Goal: Task Accomplishment & Management: Complete application form

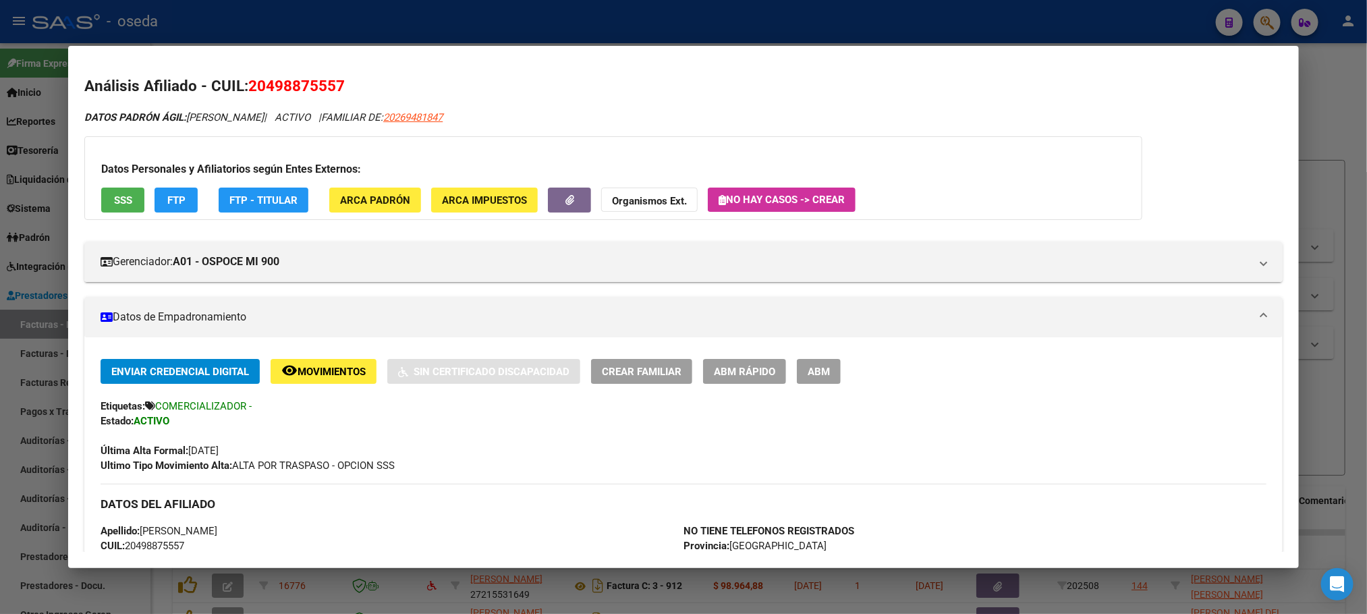
scroll to position [202, 0]
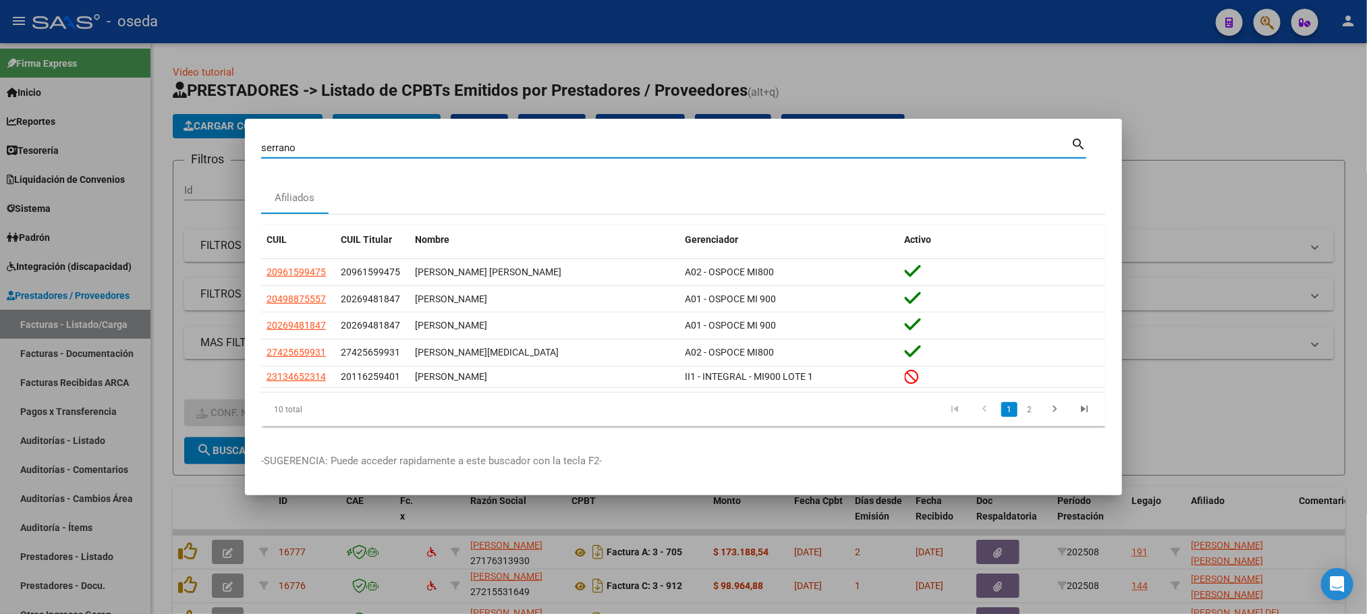
drag, startPoint x: 306, startPoint y: 148, endPoint x: 61, endPoint y: 130, distance: 245.7
click at [61, 130] on div "serrano Buscar (apellido, dni, cuil, nro traspaso, cuit, obra social) search Af…" at bounding box center [683, 307] width 1367 height 614
type input "27449592420"
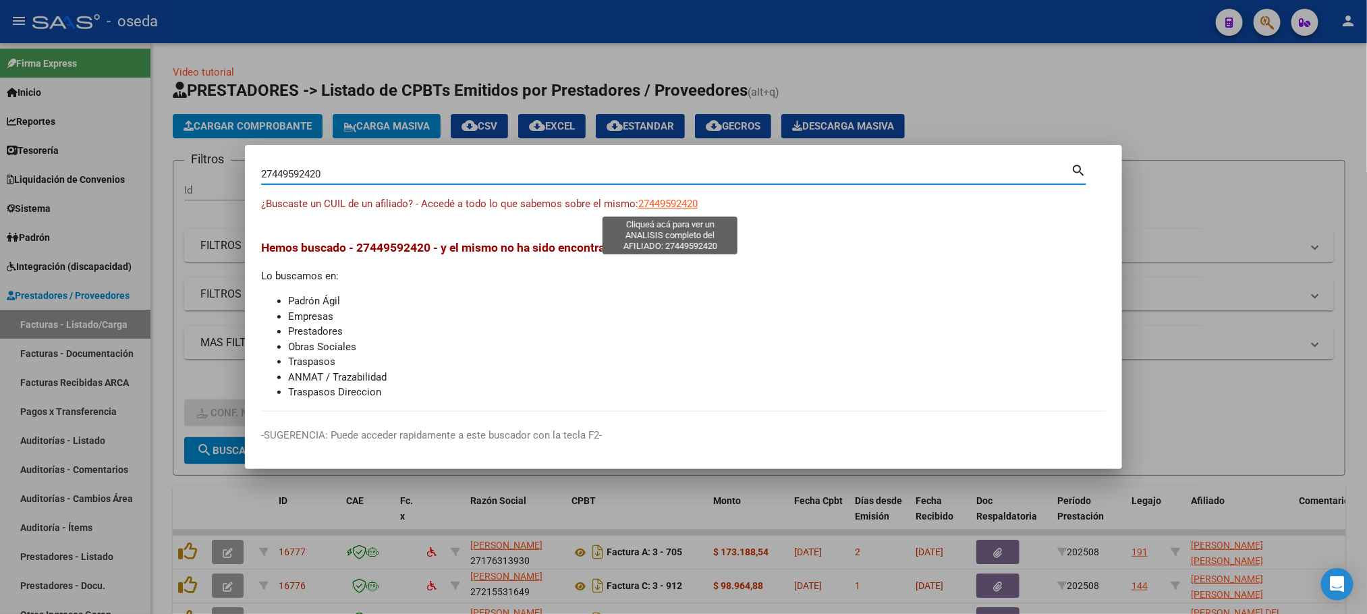
click at [662, 203] on span "27449592420" at bounding box center [667, 204] width 59 height 12
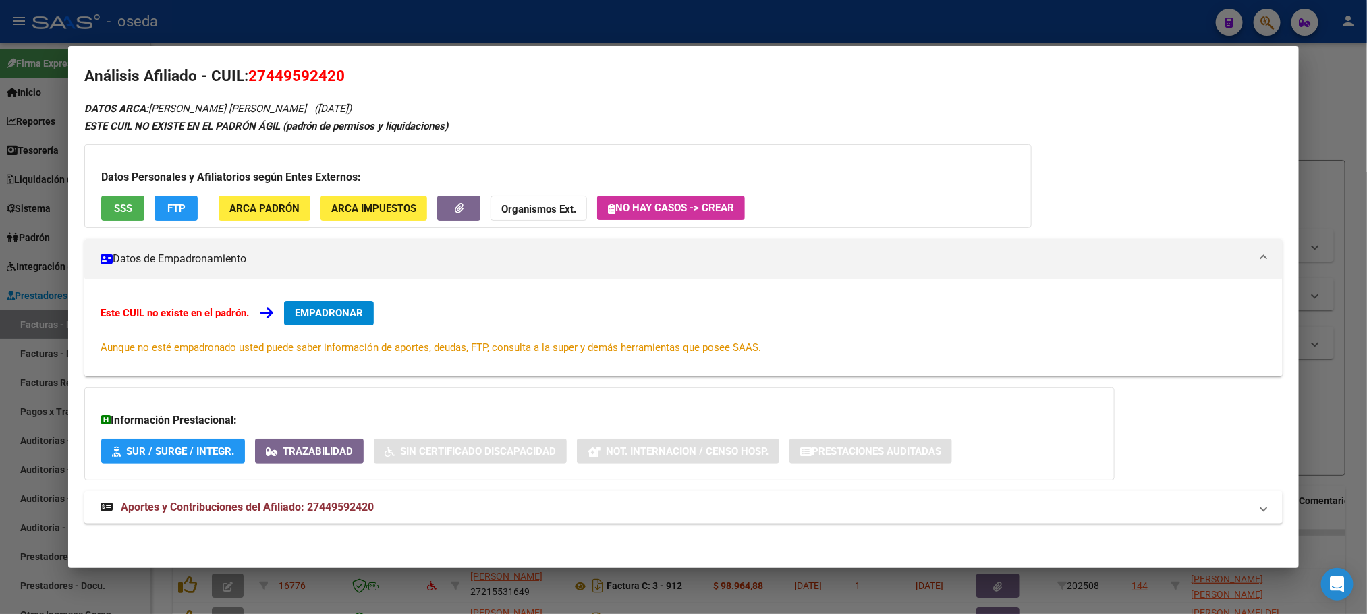
scroll to position [12, 0]
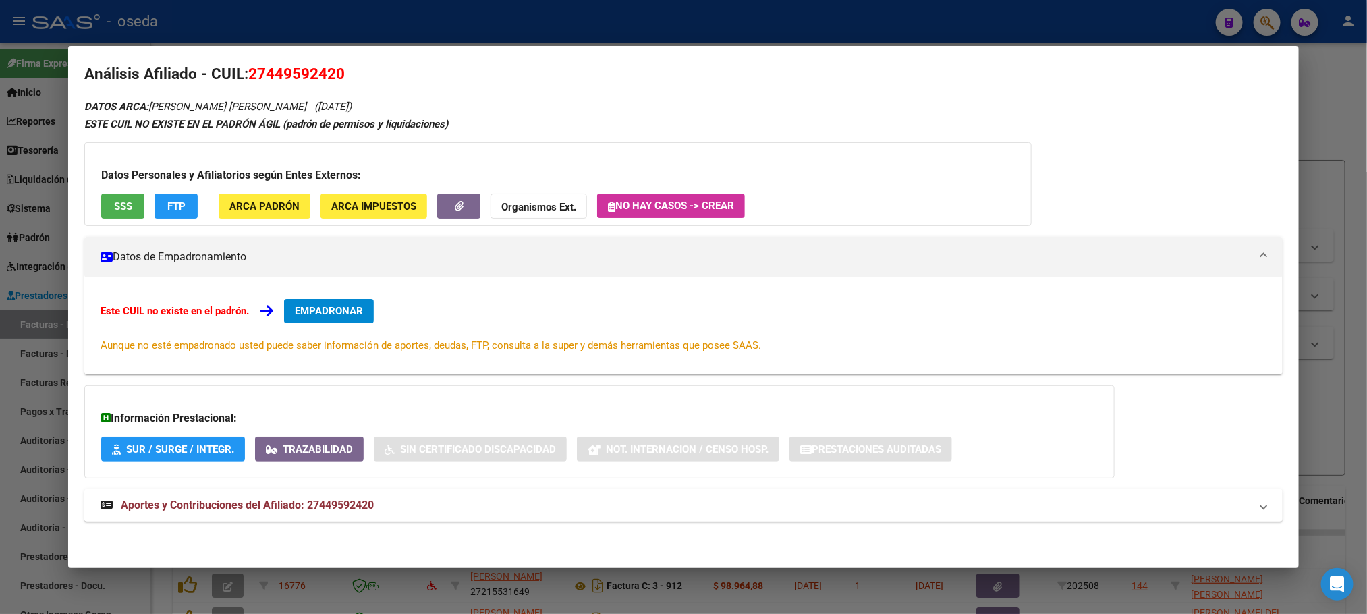
click at [312, 509] on span "Aportes y Contribuciones del Afiliado: 27449592420" at bounding box center [247, 505] width 253 height 13
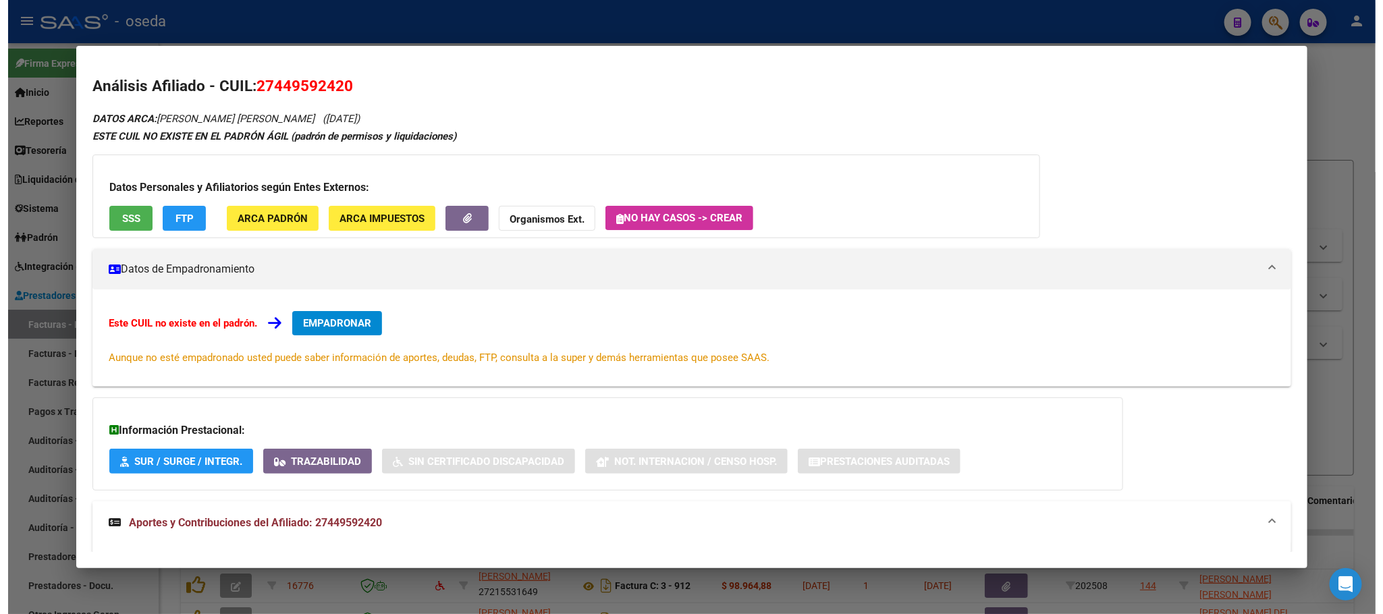
scroll to position [405, 0]
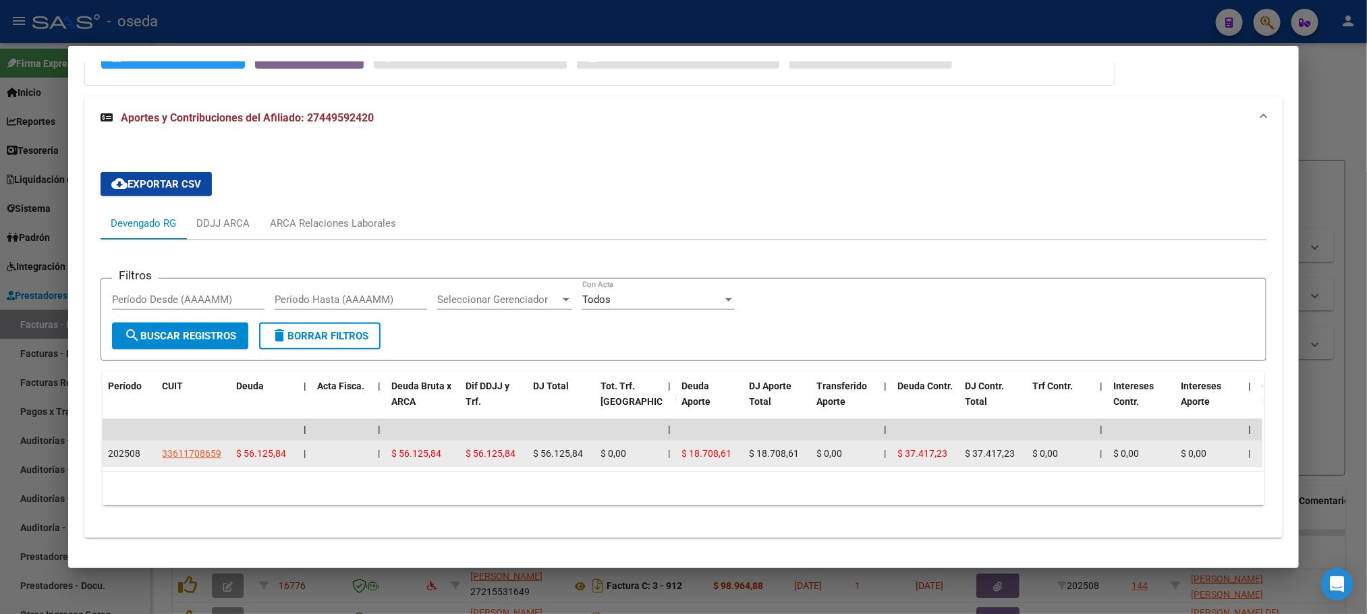
drag, startPoint x: 522, startPoint y: 453, endPoint x: 589, endPoint y: 455, distance: 66.8
click at [177, 458] on span "33611708659" at bounding box center [191, 453] width 59 height 11
type textarea "33611708659"
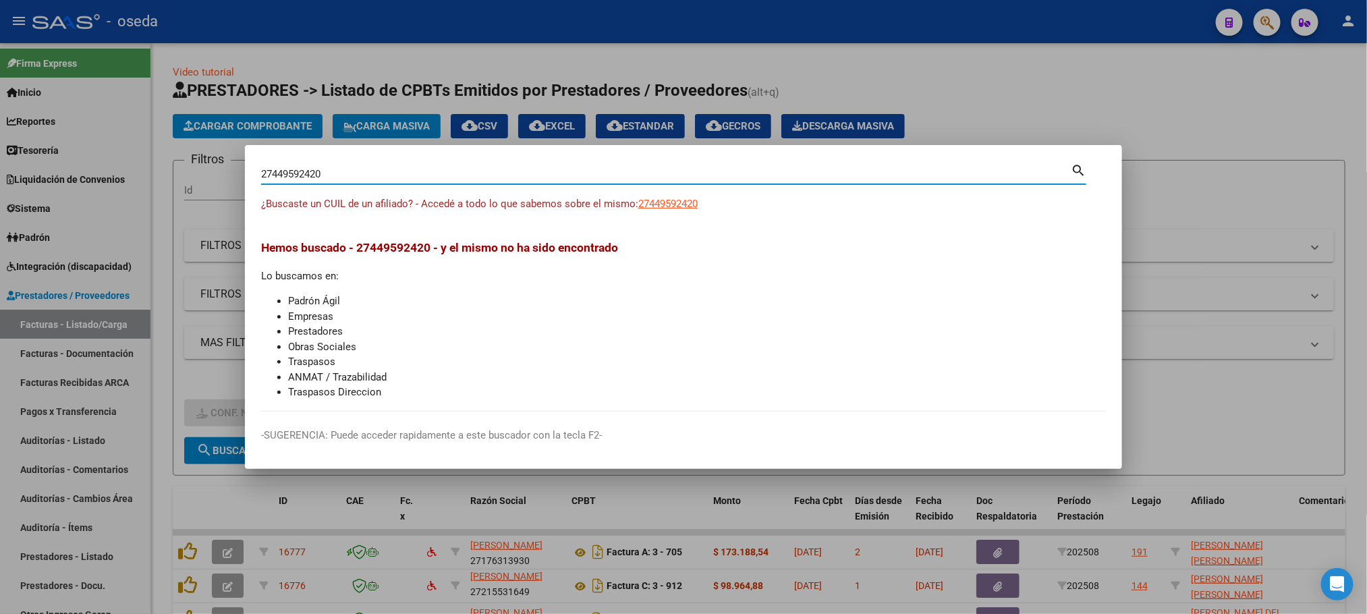
drag, startPoint x: 332, startPoint y: 174, endPoint x: 0, endPoint y: 148, distance: 333.0
click at [0, 148] on div "27449592420 Buscar (apellido, dni, cuil, nro traspaso, cuit, obra social) searc…" at bounding box center [683, 307] width 1367 height 614
type input "DE VITO"
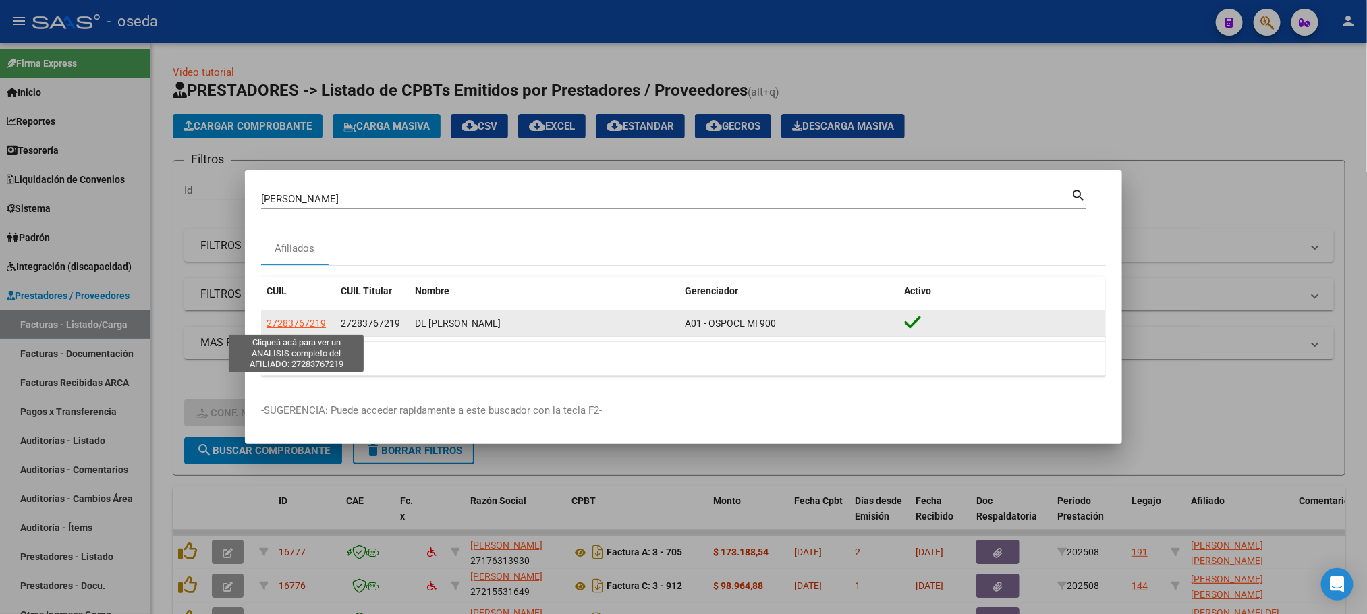
click at [289, 323] on span "27283767219" at bounding box center [296, 323] width 59 height 11
type textarea "27283767219"
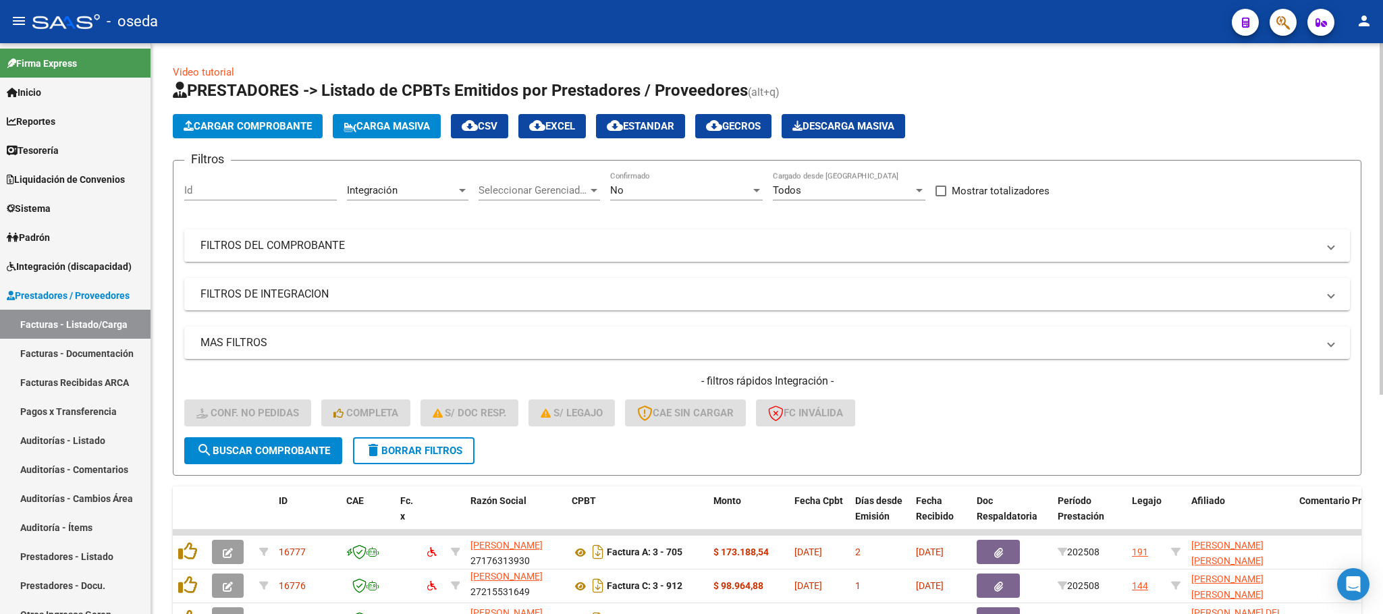
click at [538, 239] on mat-panel-title "FILTROS DEL COMPROBANTE" at bounding box center [758, 245] width 1117 height 15
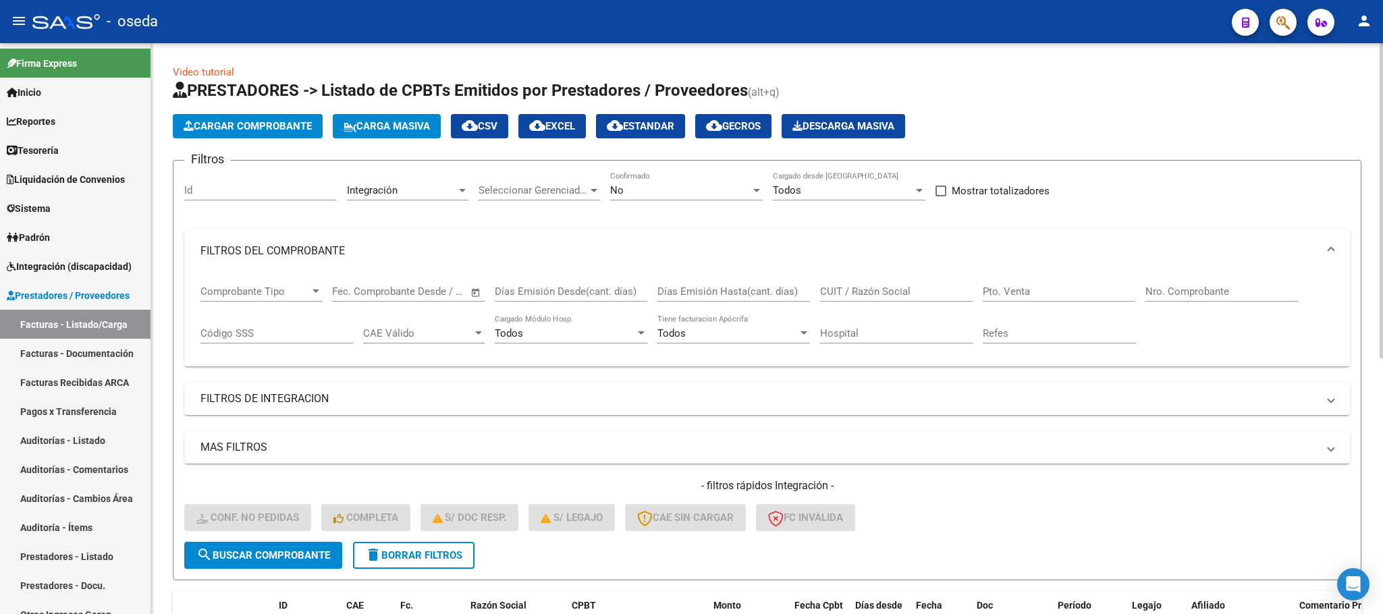
click at [903, 294] on input "CUIT / Razón Social" at bounding box center [896, 291] width 153 height 12
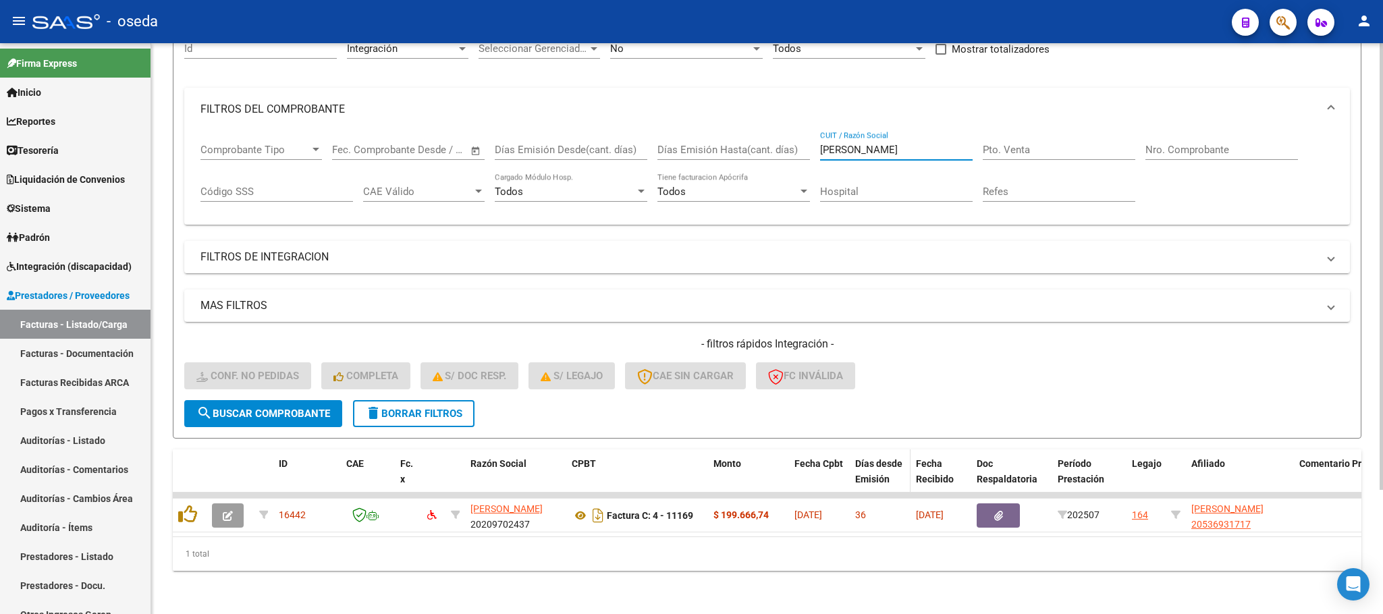
scroll to position [159, 0]
type input "caram"
click at [453, 408] on span "delete Borrar Filtros" at bounding box center [413, 414] width 97 height 12
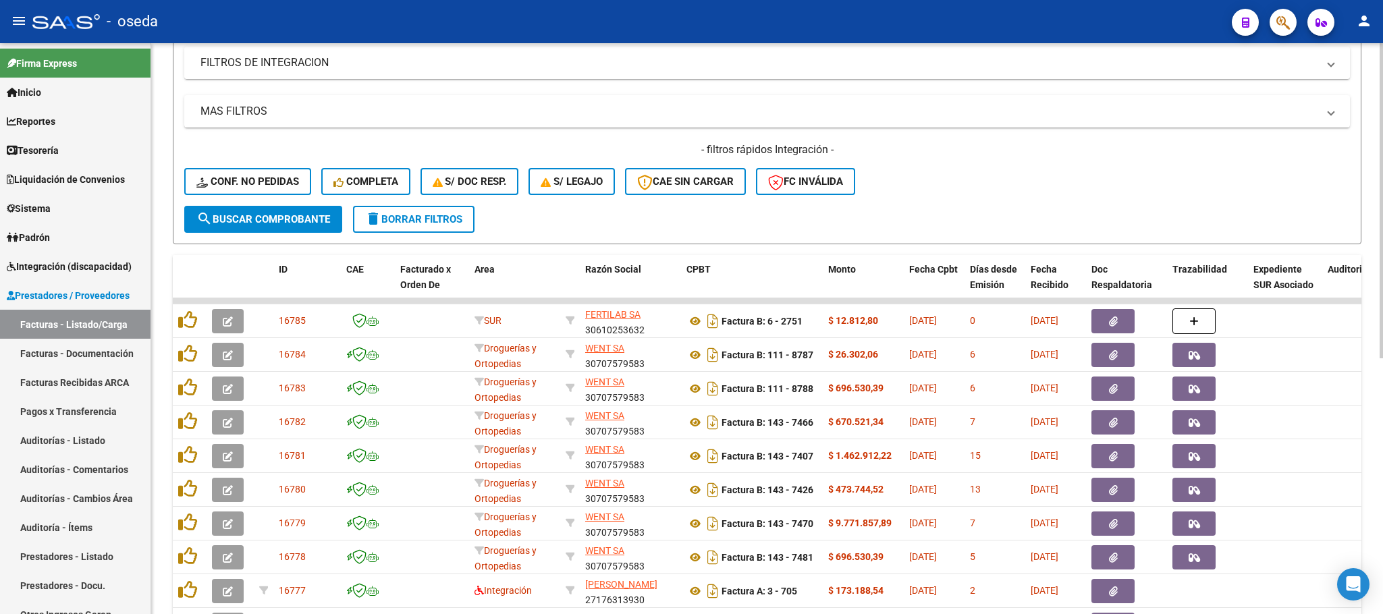
scroll to position [361, 0]
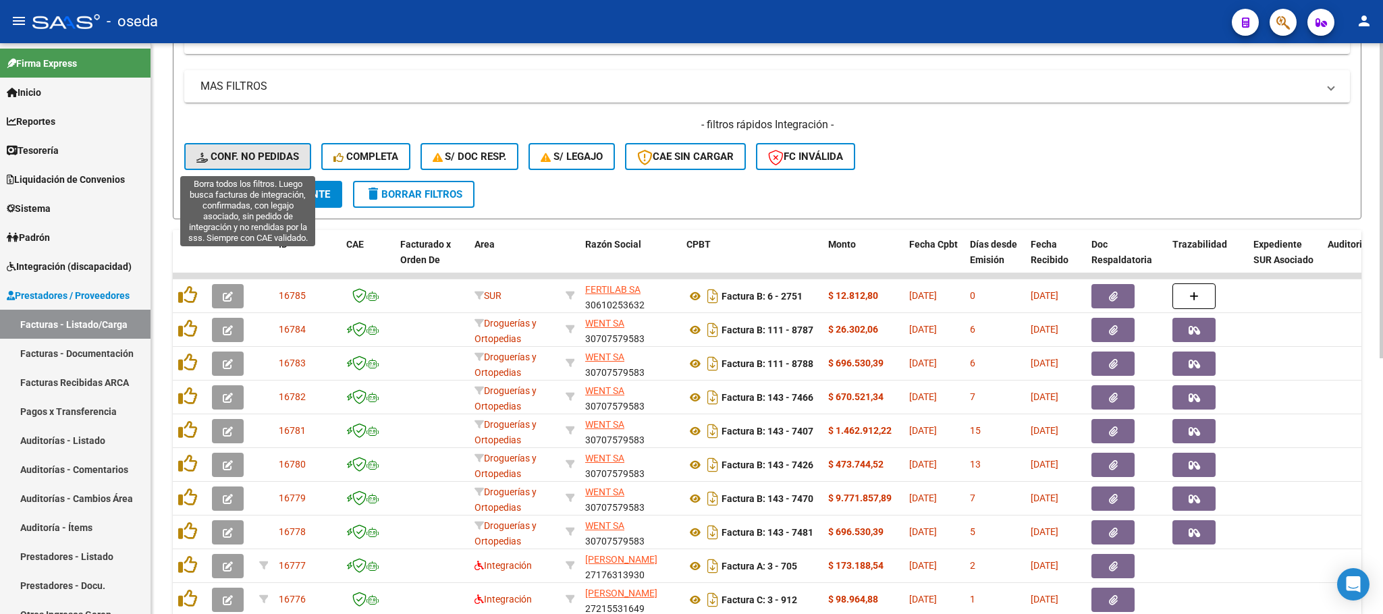
click at [263, 164] on button "Conf. no pedidas" at bounding box center [247, 156] width 127 height 27
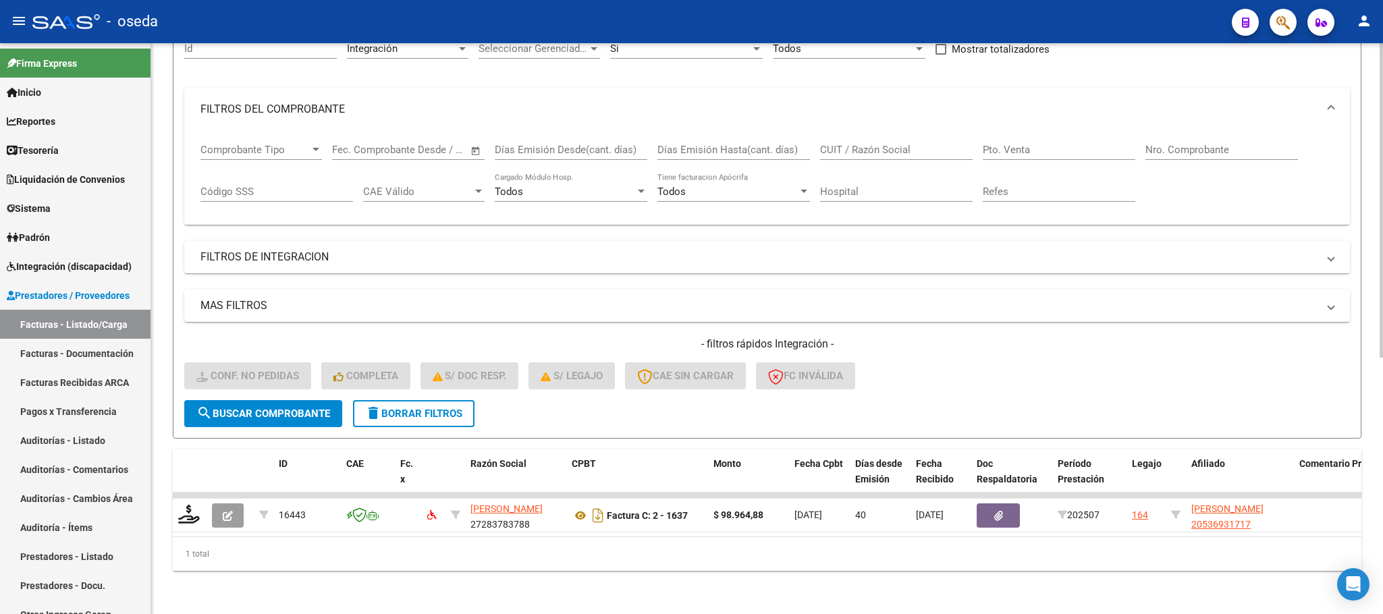
scroll to position [159, 0]
click at [470, 400] on button "delete Borrar Filtros" at bounding box center [413, 413] width 121 height 27
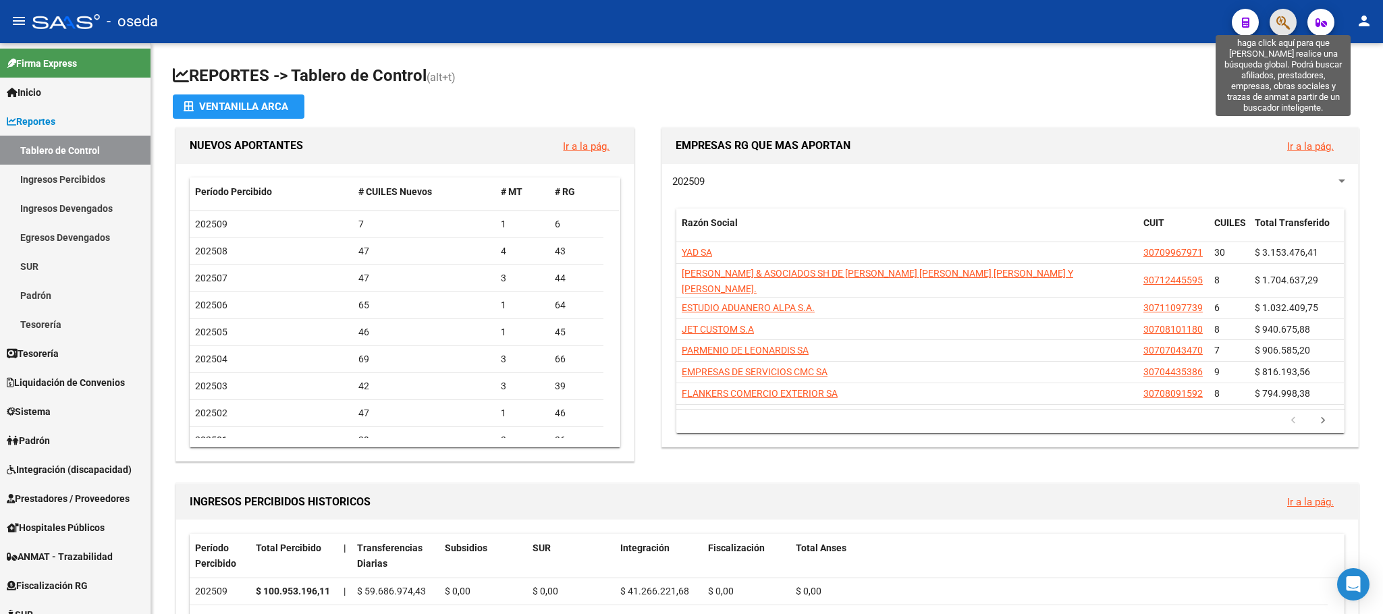
click at [1281, 29] on icon "button" at bounding box center [1282, 23] width 13 height 16
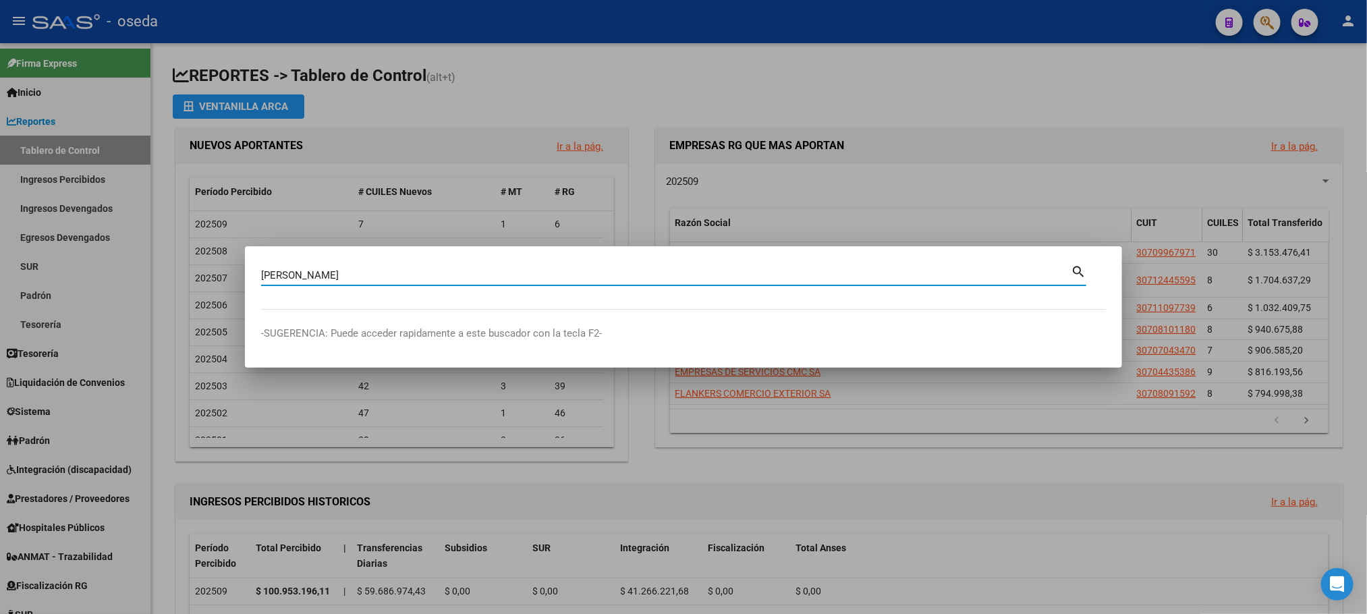
type input "aguirrez"
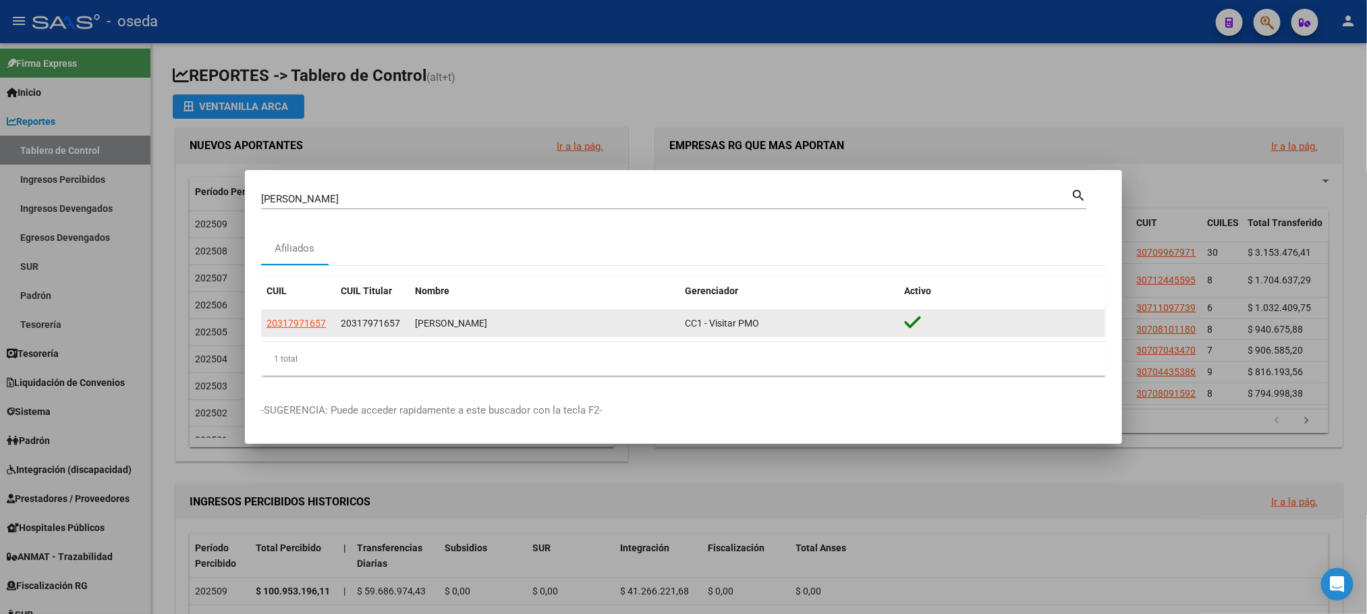
click at [306, 331] on app-link-go-to "20317971657" at bounding box center [296, 324] width 59 height 16
click at [306, 330] on app-link-go-to "20317971657" at bounding box center [296, 324] width 59 height 16
click at [306, 325] on span "20317971657" at bounding box center [296, 323] width 59 height 11
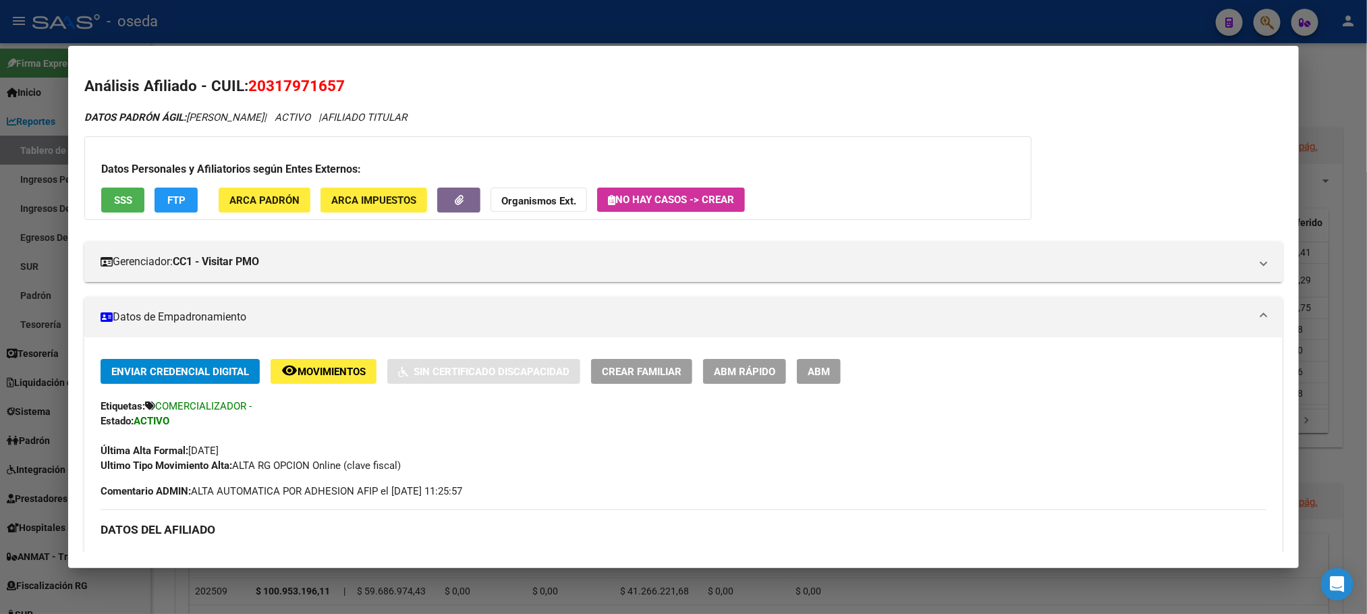
drag, startPoint x: 191, startPoint y: 107, endPoint x: 321, endPoint y: 134, distance: 132.2
drag, startPoint x: 192, startPoint y: 448, endPoint x: 246, endPoint y: 447, distance: 53.3
click at [246, 447] on div "Última Alta Formal: 01/05/2025" at bounding box center [683, 443] width 1165 height 30
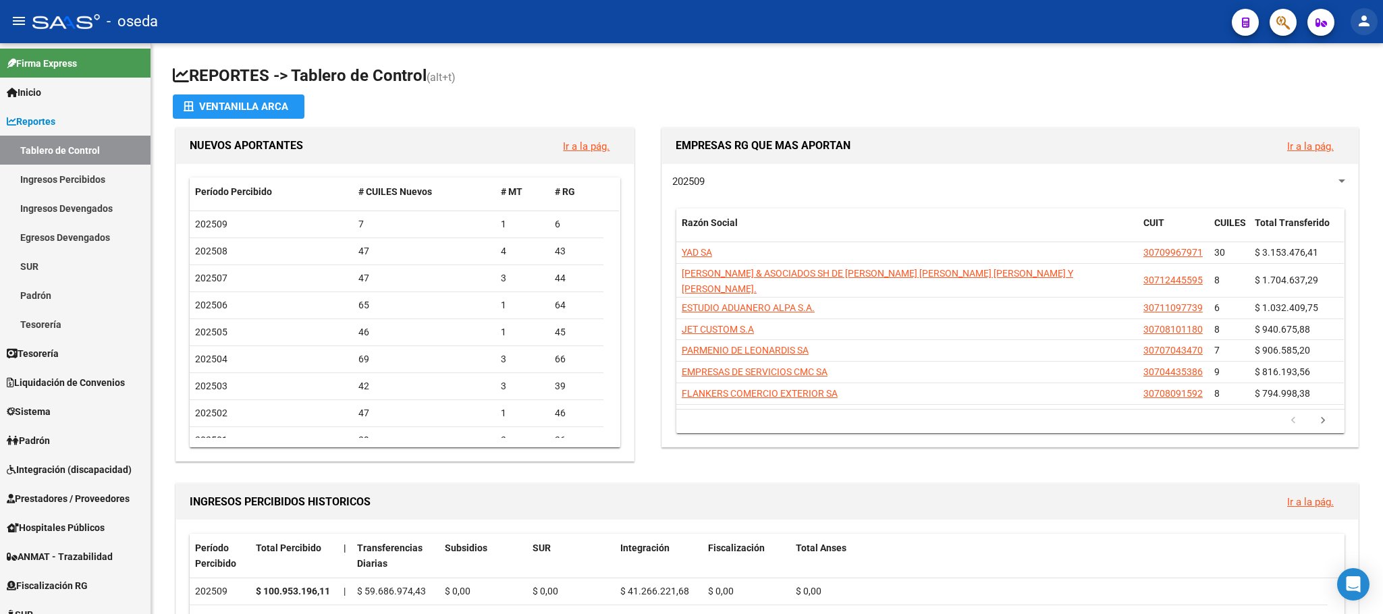
click at [1359, 16] on mat-icon "person" at bounding box center [1364, 21] width 16 height 16
click at [1341, 91] on button "exit_to_app Salir" at bounding box center [1336, 89] width 82 height 32
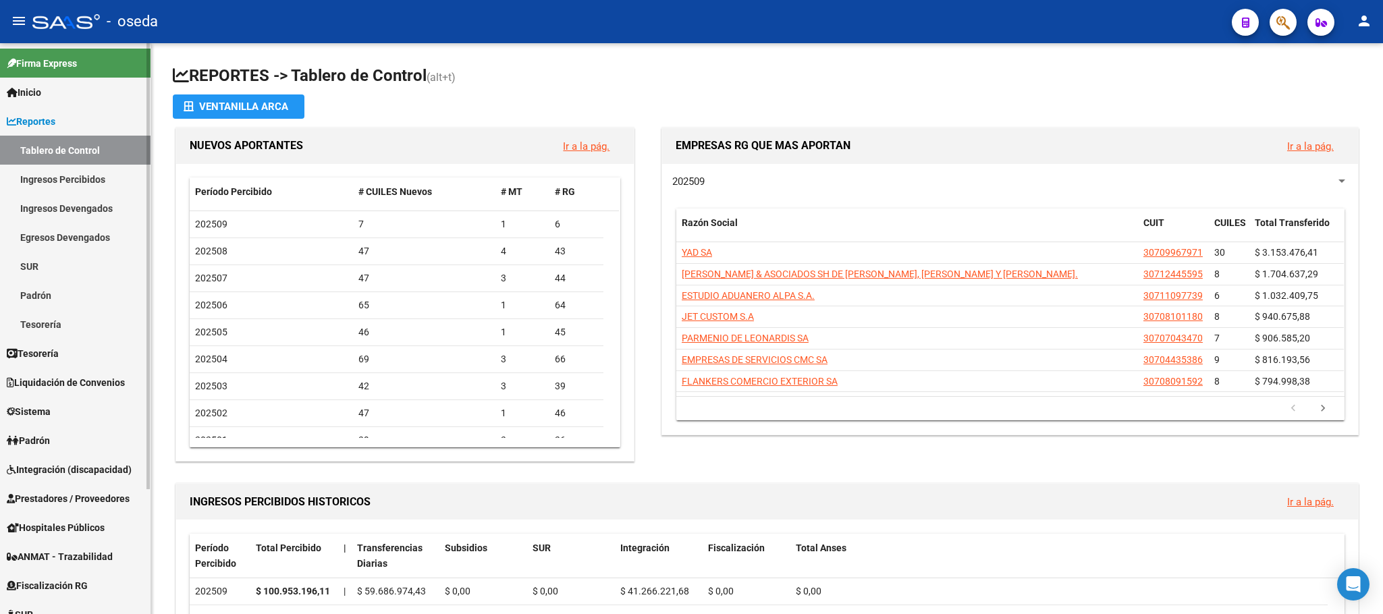
click at [47, 122] on span "Reportes" at bounding box center [31, 121] width 49 height 15
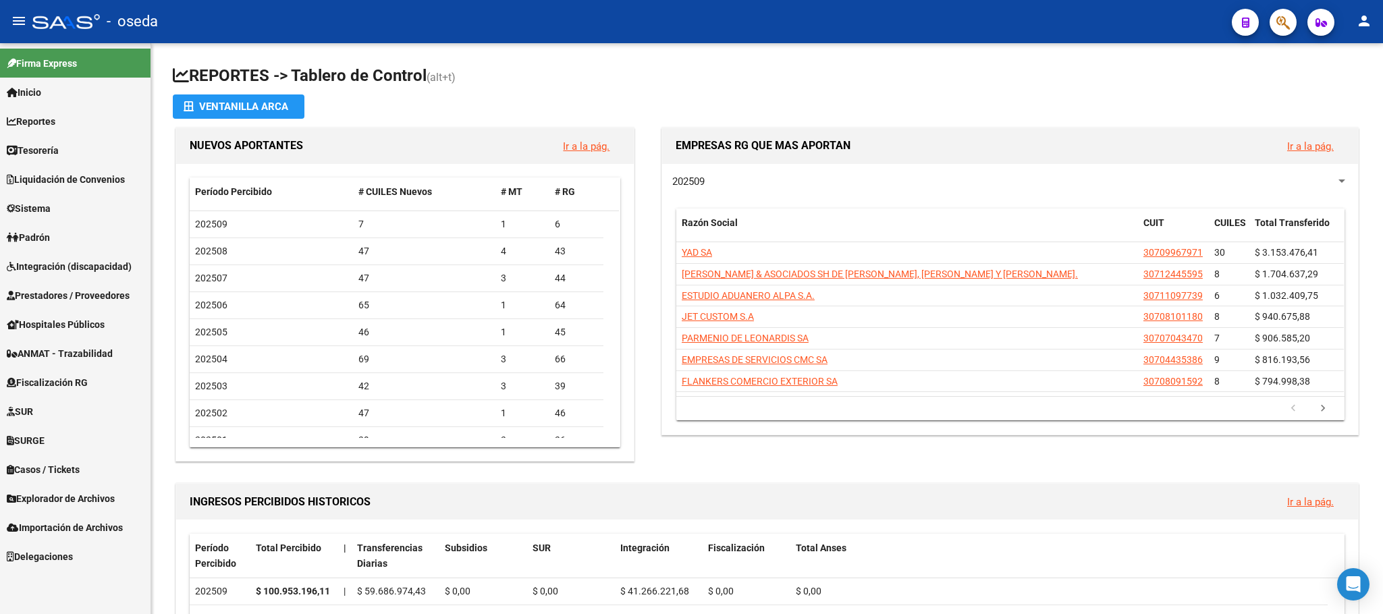
click at [50, 233] on span "Padrón" at bounding box center [28, 237] width 43 height 15
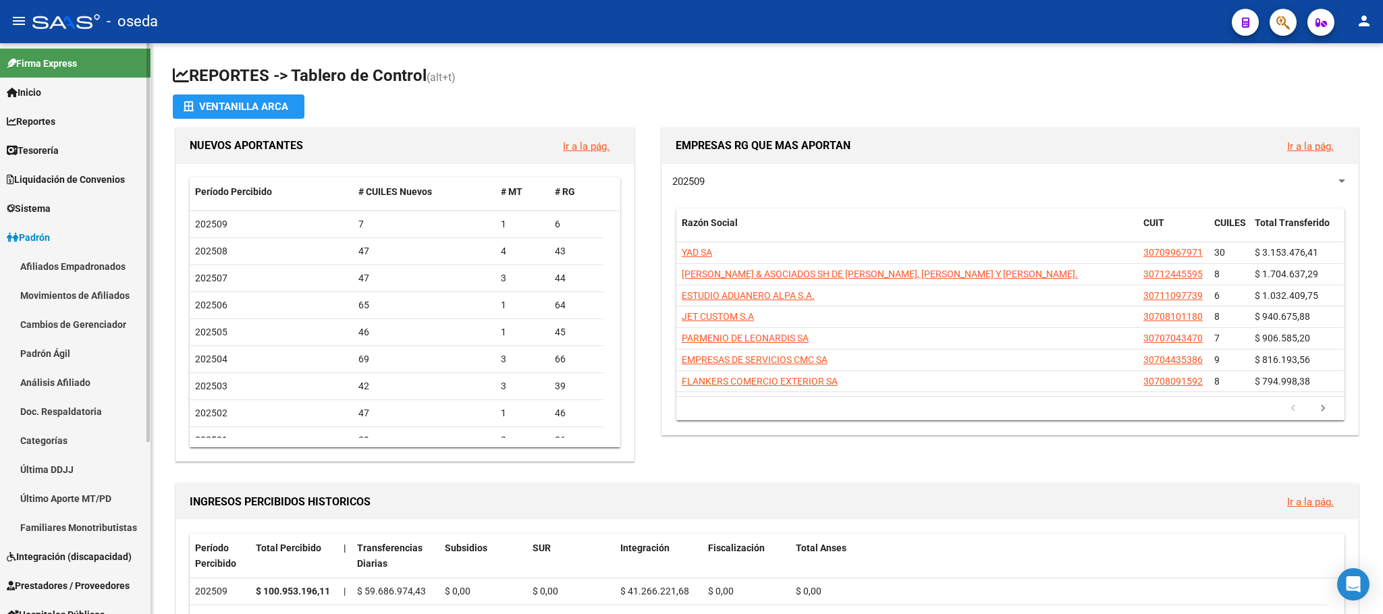
click at [98, 260] on link "Afiliados Empadronados" at bounding box center [75, 266] width 150 height 29
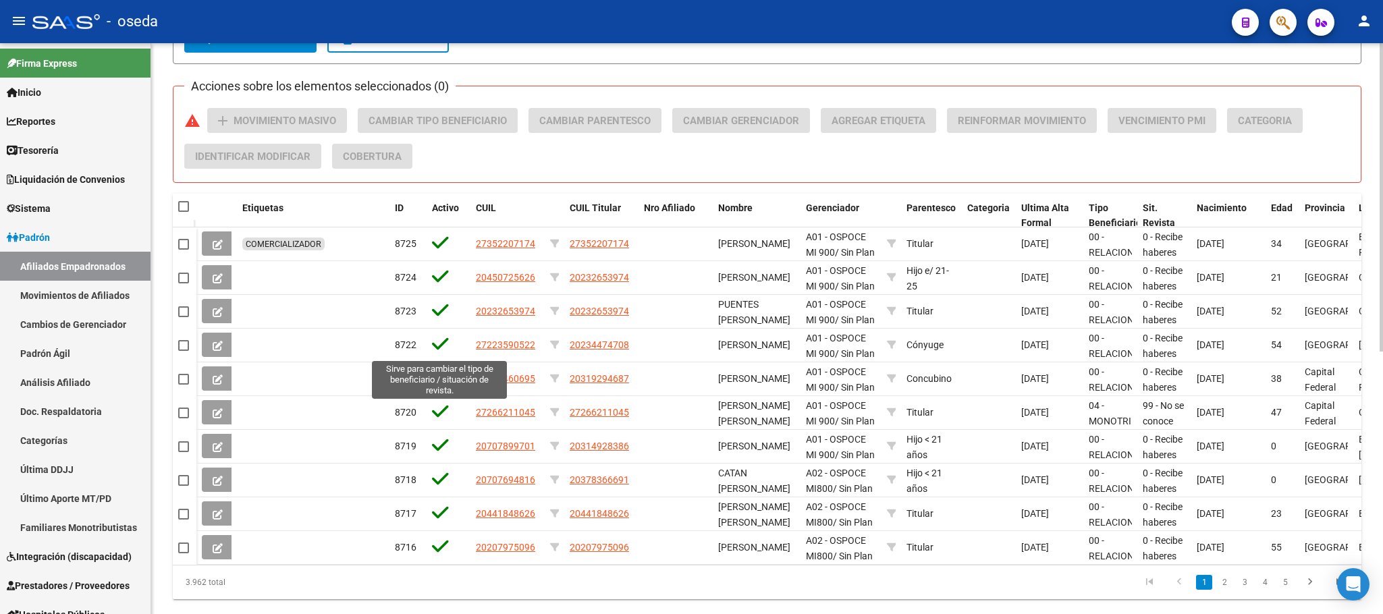
scroll to position [484, 0]
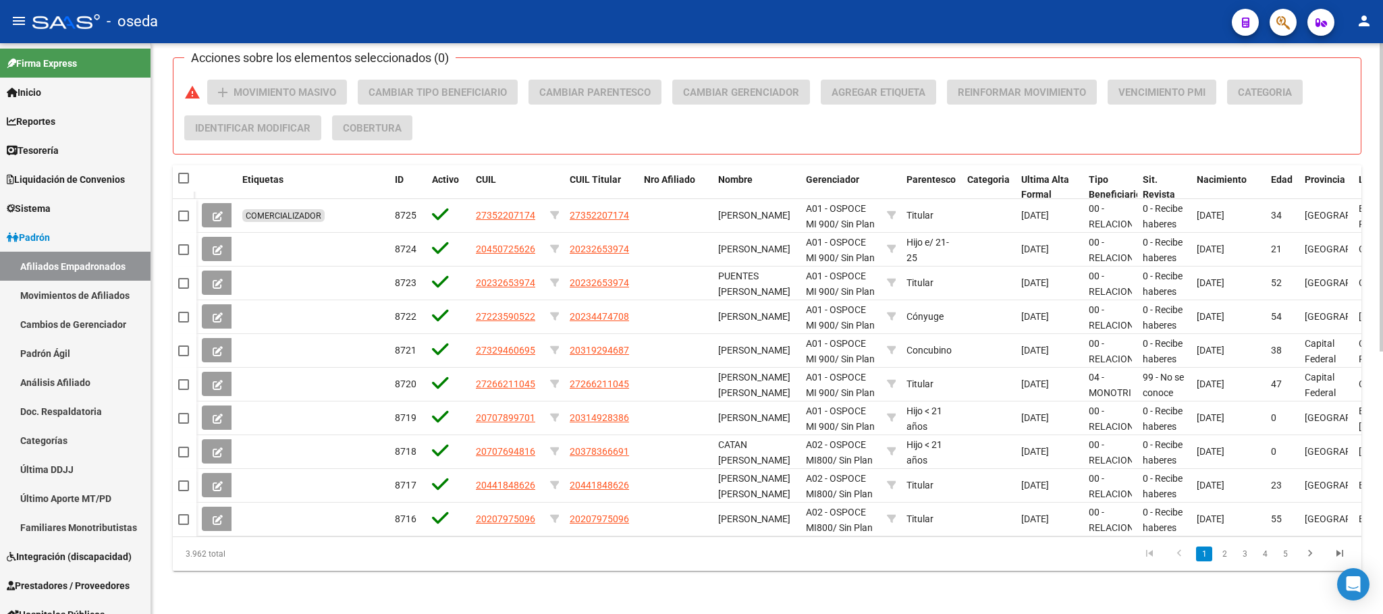
drag, startPoint x: 189, startPoint y: 561, endPoint x: 260, endPoint y: 561, distance: 70.9
click at [260, 561] on div "3.962 total" at bounding box center [291, 554] width 236 height 34
click at [253, 561] on div "3.962 total" at bounding box center [291, 554] width 236 height 34
drag, startPoint x: 233, startPoint y: 559, endPoint x: 180, endPoint y: 561, distance: 52.7
click at [180, 561] on div "3.962 total" at bounding box center [291, 554] width 236 height 34
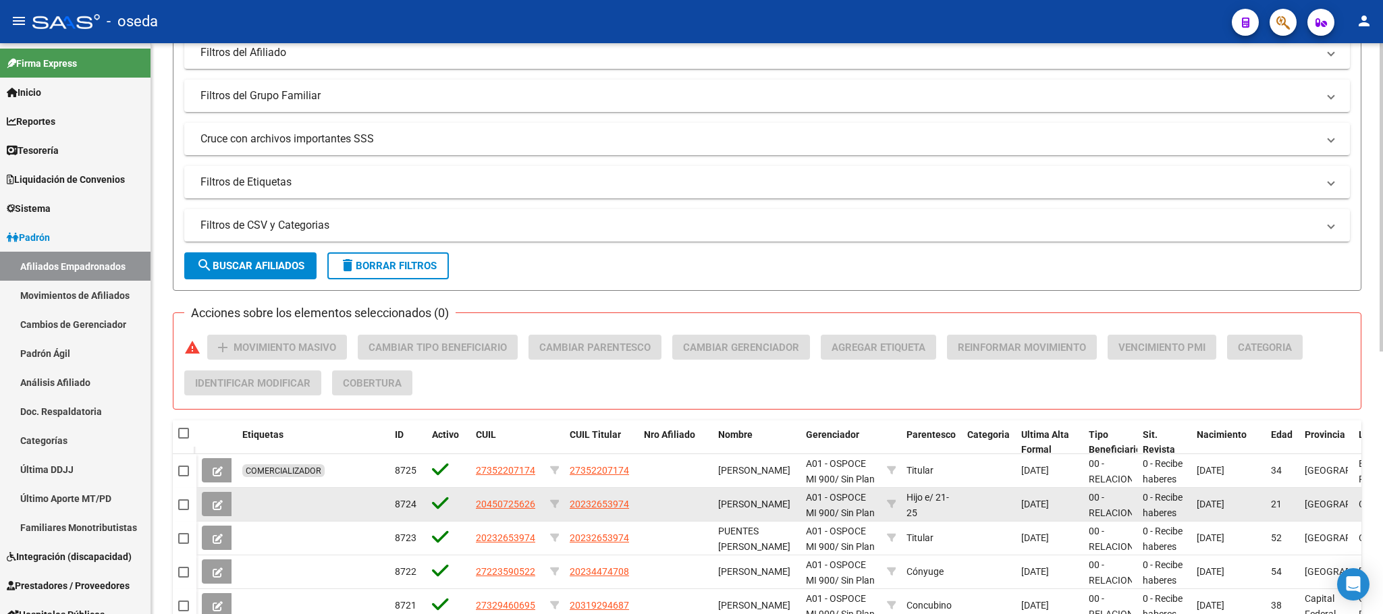
scroll to position [0, 0]
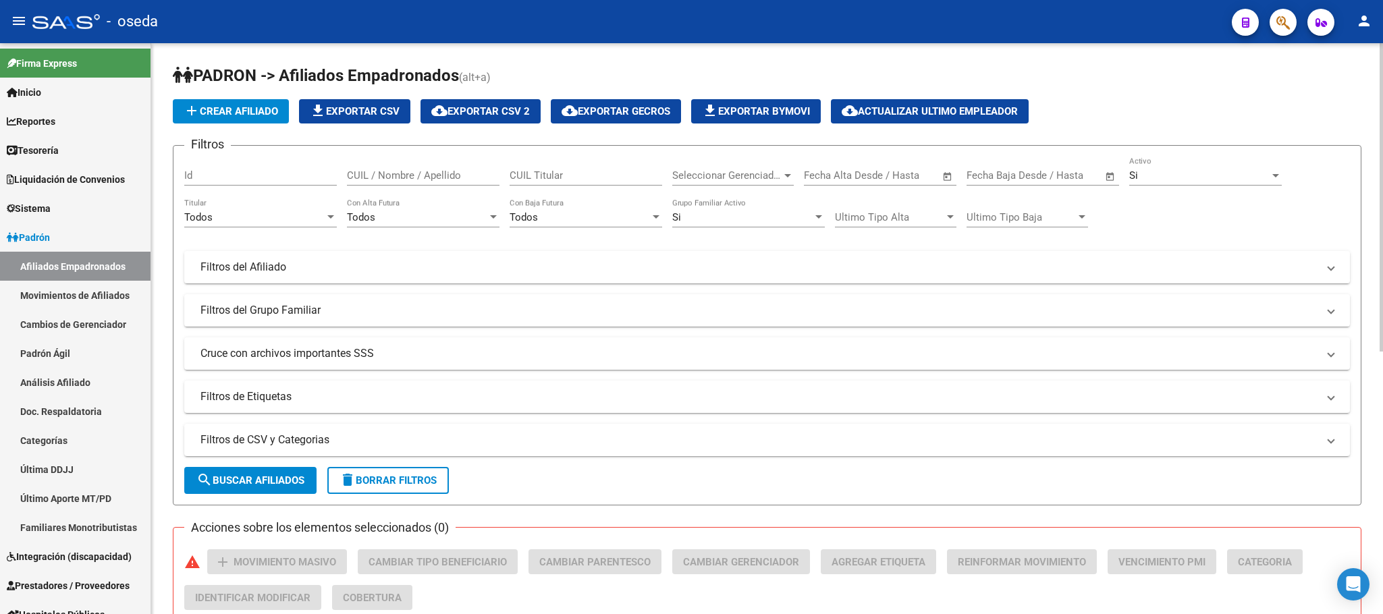
click at [748, 179] on span "Seleccionar Gerenciador" at bounding box center [726, 175] width 109 height 12
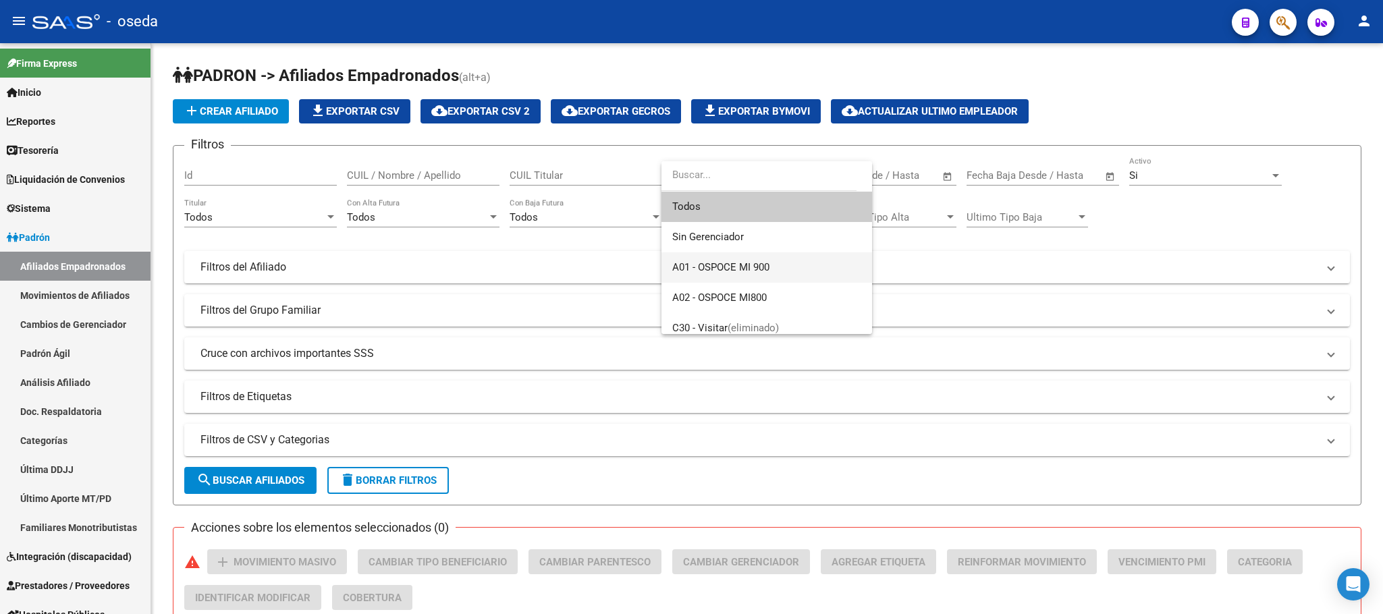
click at [774, 264] on span "A01 - OSPOCE MI 900" at bounding box center [766, 267] width 189 height 30
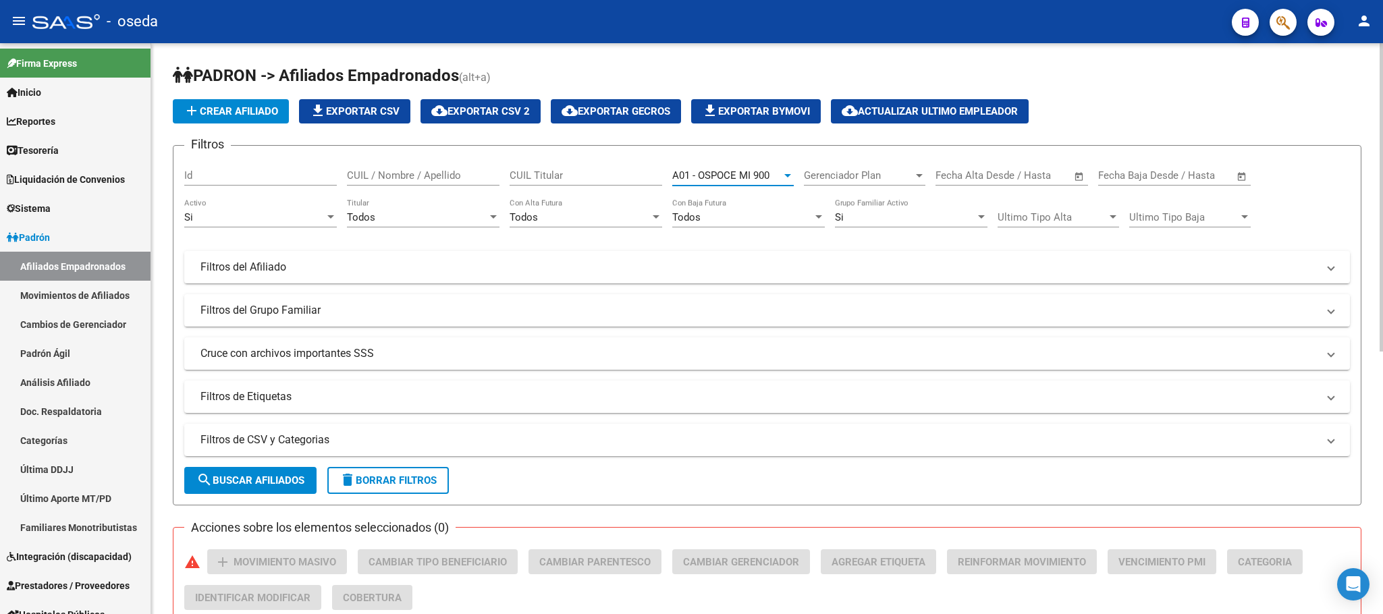
click at [283, 484] on span "search Buscar Afiliados" at bounding box center [250, 480] width 108 height 12
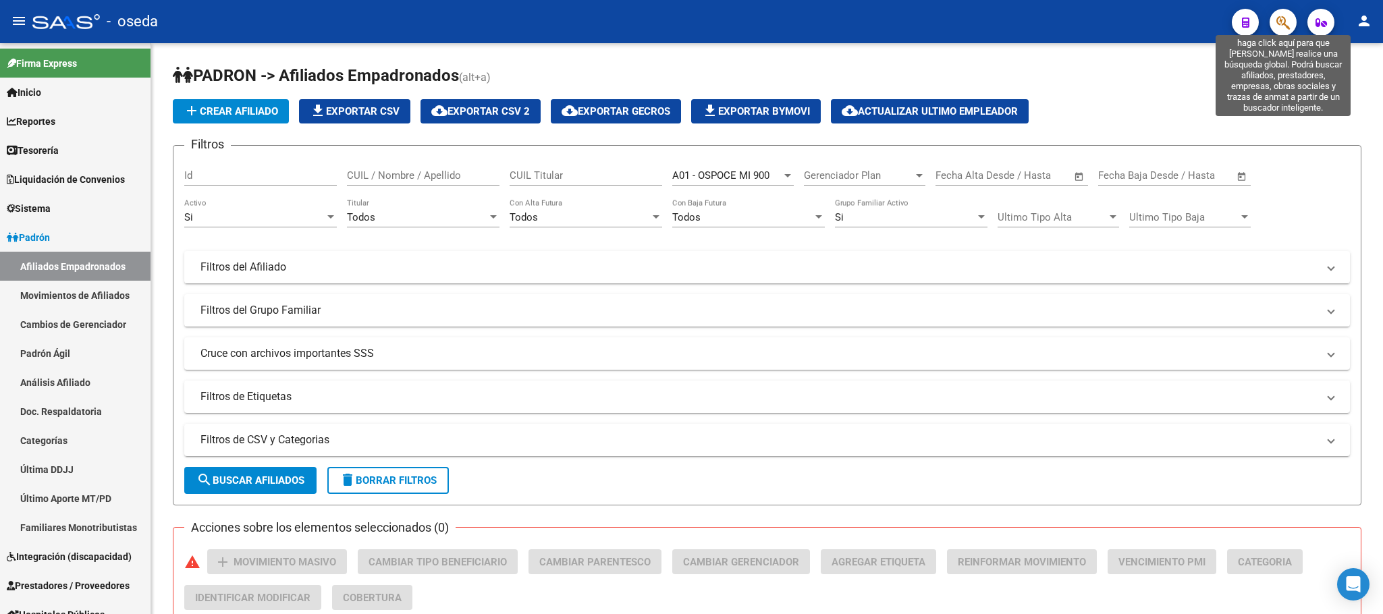
click at [1278, 27] on icon "button" at bounding box center [1282, 23] width 13 height 16
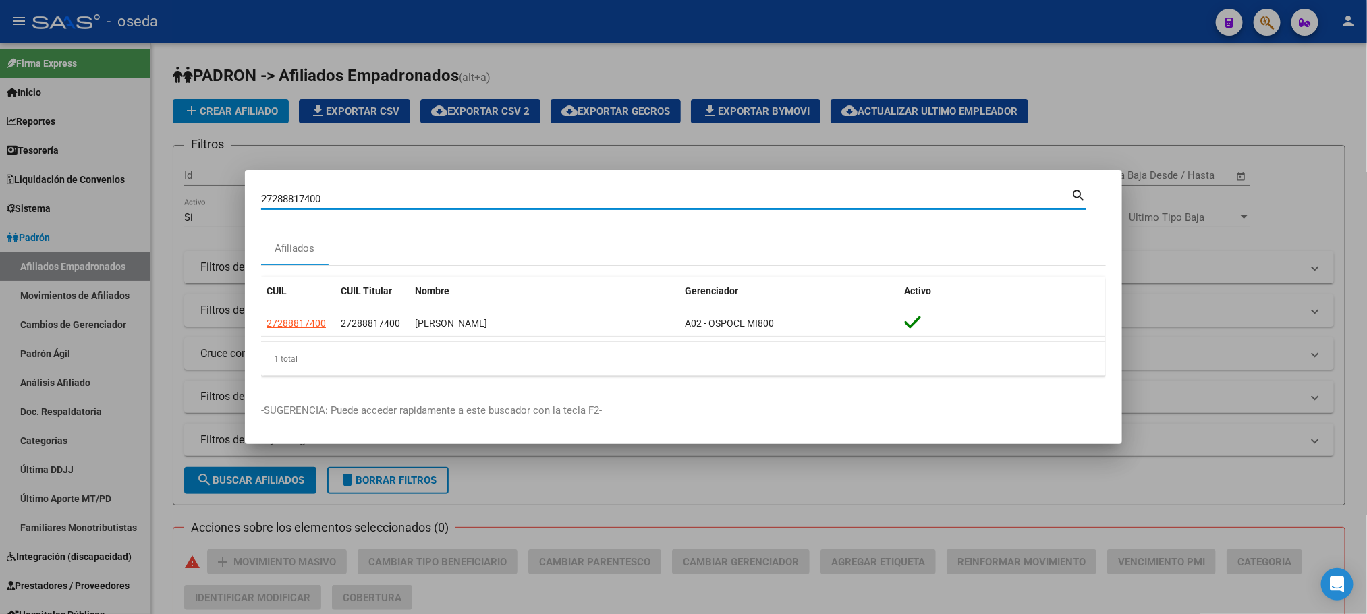
drag, startPoint x: 393, startPoint y: 199, endPoint x: 0, endPoint y: 196, distance: 392.7
click at [0, 196] on div "27288817400 Buscar (apellido, dni, cuil, nro traspaso, cuit, obra social) searc…" at bounding box center [683, 307] width 1367 height 614
type input "27449592420"
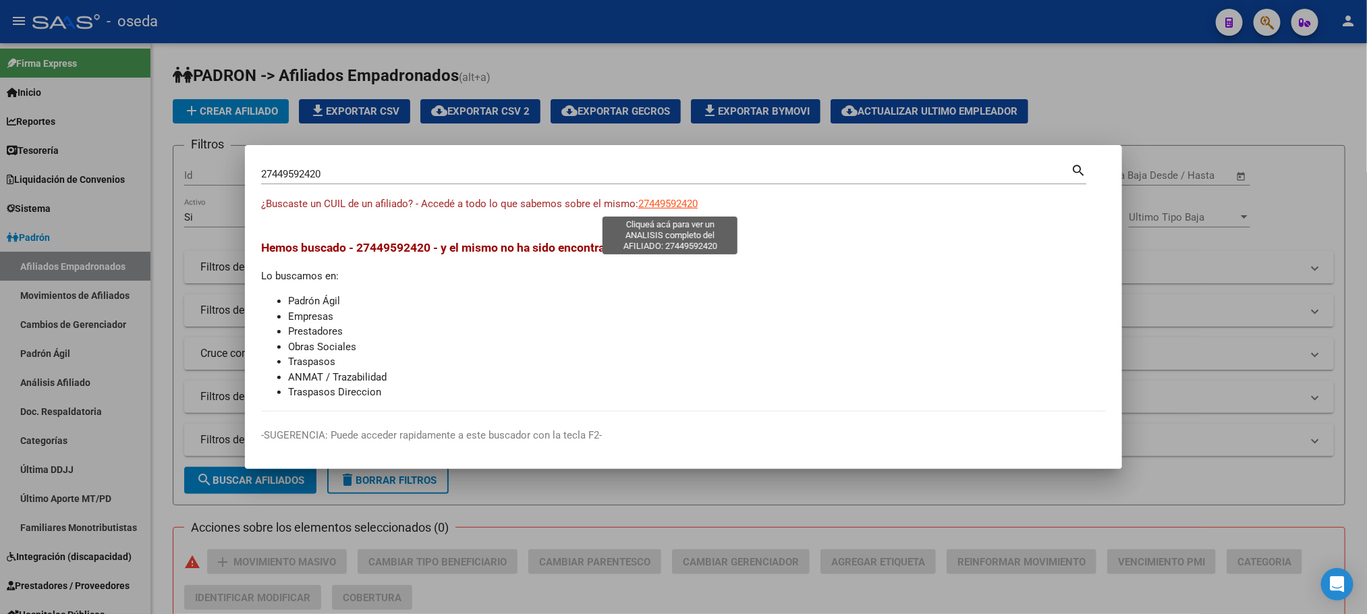
click at [654, 209] on span "27449592420" at bounding box center [667, 204] width 59 height 12
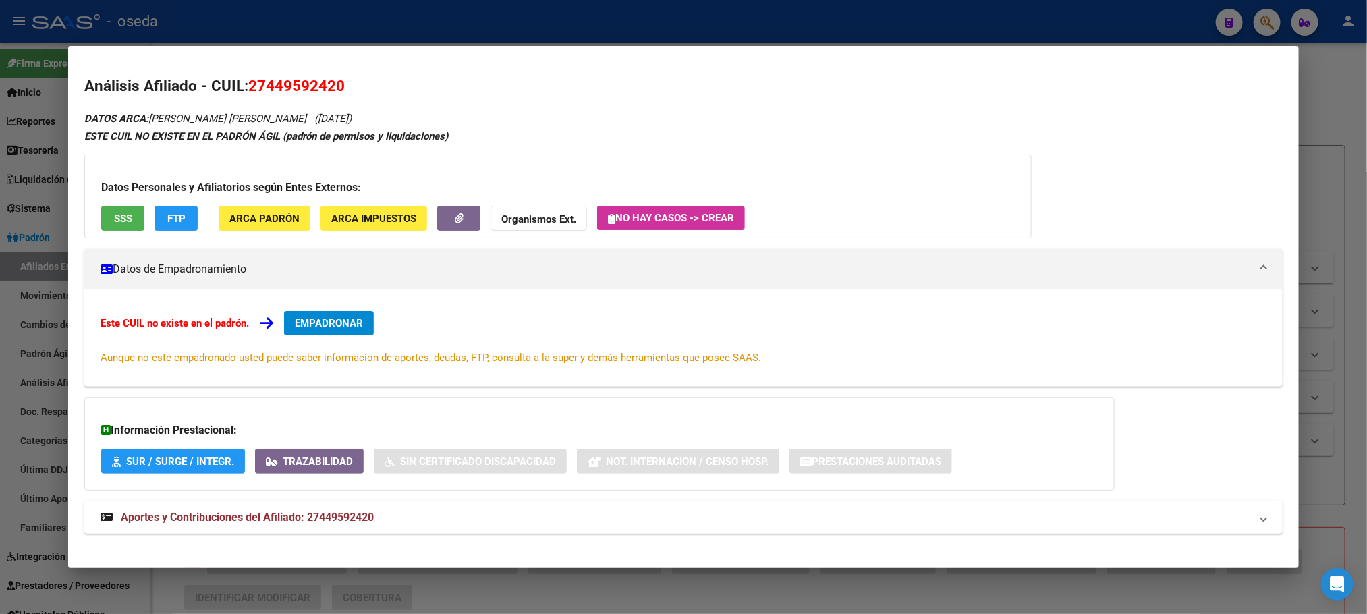
click at [264, 523] on span "Aportes y Contribuciones del Afiliado: 27449592420" at bounding box center [247, 517] width 253 height 13
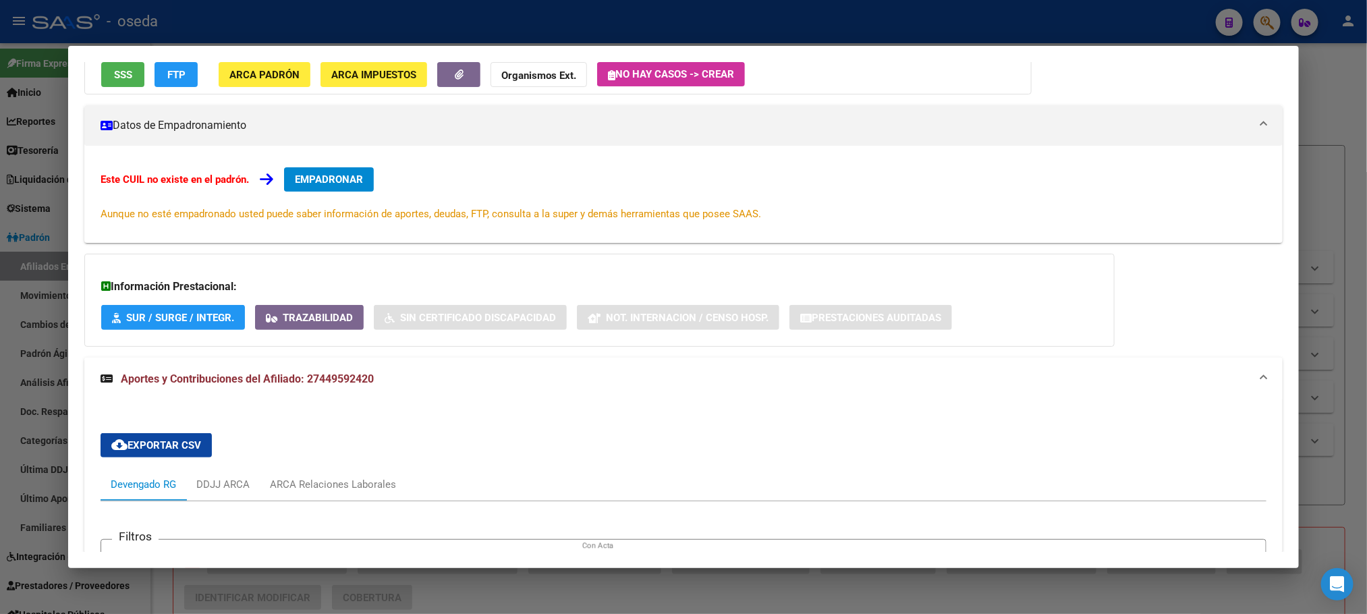
scroll to position [134, 0]
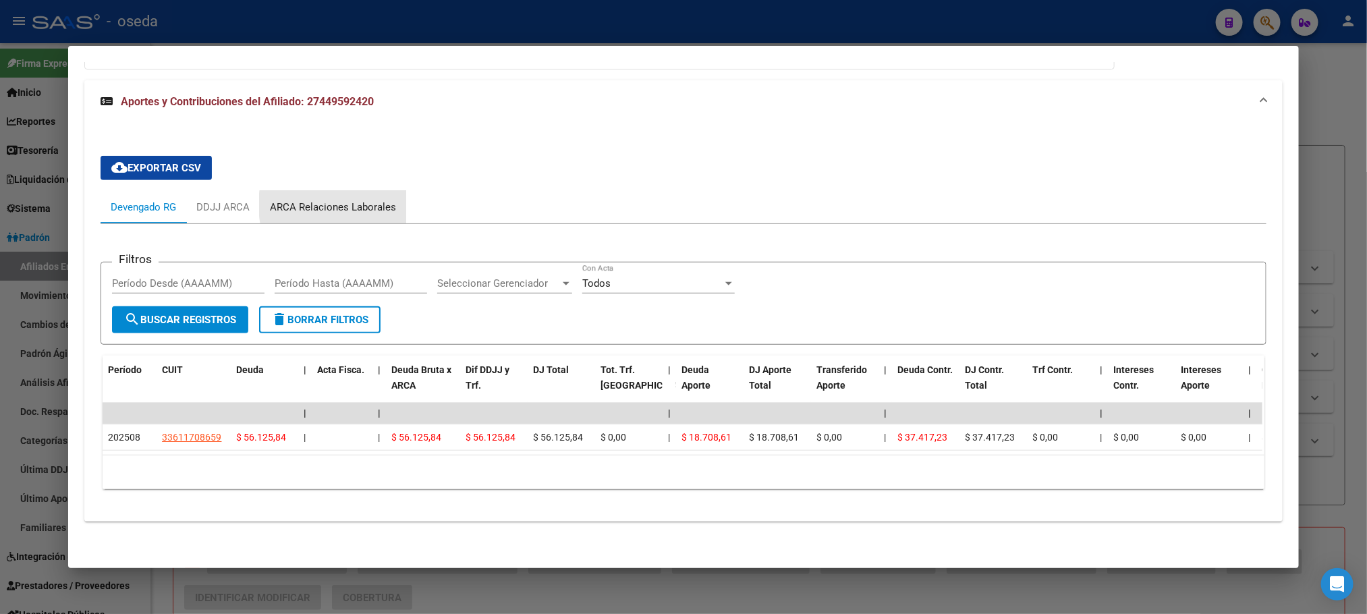
click at [364, 200] on div "ARCA Relaciones Laborales" at bounding box center [333, 207] width 126 height 15
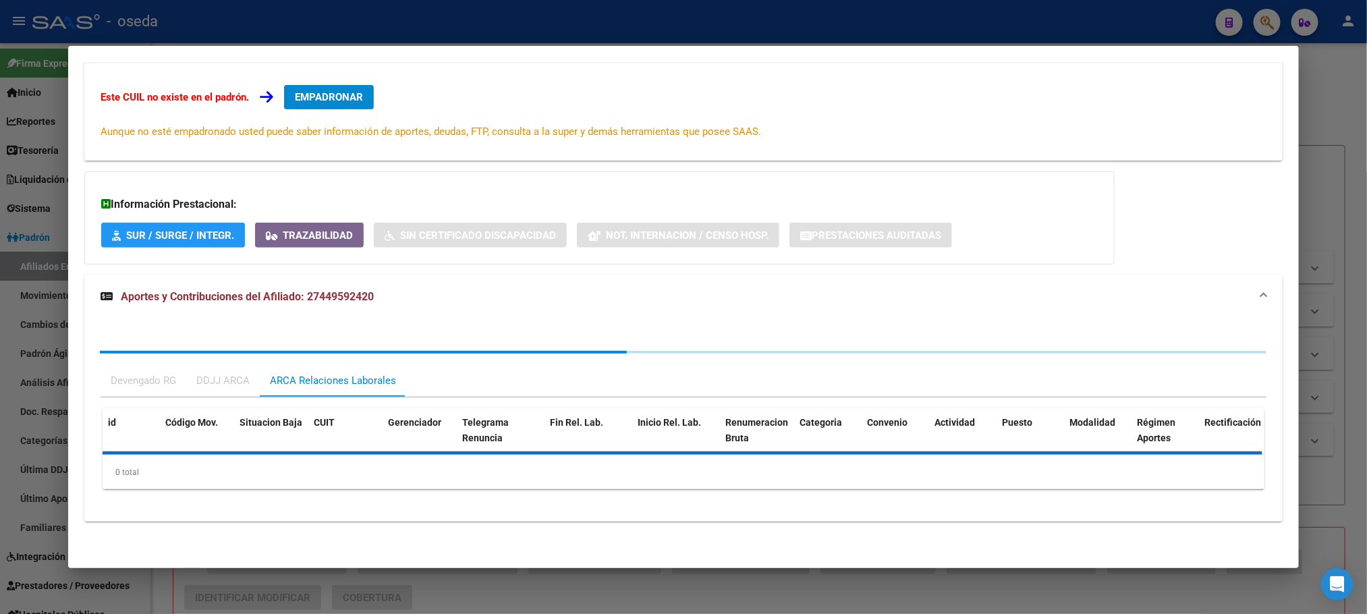
scroll to position [298, 0]
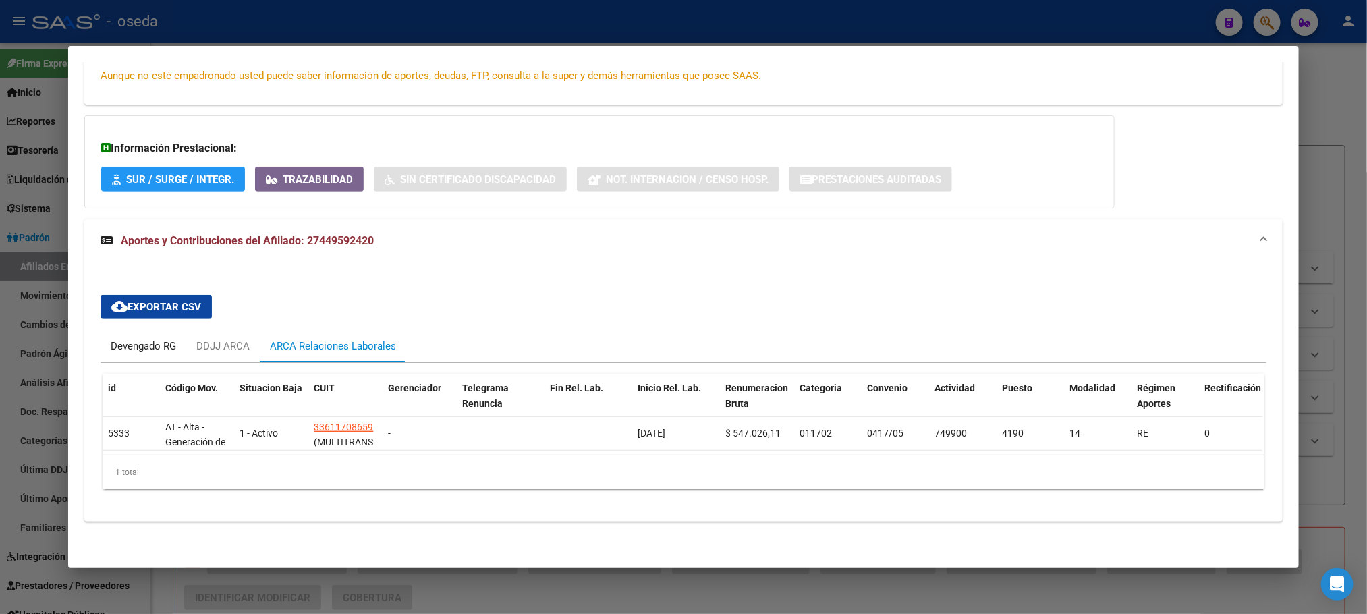
click at [158, 339] on div "Devengado RG" at bounding box center [143, 346] width 65 height 15
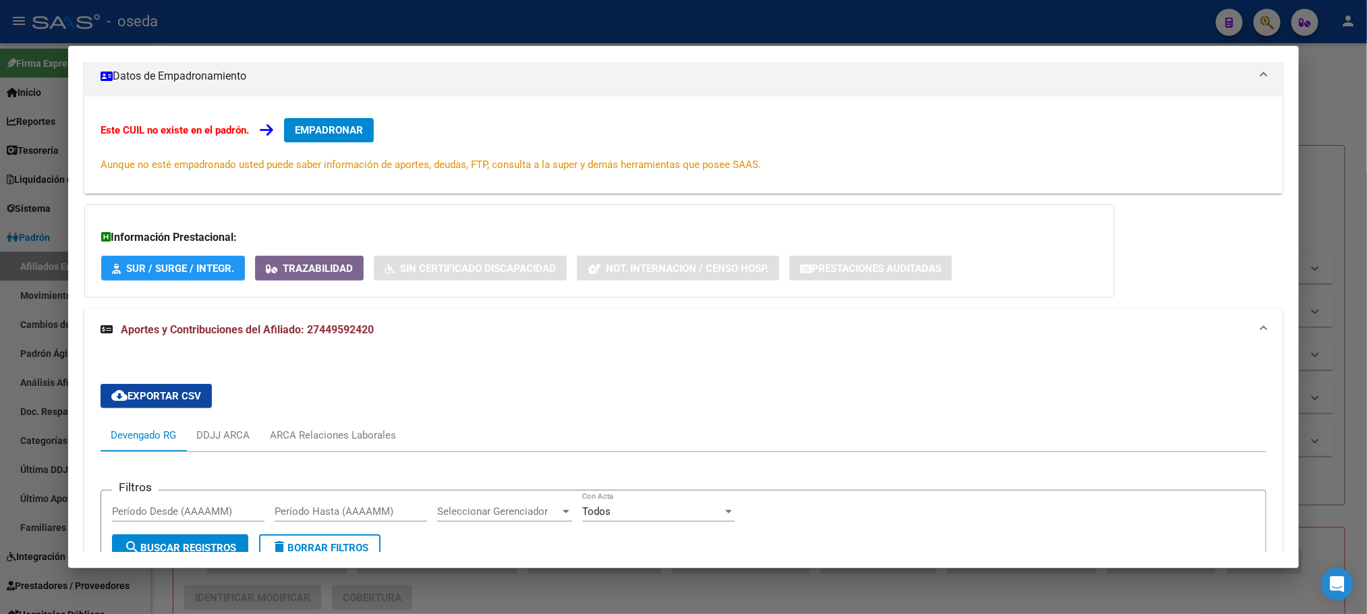
scroll to position [0, 0]
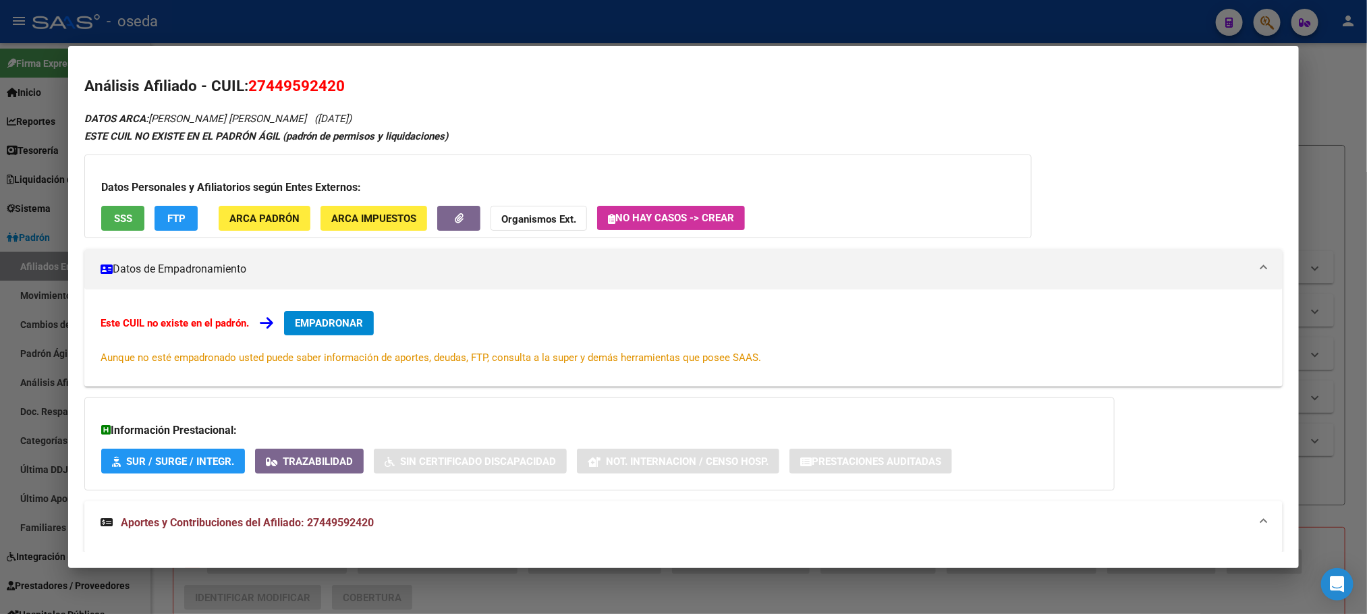
click at [114, 221] on span "SSS" at bounding box center [123, 219] width 18 height 12
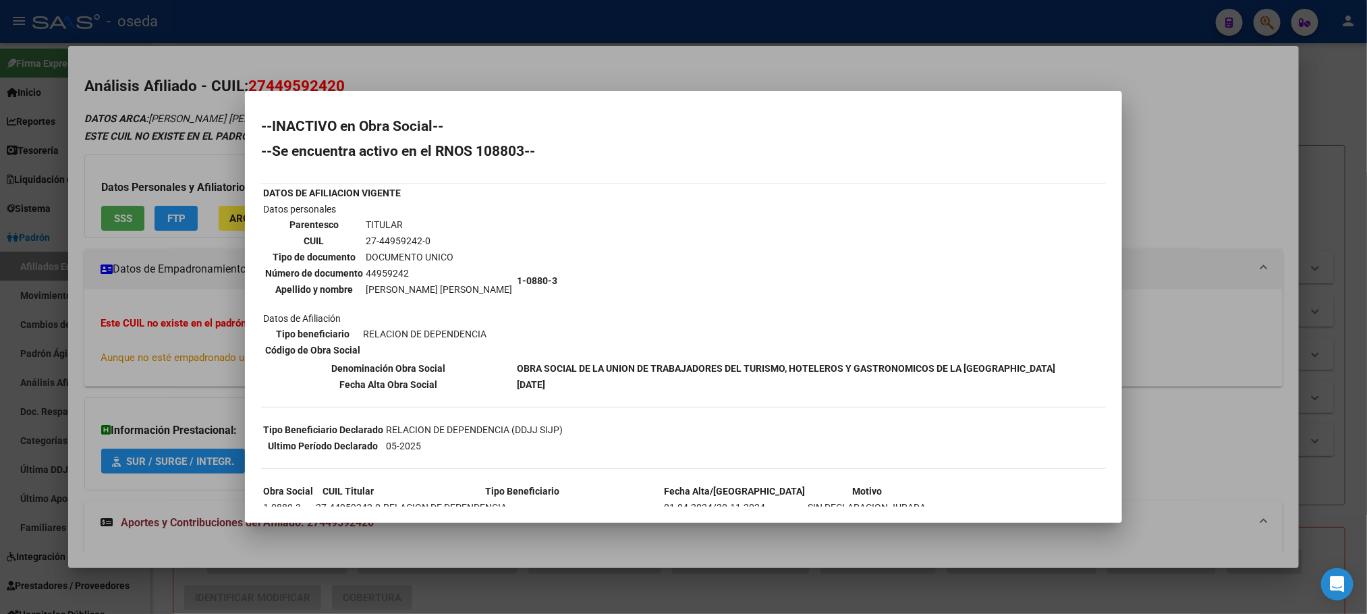
drag, startPoint x: 381, startPoint y: 444, endPoint x: 422, endPoint y: 443, distance: 41.2
click at [422, 443] on tr "Ultimo Período Declarado 05-2025" at bounding box center [412, 446] width 301 height 15
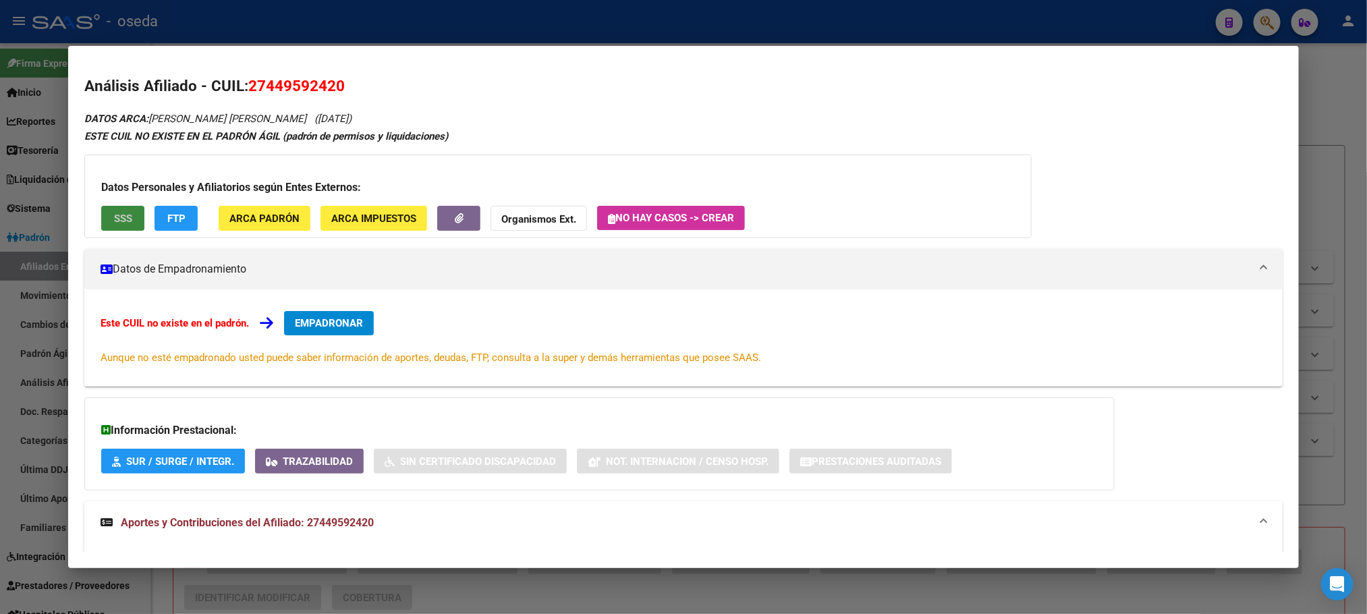
click at [102, 215] on button "SSS" at bounding box center [122, 218] width 43 height 25
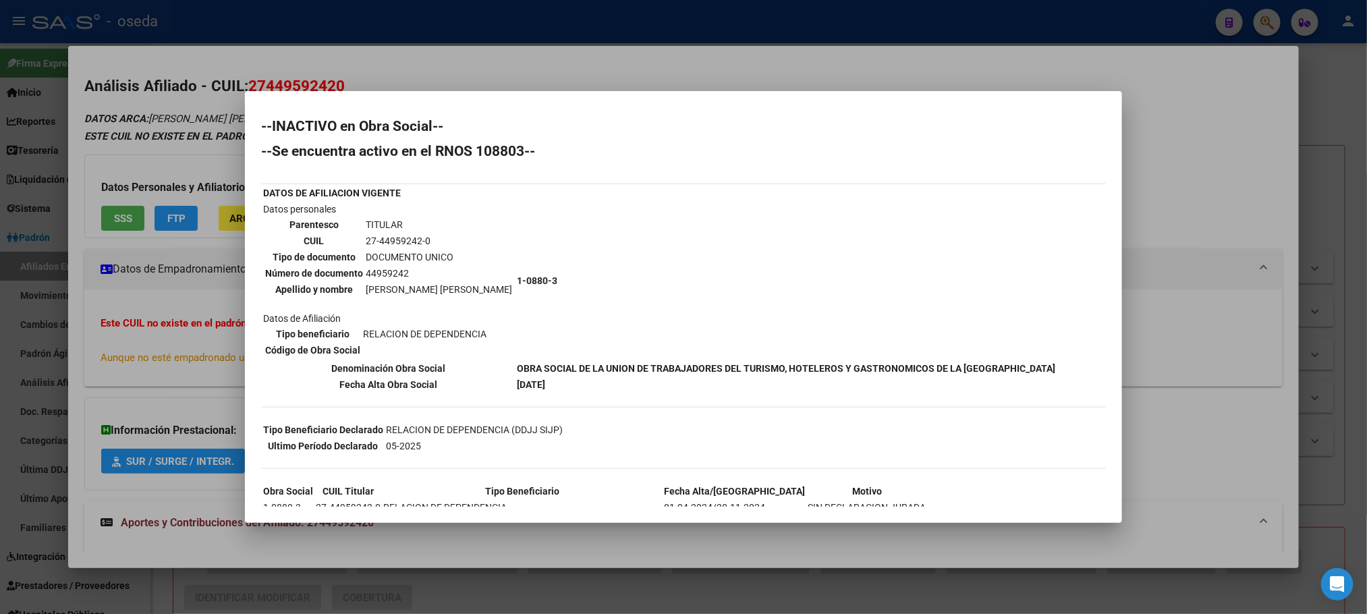
drag, startPoint x: 385, startPoint y: 441, endPoint x: 443, endPoint y: 444, distance: 58.1
click at [443, 444] on td "05-2025" at bounding box center [474, 446] width 178 height 15
drag, startPoint x: 528, startPoint y: 362, endPoint x: 980, endPoint y: 383, distance: 451.9
click at [980, 383] on tbody "DATOS DE AFILIACION VIGENTE Datos personales Parentesco TITULAR CUIL 27-4495924…" at bounding box center [659, 289] width 794 height 206
click at [980, 383] on td "[DATE]" at bounding box center [786, 384] width 540 height 15
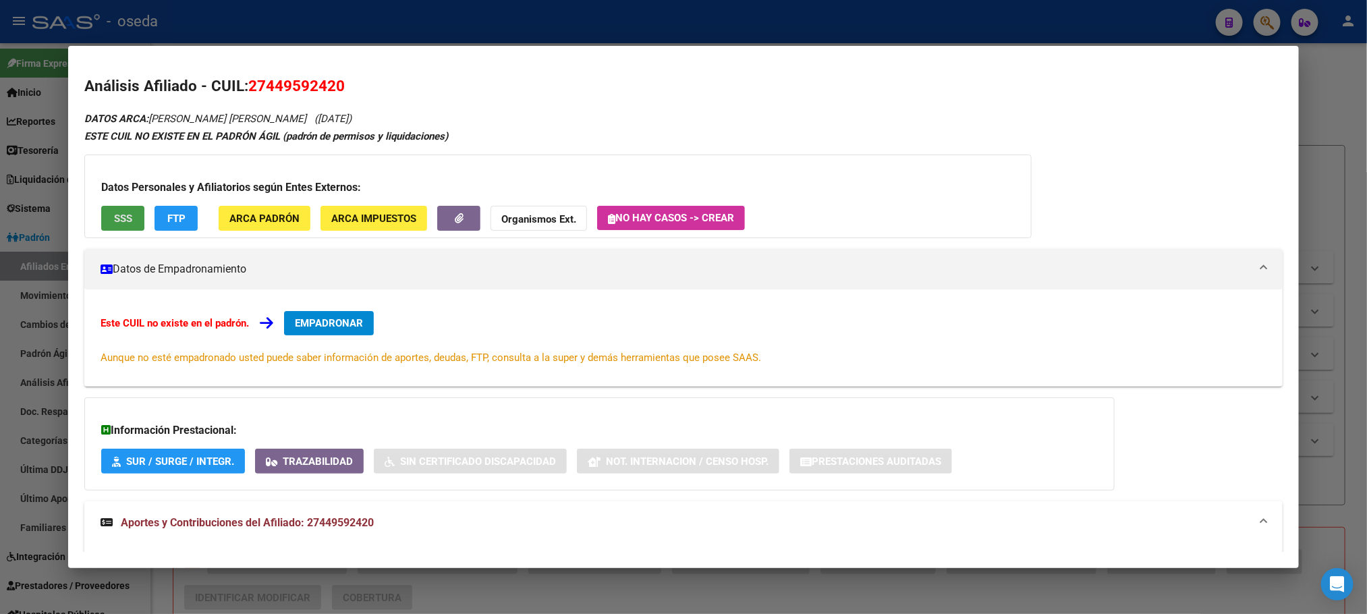
click at [312, 325] on span "EMPADRONAR" at bounding box center [329, 323] width 68 height 12
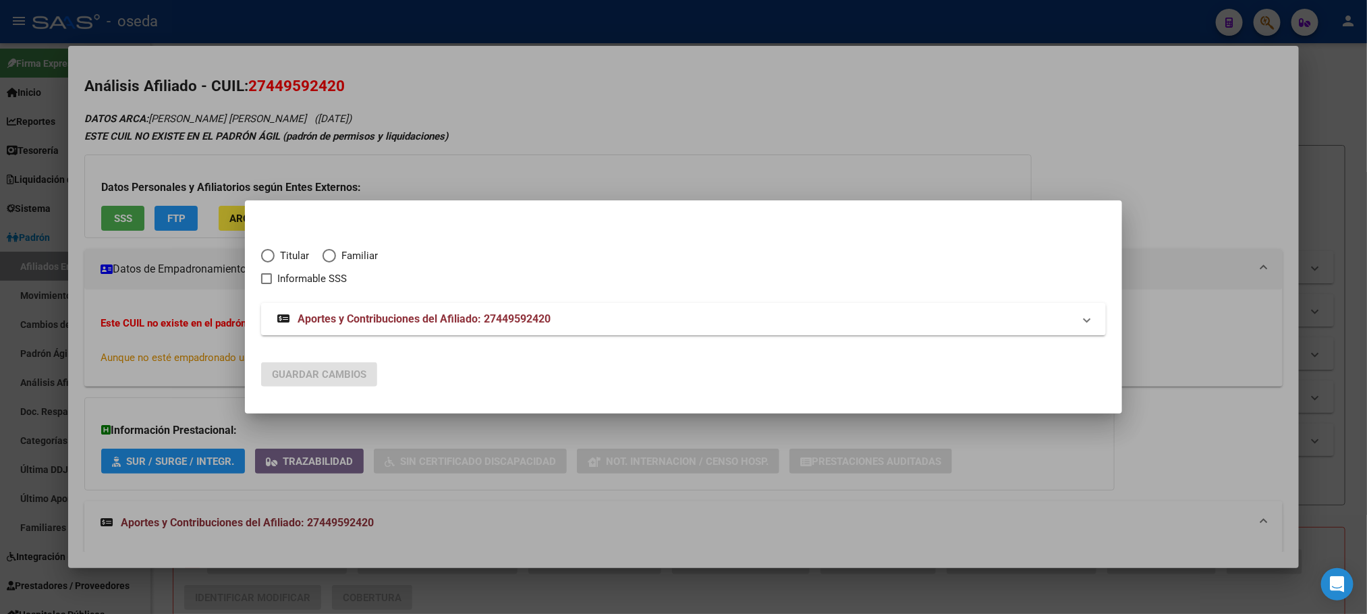
click at [269, 256] on span "Elija una opción" at bounding box center [267, 255] width 13 height 13
click at [269, 256] on input "Titular" at bounding box center [267, 255] width 13 height 13
radio input "true"
checkbox input "true"
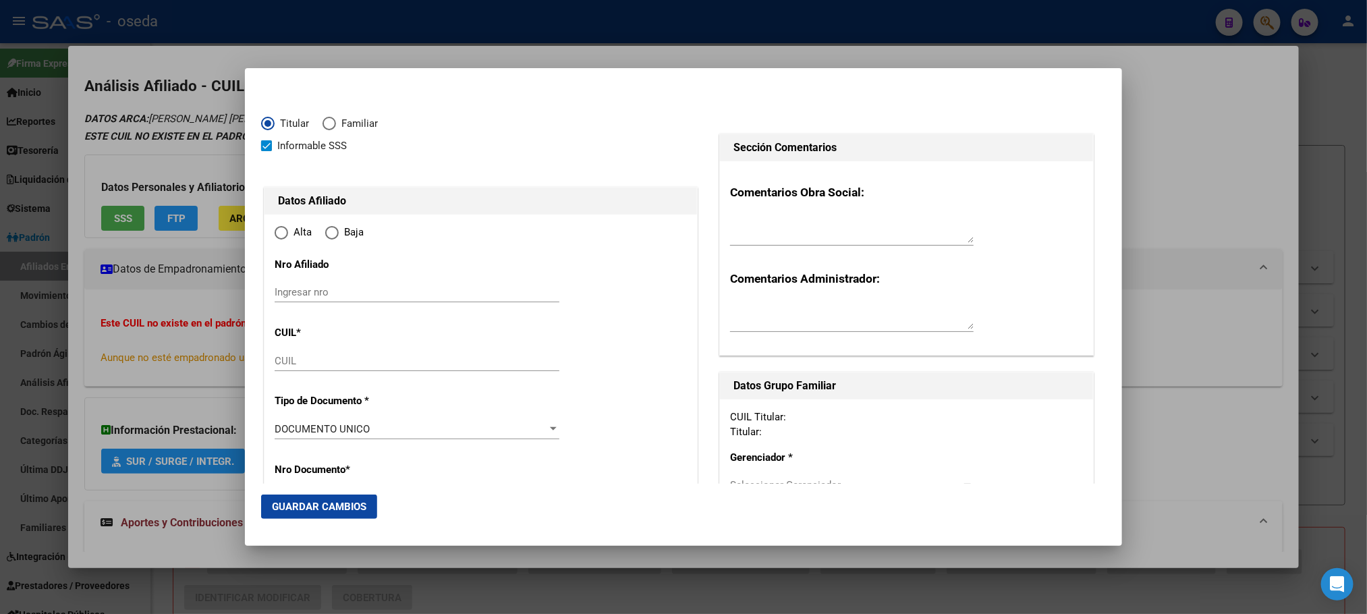
type input "27-44959242-0"
radio input "true"
type input "44959242"
type input "[PERSON_NAME]"
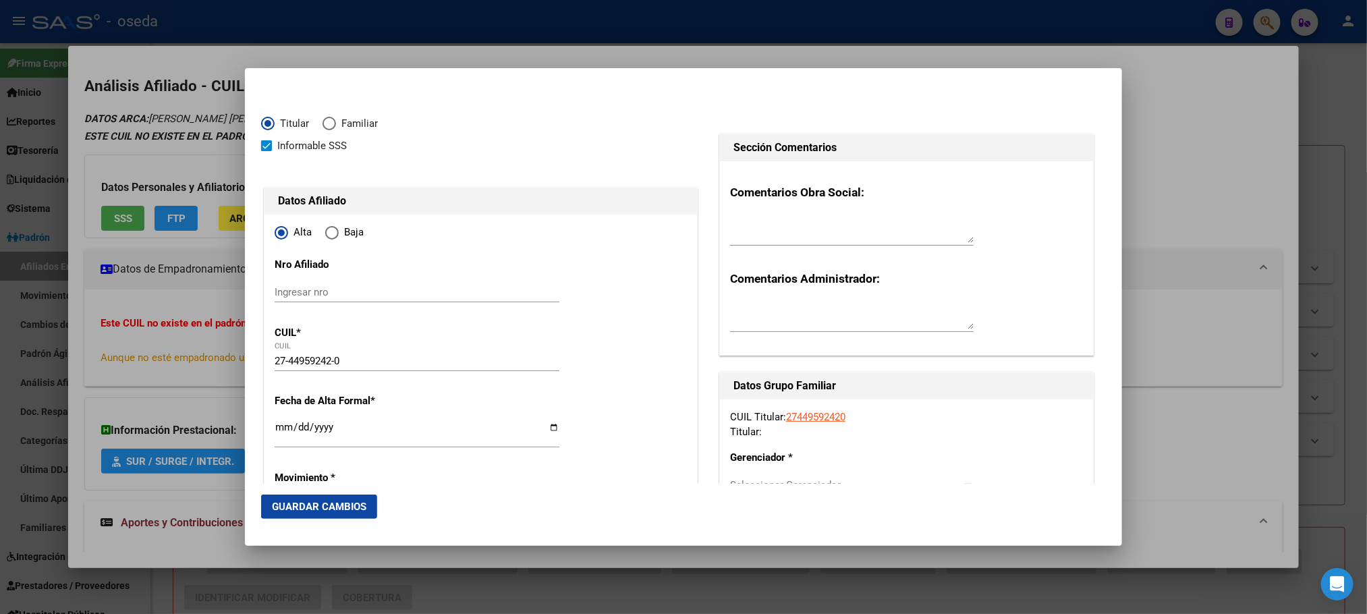
type input "[DATE]"
type input "CLAYPOLE"
type input "1849"
type input "[PERSON_NAME]"
type input "2710"
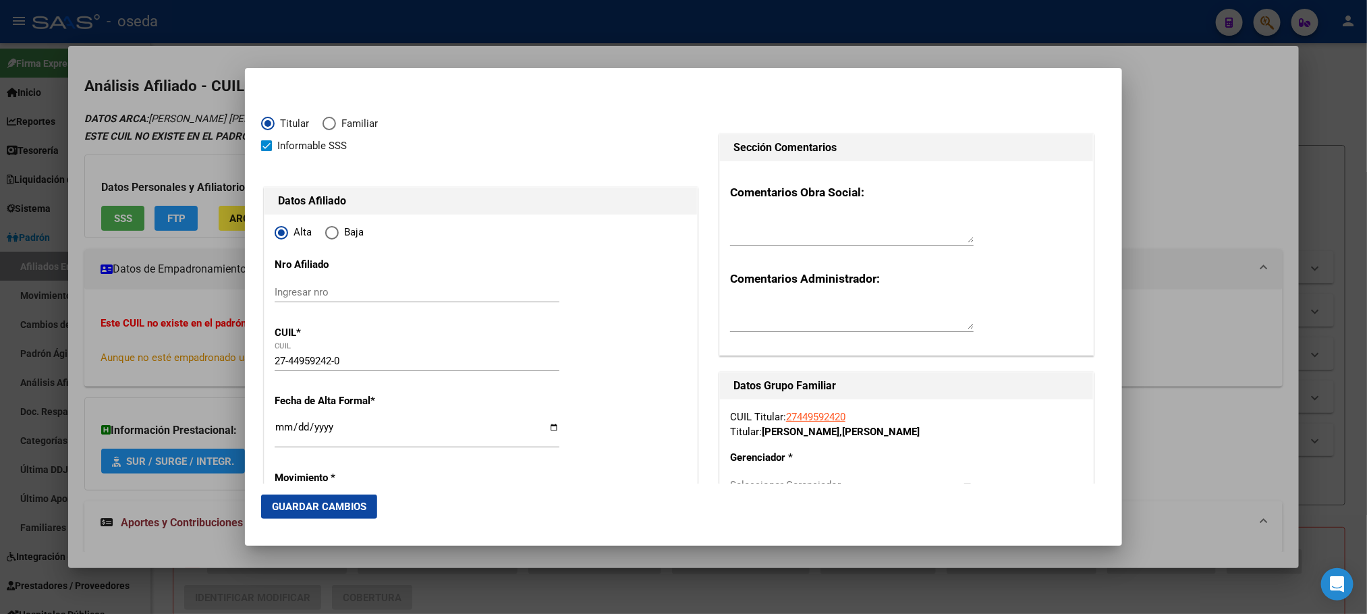
type input "CLAYPOLE"
click at [288, 150] on span "Informable SSS" at bounding box center [312, 146] width 70 height 16
click at [267, 151] on input "Informable SSS" at bounding box center [266, 151] width 1 height 1
click at [288, 150] on span "Informable SSS" at bounding box center [312, 146] width 70 height 16
click at [267, 151] on input "Informable SSS" at bounding box center [266, 151] width 1 height 1
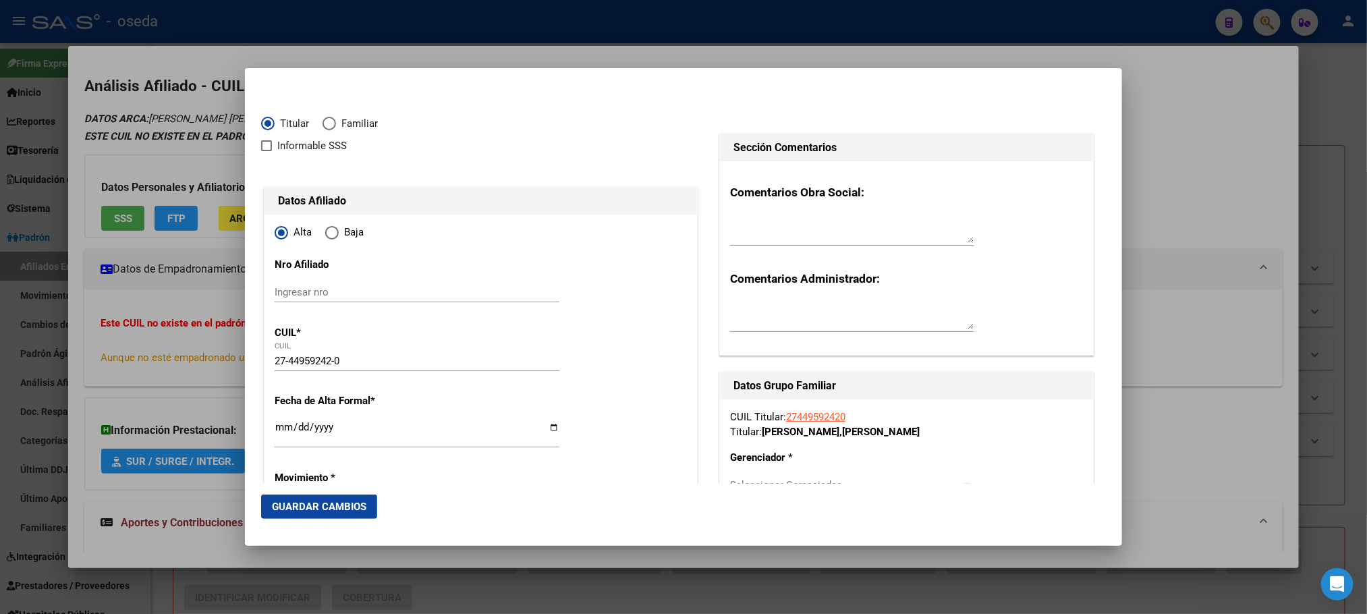
checkbox input "true"
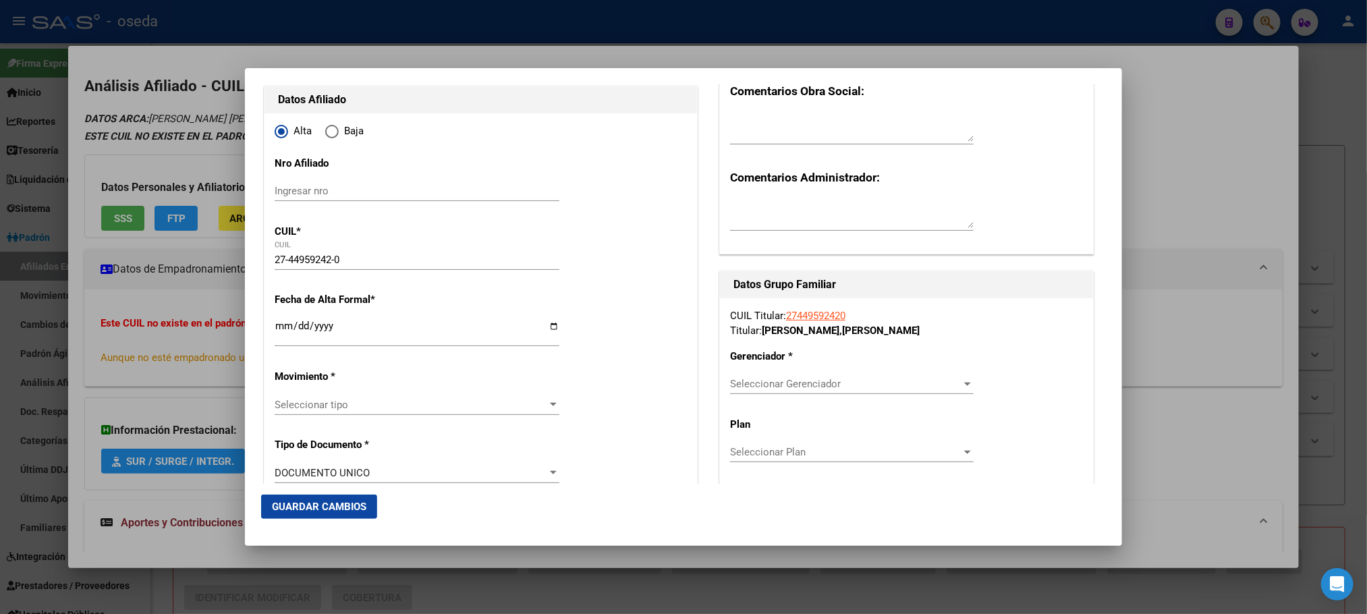
scroll to position [202, 0]
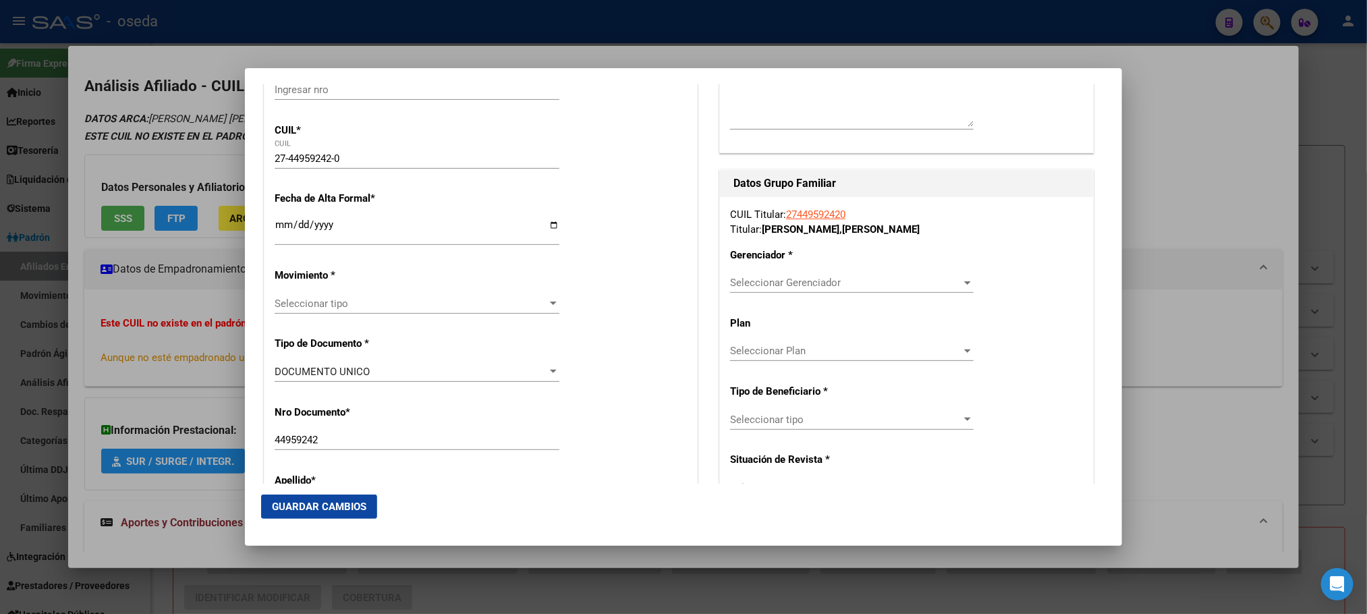
click at [381, 231] on input "Ingresar fecha" at bounding box center [417, 230] width 285 height 22
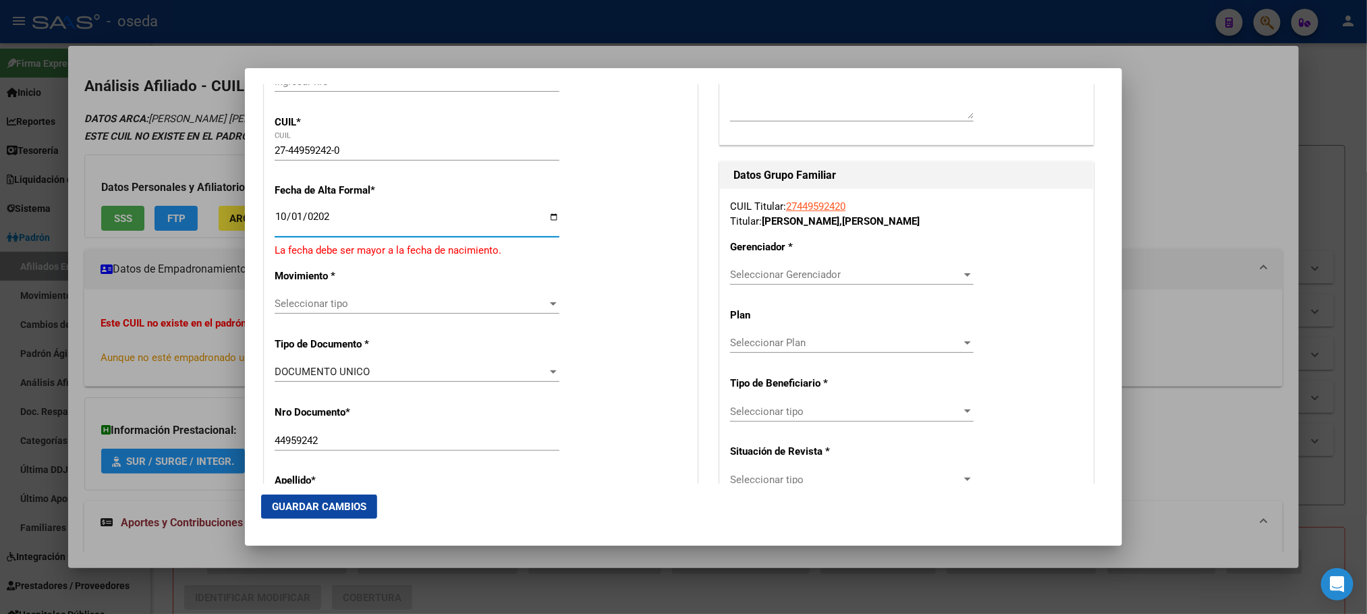
type input "[DATE]"
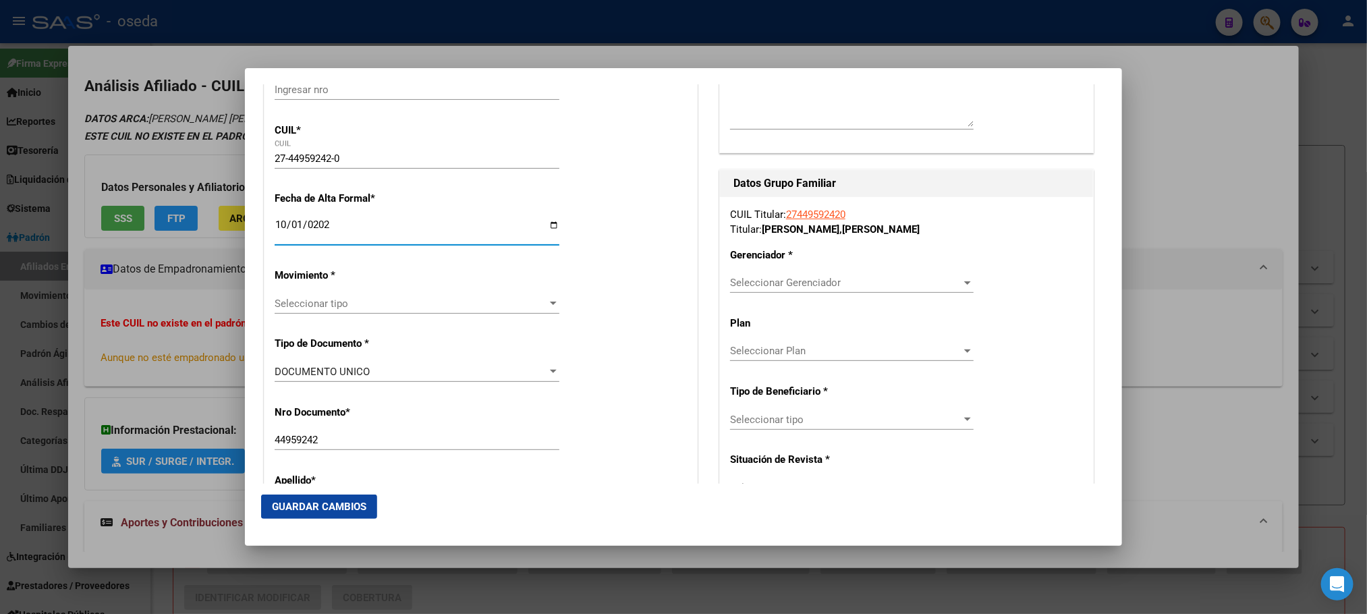
click at [387, 306] on span "Seleccionar tipo" at bounding box center [411, 304] width 273 height 12
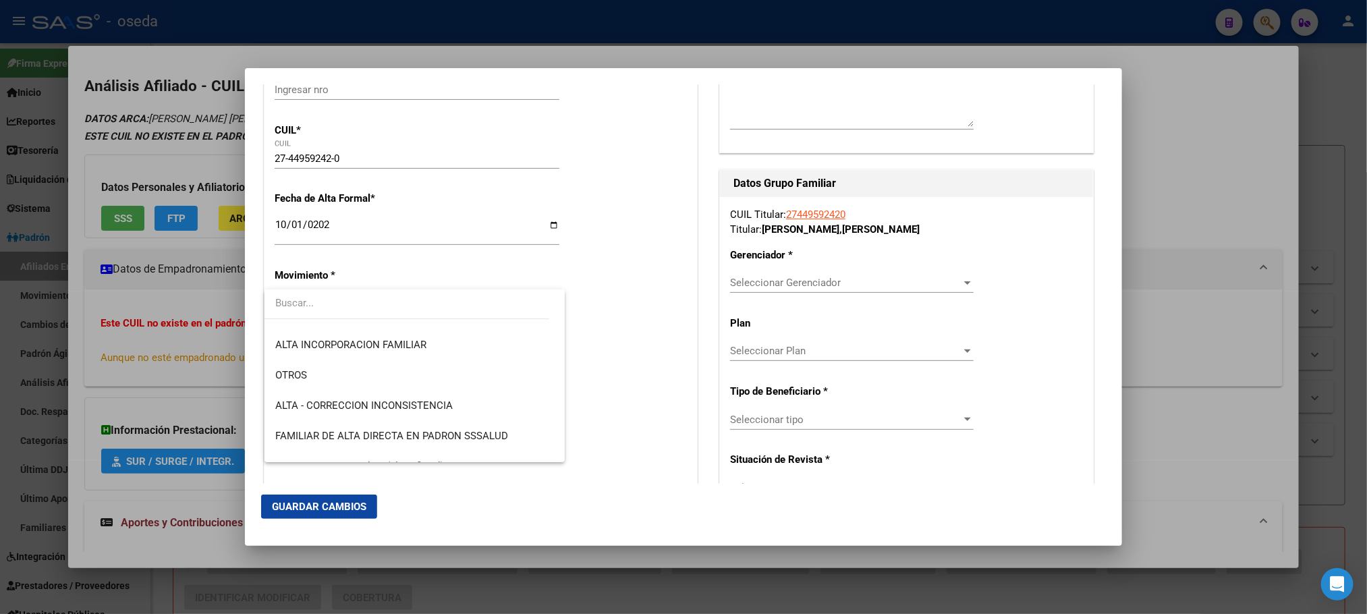
click at [661, 322] on div at bounding box center [683, 307] width 1367 height 614
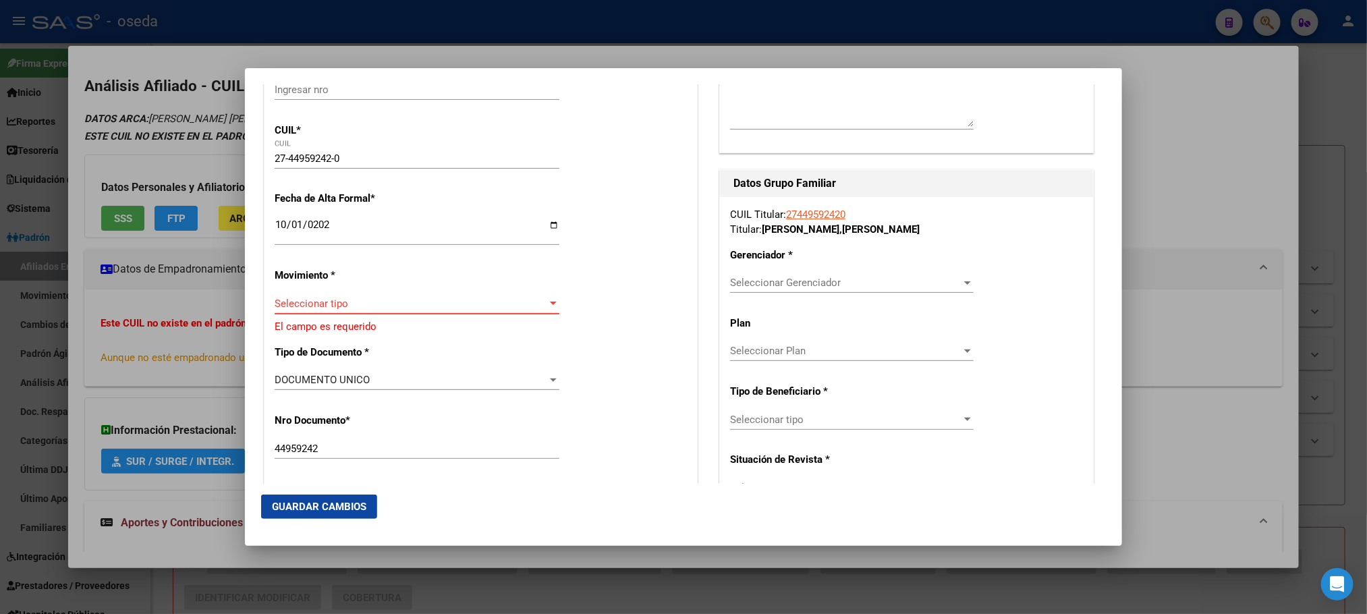
click at [533, 300] on span "Seleccionar tipo" at bounding box center [411, 304] width 273 height 12
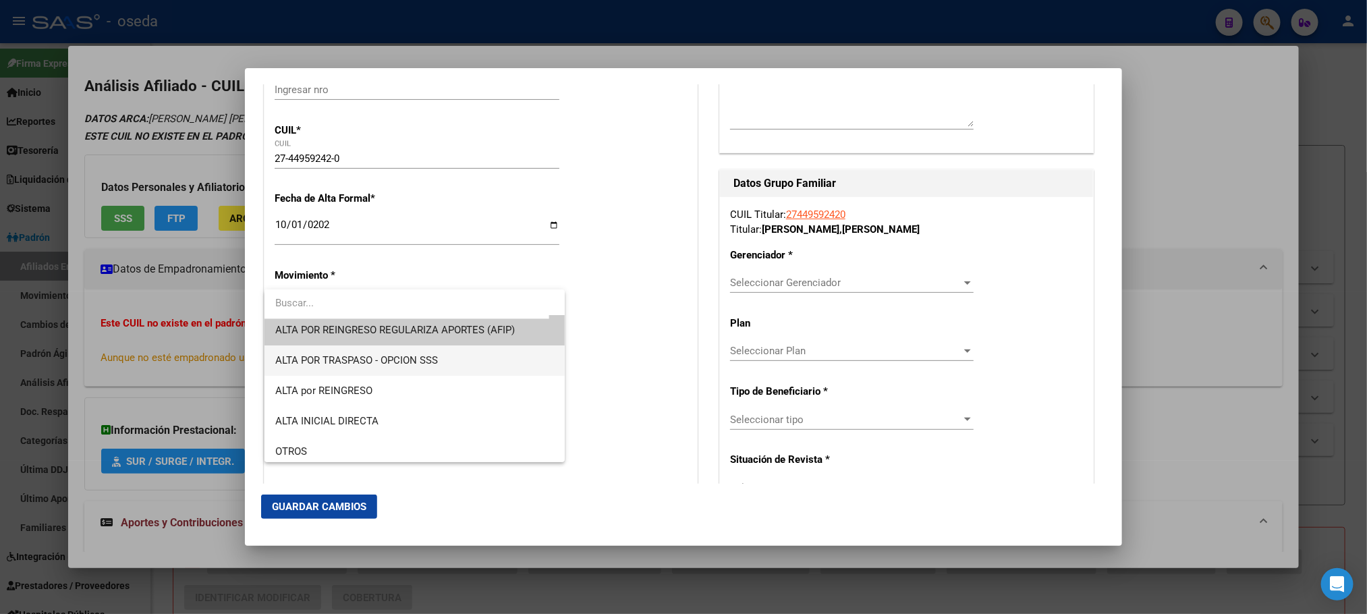
scroll to position [0, 0]
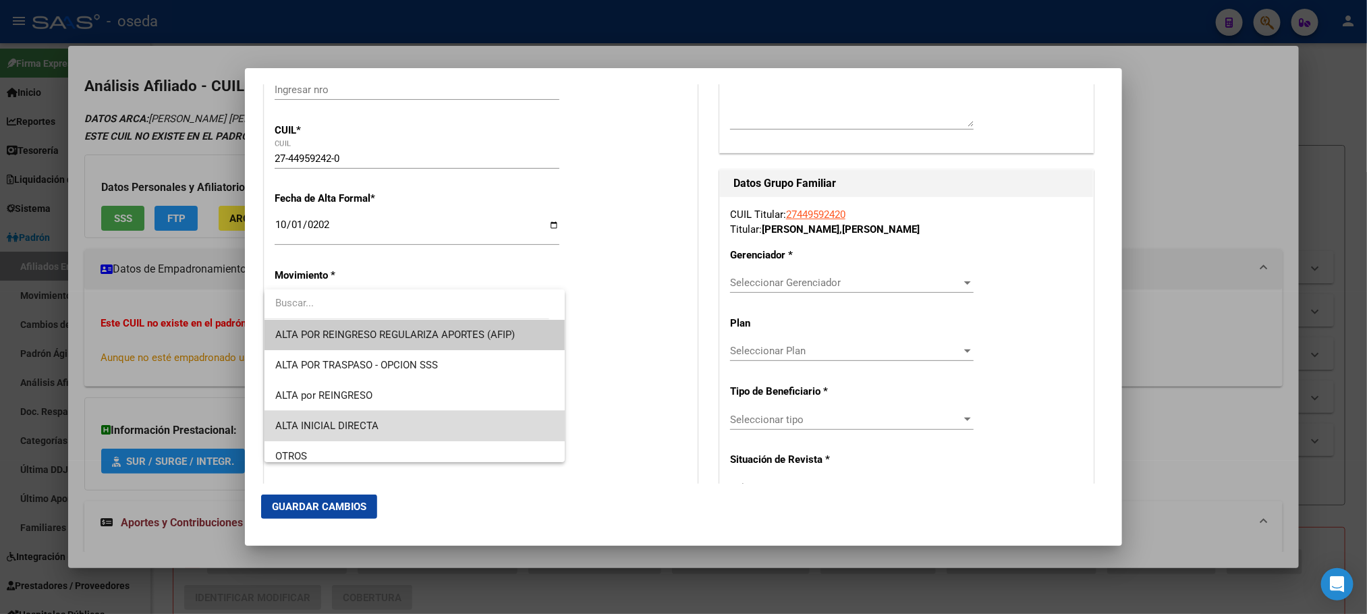
click at [480, 421] on span "ALTA INICIAL DIRECTA" at bounding box center [414, 426] width 279 height 30
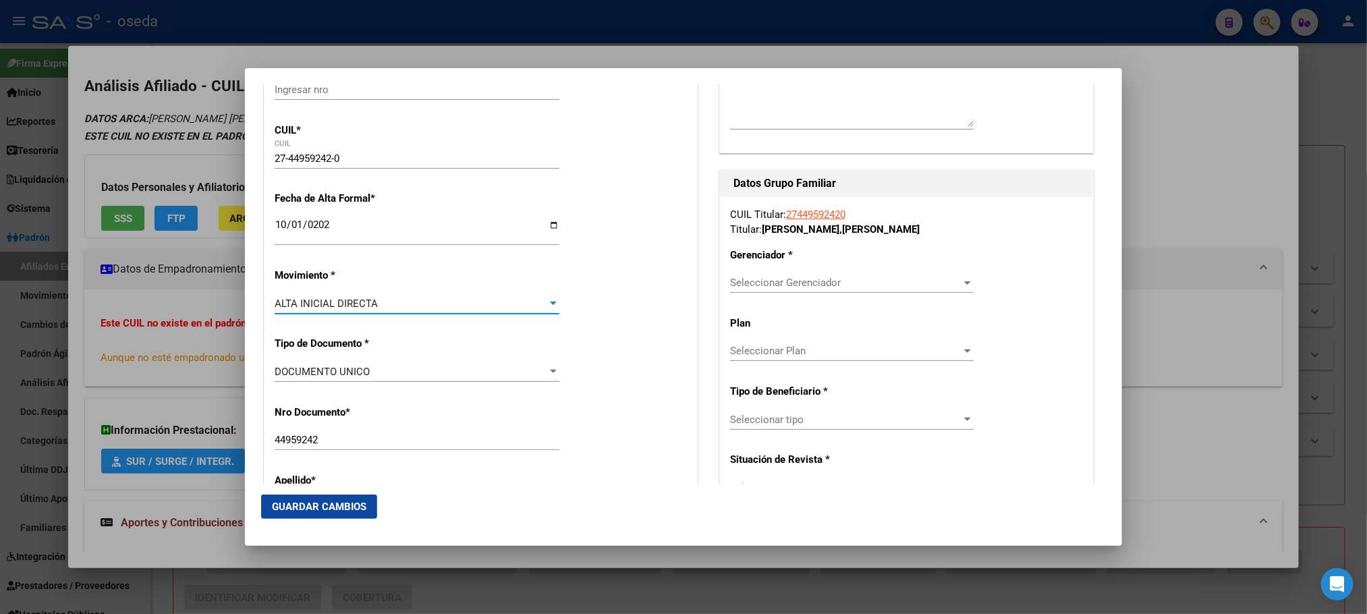
scroll to position [304, 0]
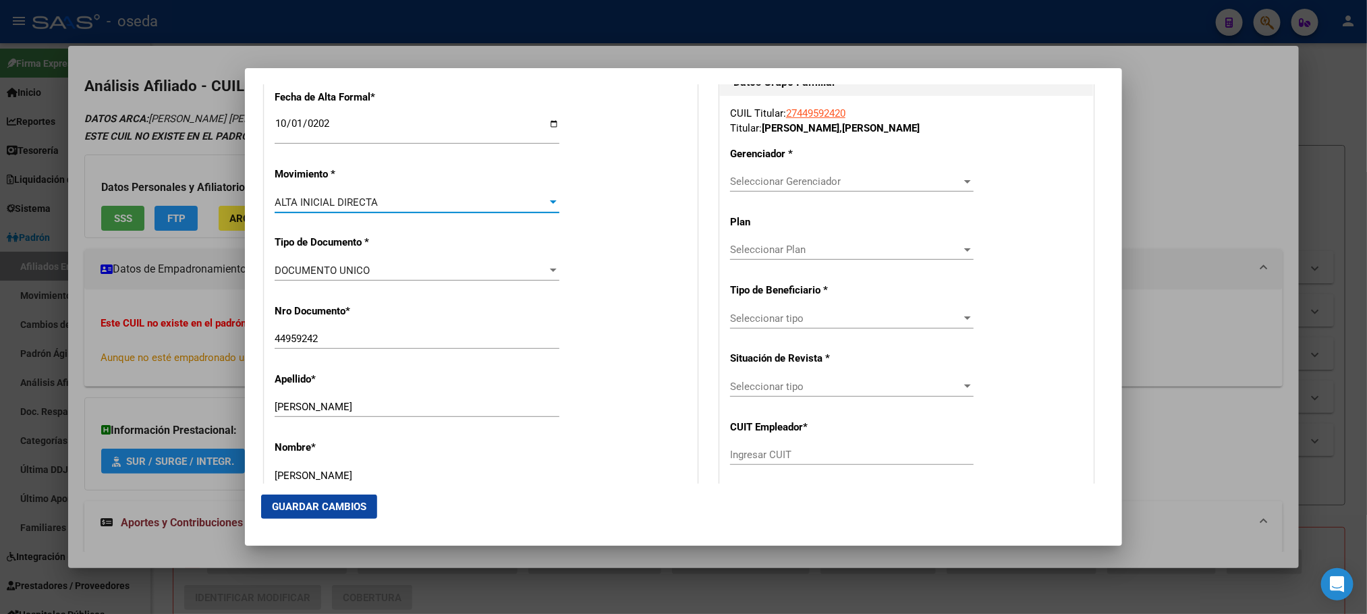
click at [861, 180] on span "Seleccionar Gerenciador" at bounding box center [845, 181] width 231 height 12
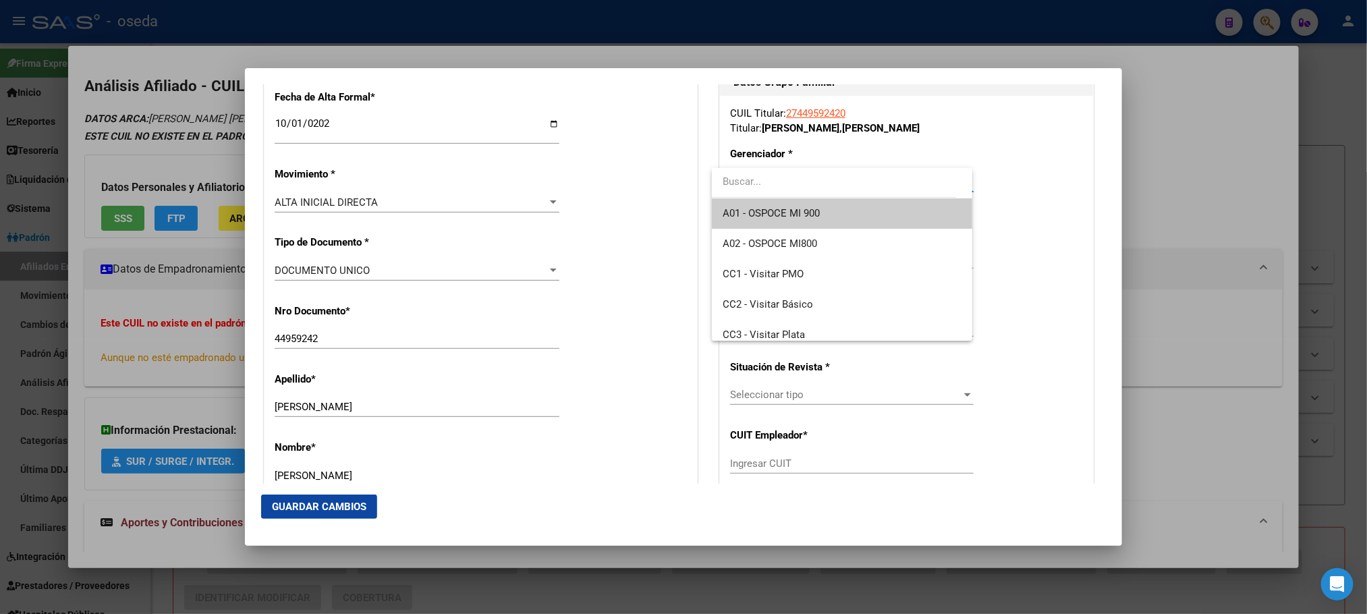
click at [691, 217] on div at bounding box center [683, 307] width 1367 height 614
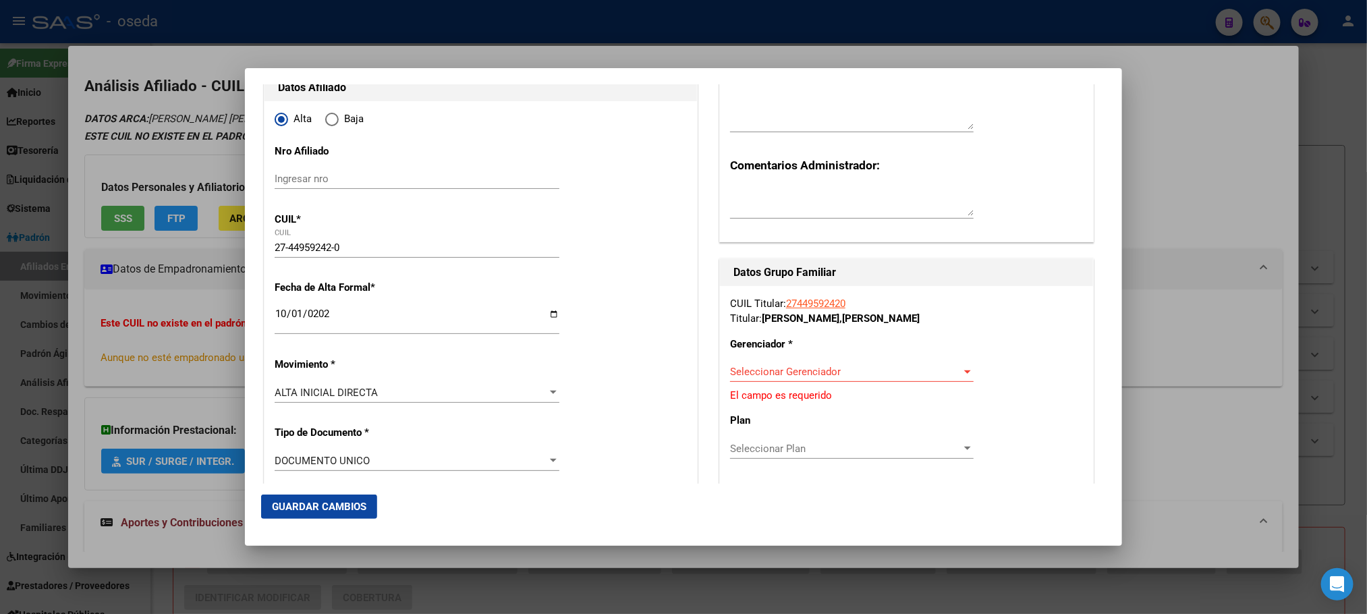
scroll to position [202, 0]
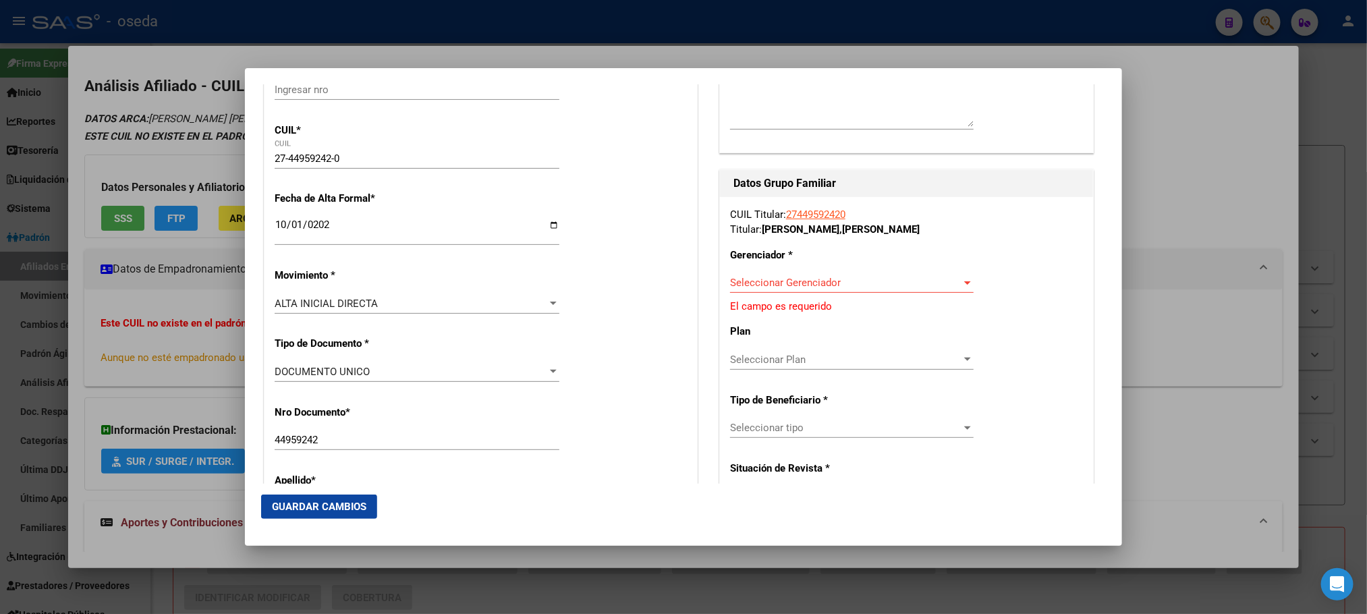
click at [752, 282] on span "Seleccionar Gerenciador" at bounding box center [845, 283] width 231 height 12
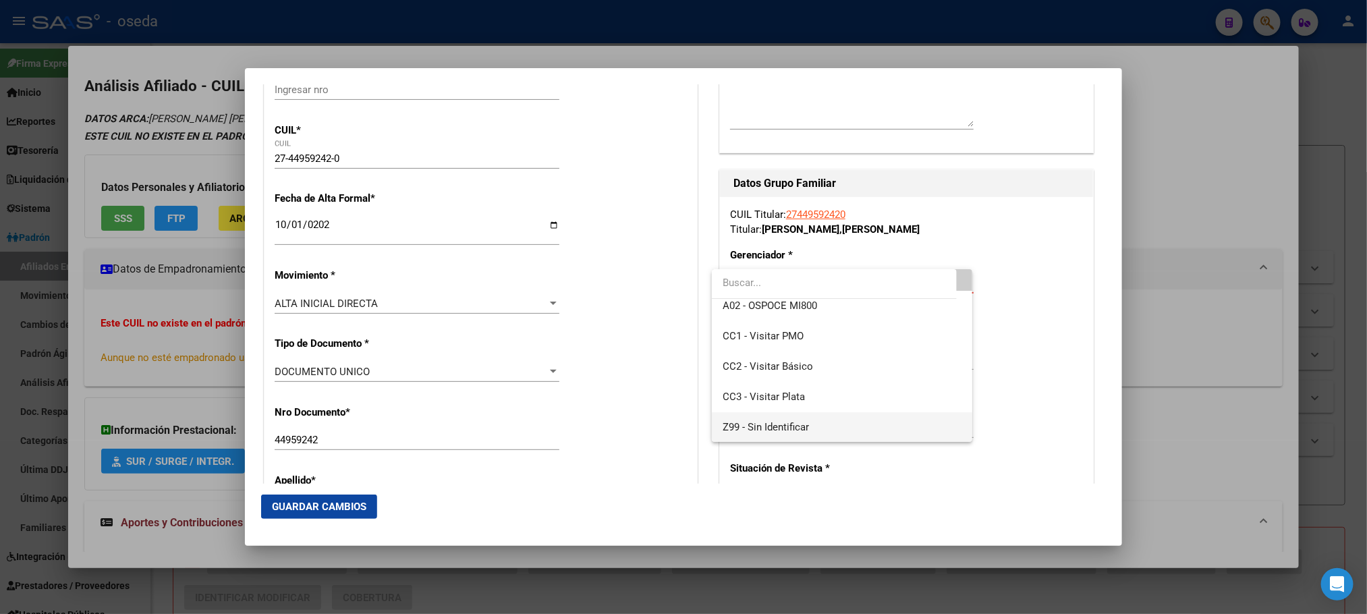
scroll to position [0, 0]
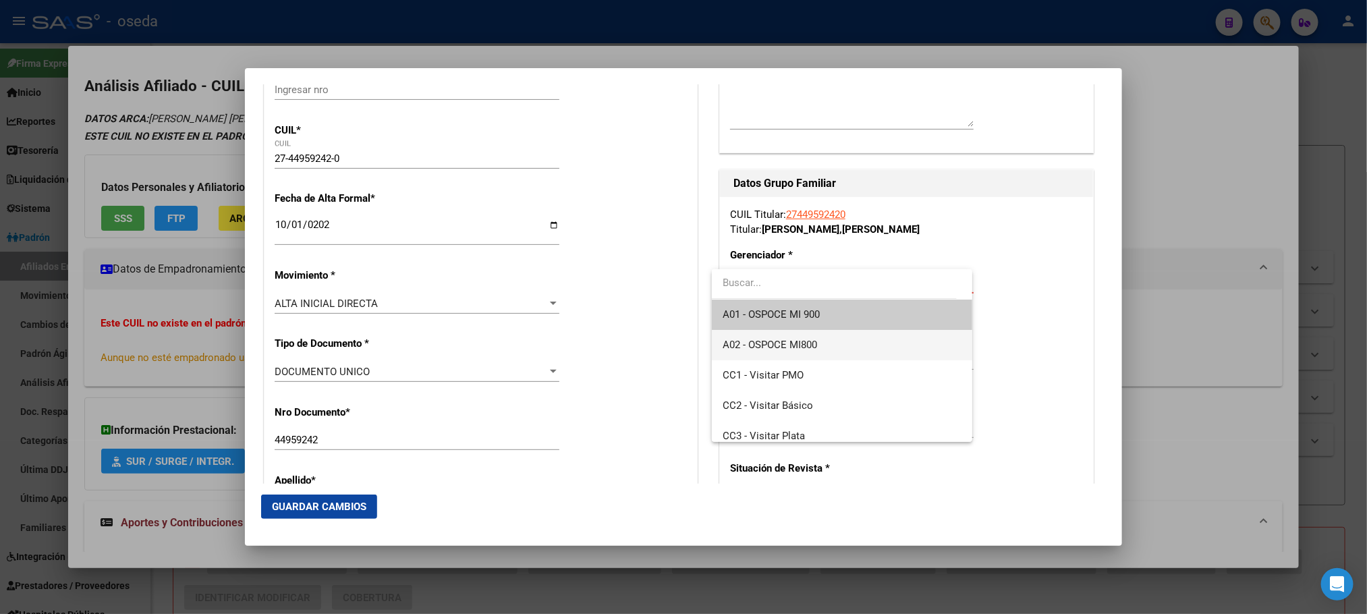
click at [842, 339] on span "A02 - OSPOCE MI800" at bounding box center [842, 345] width 238 height 30
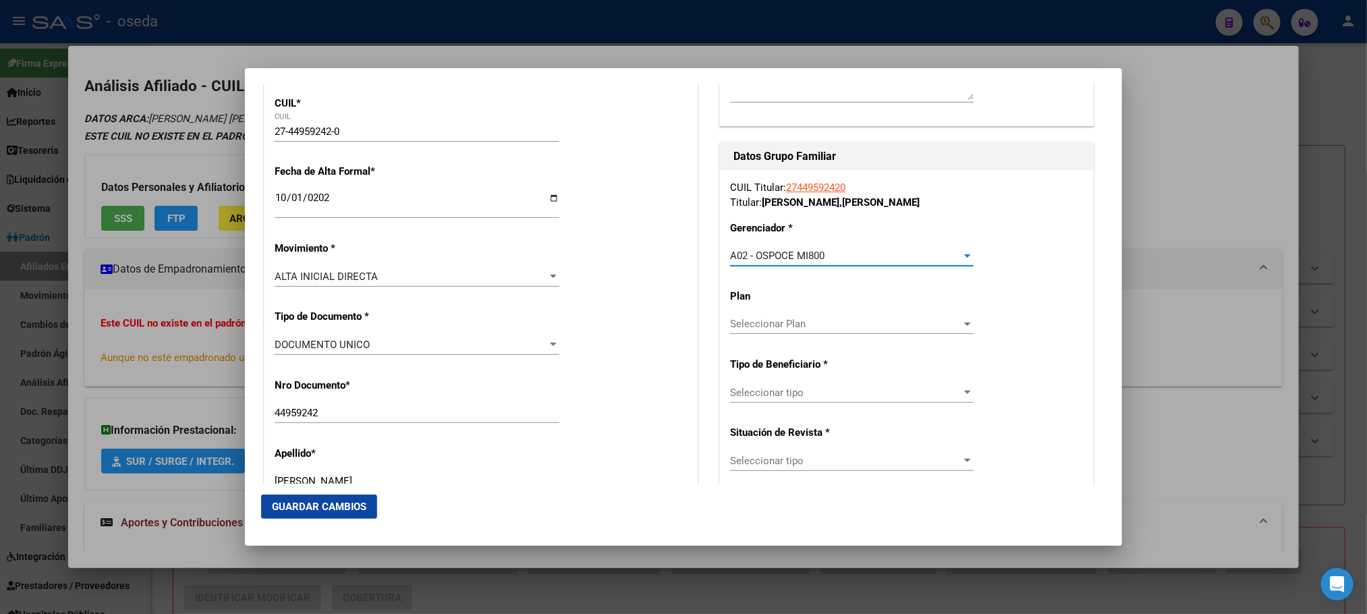
scroll to position [202, 0]
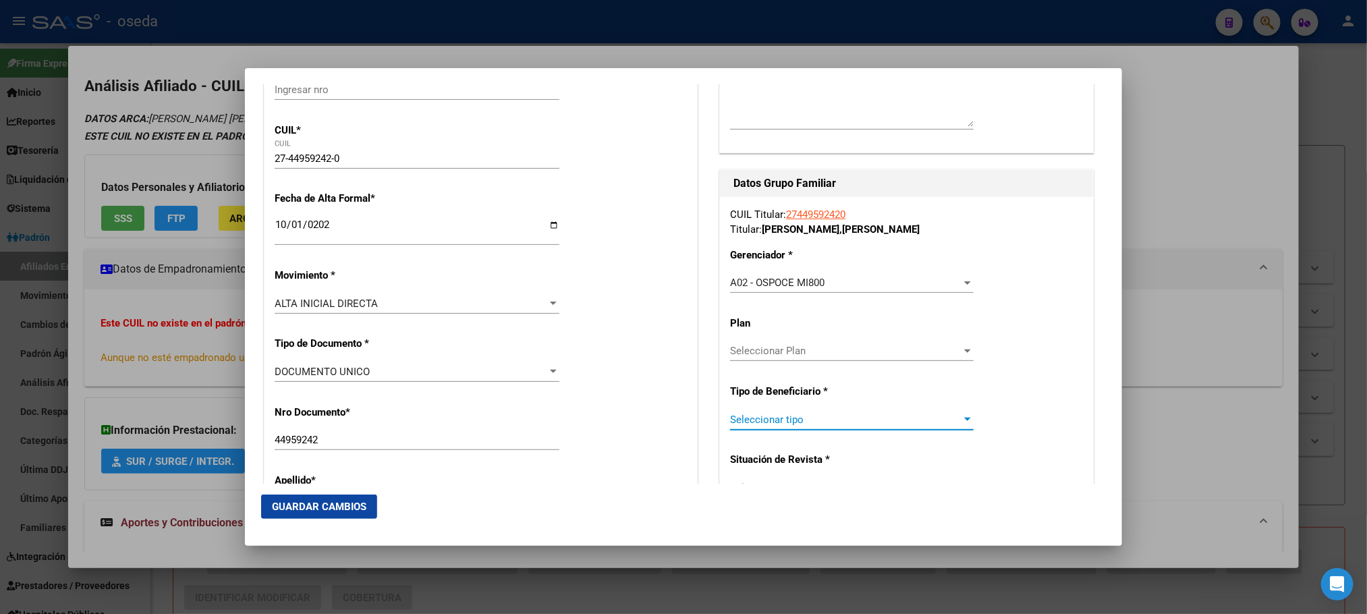
click at [935, 423] on span "Seleccionar tipo" at bounding box center [845, 420] width 231 height 12
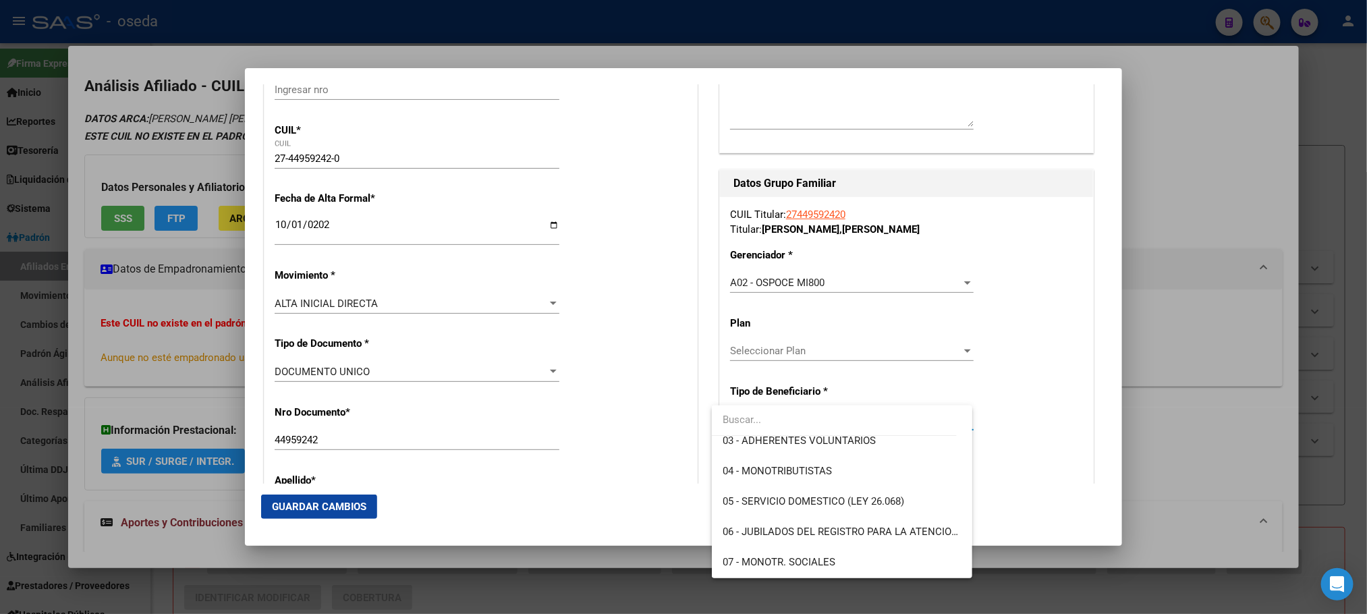
scroll to position [0, 0]
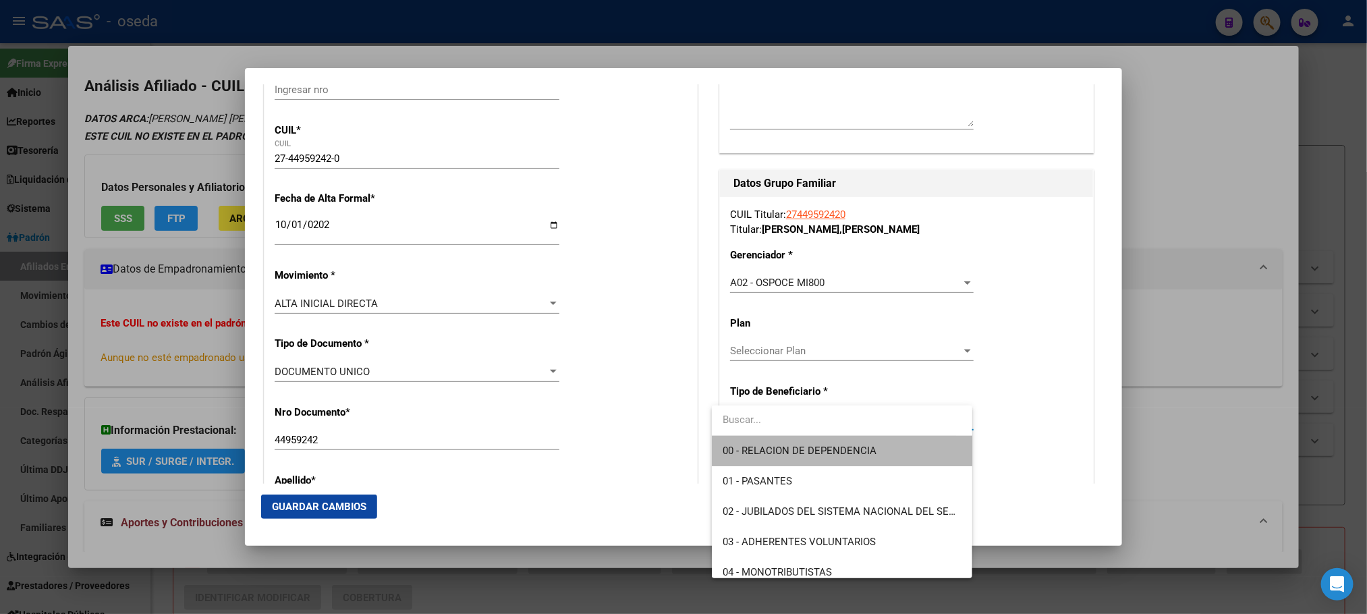
click at [852, 458] on span "00 - RELACION DE DEPENDENCIA" at bounding box center [842, 451] width 238 height 30
type input "33-61170865-9"
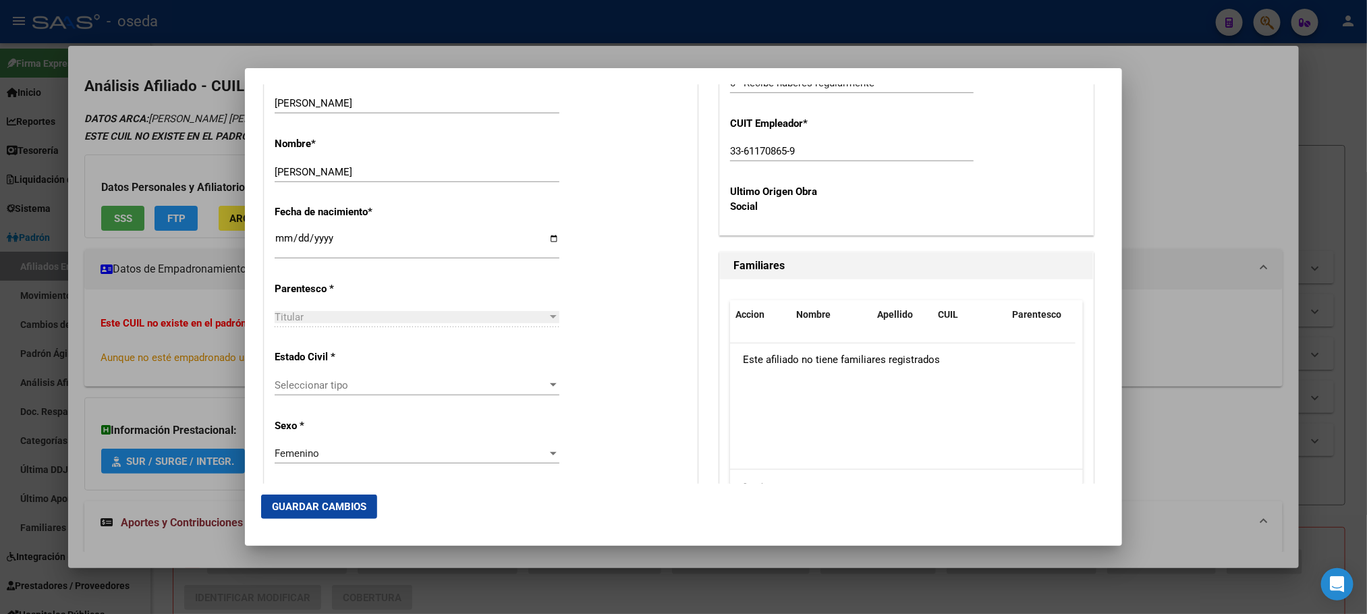
scroll to position [405, 0]
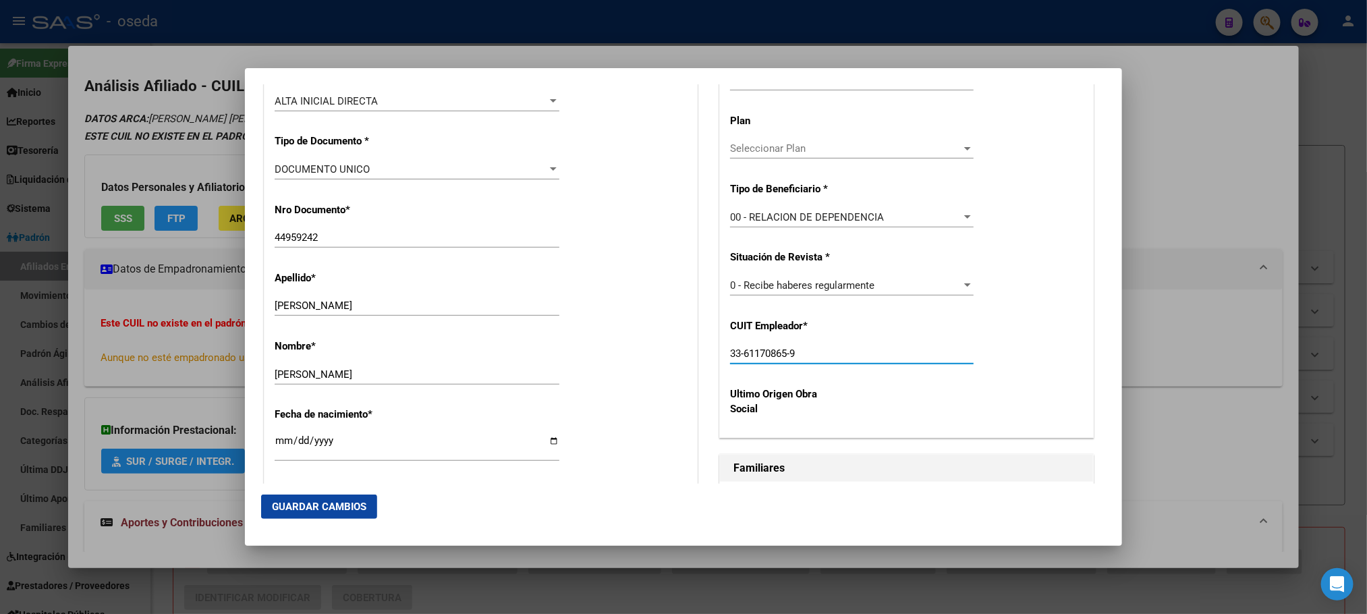
drag, startPoint x: 820, startPoint y: 350, endPoint x: 719, endPoint y: 346, distance: 100.6
click at [720, 346] on div "CUIL Titular: 27449592420 Titular: [PERSON_NAME] [PERSON_NAME] Gerenciador * A0…" at bounding box center [906, 216] width 373 height 443
click at [822, 360] on input "33-61170865-9" at bounding box center [852, 354] width 244 height 12
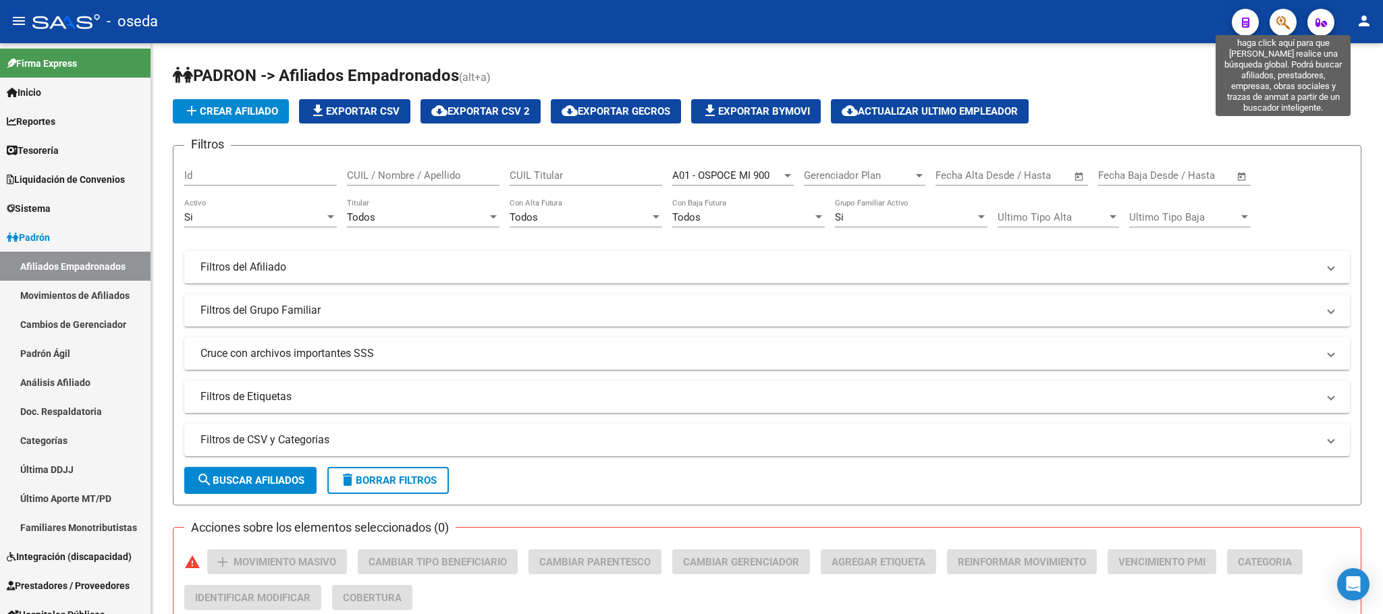
click at [1288, 27] on icon "button" at bounding box center [1282, 23] width 13 height 16
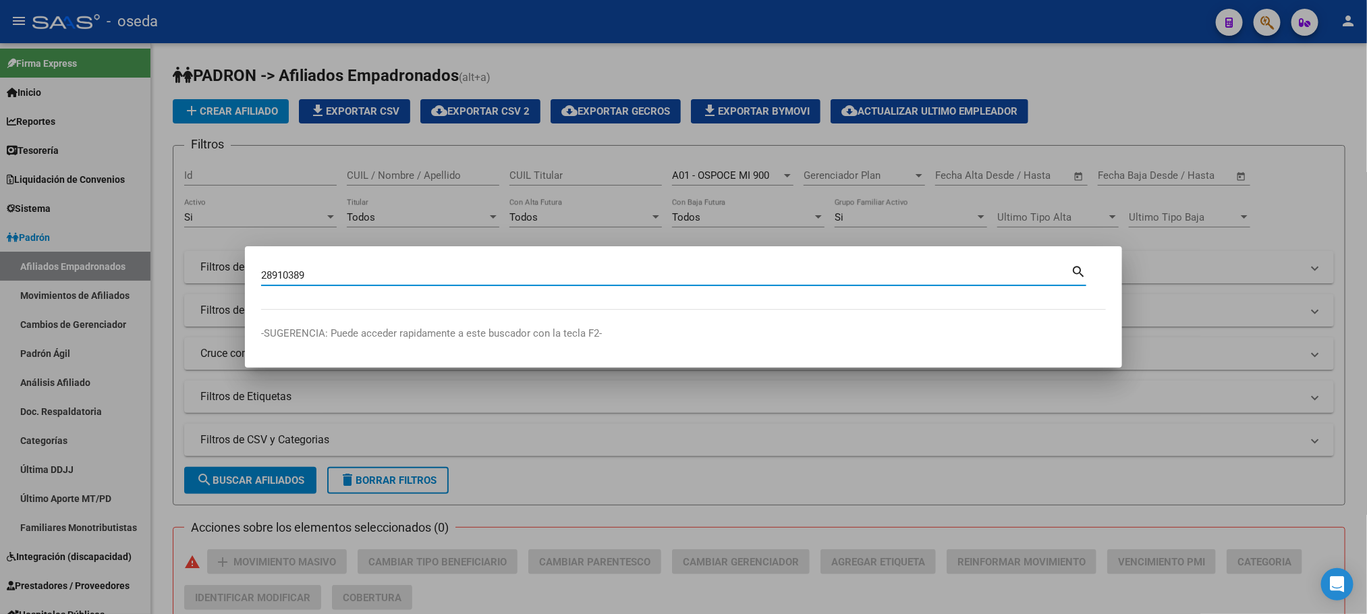
type input "28910389"
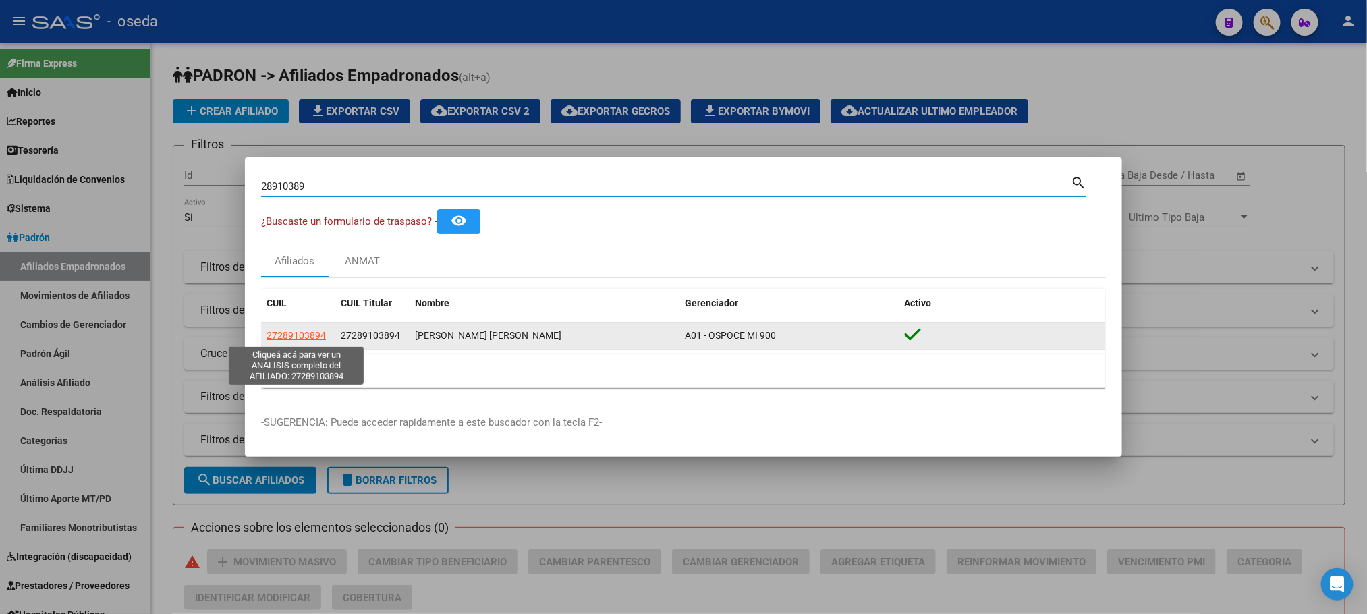
click at [312, 332] on span "27289103894" at bounding box center [296, 335] width 59 height 11
type textarea "27289103894"
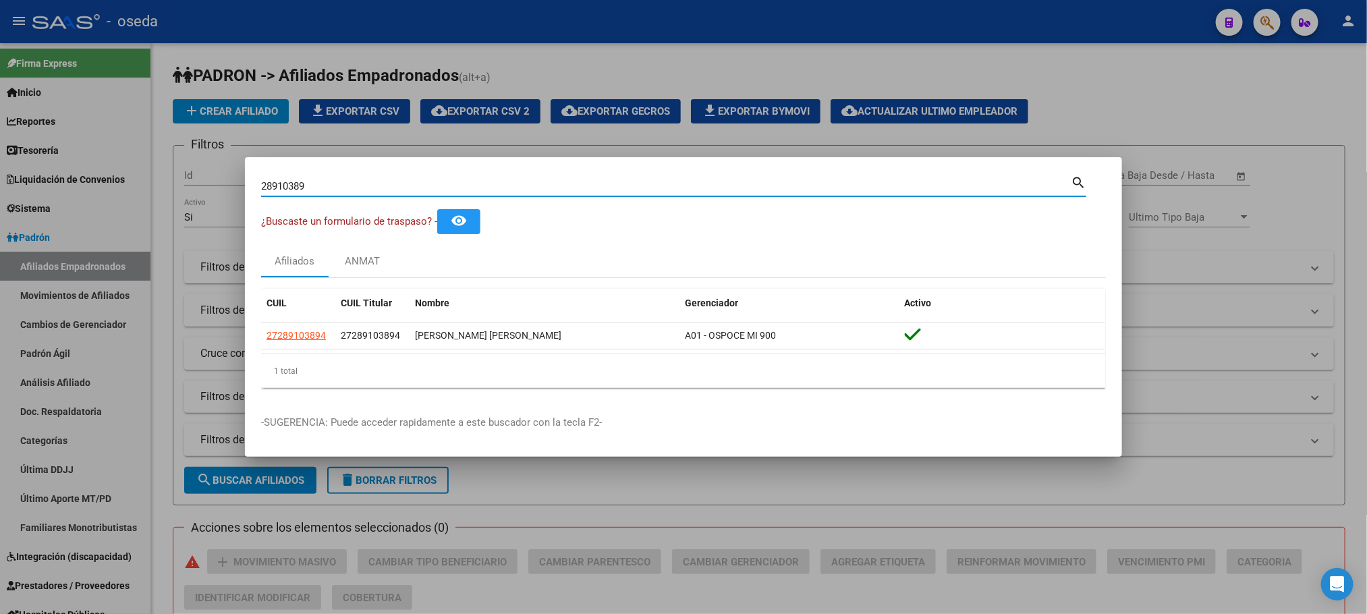
drag, startPoint x: 426, startPoint y: 180, endPoint x: 32, endPoint y: 155, distance: 394.2
click at [32, 155] on div "28910389 Buscar (apellido, dni, cuil, nro traspaso, cuit, obra social) search ¿…" at bounding box center [683, 307] width 1367 height 614
type input "30685158"
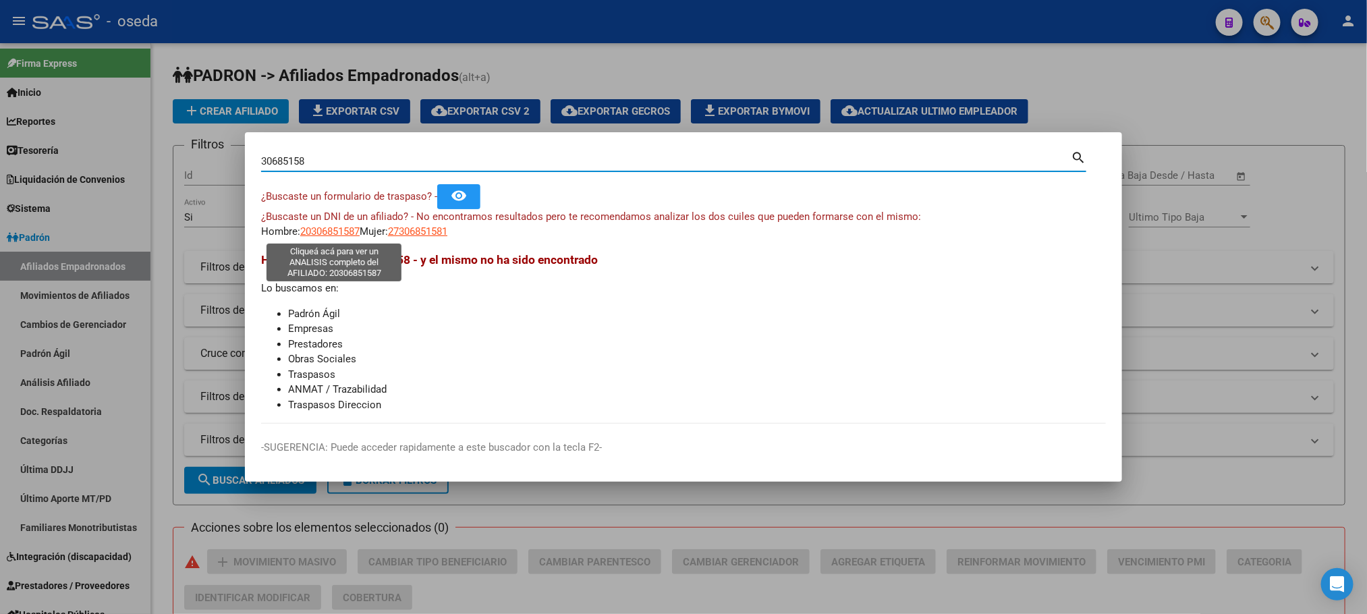
click at [321, 227] on span "20306851587" at bounding box center [329, 231] width 59 height 12
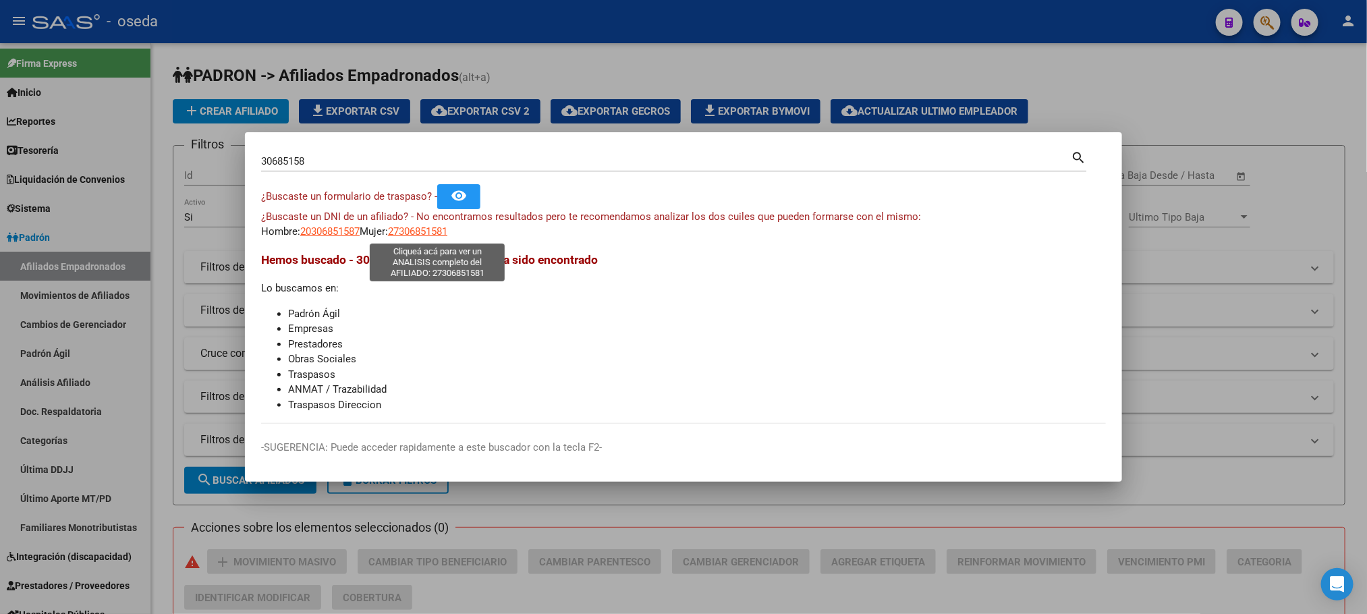
click at [416, 235] on span "27306851581" at bounding box center [417, 231] width 59 height 12
type textarea "27306851581"
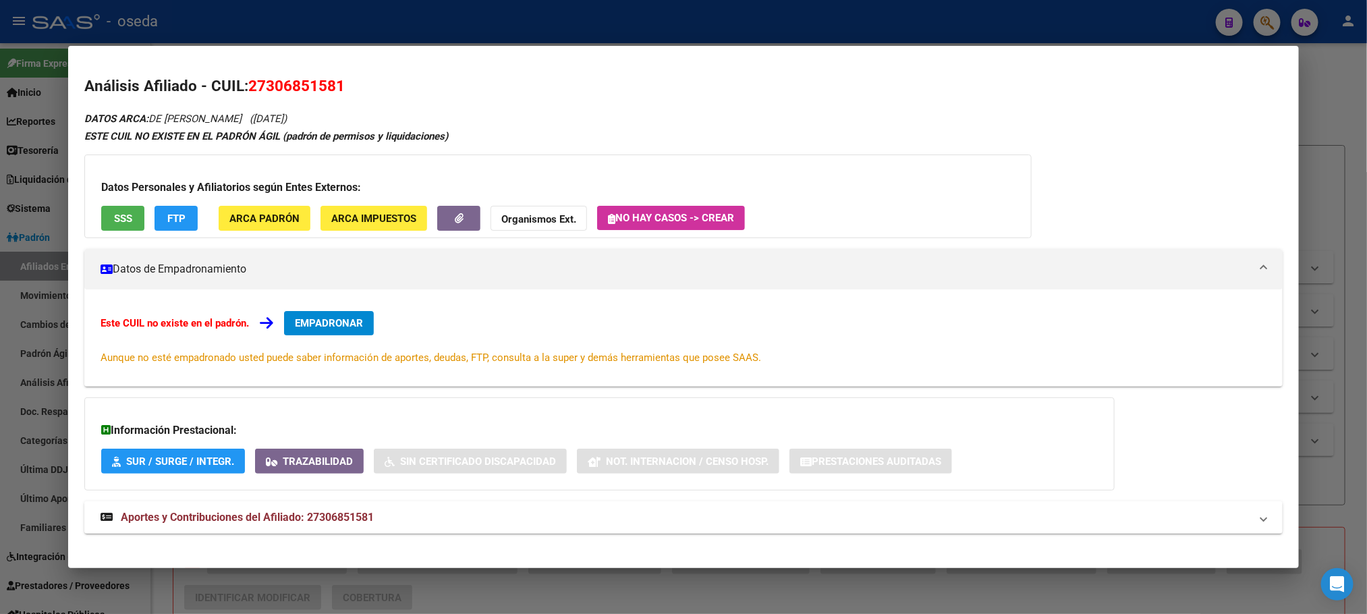
click at [337, 319] on span "EMPADRONAR" at bounding box center [329, 323] width 68 height 12
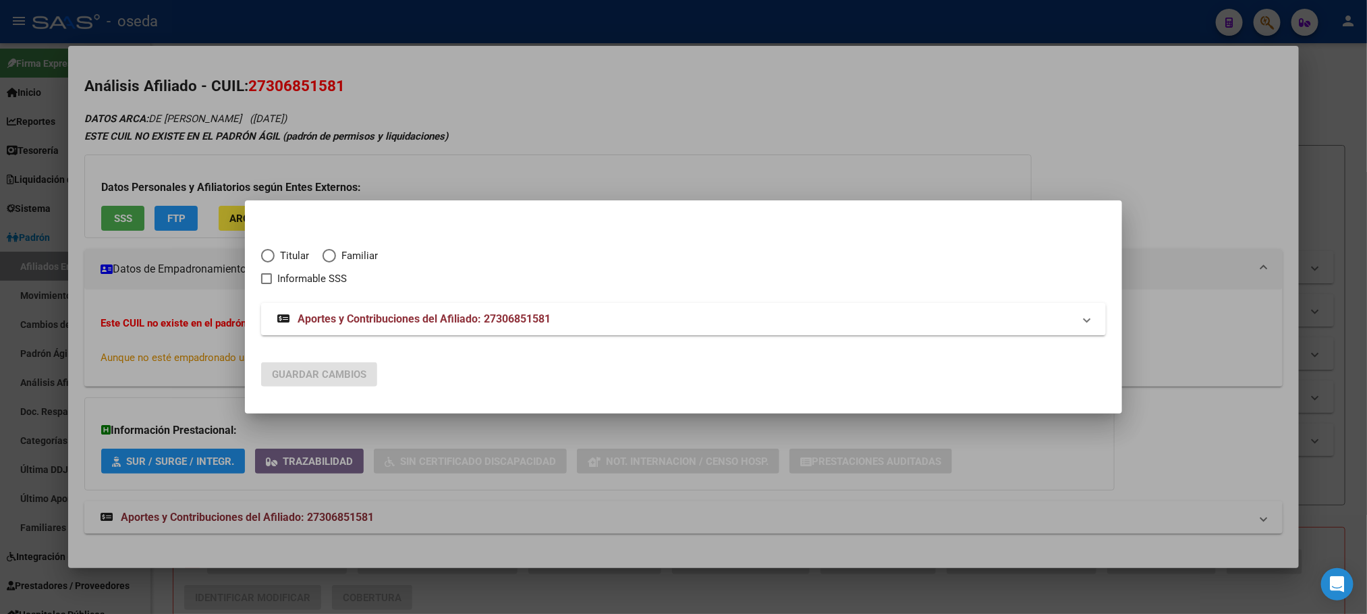
click at [351, 255] on span "Familiar" at bounding box center [357, 256] width 42 height 16
click at [336, 255] on input "Familiar" at bounding box center [329, 255] width 13 height 13
radio input "true"
checkbox input "true"
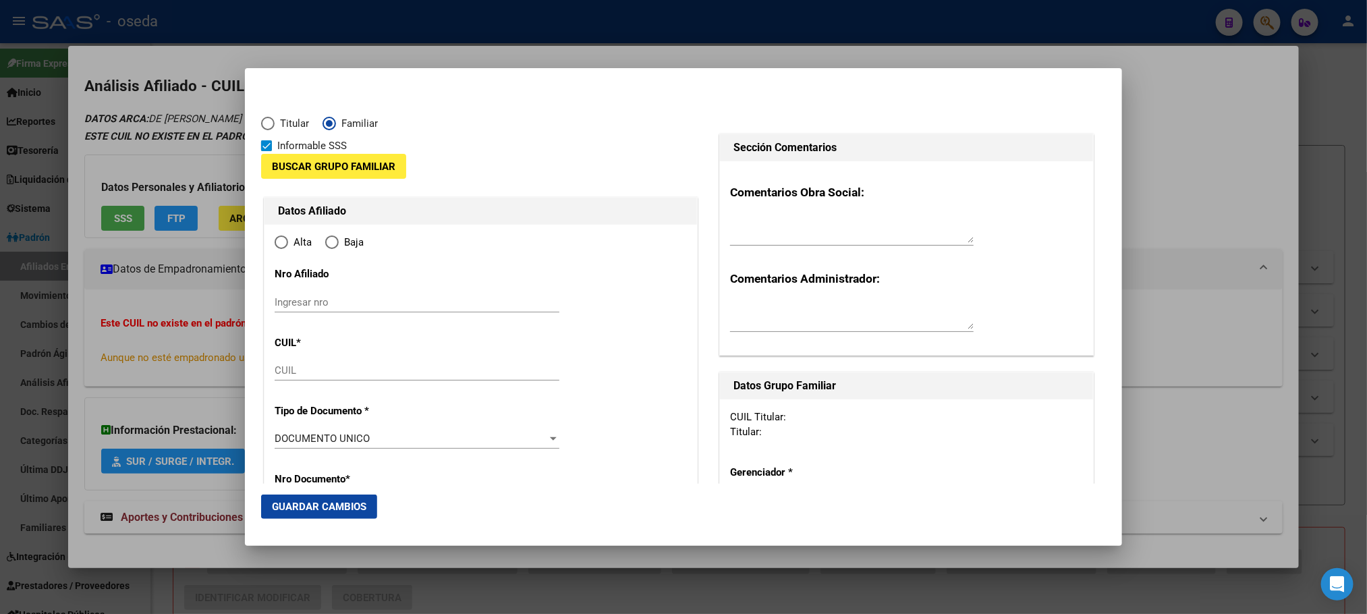
type input "27-30685158-1"
type input "30685158"
type input "[PERSON_NAME]"
type input "[DATE]"
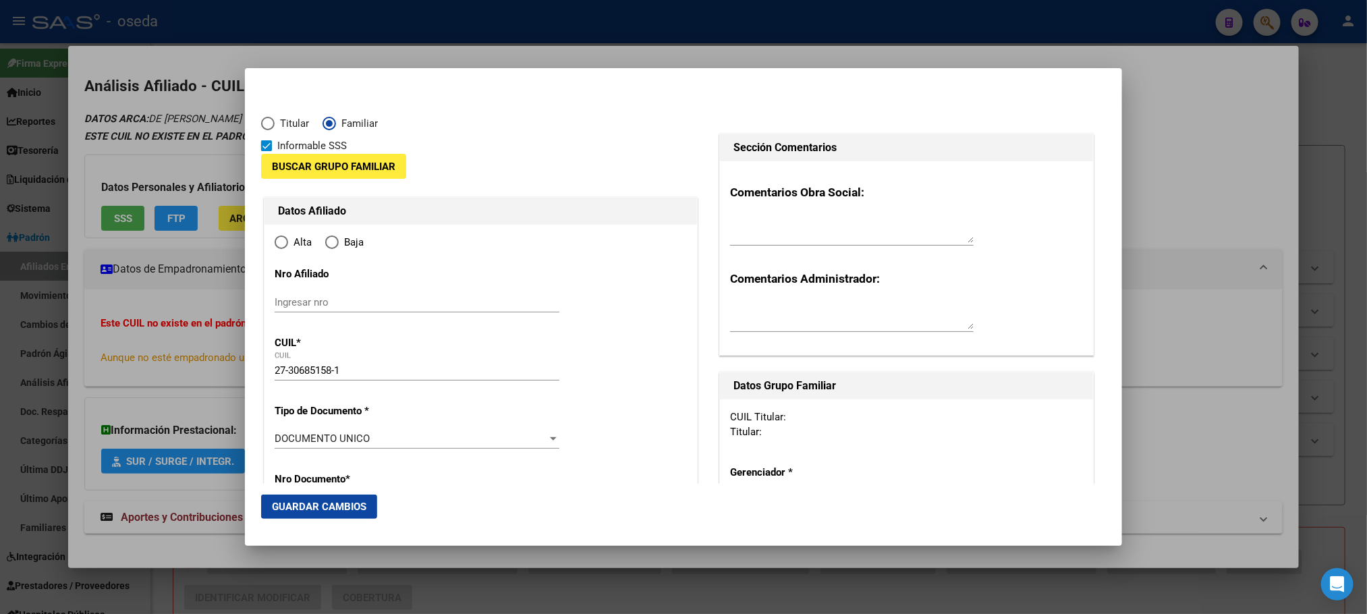
type input "[PERSON_NAME]"
type input "2000"
type input "MENDOZA"
type input "1057"
radio input "true"
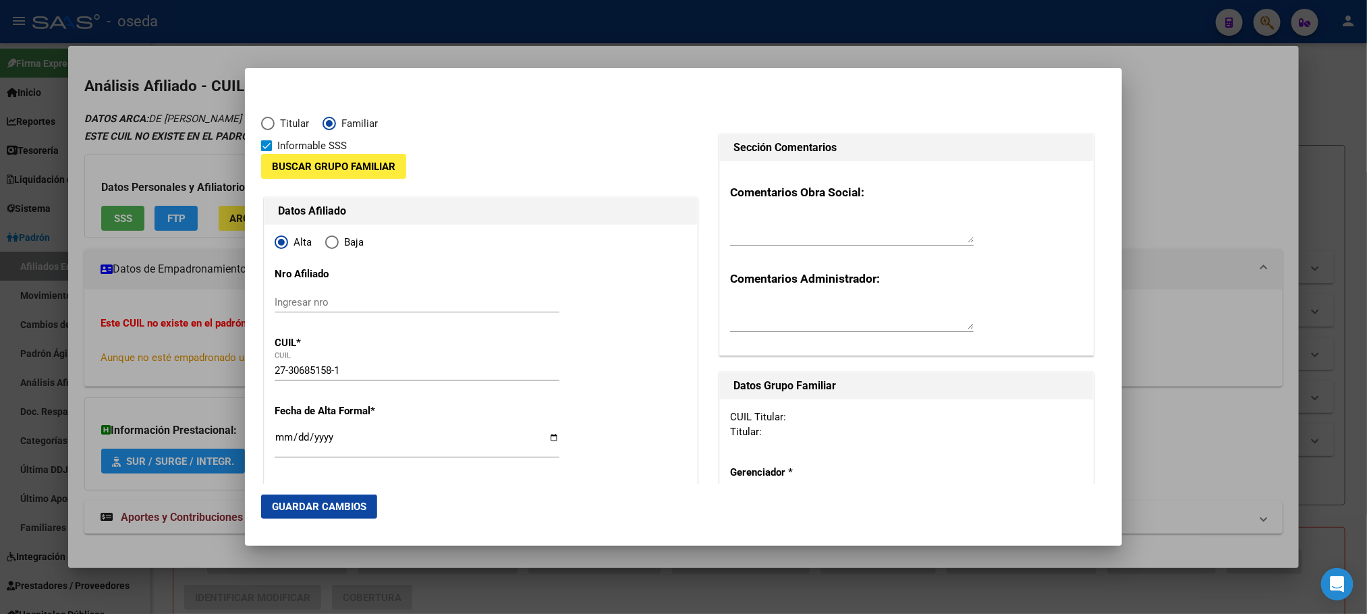
type input "[PERSON_NAME]"
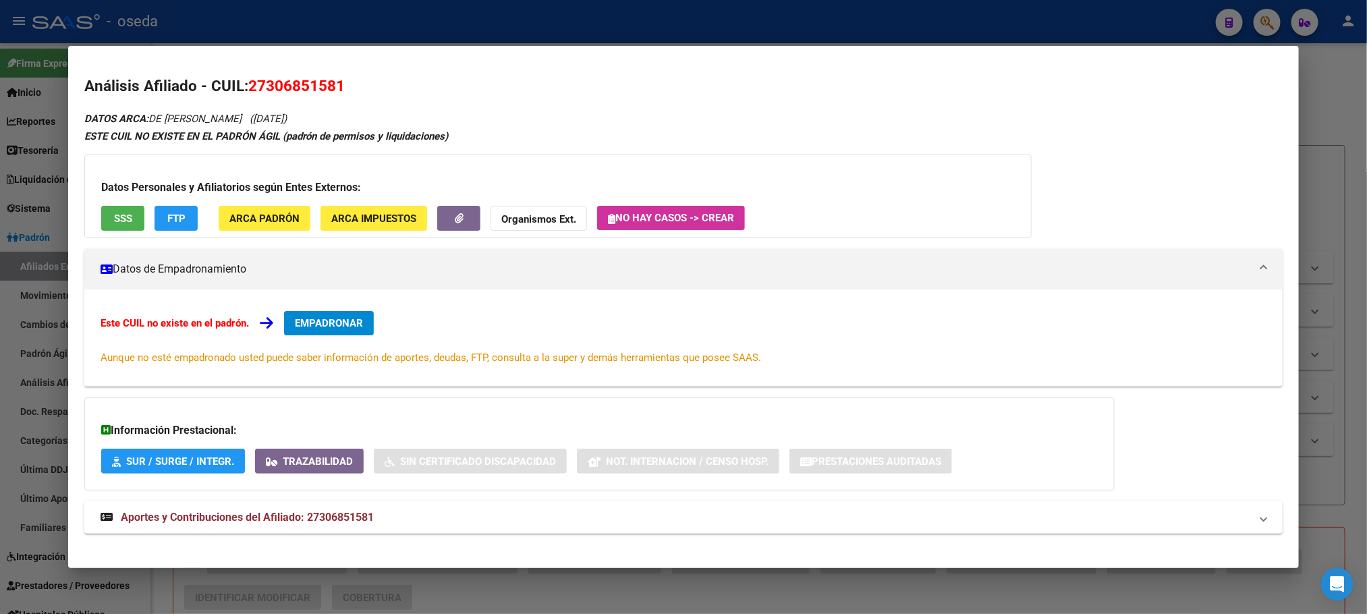
click at [304, 327] on span "EMPADRONAR" at bounding box center [329, 323] width 68 height 12
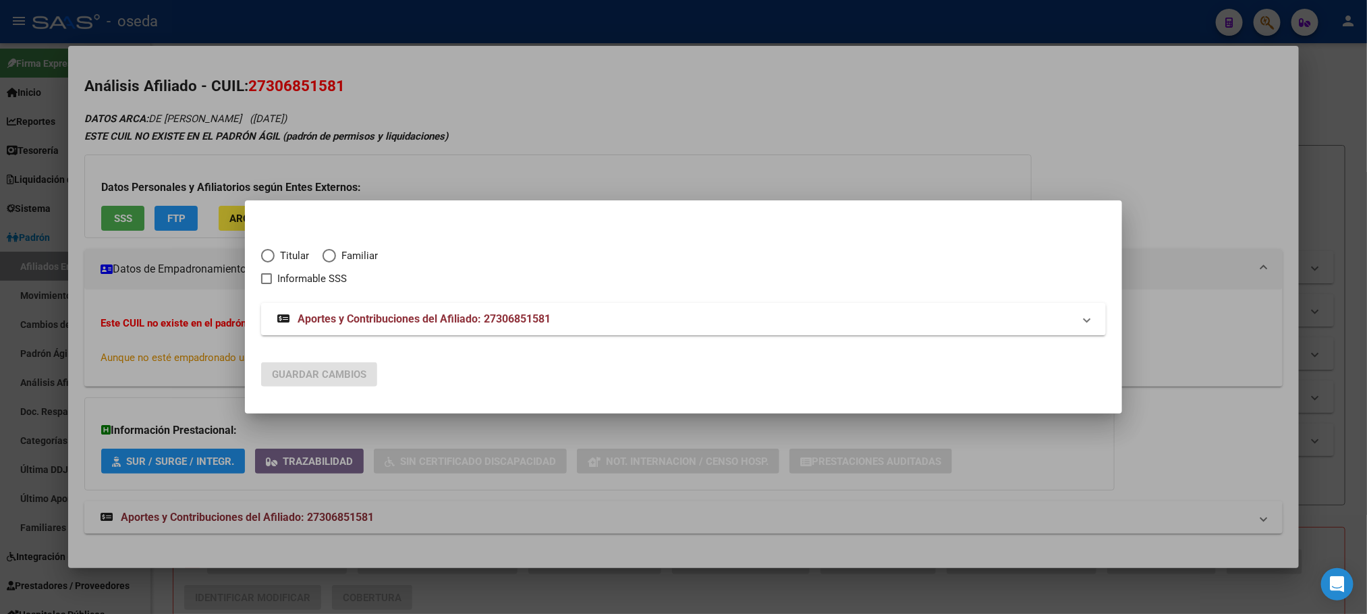
click at [347, 255] on span "Familiar" at bounding box center [357, 256] width 42 height 16
click at [336, 255] on input "Familiar" at bounding box center [329, 255] width 13 height 13
radio input "true"
checkbox input "true"
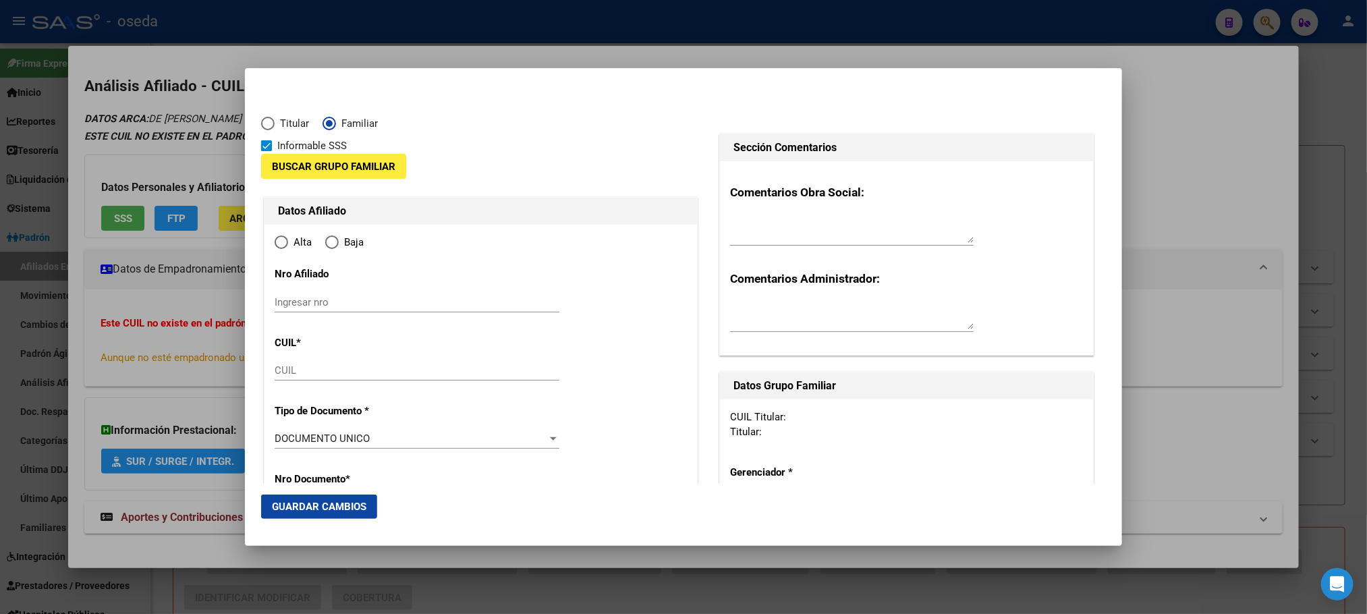
type input "27-30685158-1"
type input "30685158"
type input "[PERSON_NAME]"
type input "[DATE]"
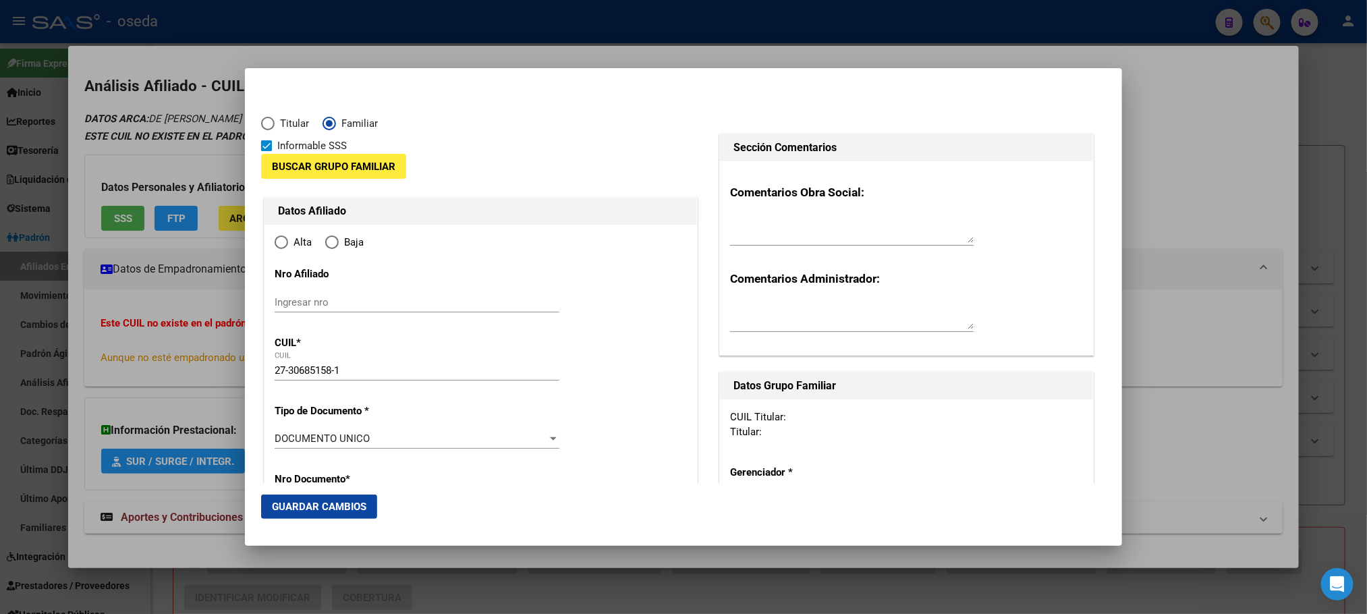
type input "[PERSON_NAME]"
type input "2000"
type input "MENDOZA"
type input "1057"
radio input "true"
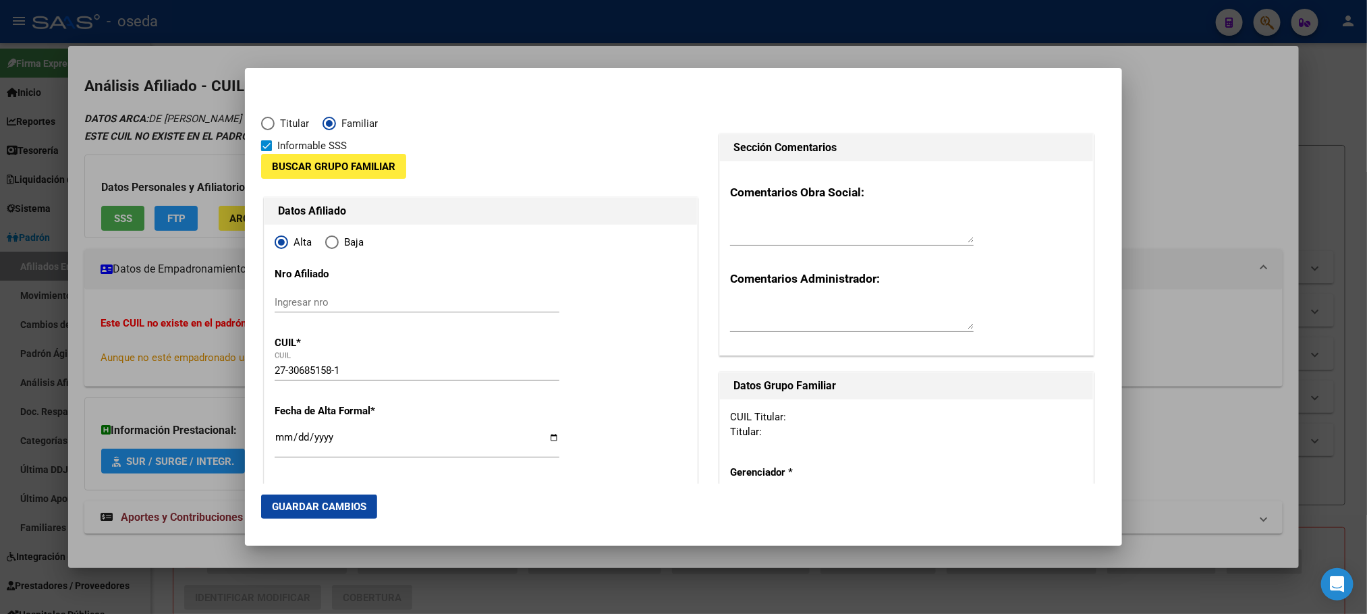
type input "[PERSON_NAME]"
click at [334, 161] on span "Buscar Grupo Familiar" at bounding box center [333, 167] width 123 height 12
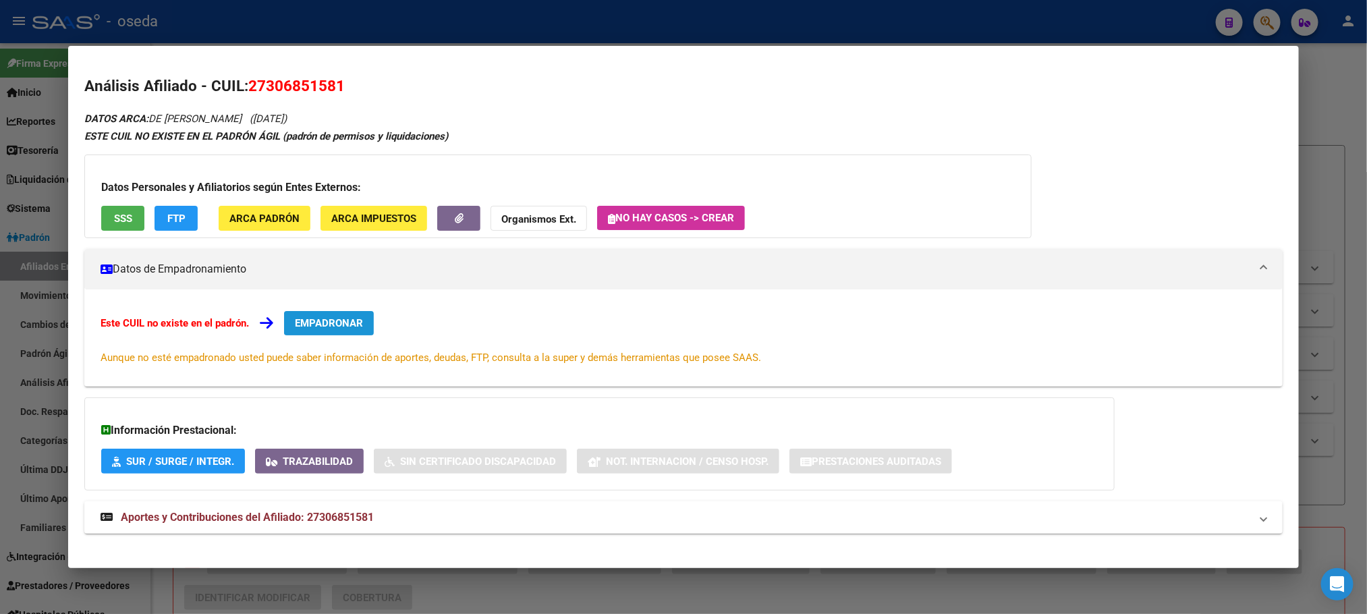
click at [338, 318] on span "EMPADRONAR" at bounding box center [329, 323] width 68 height 12
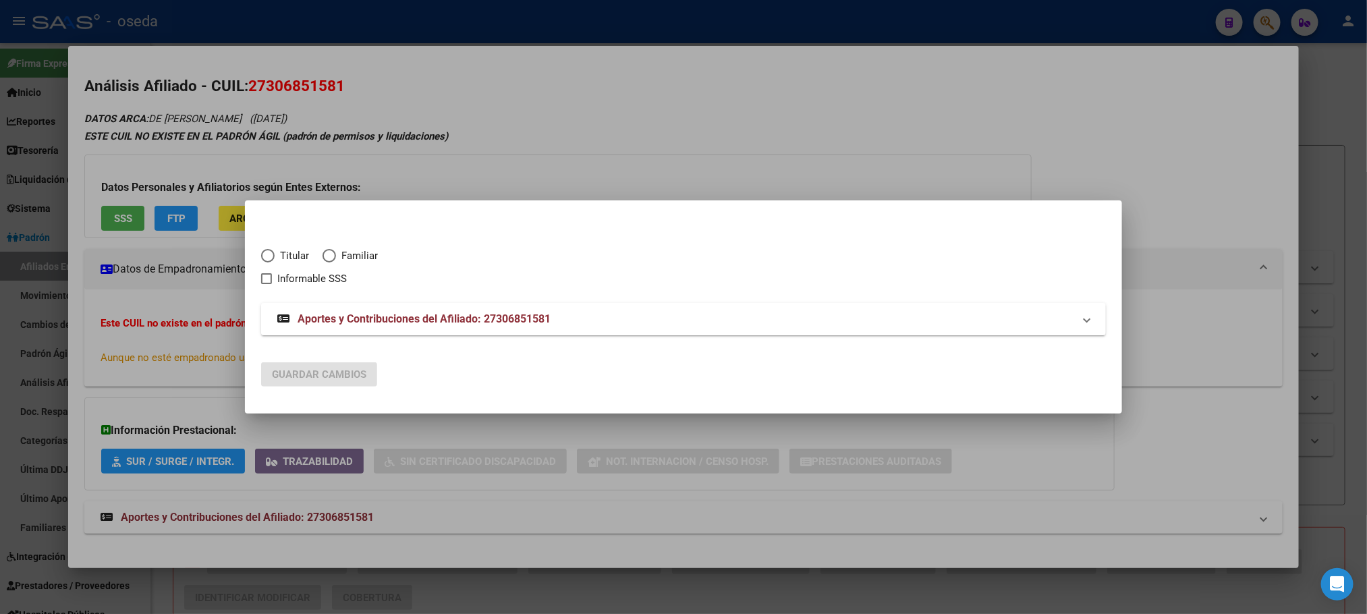
click at [352, 259] on span "Familiar" at bounding box center [357, 256] width 42 height 16
click at [336, 259] on input "Familiar" at bounding box center [329, 255] width 13 height 13
radio input "true"
checkbox input "true"
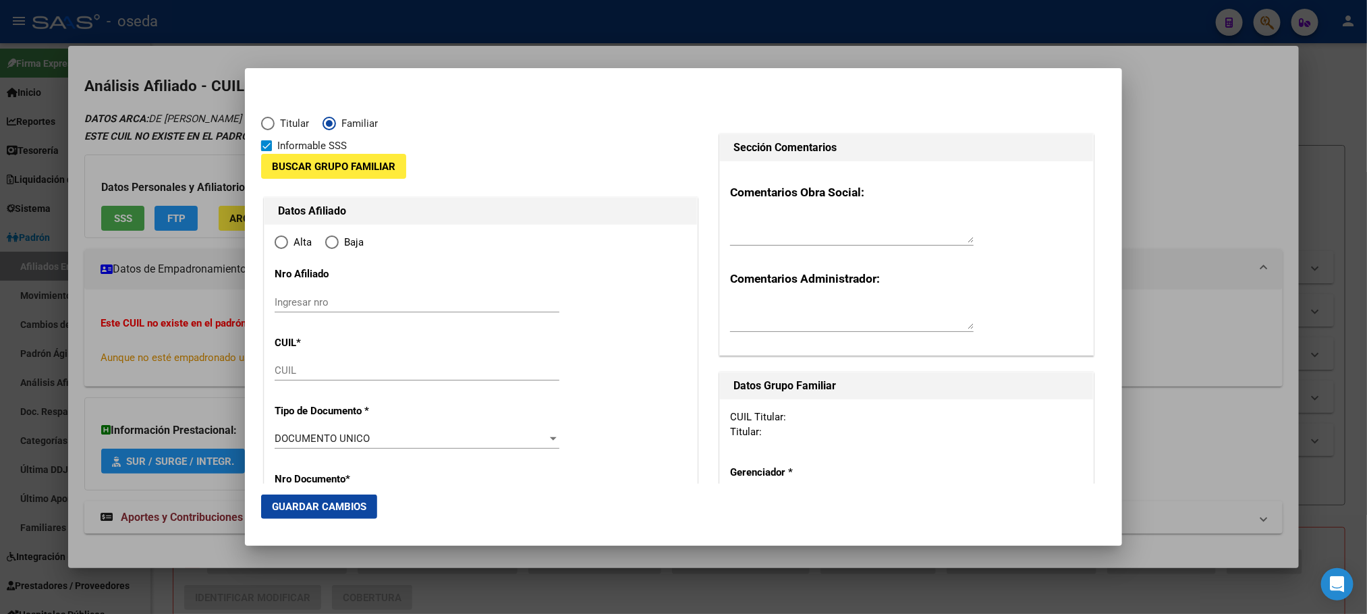
type input "27-30685158-1"
type input "30685158"
type input "[PERSON_NAME]"
type input "[DATE]"
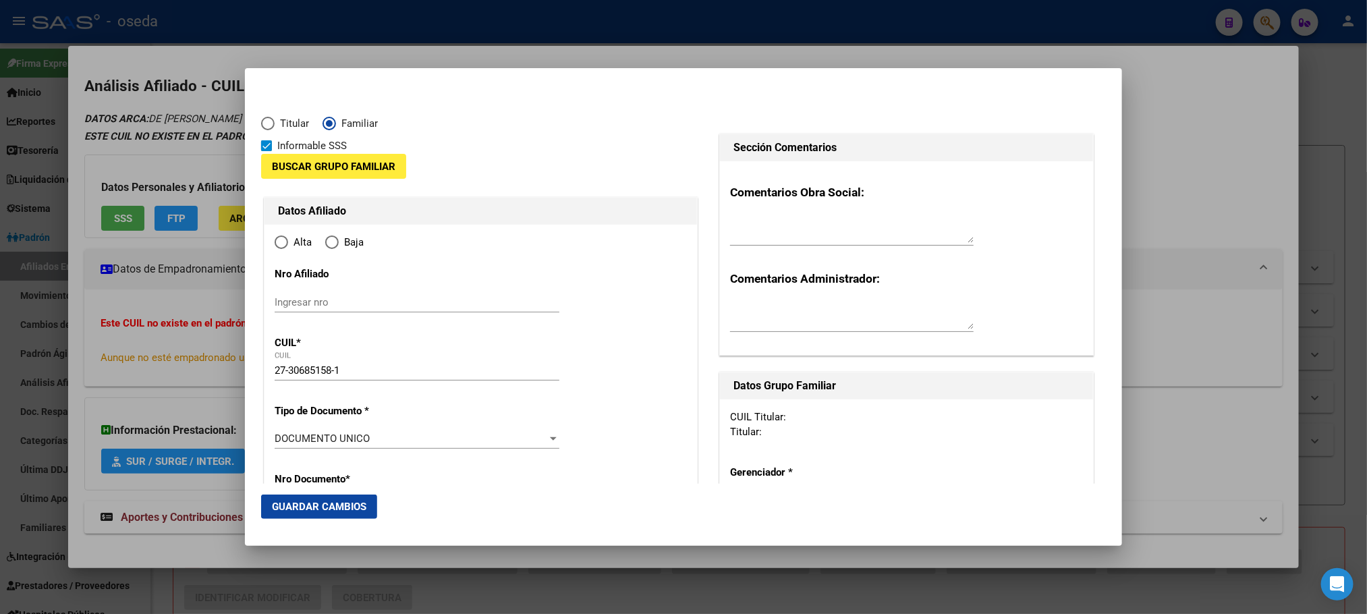
type input "[PERSON_NAME]"
type input "2000"
type input "MENDOZA"
type input "1057"
radio input "true"
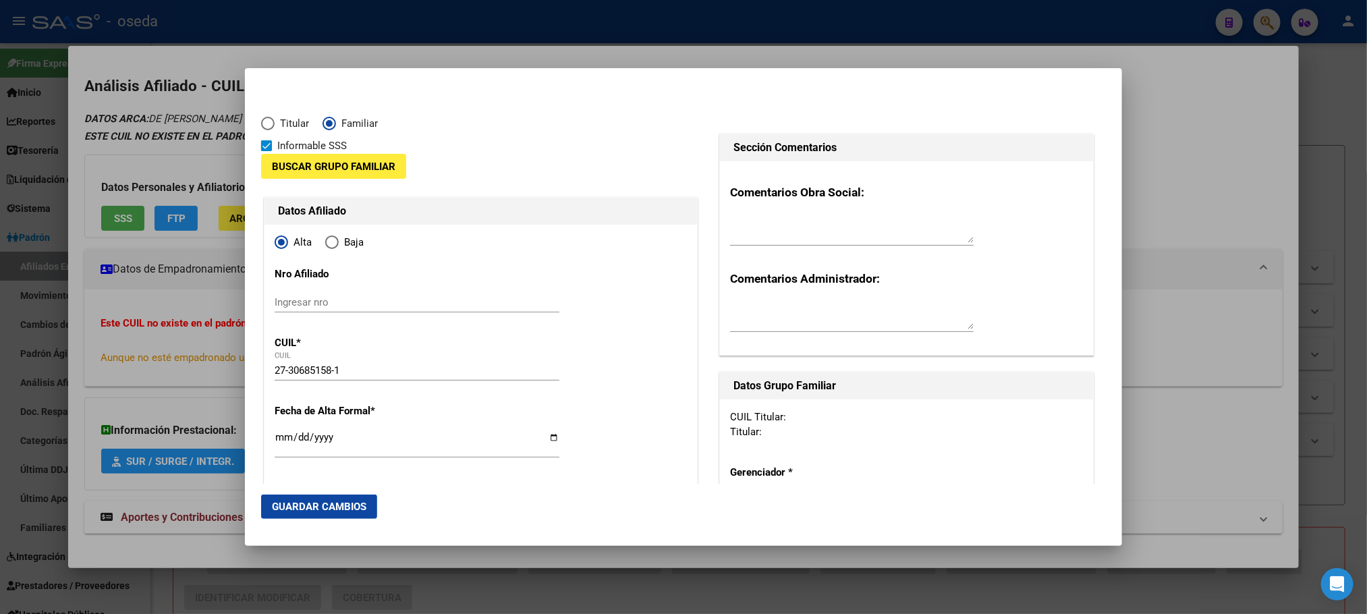
type input "[PERSON_NAME]"
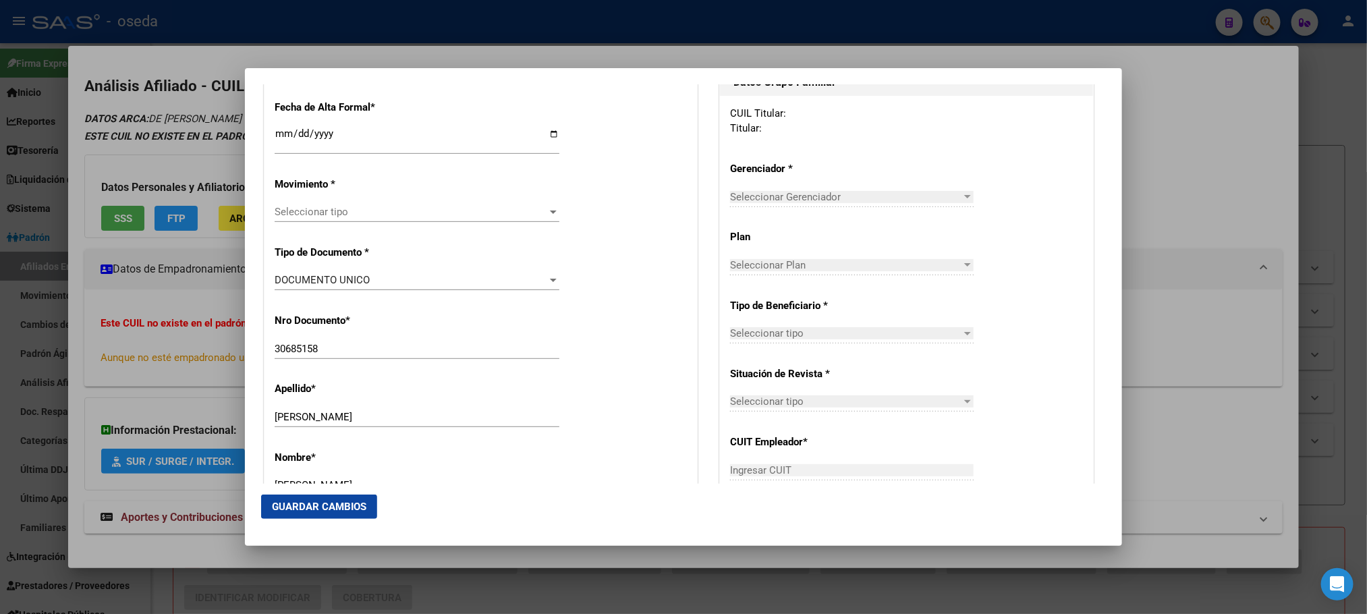
scroll to position [0, 0]
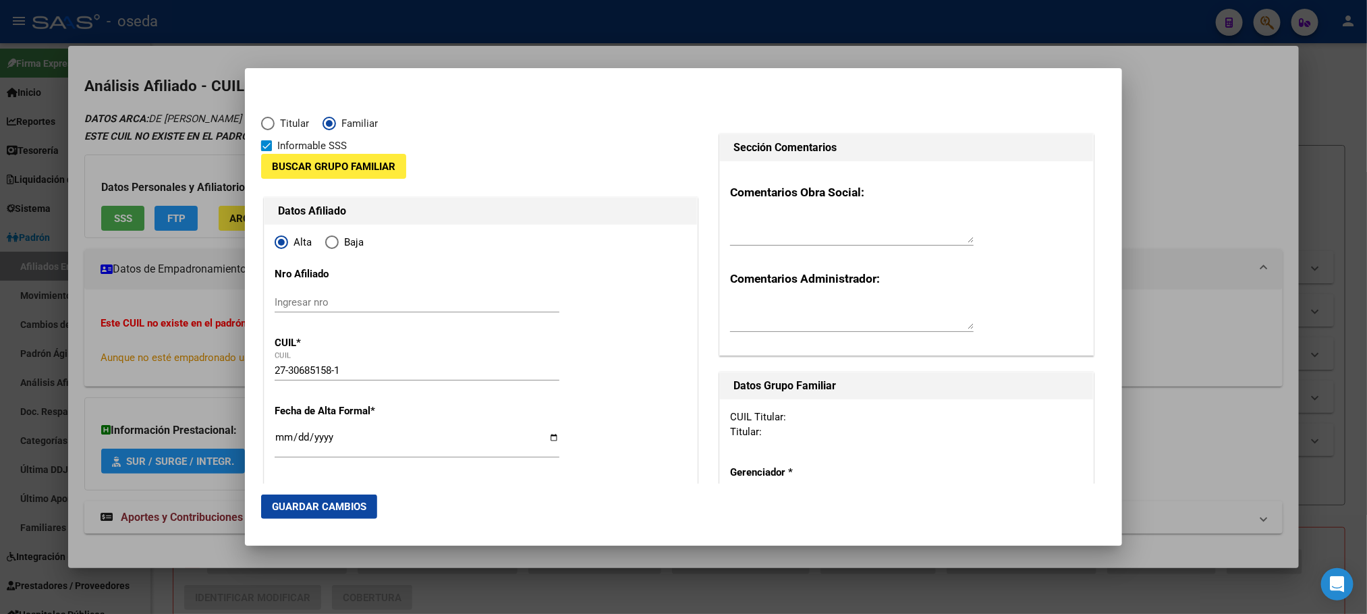
click at [318, 165] on span "Buscar Grupo Familiar" at bounding box center [333, 167] width 123 height 12
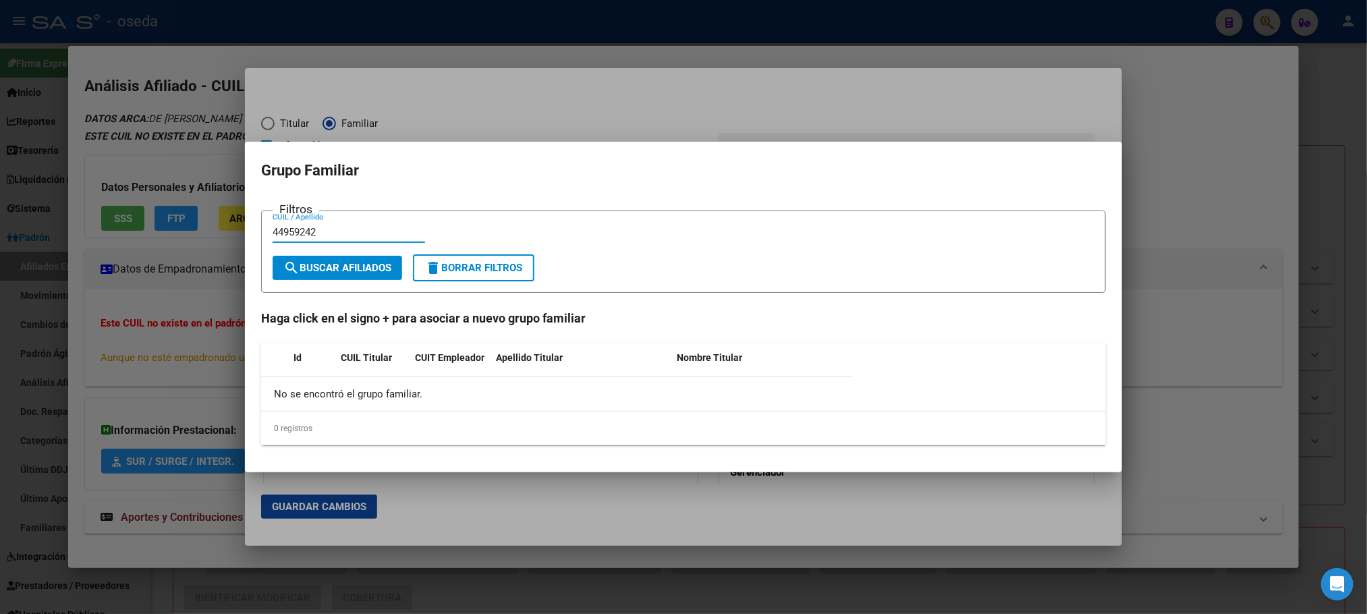
click at [324, 268] on span "search Buscar Afiliados" at bounding box center [337, 268] width 108 height 12
drag, startPoint x: 352, startPoint y: 231, endPoint x: 123, endPoint y: 227, distance: 228.8
click at [121, 225] on div "30685158 Buscar (apellido, dni, cuil, nro traspaso, cuit, obra social) search ¿…" at bounding box center [683, 307] width 1367 height 614
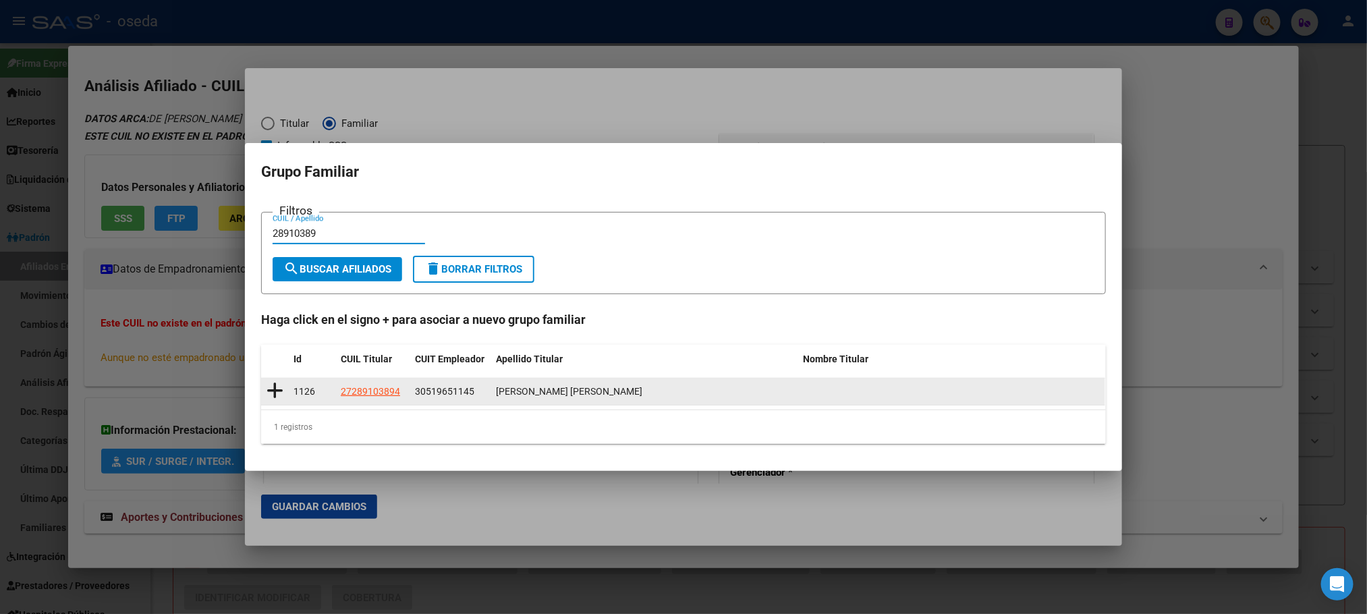
type input "28910389"
click at [277, 393] on icon at bounding box center [275, 390] width 17 height 19
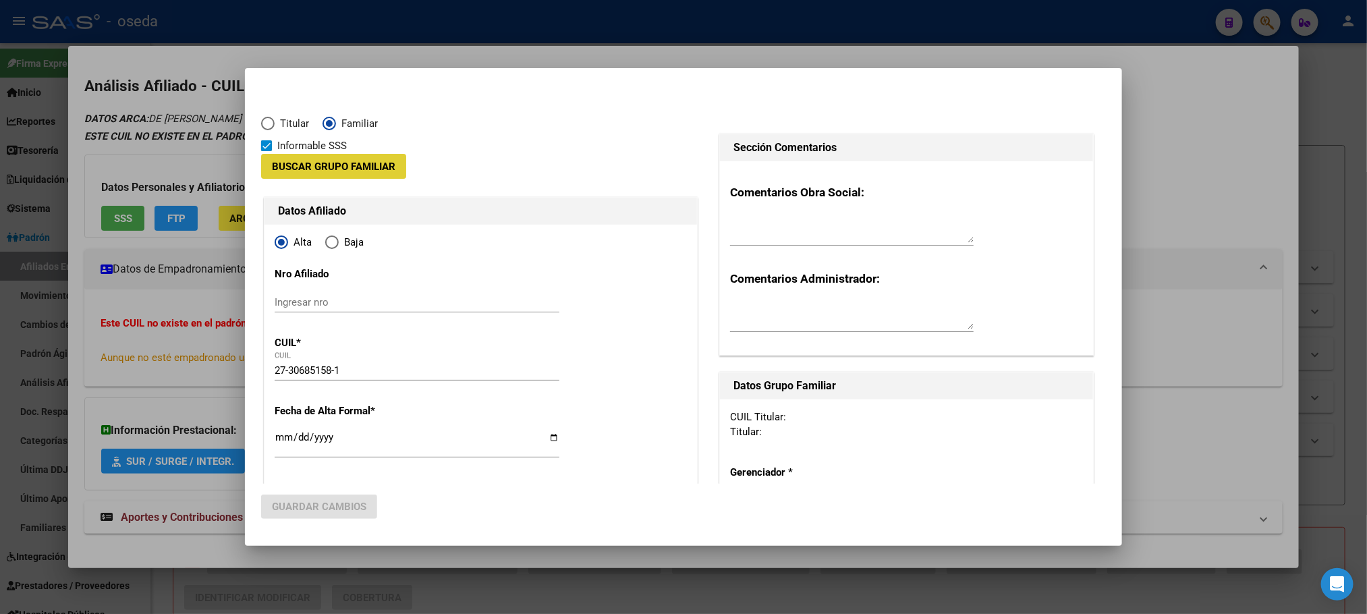
type input "30-51965114-5"
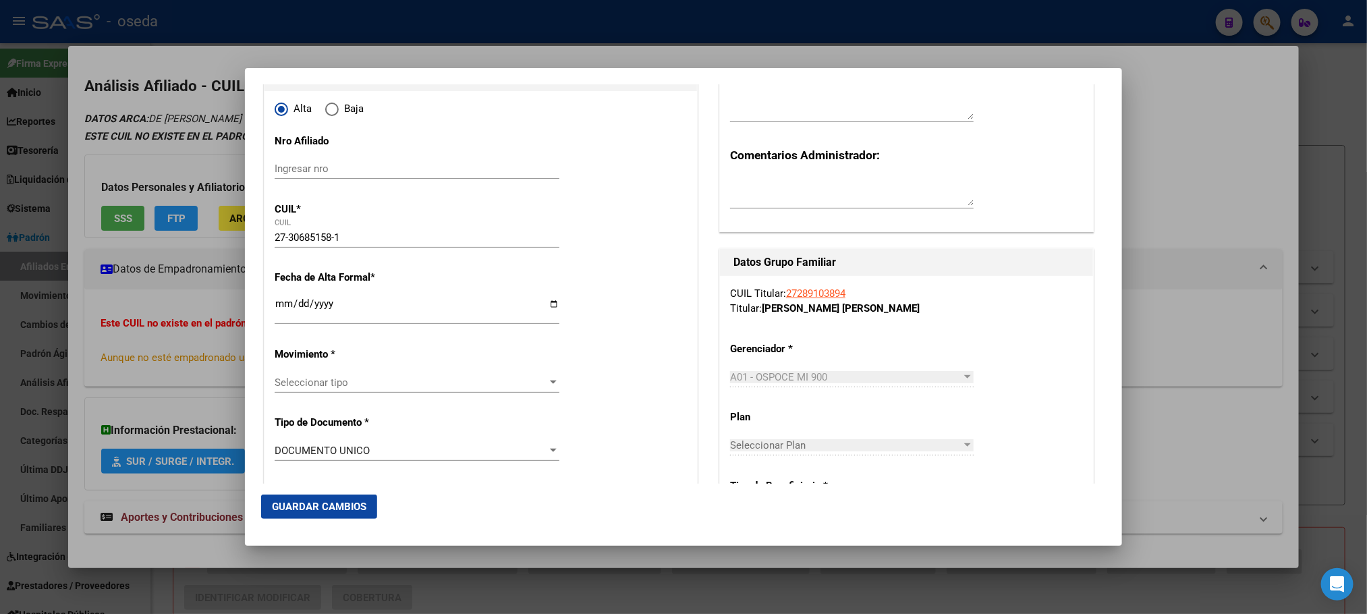
scroll to position [202, 0]
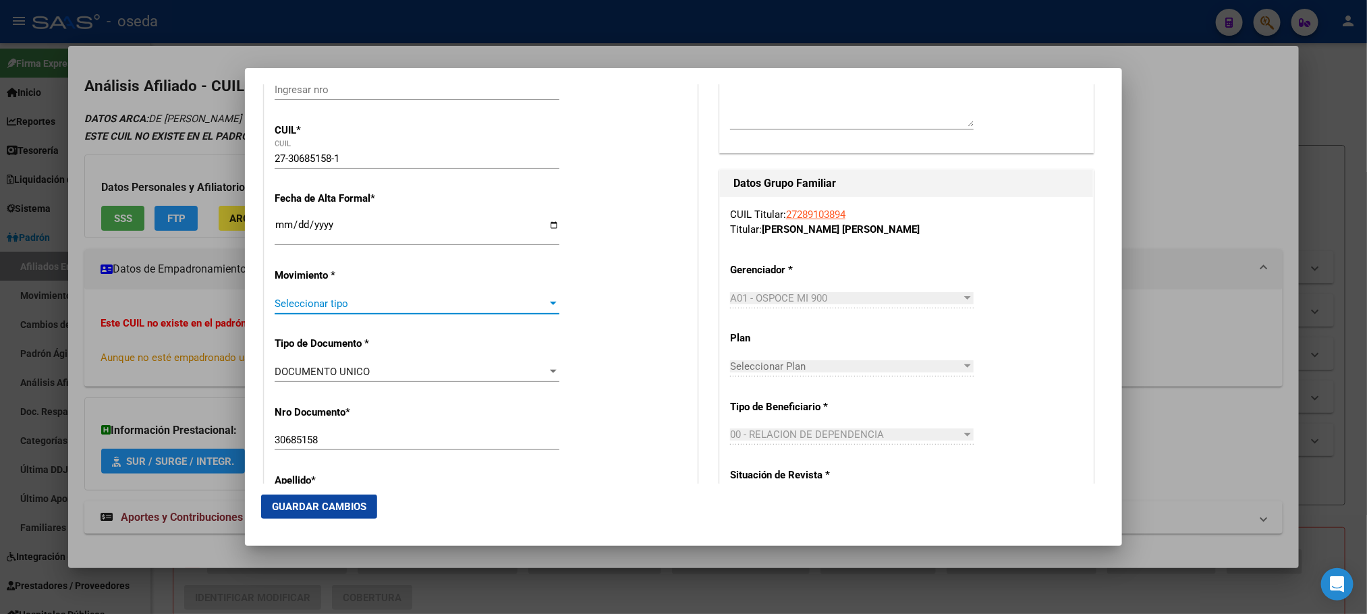
click at [336, 302] on span "Seleccionar tipo" at bounding box center [411, 304] width 273 height 12
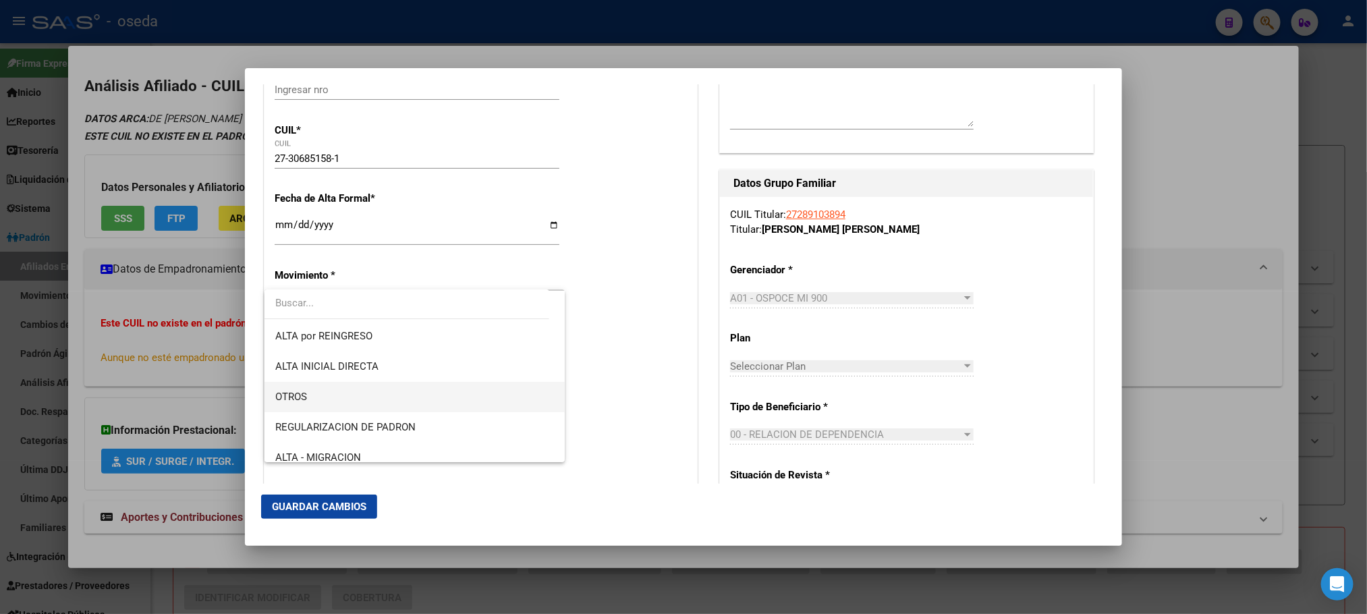
scroll to position [101, 0]
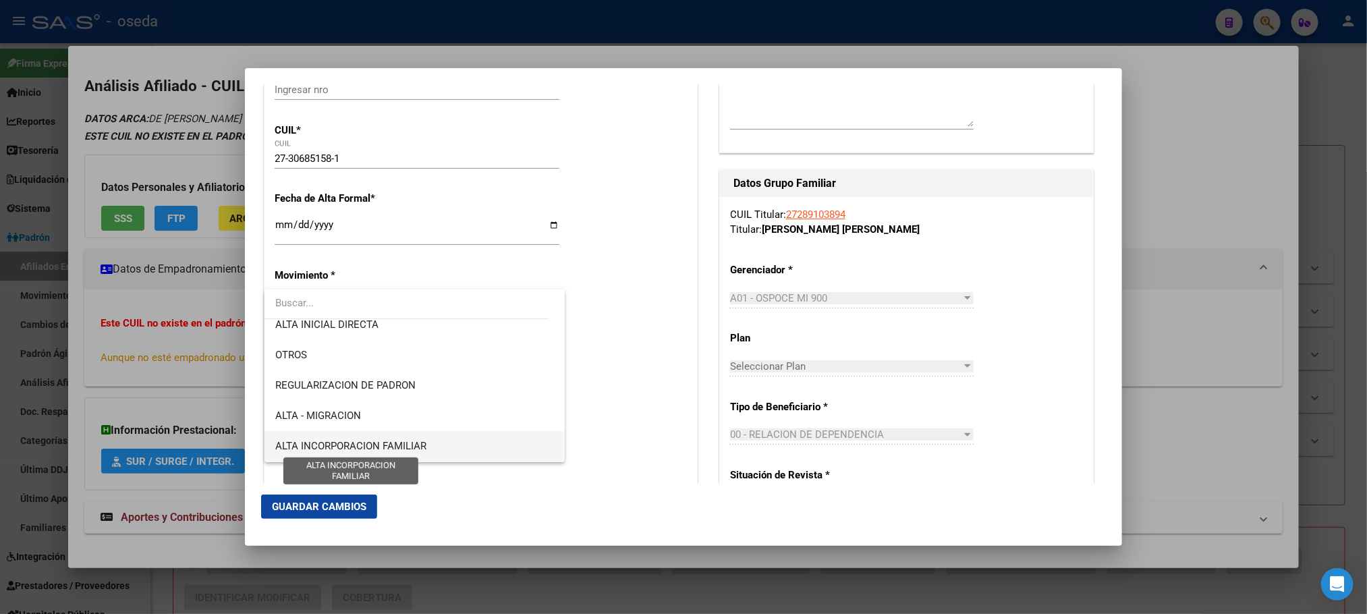
click at [361, 440] on span "ALTA INCORPORACION FAMILIAR" at bounding box center [350, 446] width 151 height 12
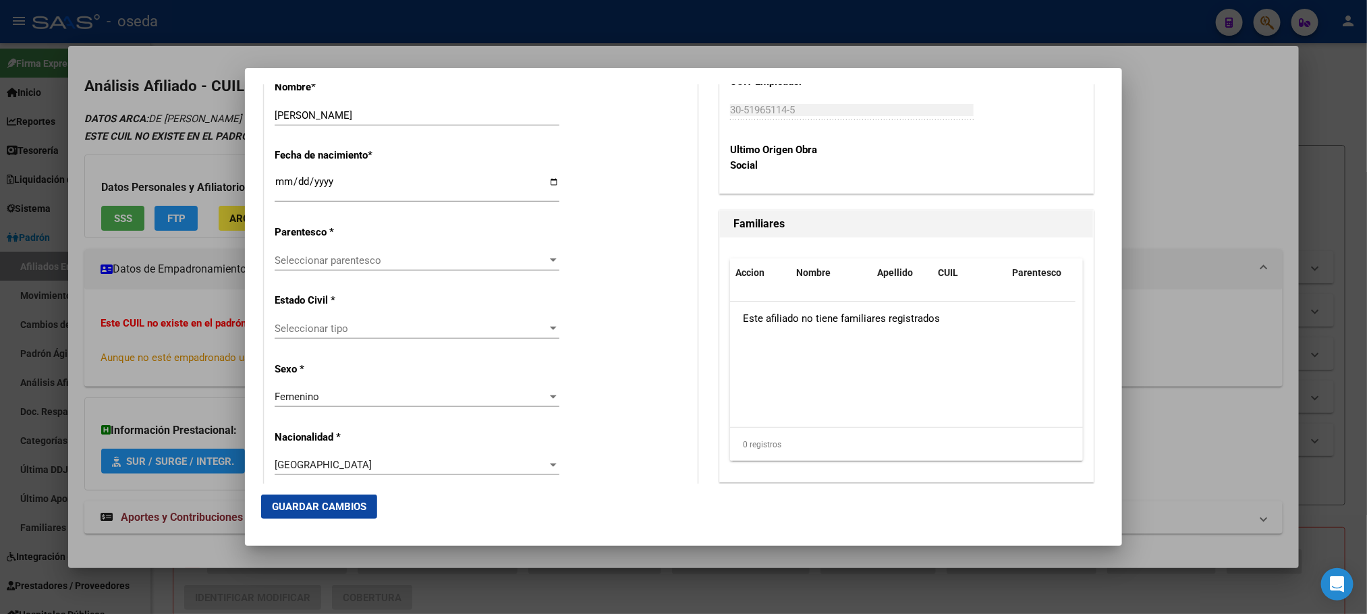
scroll to position [607, 0]
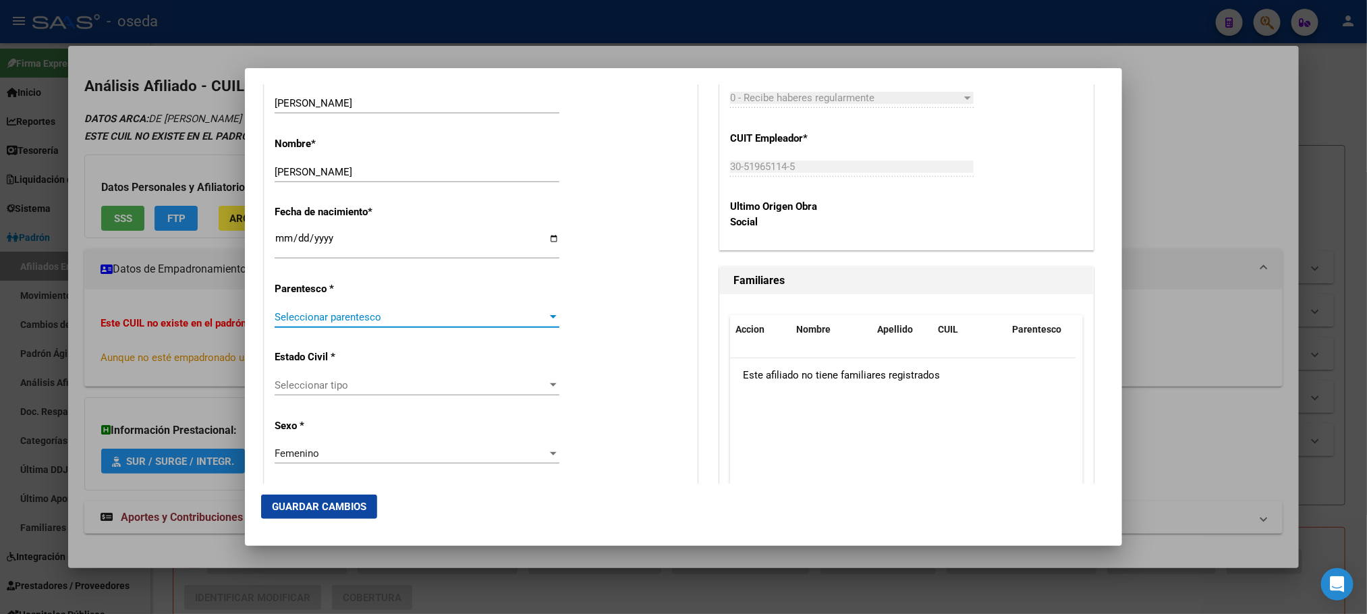
click at [365, 316] on span "Seleccionar parentesco" at bounding box center [411, 317] width 273 height 12
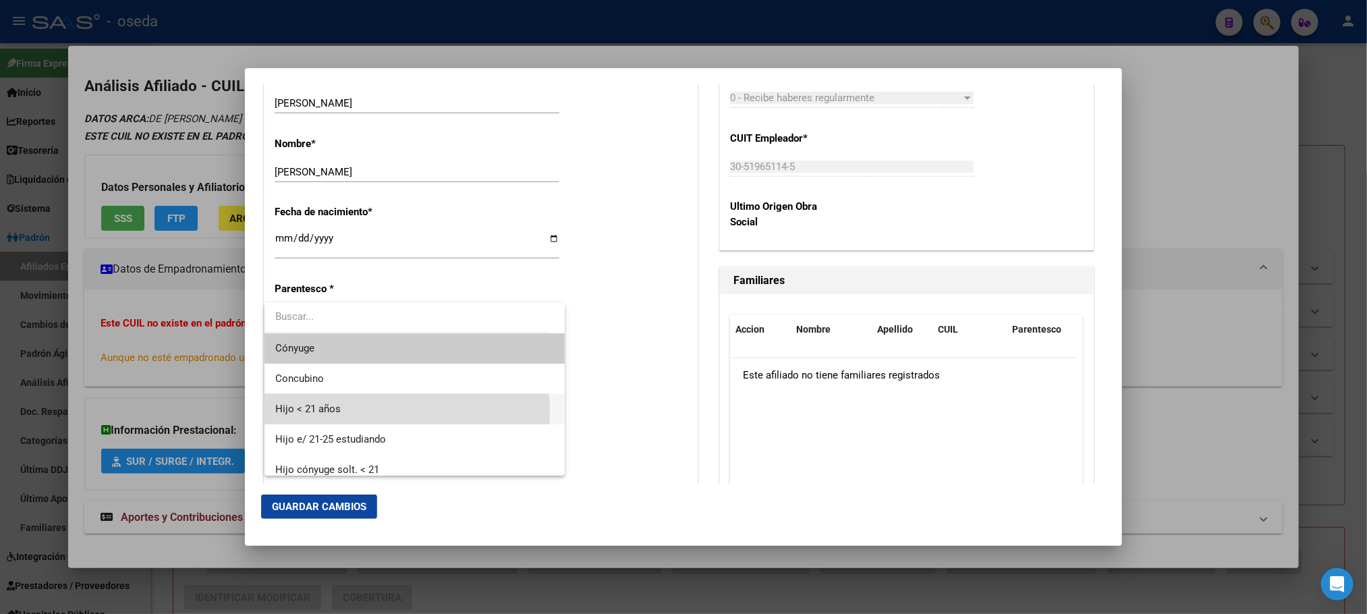
click at [372, 411] on span "Hijo < 21 años" at bounding box center [414, 409] width 279 height 30
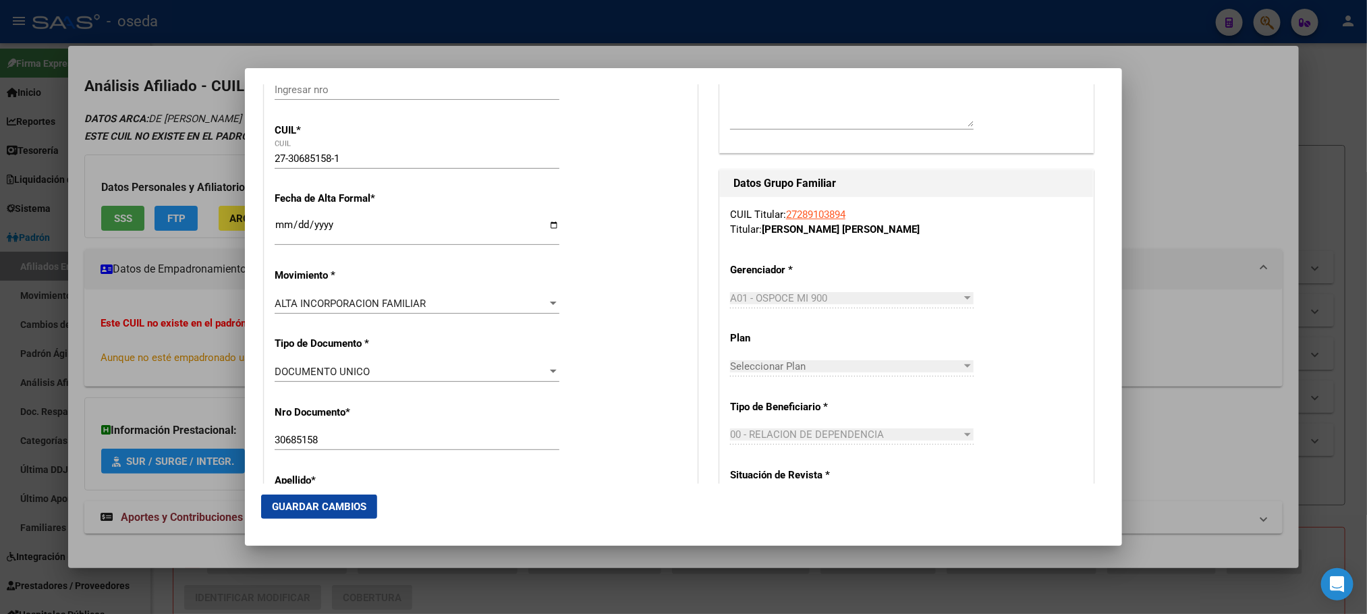
scroll to position [405, 0]
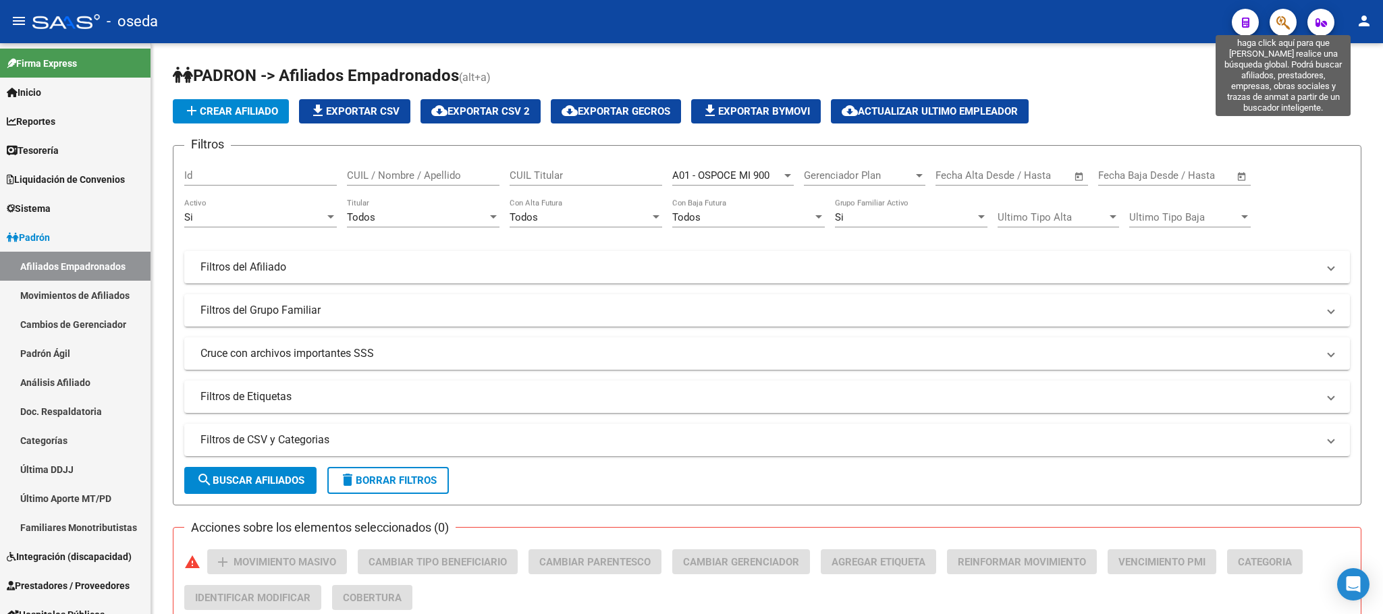
click at [1282, 21] on icon "button" at bounding box center [1282, 23] width 13 height 16
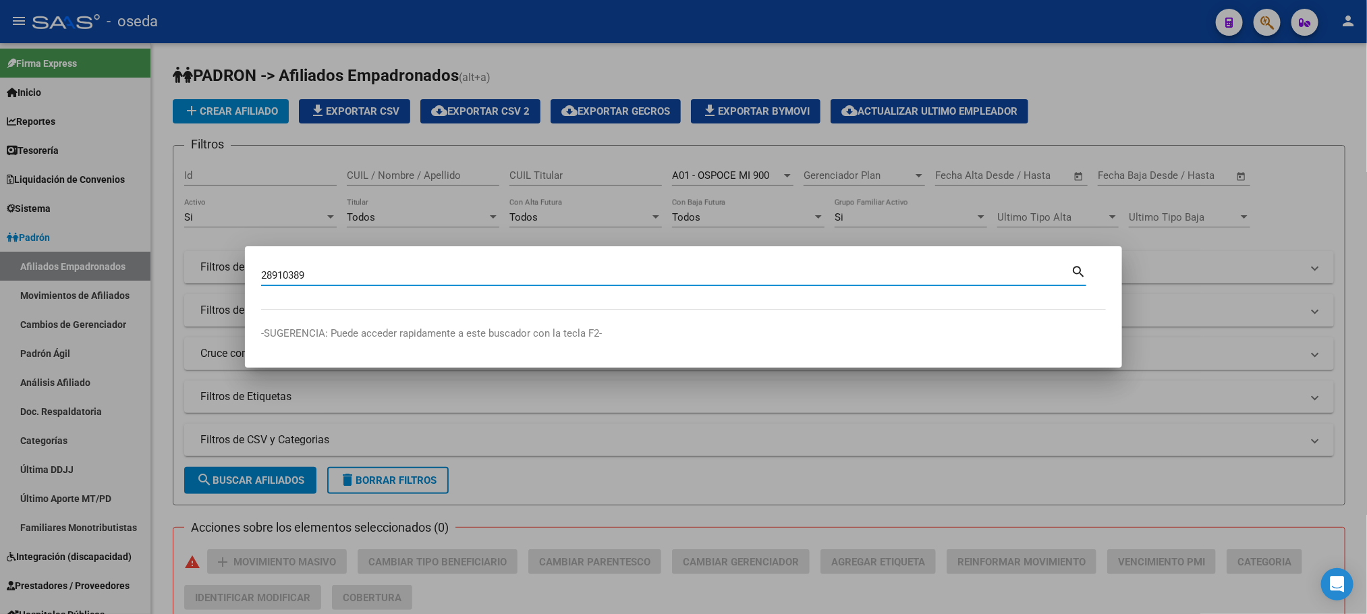
type input "28910389"
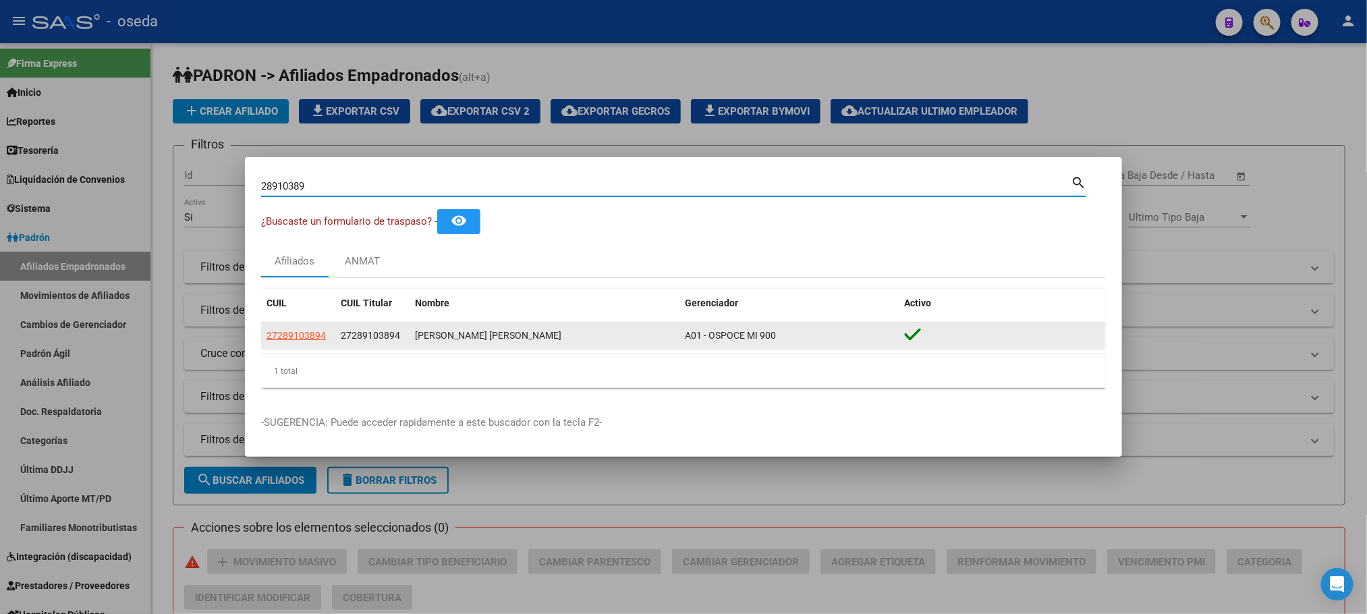
click at [283, 338] on span "27289103894" at bounding box center [296, 335] width 59 height 11
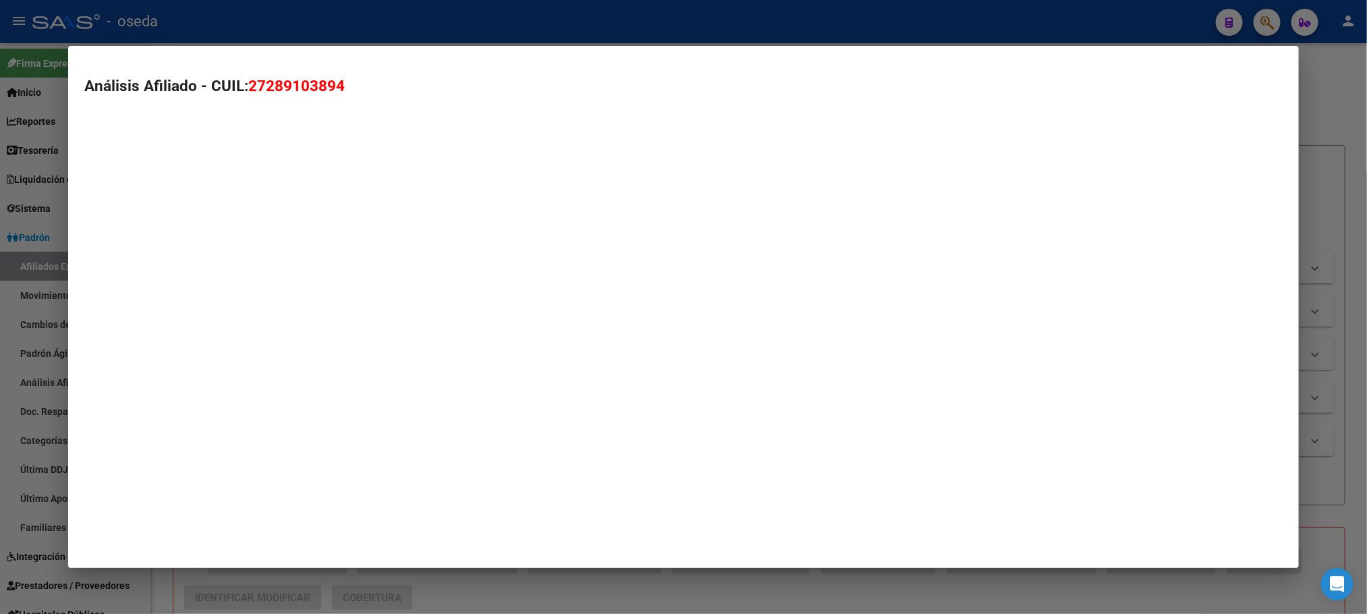
type textarea "27289103894"
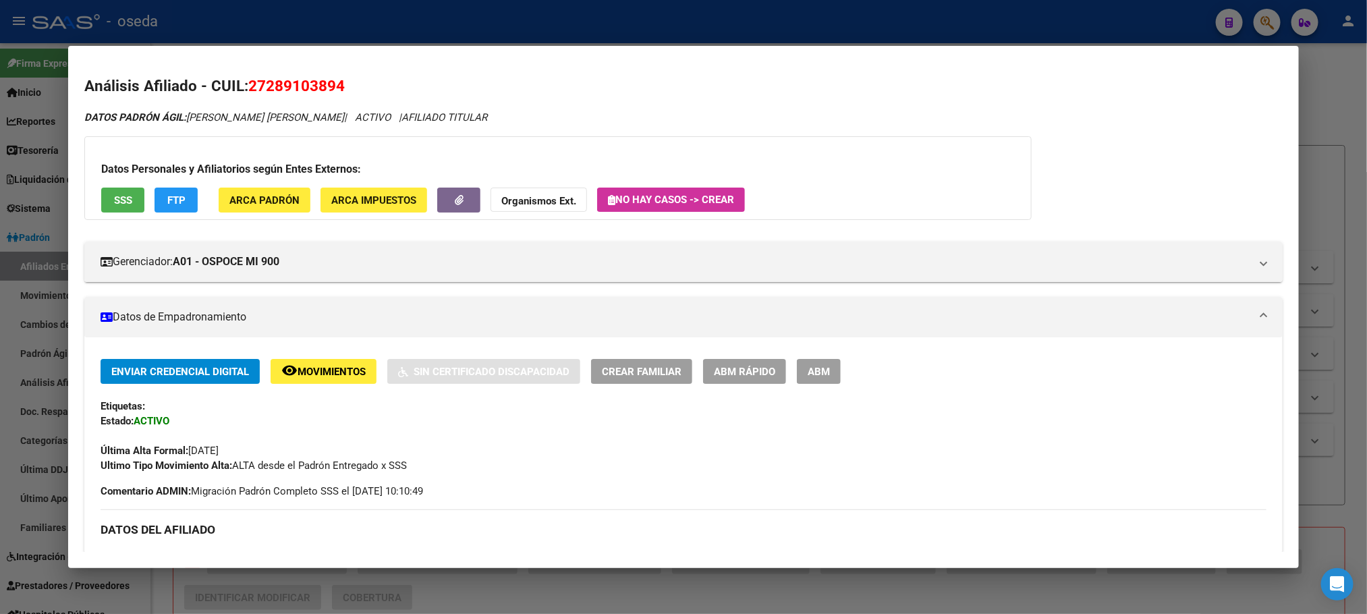
click at [741, 375] on span "ABM Rápido" at bounding box center [744, 372] width 61 height 12
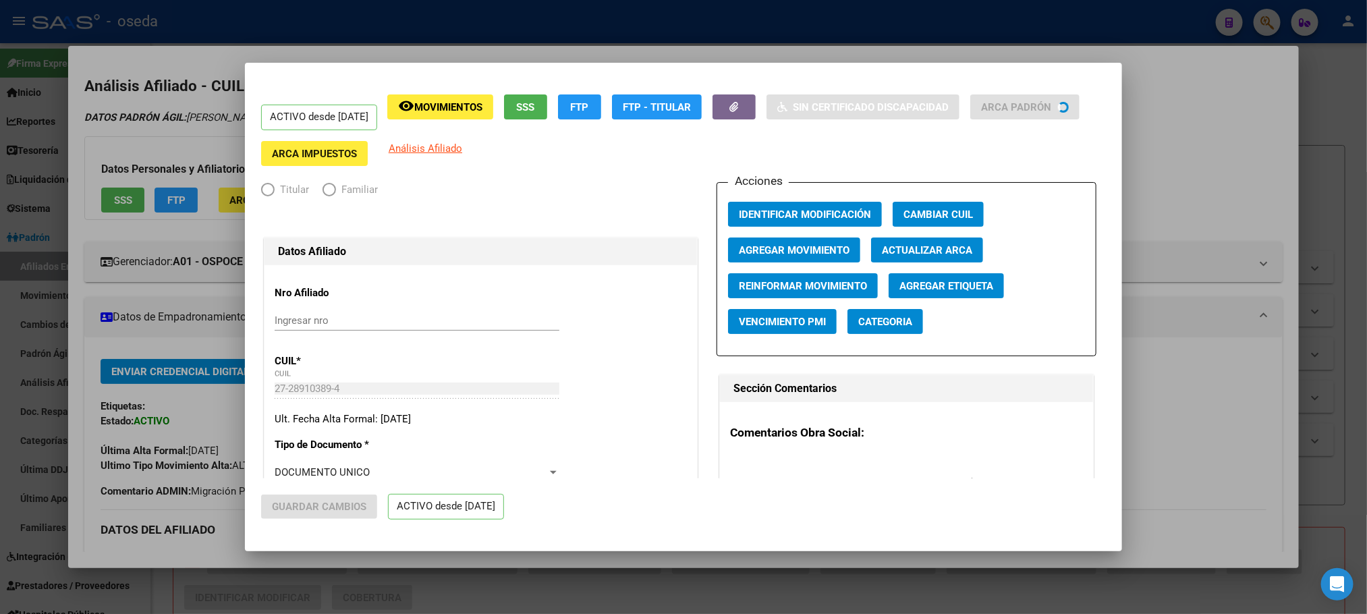
radio input "true"
type input "30-51965114-5"
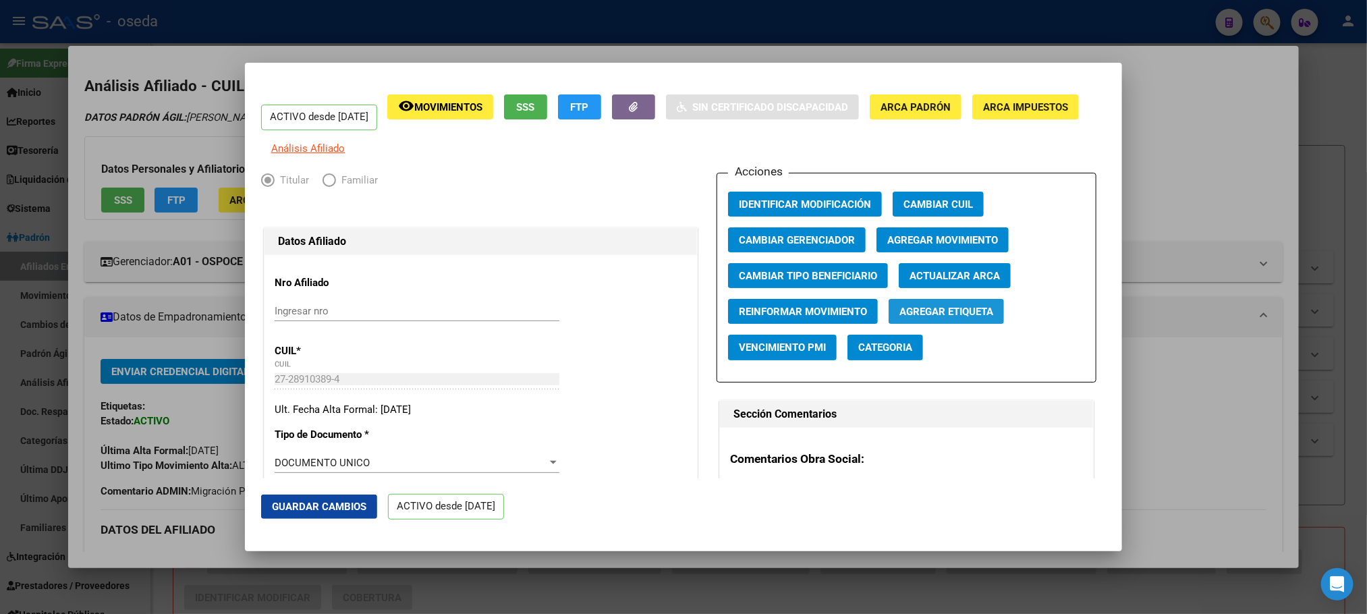
click at [956, 318] on span "Agregar Etiqueta" at bounding box center [946, 312] width 94 height 12
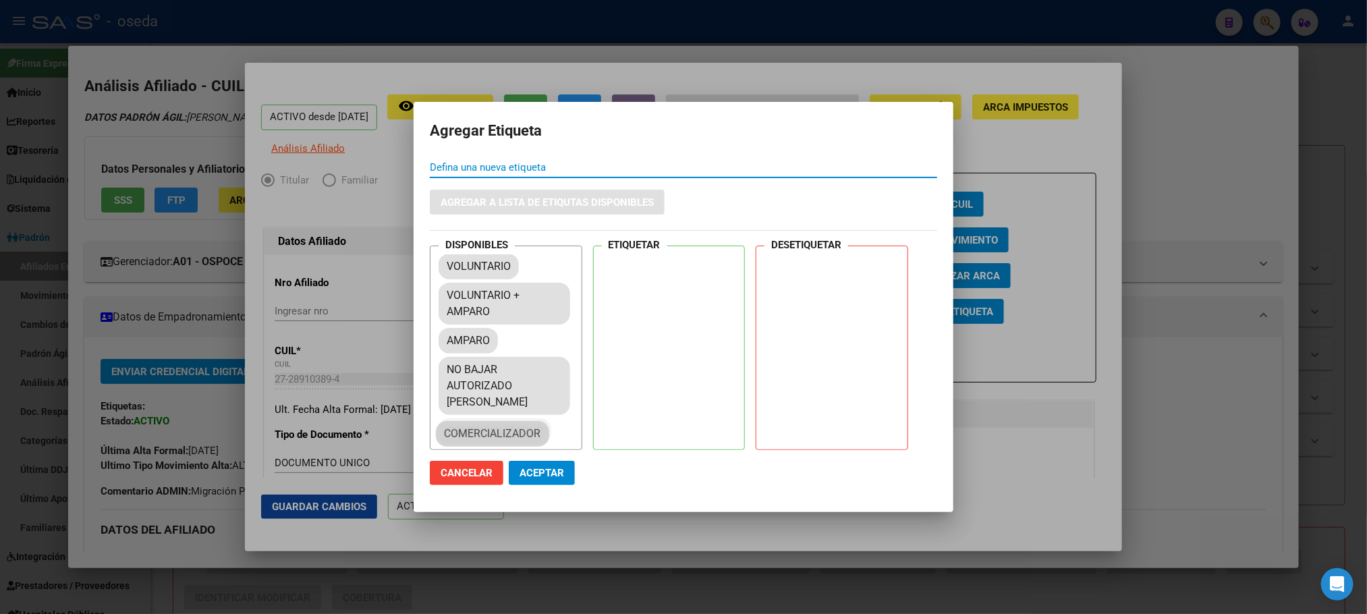
drag, startPoint x: 489, startPoint y: 421, endPoint x: 506, endPoint y: 432, distance: 20.6
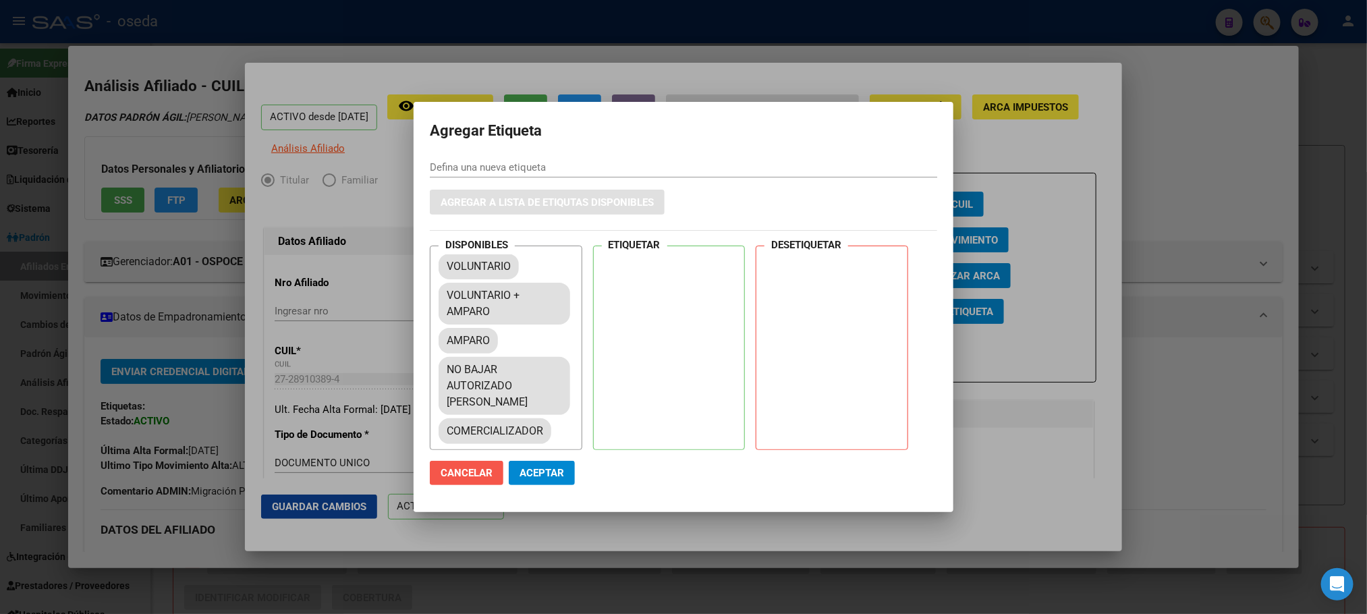
click at [491, 467] on span "Cancelar" at bounding box center [467, 473] width 52 height 12
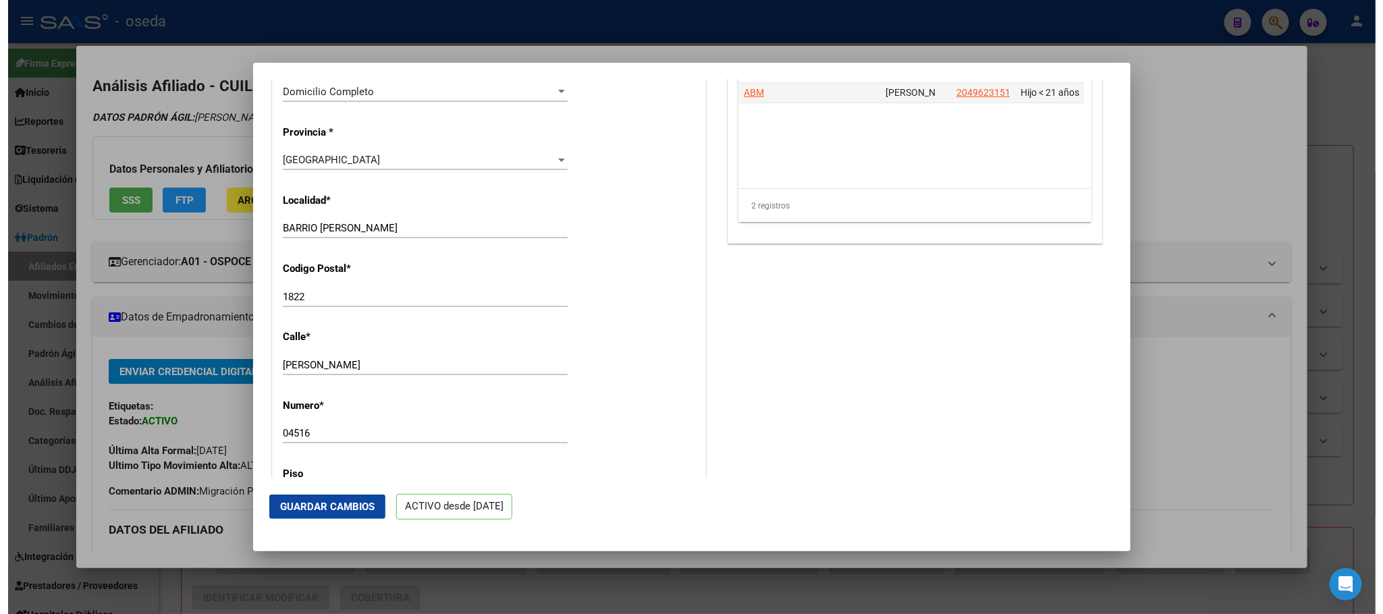
scroll to position [1215, 0]
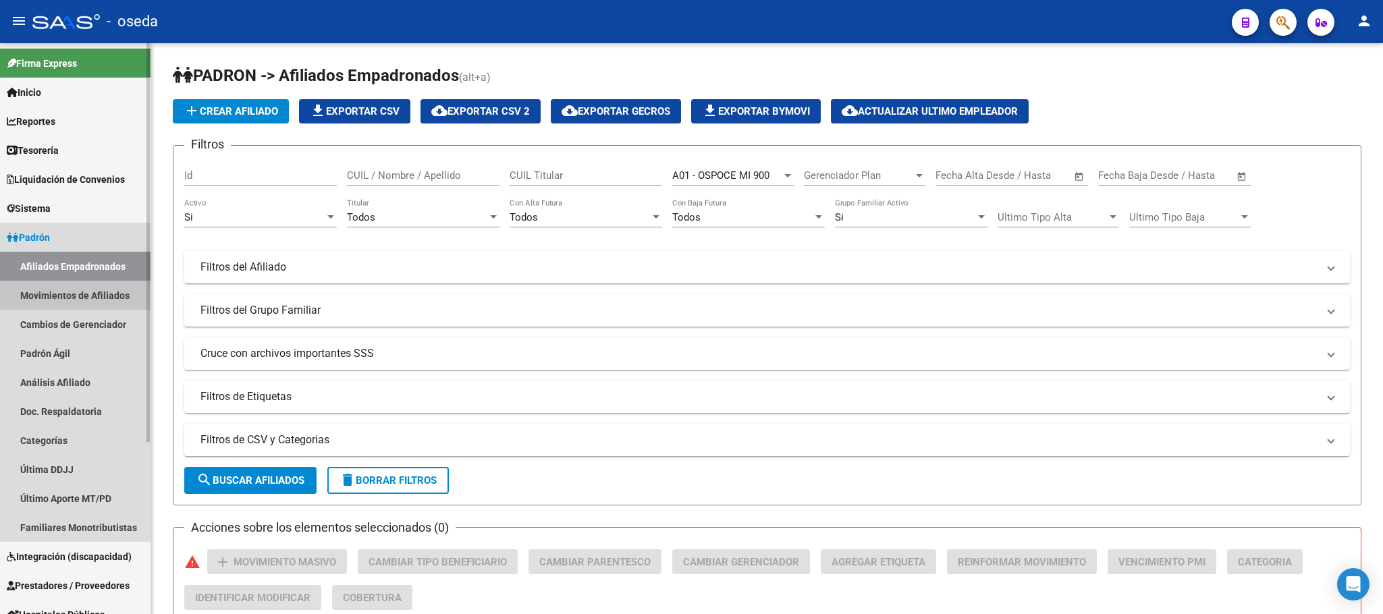
click at [105, 298] on link "Movimientos de Afiliados" at bounding box center [75, 295] width 150 height 29
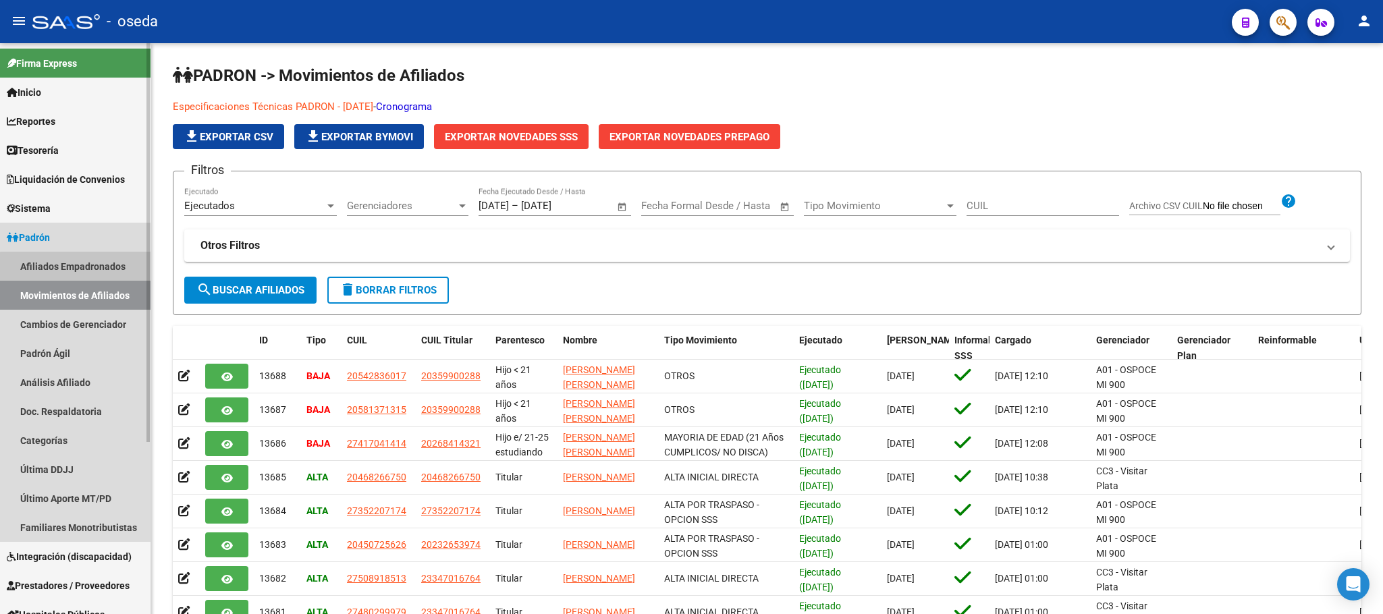
click at [97, 268] on link "Afiliados Empadronados" at bounding box center [75, 266] width 150 height 29
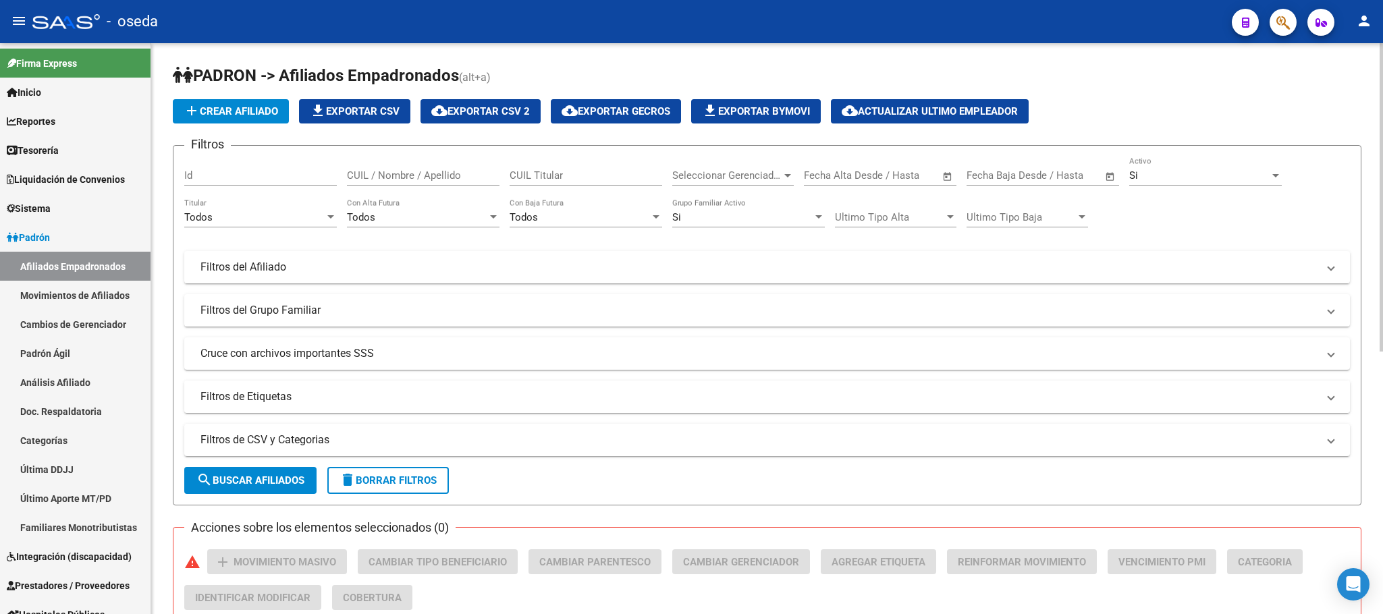
click at [335, 404] on mat-panel-title "Filtros de Etiquetas" at bounding box center [758, 396] width 1117 height 15
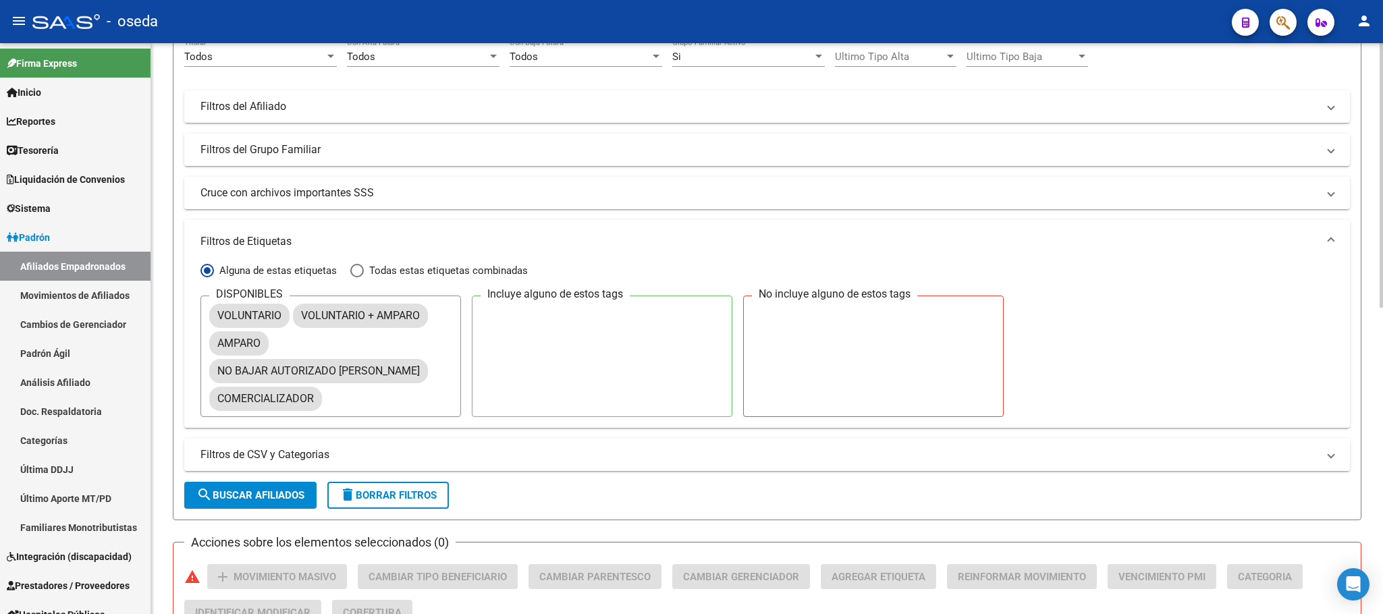
scroll to position [202, 0]
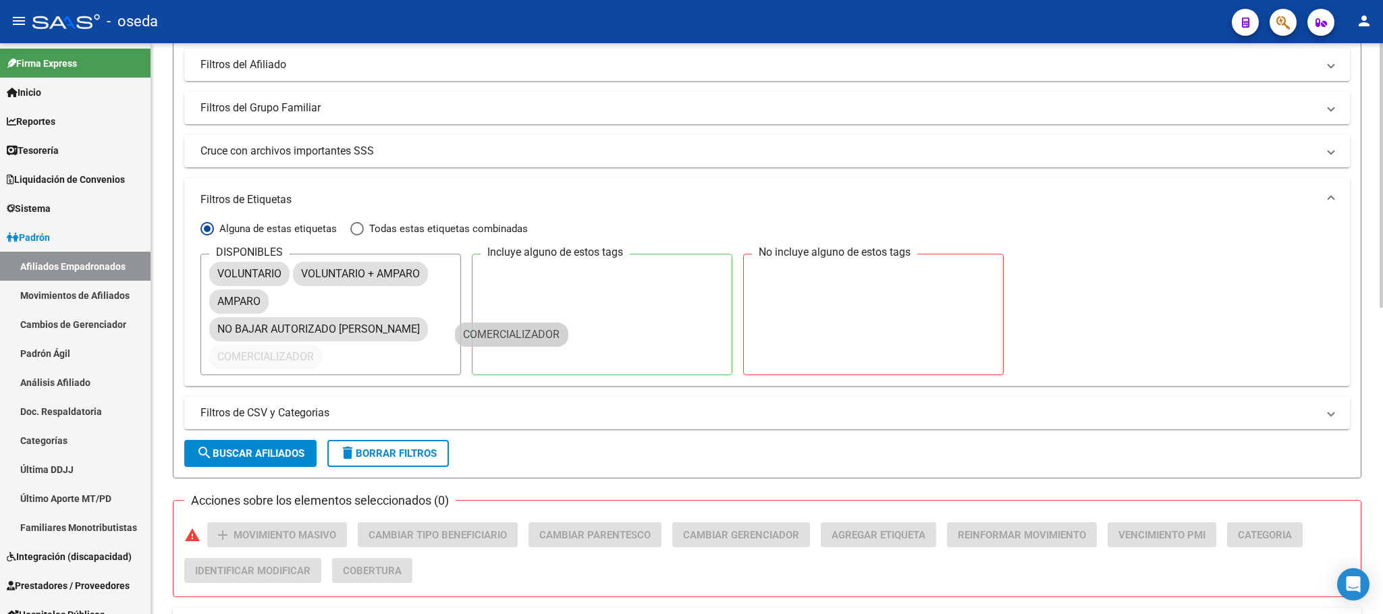
drag, startPoint x: 269, startPoint y: 353, endPoint x: 532, endPoint y: 330, distance: 264.2
click at [532, 330] on div "DISPONIBLES VOLUNTARIO VOLUNTARIO + [PERSON_NAME] NO BAJAR AUTORIZADO [PERSON_N…" at bounding box center [766, 314] width 1133 height 121
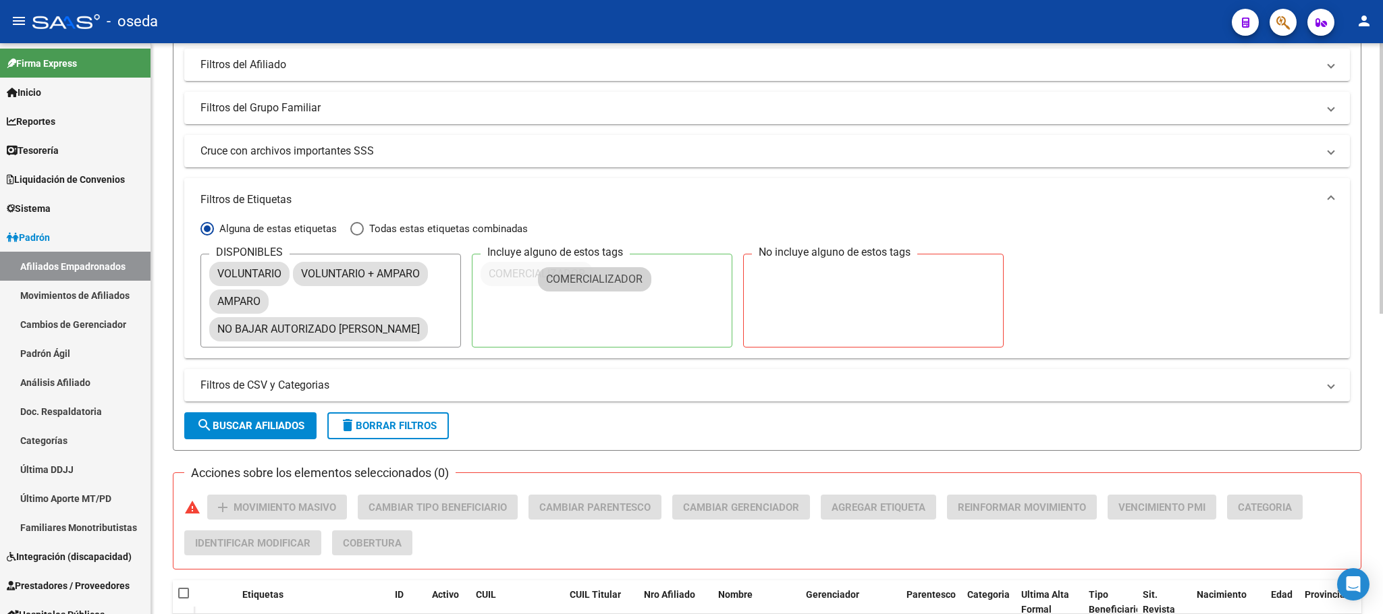
drag, startPoint x: 292, startPoint y: 361, endPoint x: 640, endPoint y: 284, distance: 357.2
click at [277, 420] on span "search Buscar Afiliados" at bounding box center [250, 426] width 108 height 12
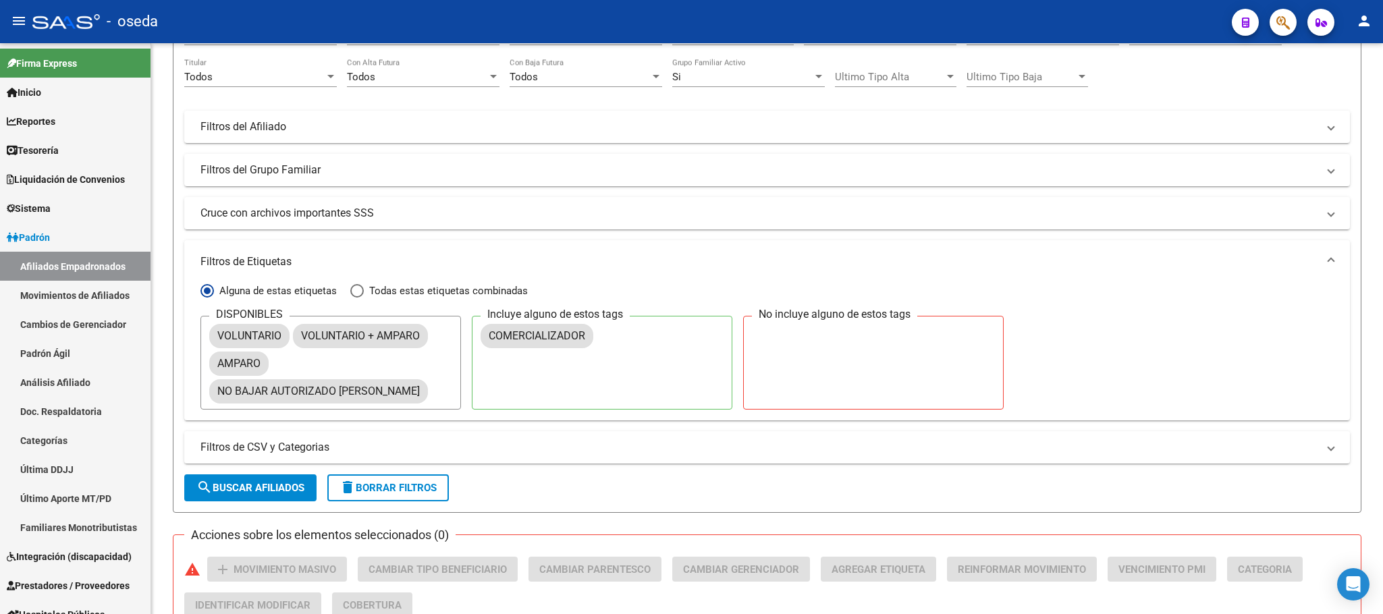
scroll to position [128, 0]
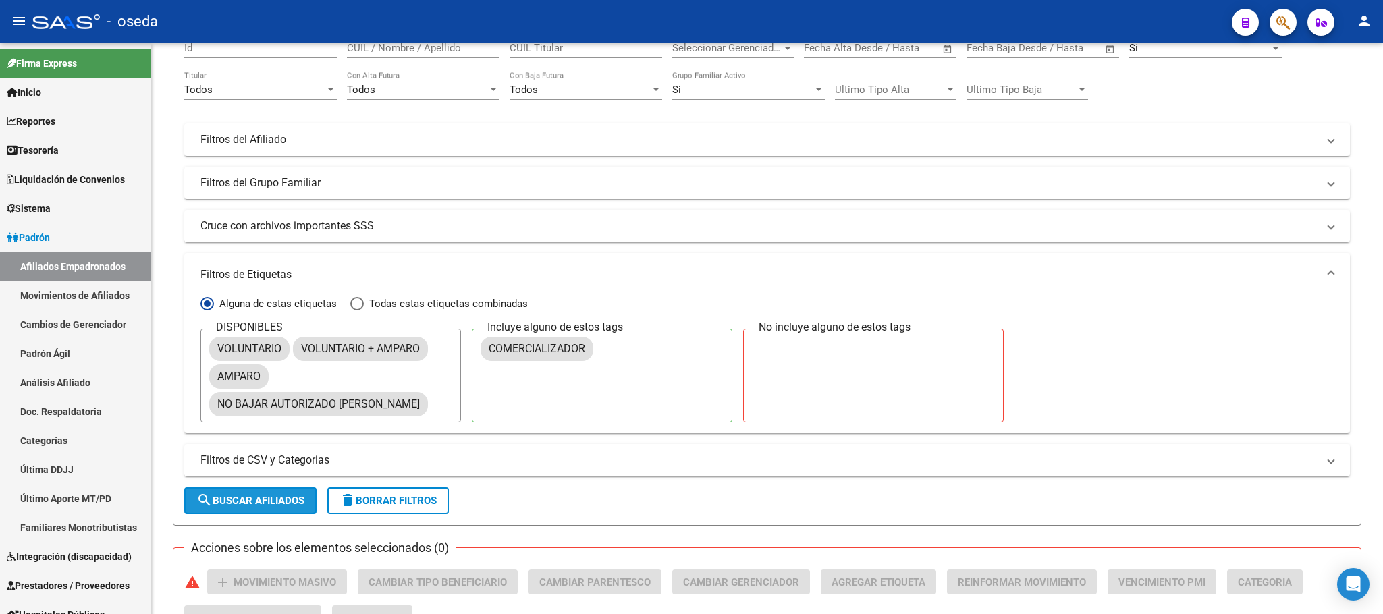
click at [294, 500] on span "search Buscar Afiliados" at bounding box center [250, 501] width 108 height 12
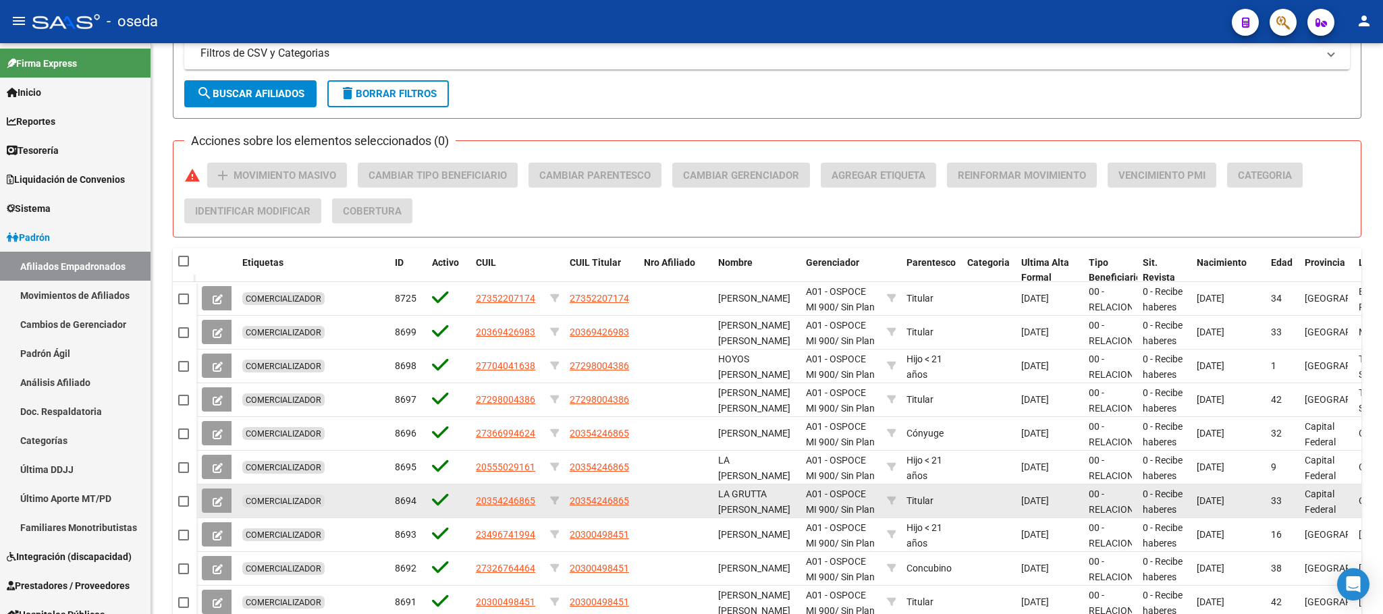
scroll to position [634, 0]
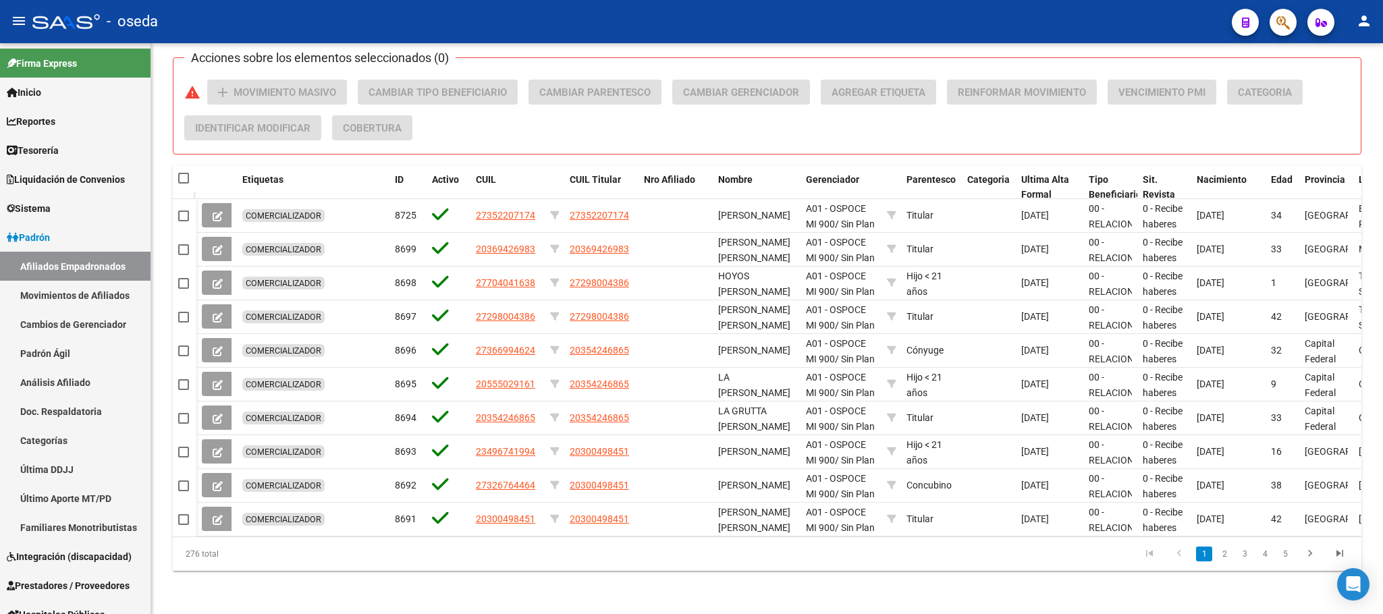
drag, startPoint x: 239, startPoint y: 553, endPoint x: 177, endPoint y: 563, distance: 62.9
click at [177, 563] on div "276 total" at bounding box center [291, 554] width 236 height 34
click at [783, 555] on datatable-pager "1 2 3 4 5" at bounding box center [884, 554] width 939 height 23
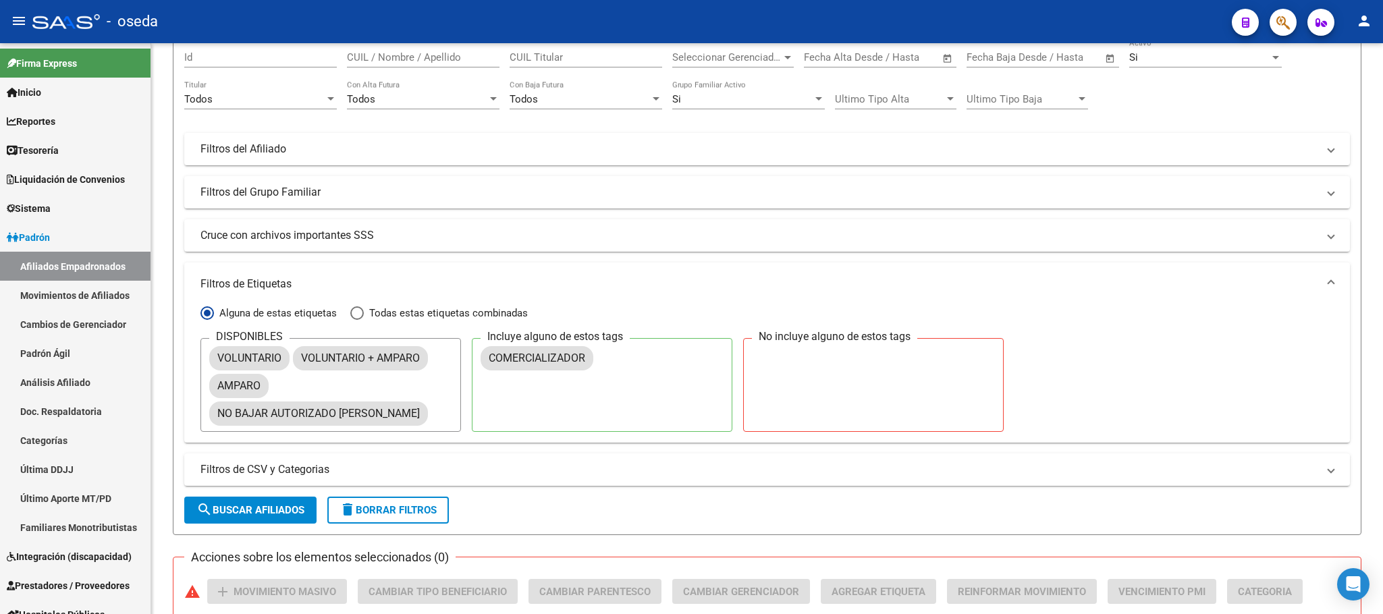
scroll to position [0, 0]
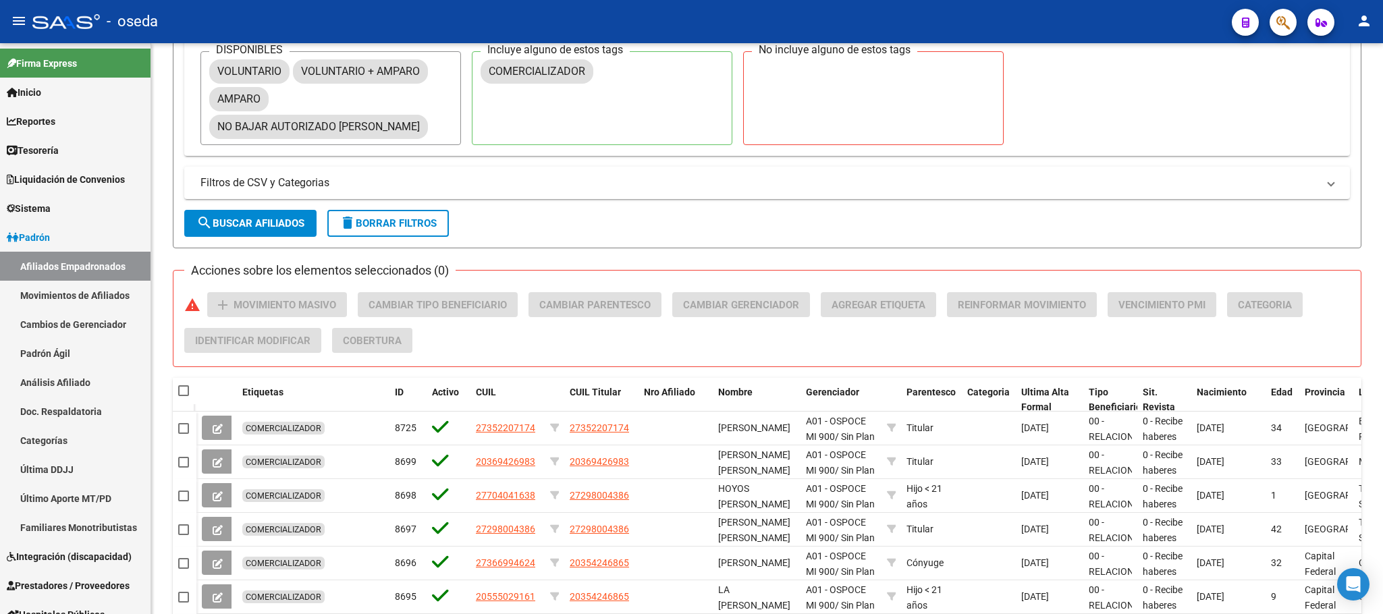
click at [383, 229] on span "delete Borrar Filtros" at bounding box center [387, 223] width 97 height 12
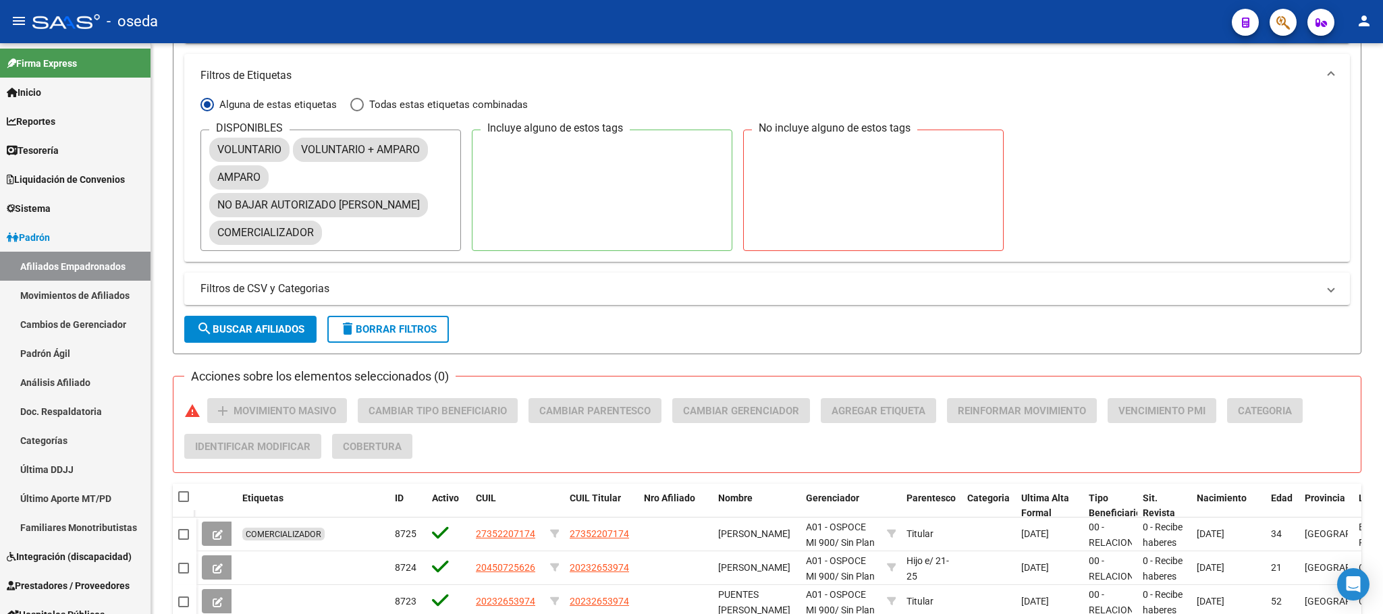
scroll to position [405, 0]
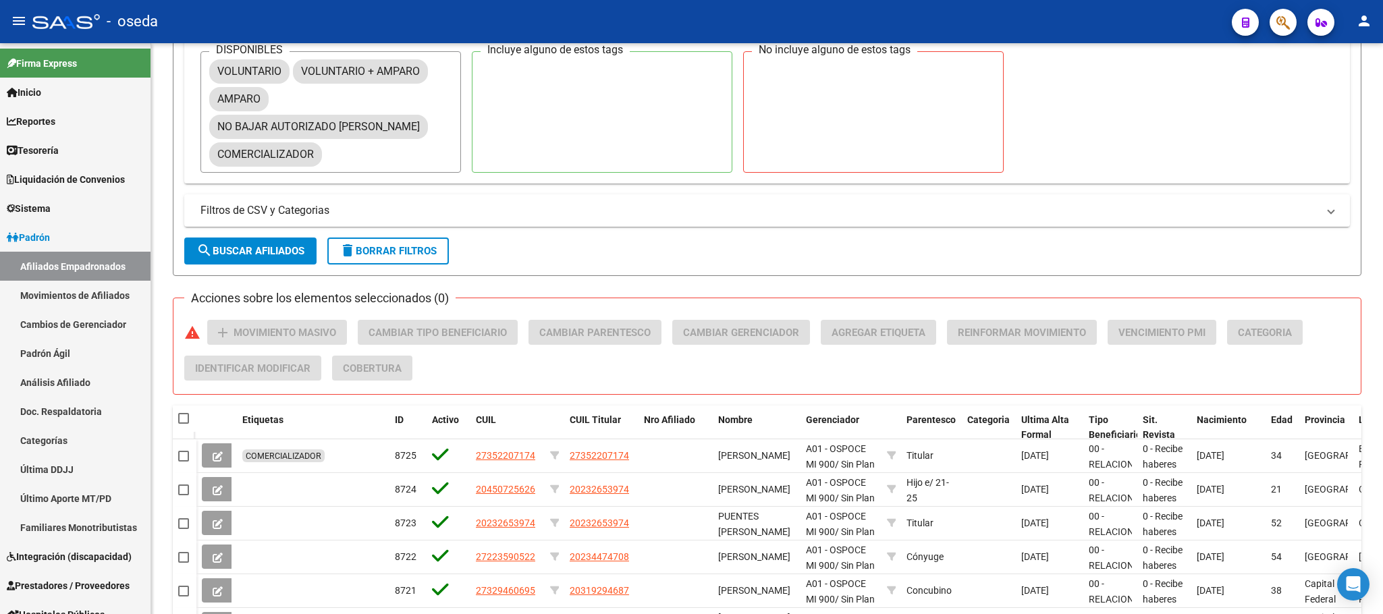
click at [422, 253] on span "delete Borrar Filtros" at bounding box center [387, 251] width 97 height 12
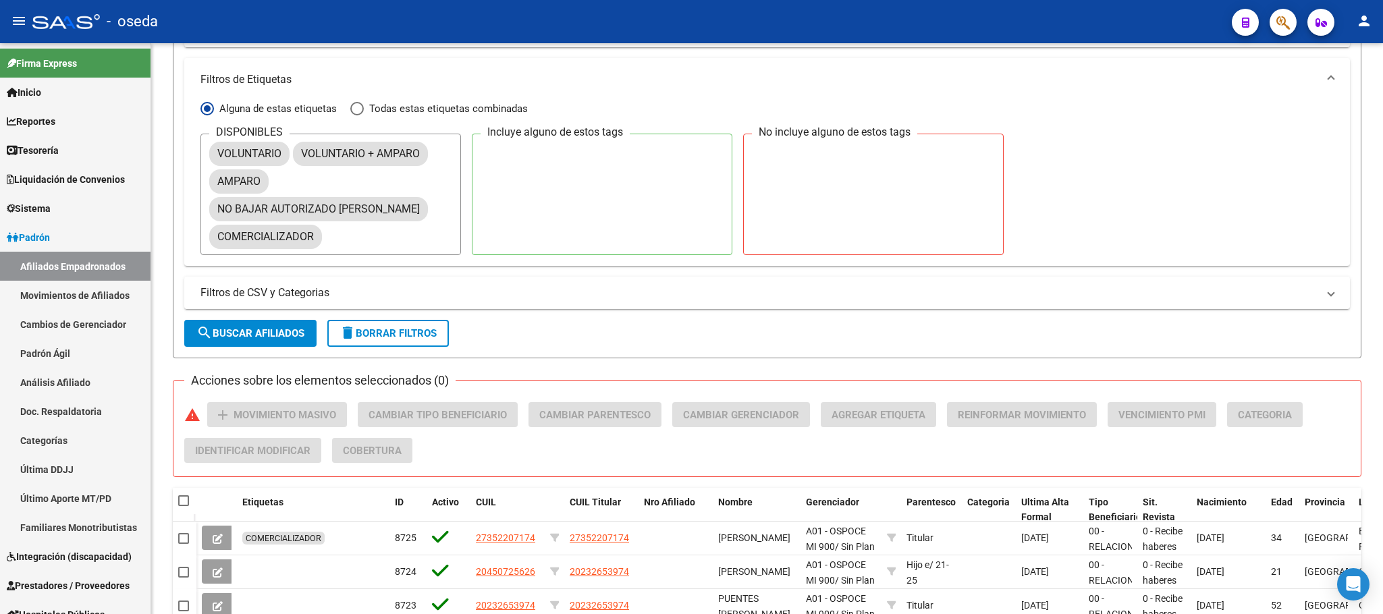
scroll to position [202, 0]
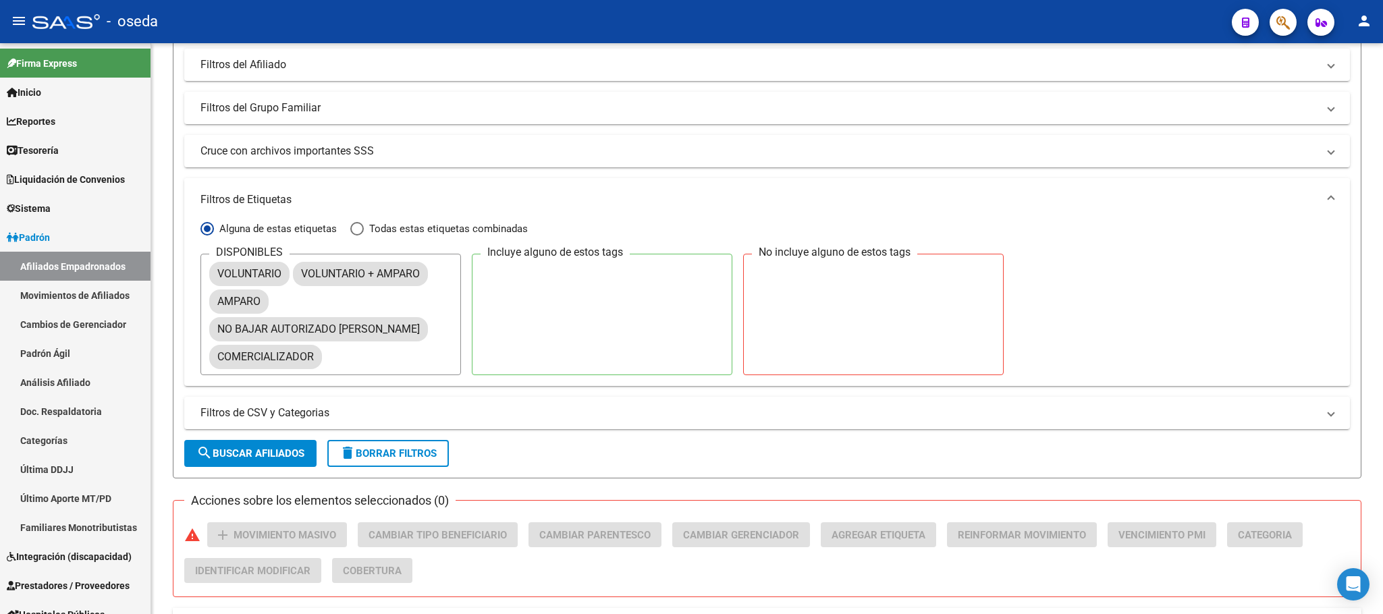
click at [257, 205] on mat-panel-title "Filtros de Etiquetas" at bounding box center [758, 199] width 1117 height 15
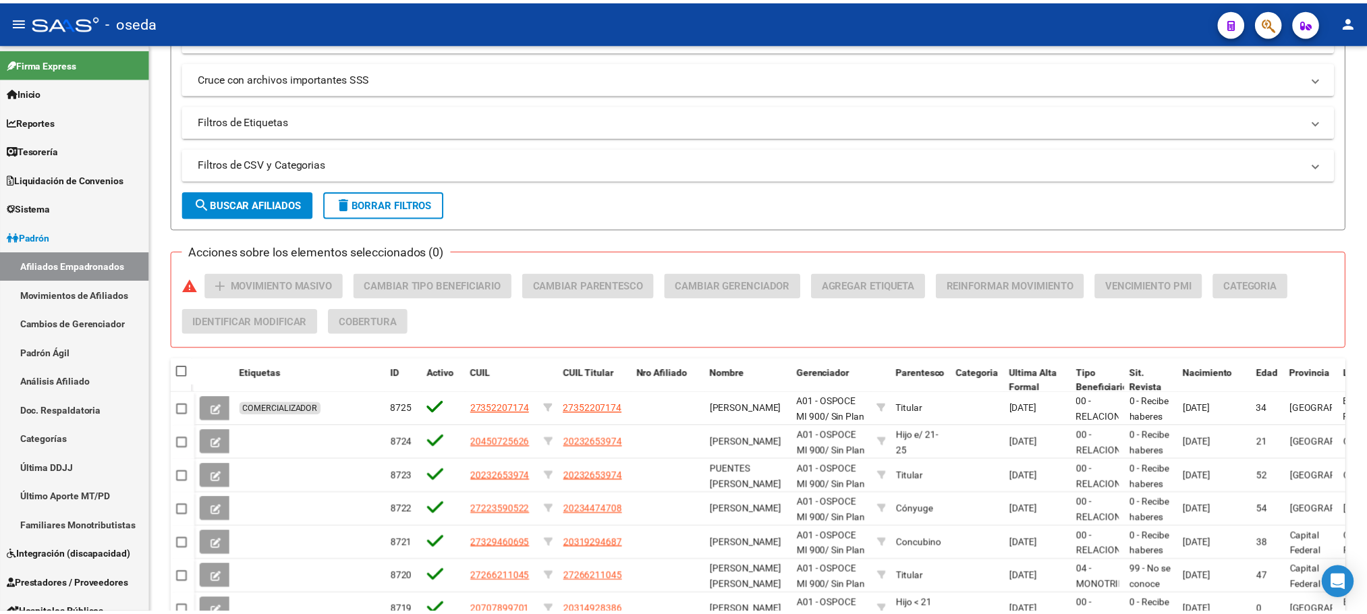
scroll to position [405, 0]
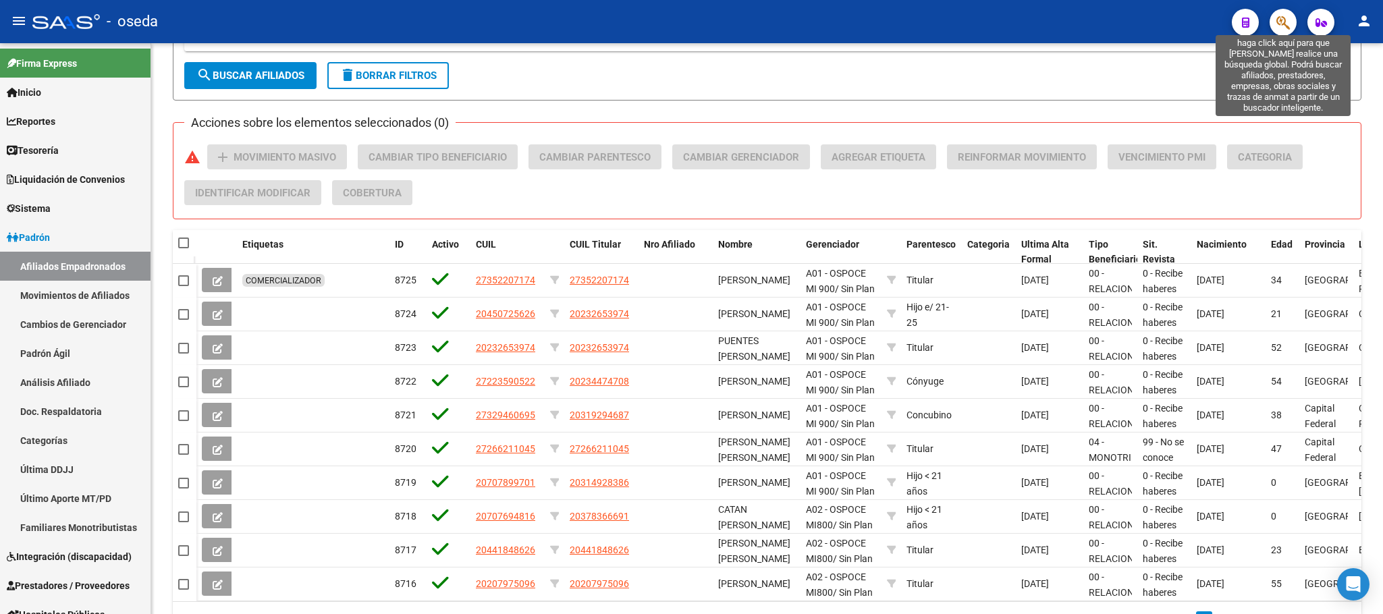
click at [1282, 18] on icon "button" at bounding box center [1282, 23] width 13 height 16
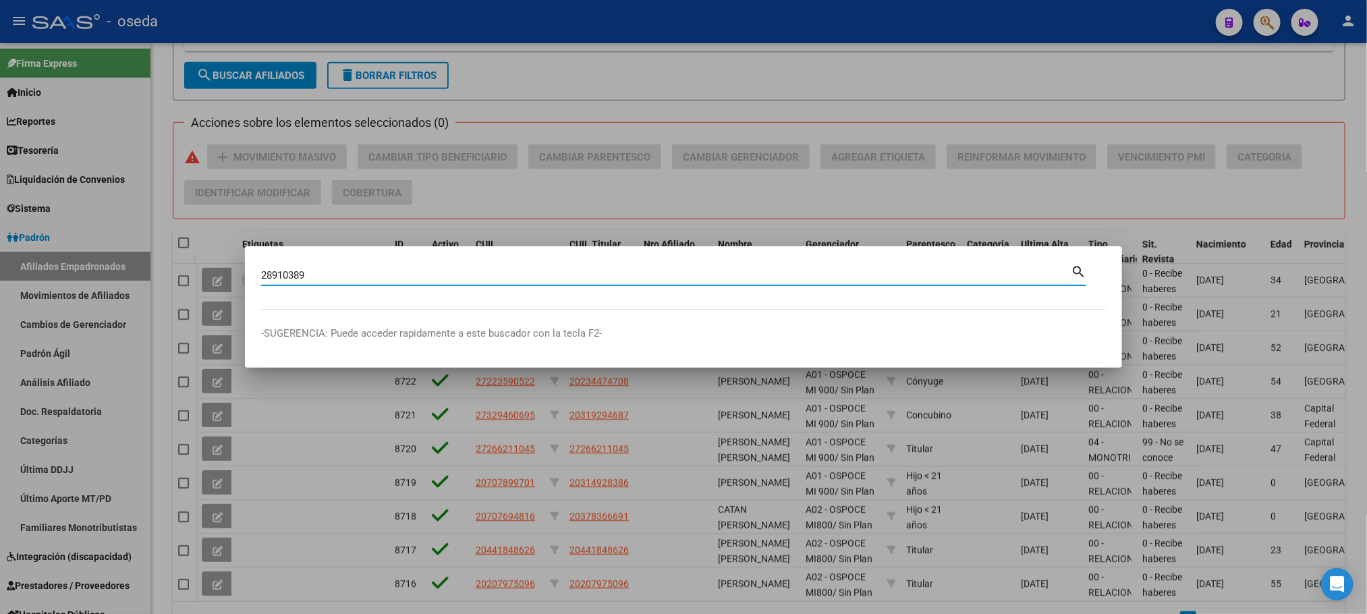
type input "28910389"
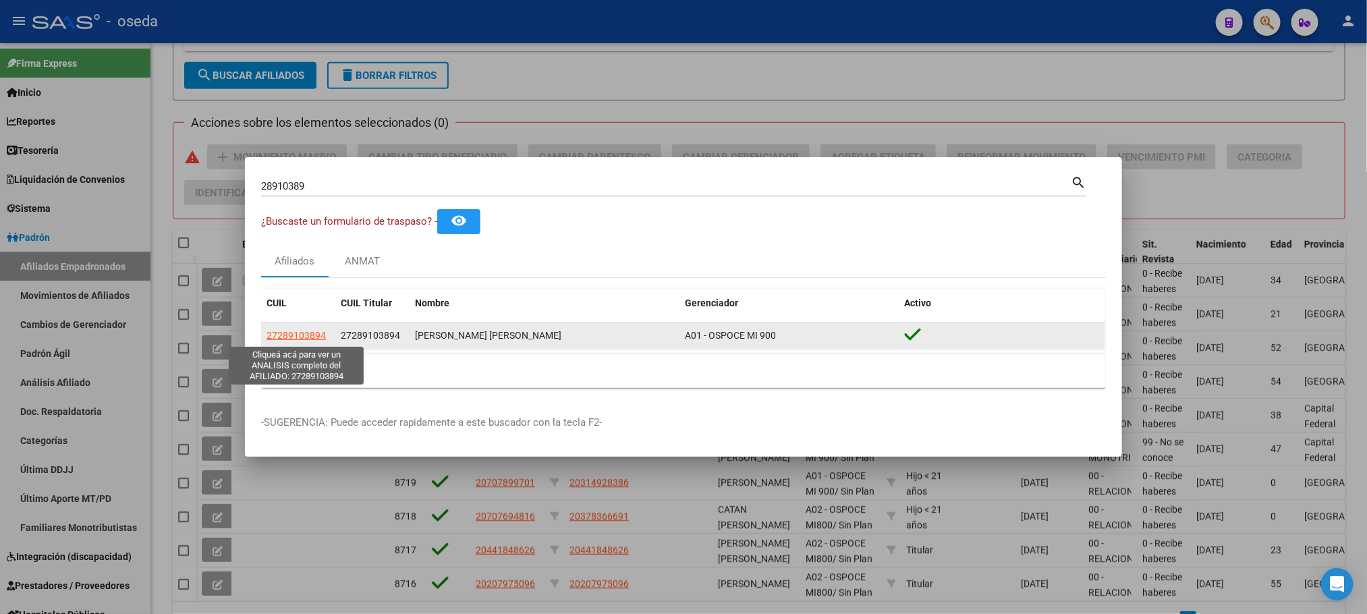
click at [283, 335] on span "27289103894" at bounding box center [296, 335] width 59 height 11
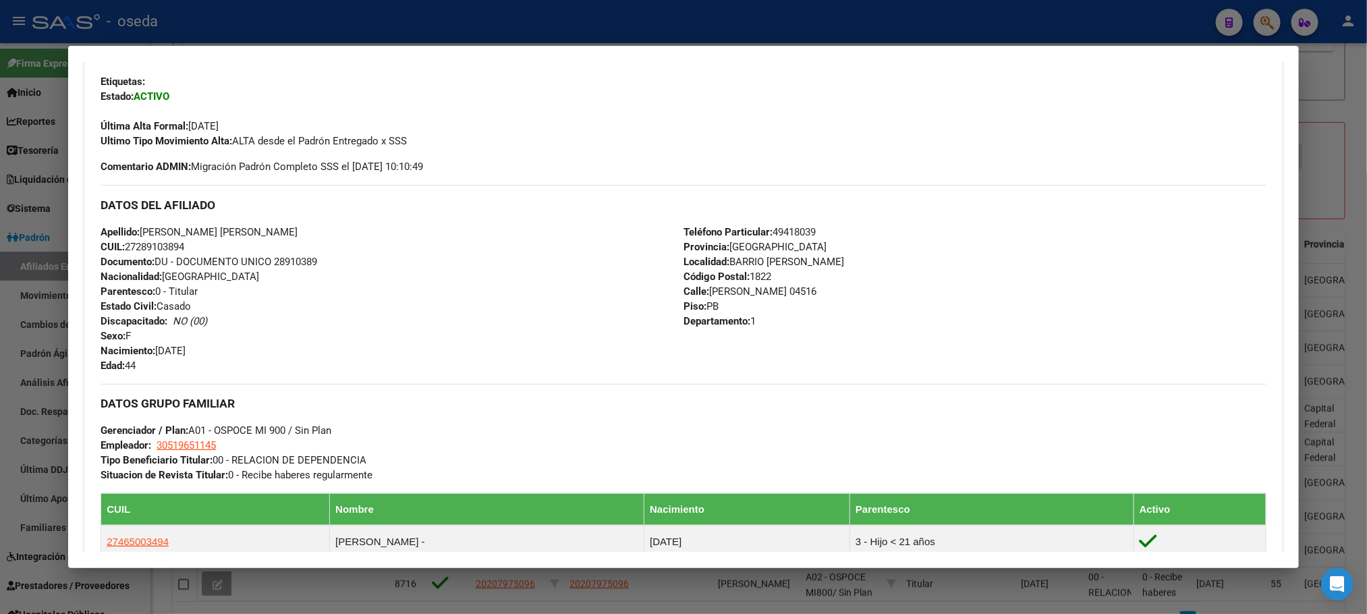
scroll to position [0, 0]
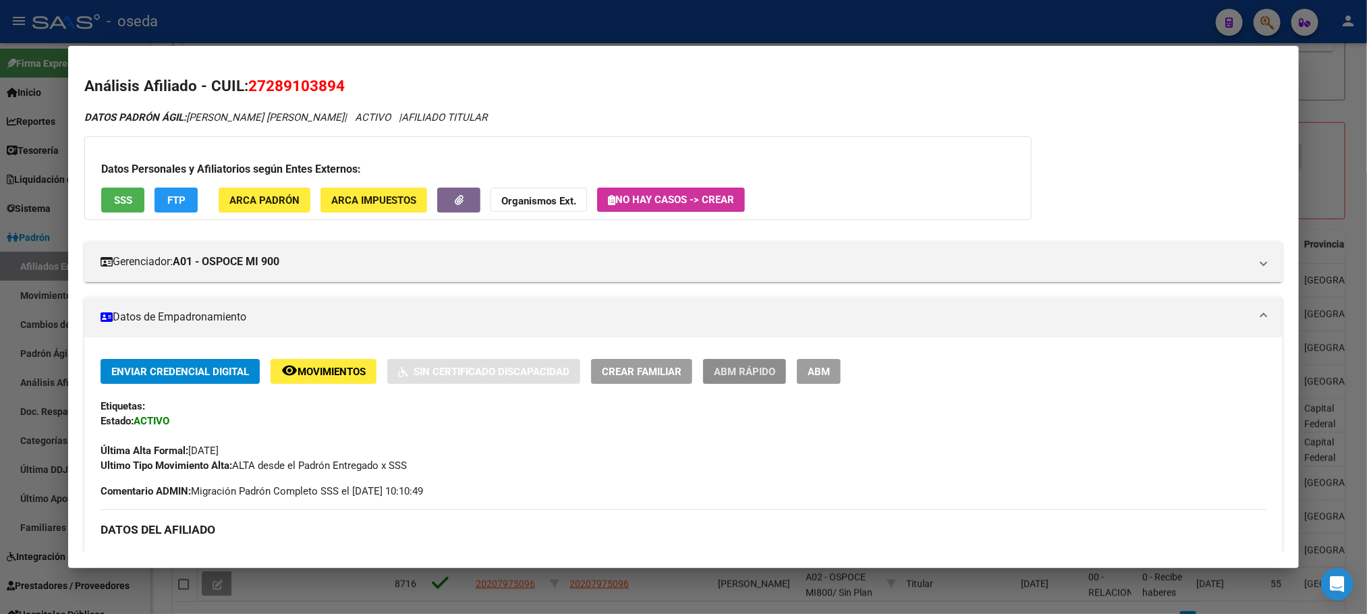
click at [757, 370] on span "ABM Rápido" at bounding box center [744, 372] width 61 height 12
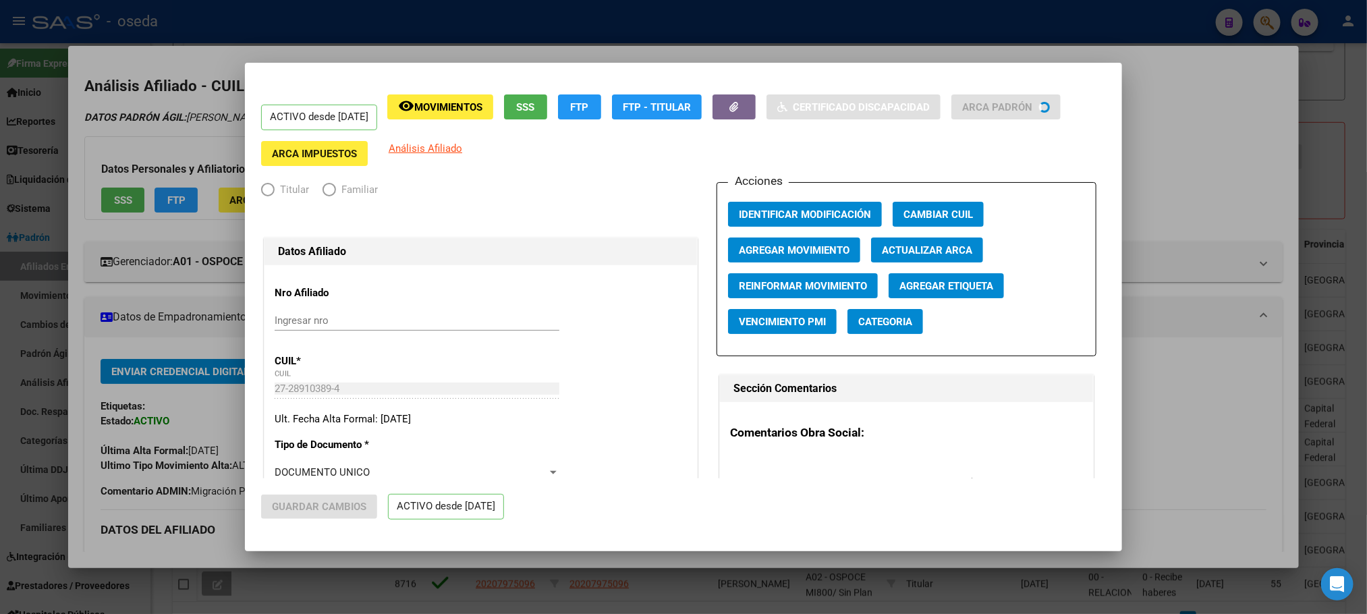
radio input "true"
type input "30-51965114-5"
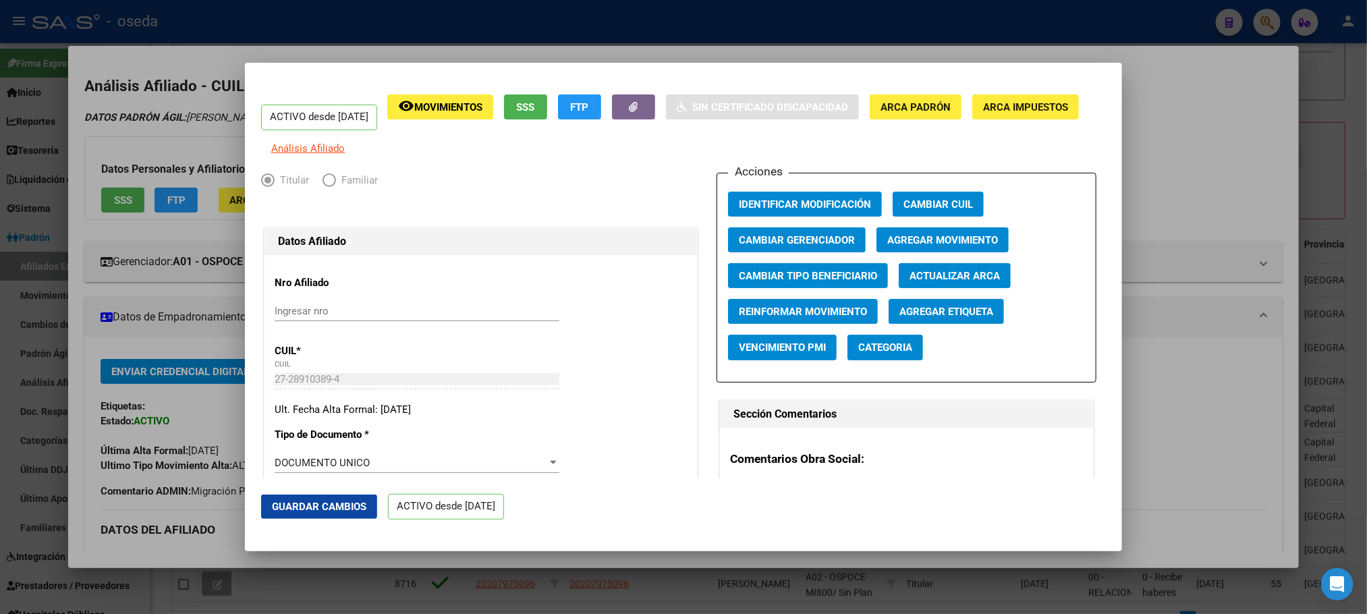
click at [964, 246] on span "Agregar Movimiento" at bounding box center [942, 240] width 111 height 12
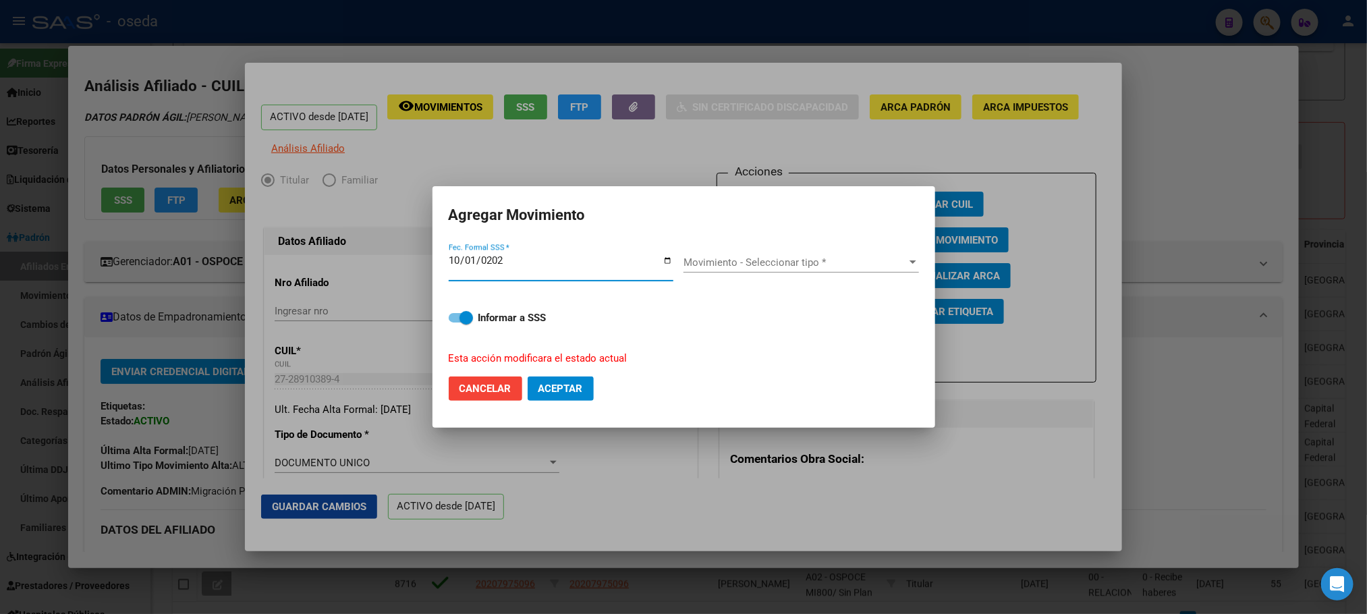
type input "[DATE]"
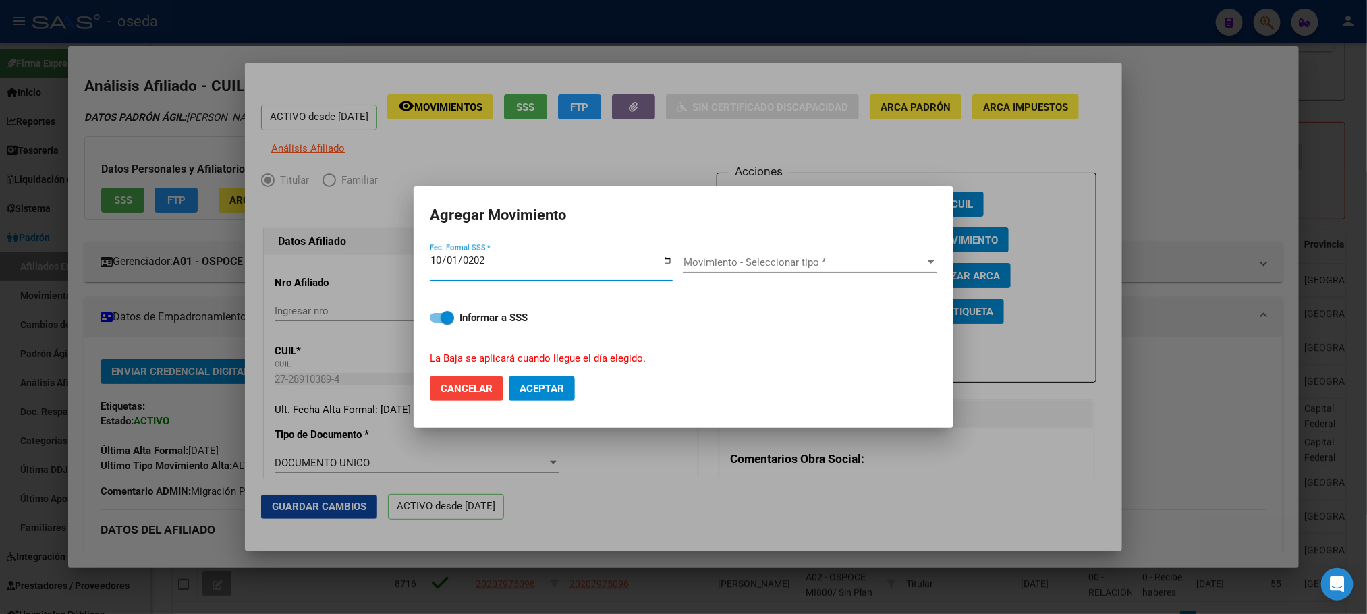
click at [748, 263] on span "Movimiento - Seleccionar tipo *" at bounding box center [805, 262] width 242 height 12
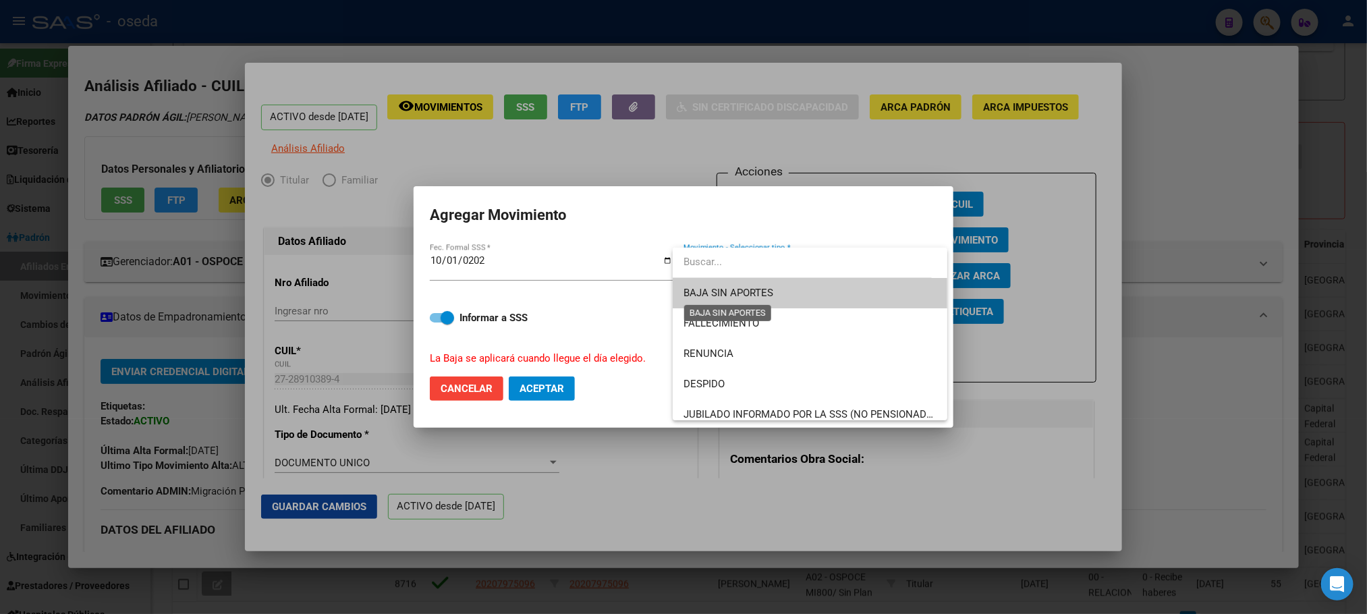
click at [765, 292] on span "BAJA SIN APORTES" at bounding box center [729, 293] width 90 height 12
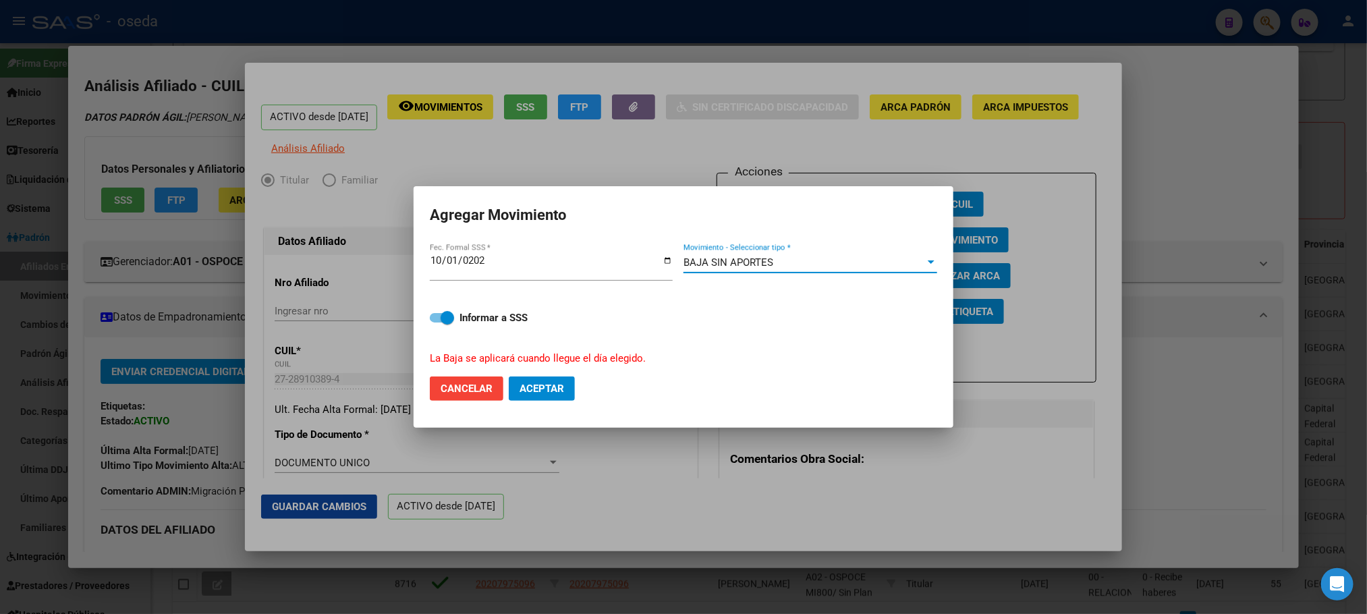
click at [771, 269] on div "BAJA SIN APORTES Movimiento - Seleccionar tipo *" at bounding box center [811, 262] width 254 height 20
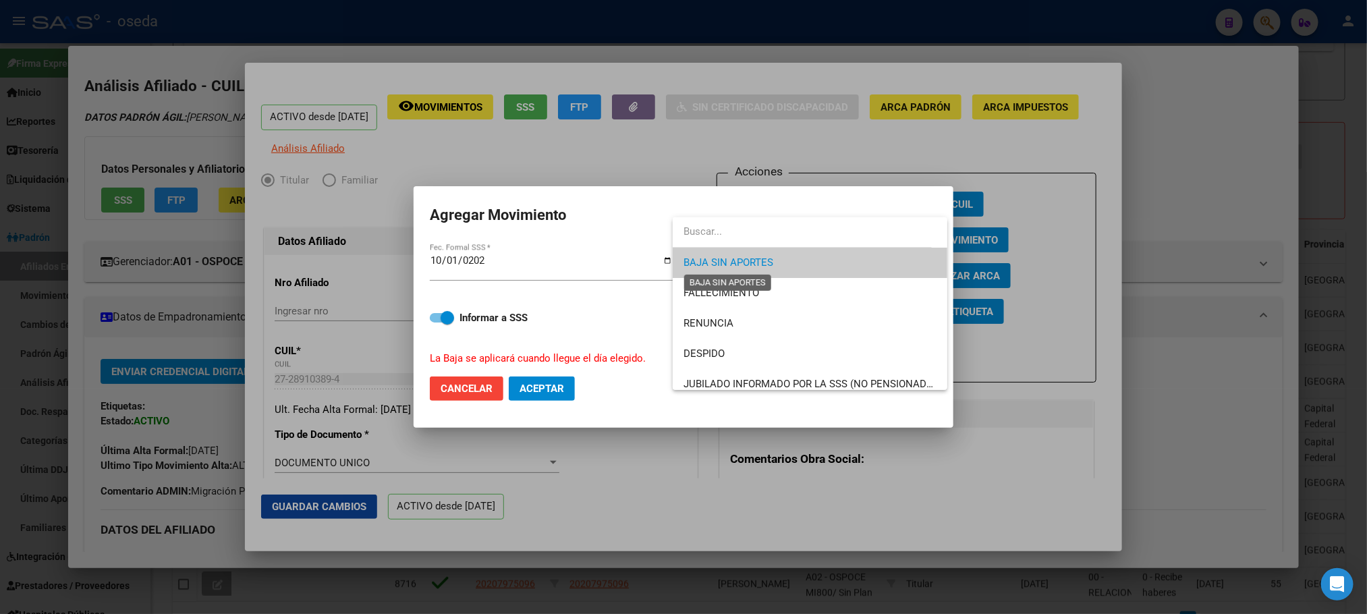
click at [755, 264] on span "BAJA SIN APORTES" at bounding box center [729, 262] width 90 height 12
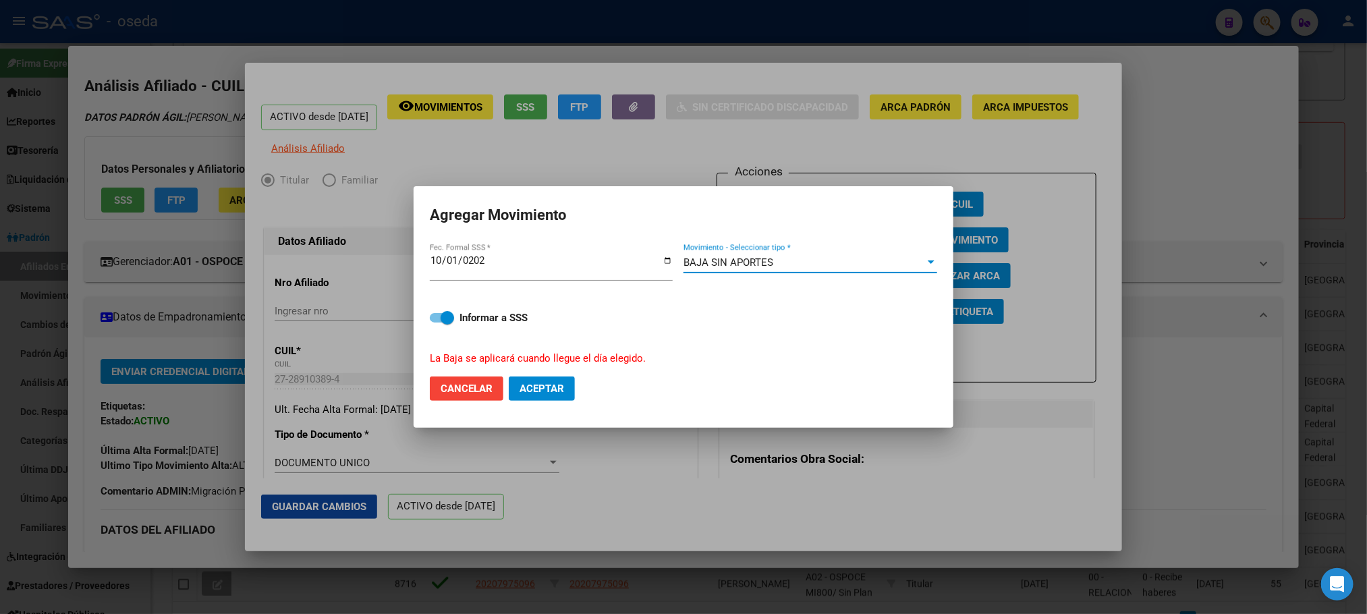
click at [470, 389] on span "Cancelar" at bounding box center [467, 389] width 52 height 12
checkbox input "false"
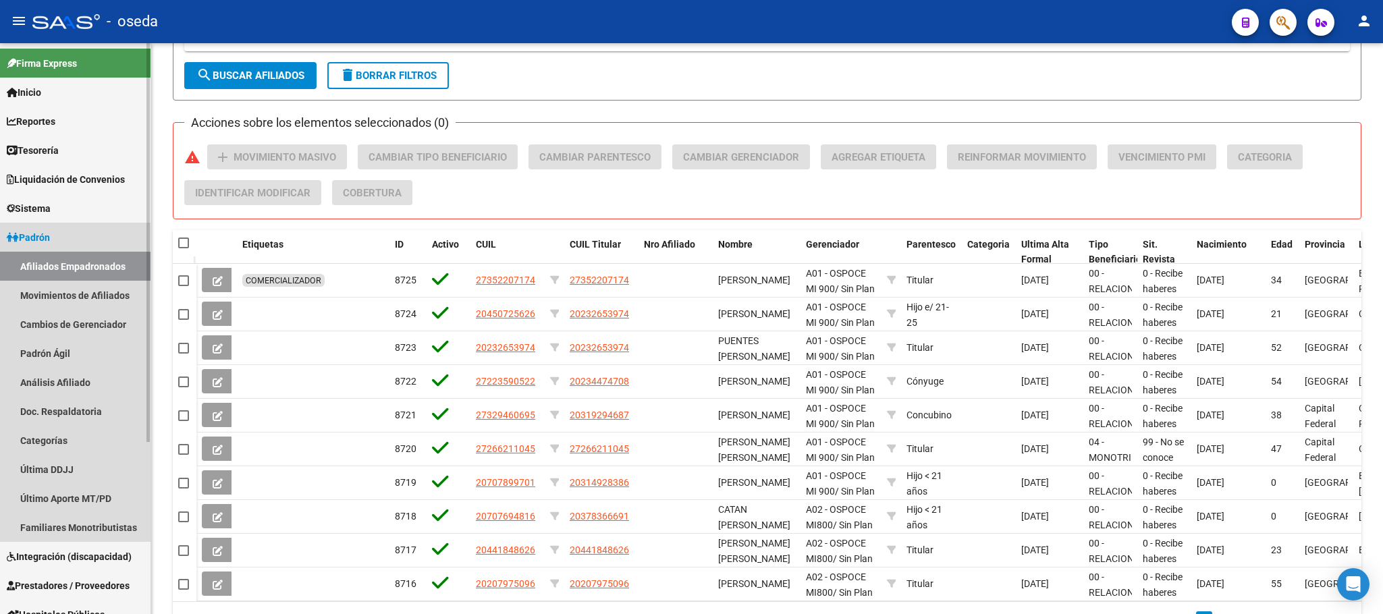
click at [38, 231] on span "Padrón" at bounding box center [28, 237] width 43 height 15
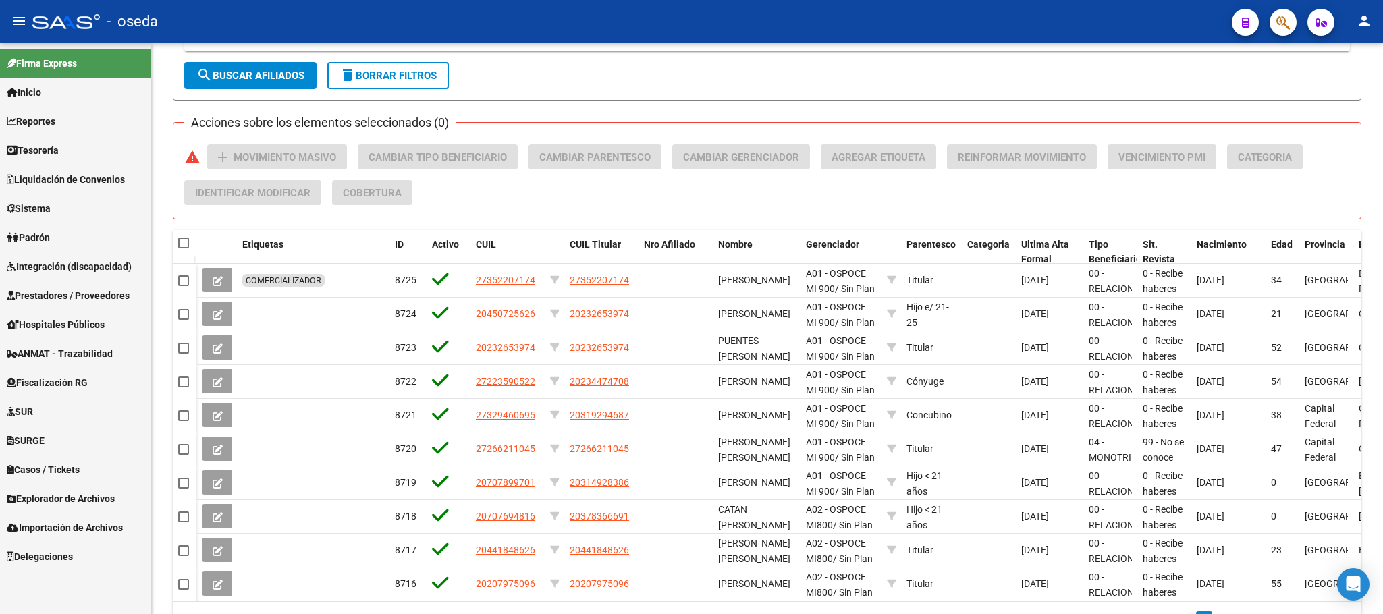
click at [38, 231] on span "Padrón" at bounding box center [28, 237] width 43 height 15
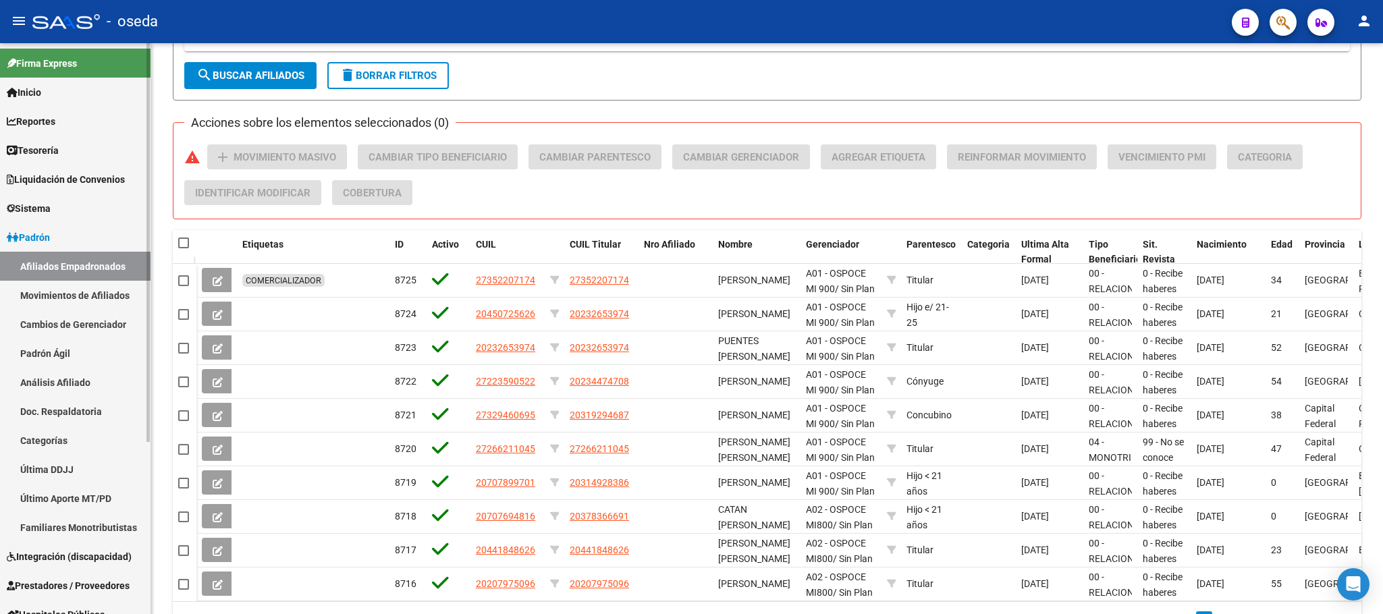
click at [53, 294] on link "Movimientos de Afiliados" at bounding box center [75, 295] width 150 height 29
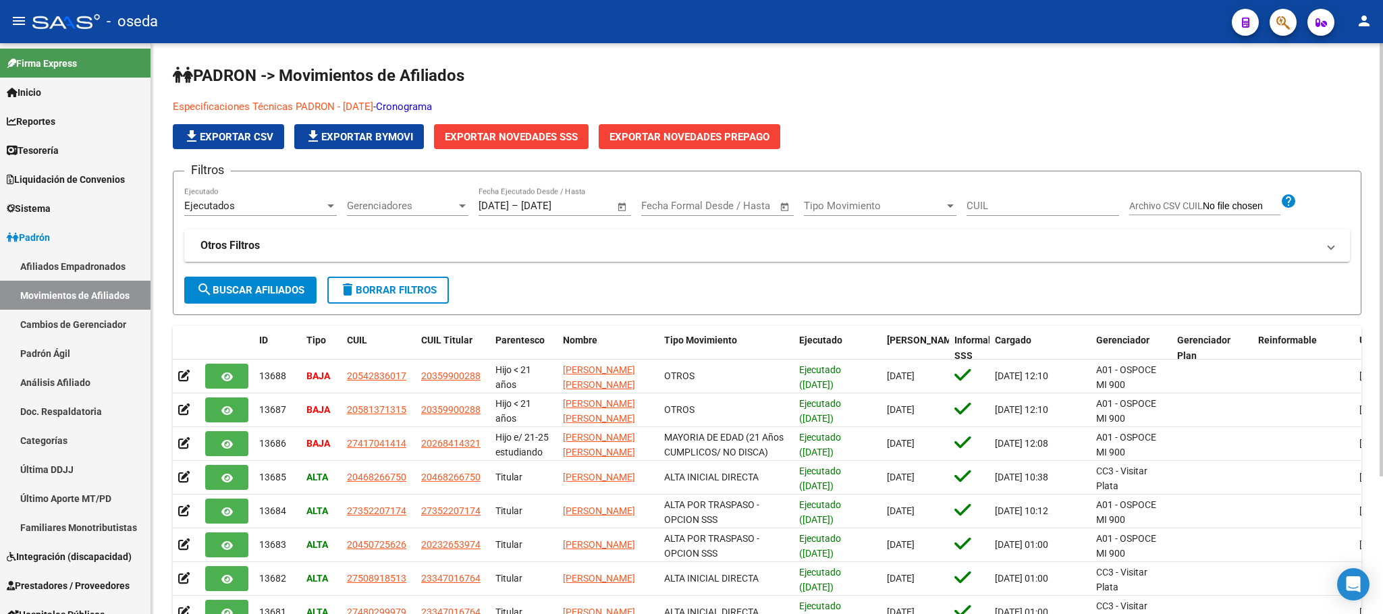
click at [490, 134] on span "Exportar Novedades SSS" at bounding box center [511, 137] width 133 height 12
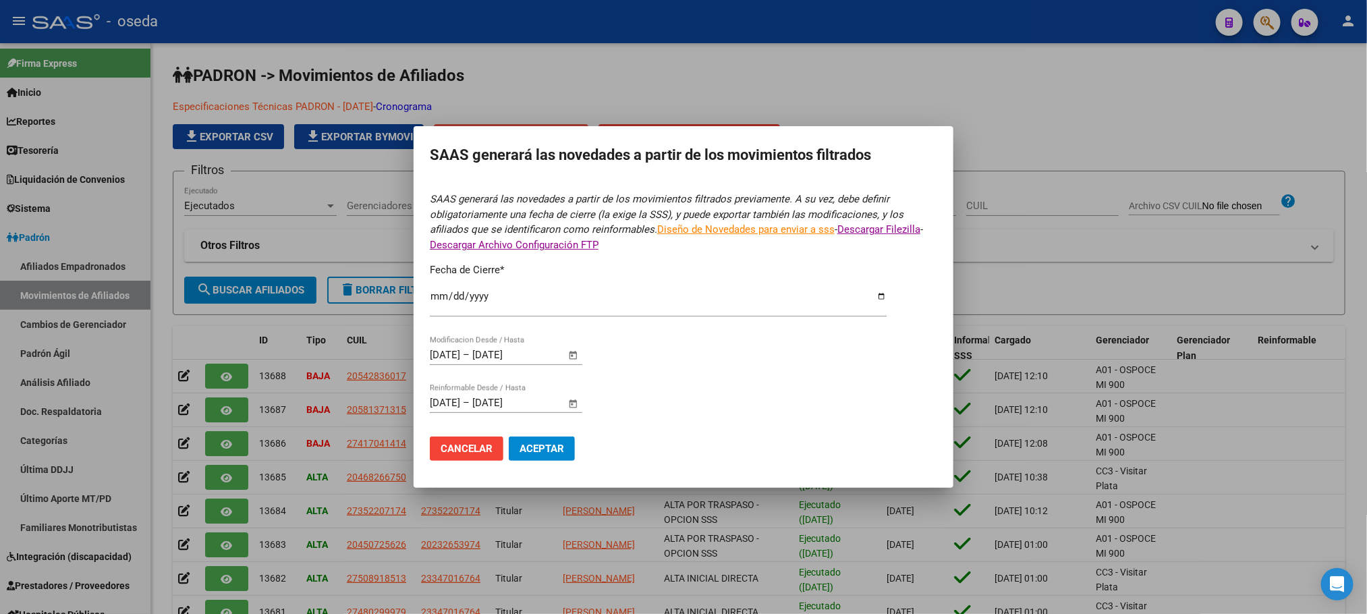
type input "[DATE]"
click at [567, 438] on button "Aceptar" at bounding box center [542, 449] width 66 height 24
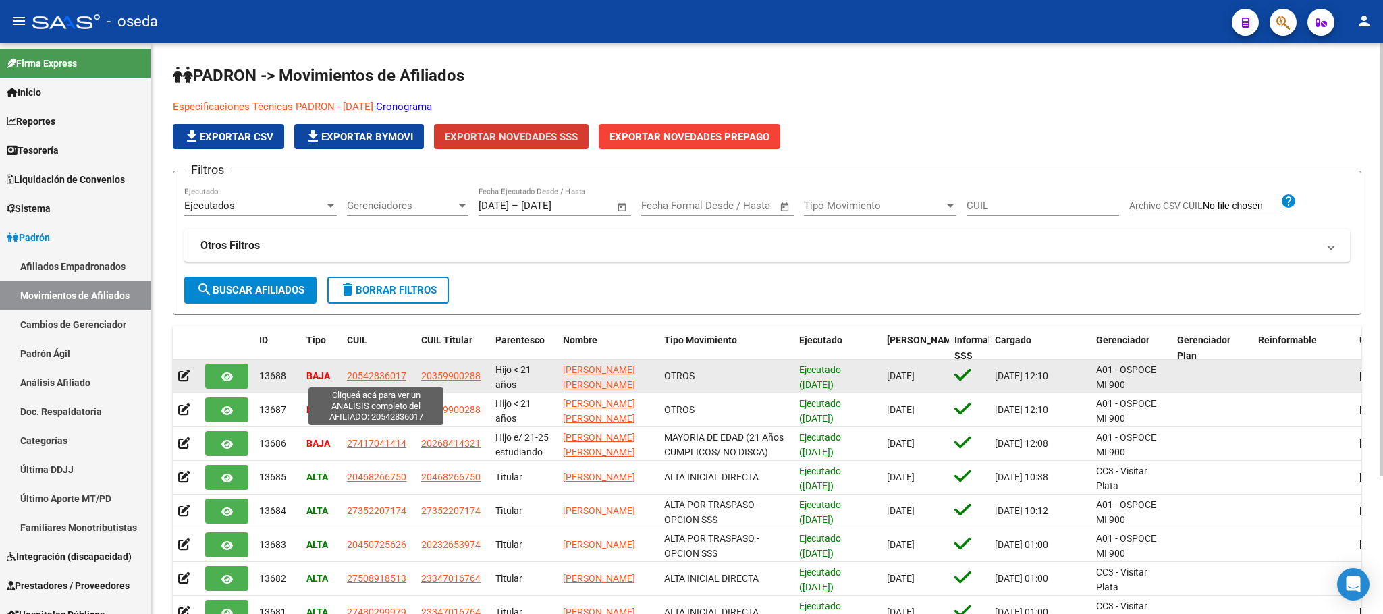
click at [375, 375] on span "20542836017" at bounding box center [376, 375] width 59 height 11
type textarea "20542836017"
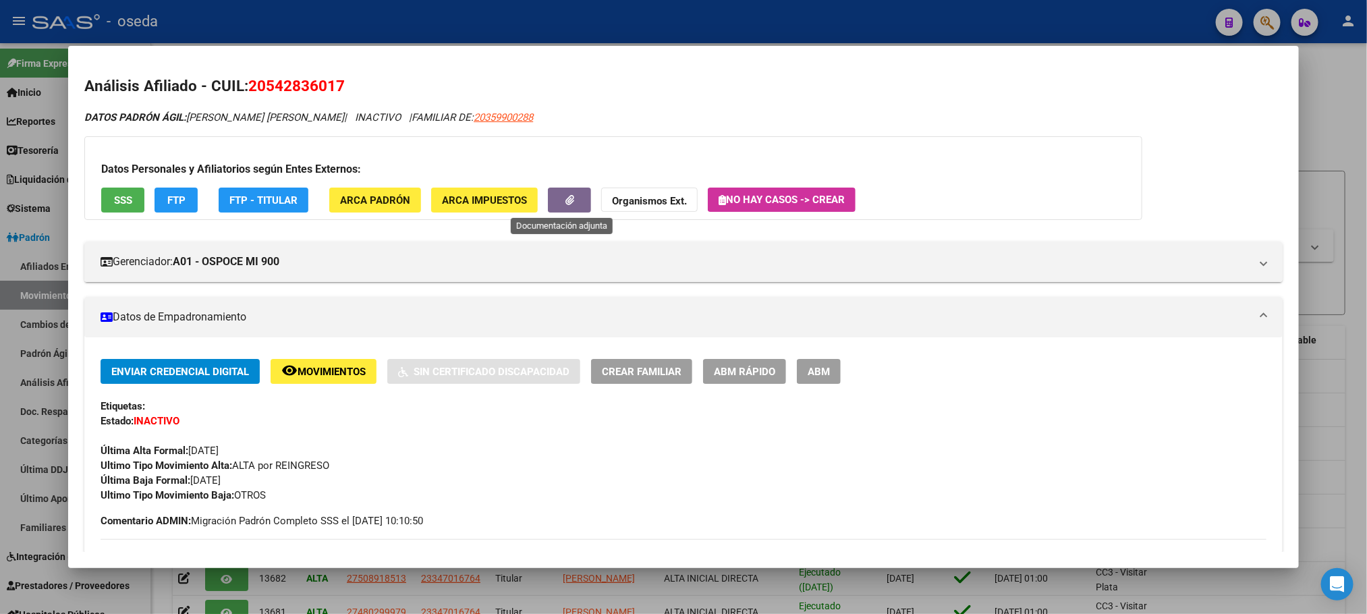
click at [565, 195] on icon "button" at bounding box center [569, 200] width 9 height 10
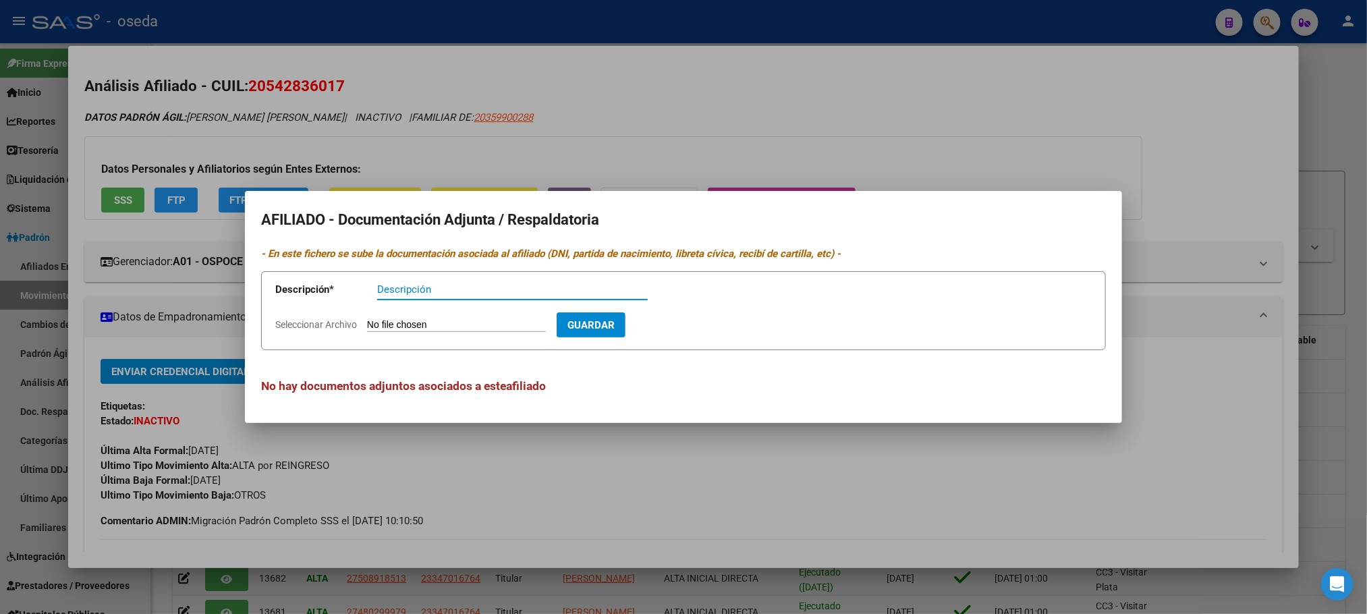
click at [1126, 476] on div at bounding box center [683, 307] width 1367 height 614
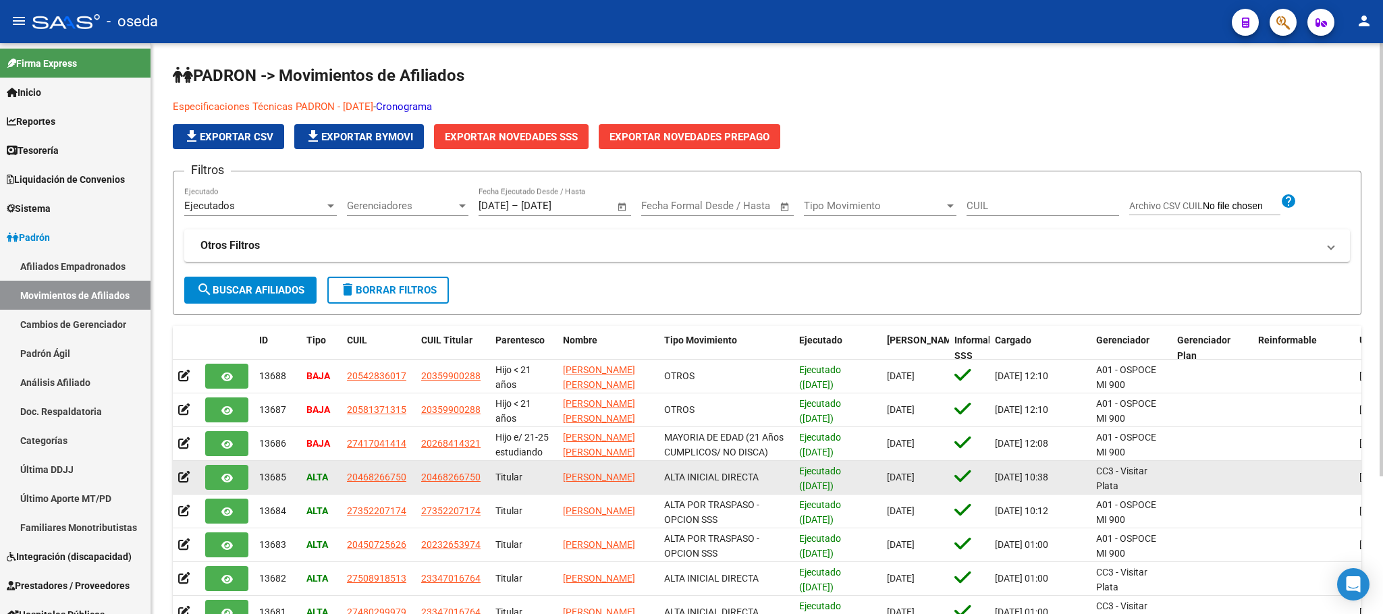
click at [348, 482] on span "20468266750" at bounding box center [376, 477] width 59 height 11
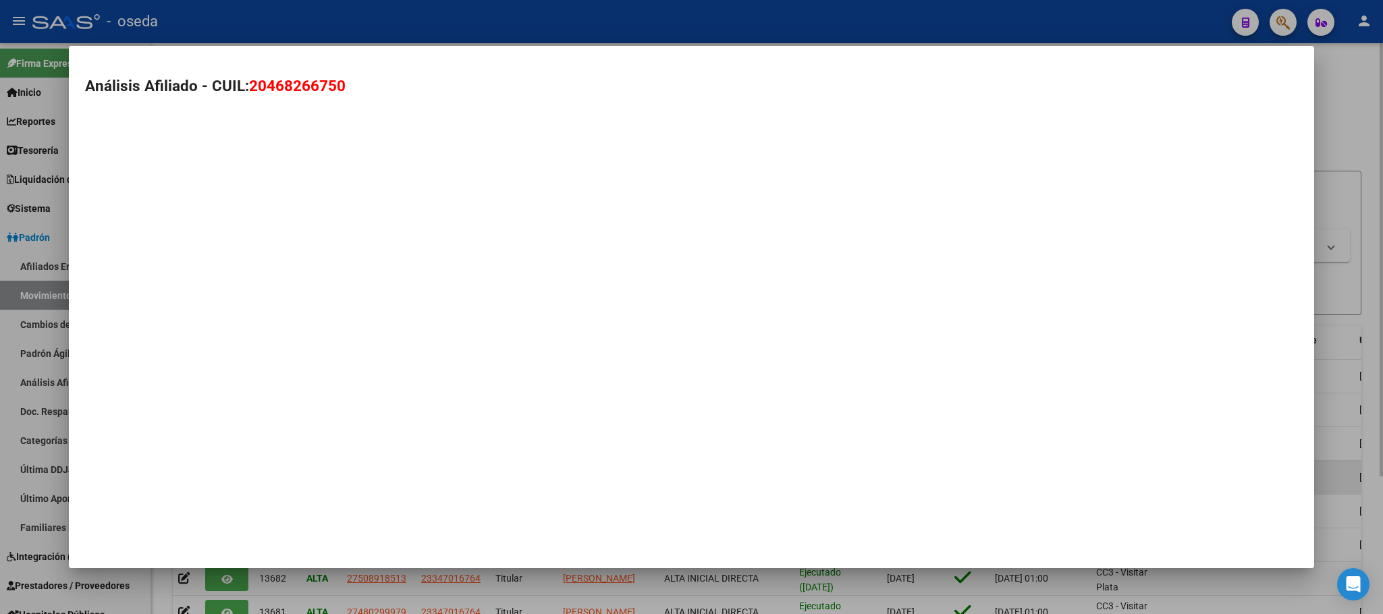
type textarea "20468266750"
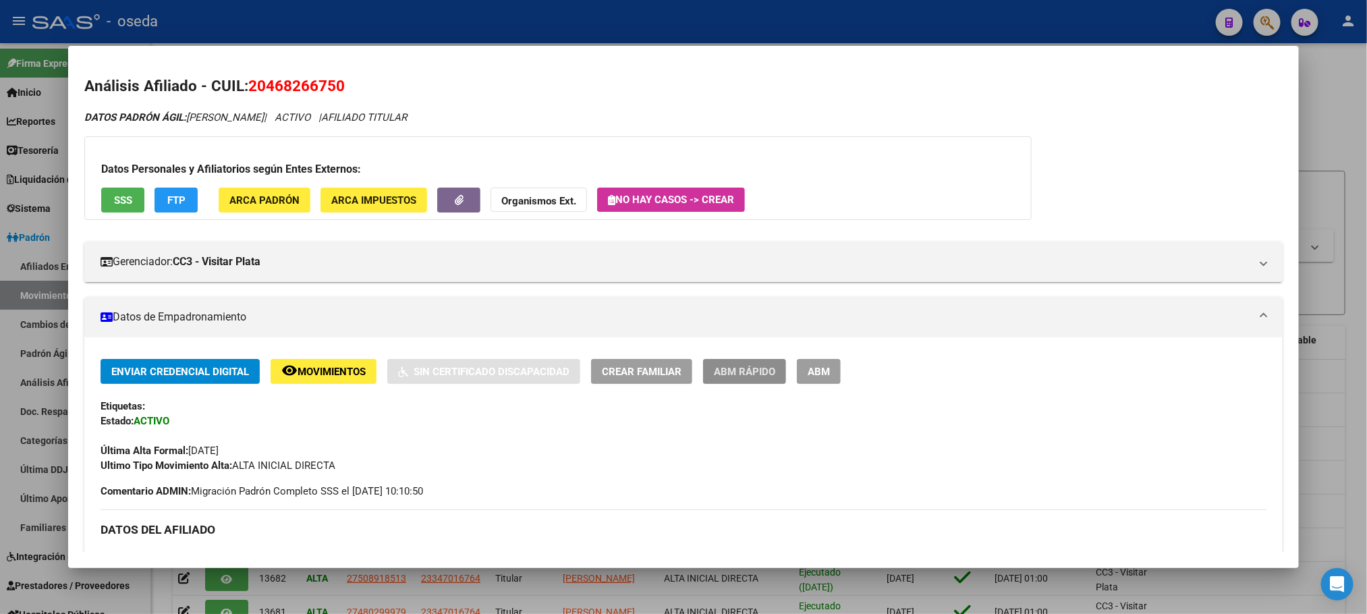
click at [747, 369] on span "ABM Rápido" at bounding box center [744, 372] width 61 height 12
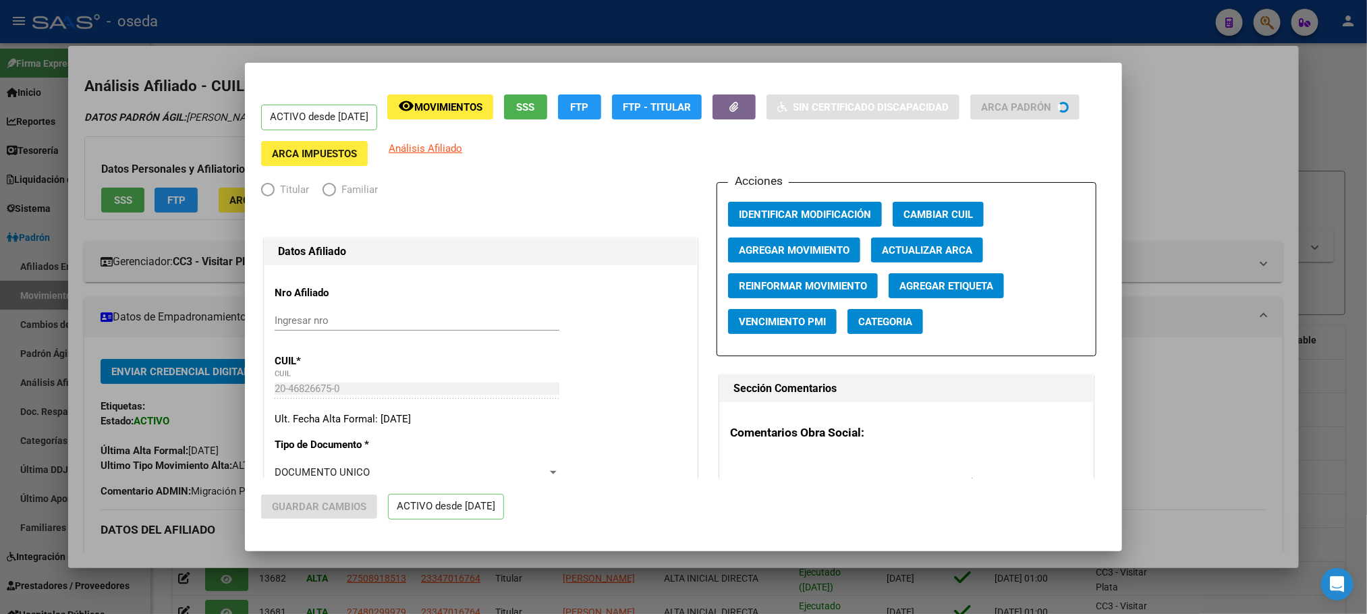
radio input "true"
type input "33-62566678-9"
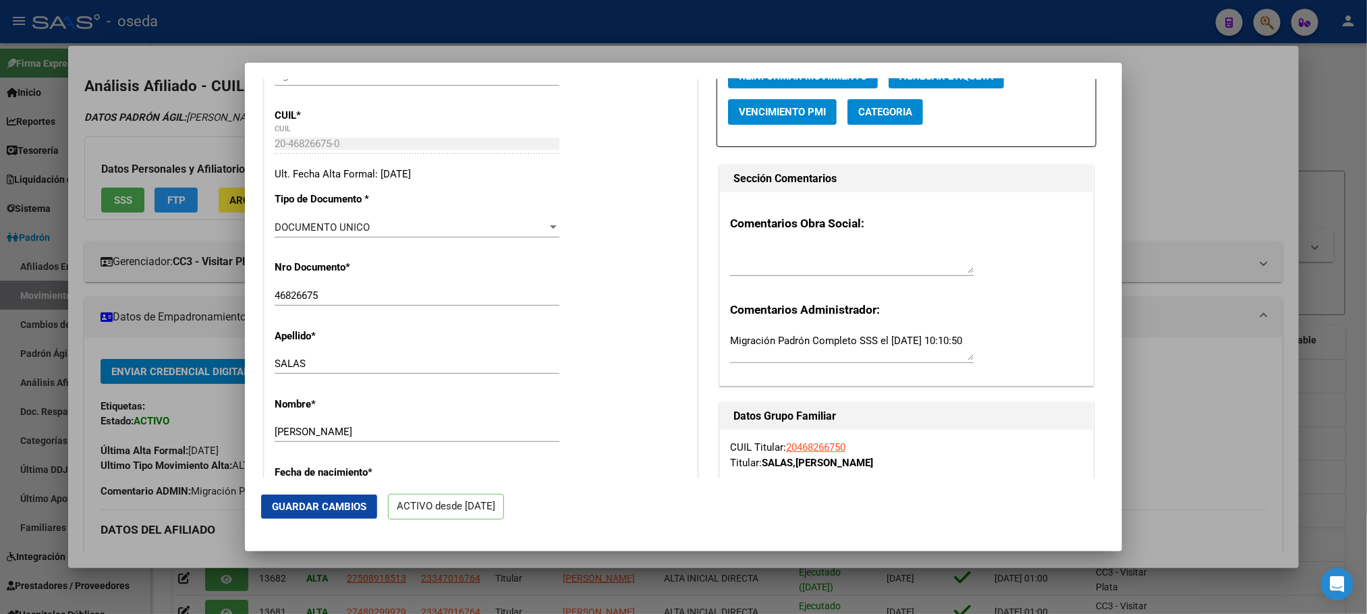
scroll to position [202, 0]
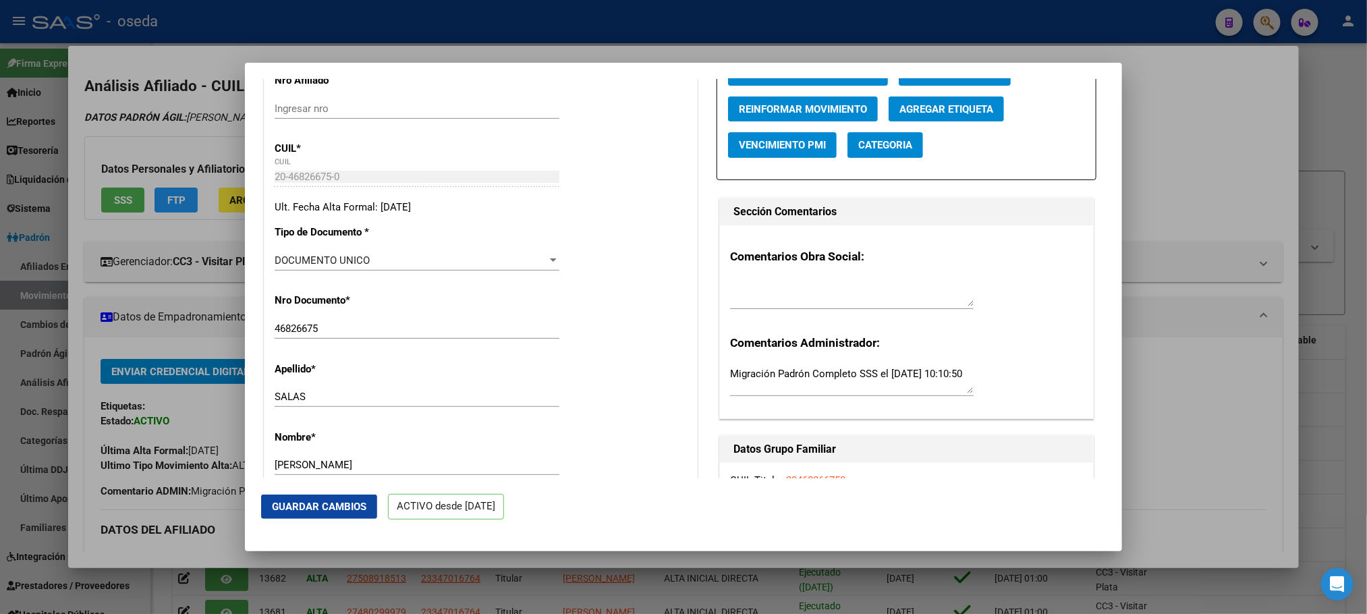
drag, startPoint x: 733, startPoint y: 262, endPoint x: 847, endPoint y: 257, distance: 113.5
click at [847, 257] on h3 "Comentarios Obra Social:" at bounding box center [906, 257] width 353 height 18
click at [798, 306] on textarea at bounding box center [852, 292] width 244 height 27
type textarea "n"
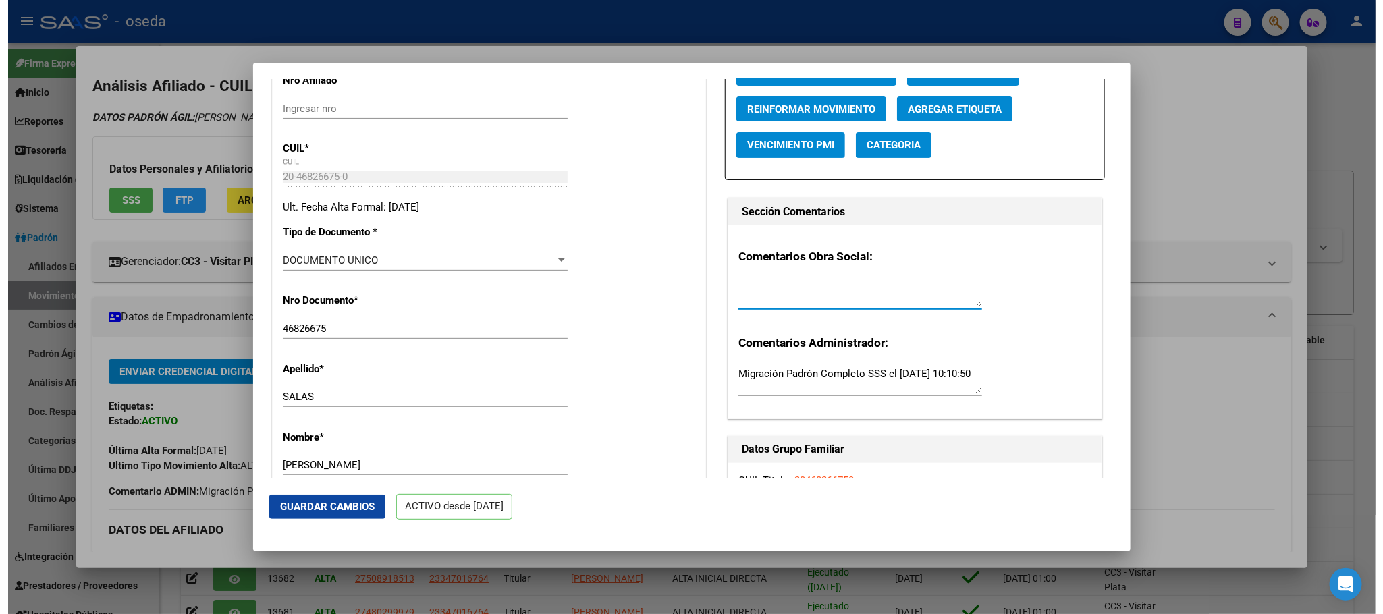
scroll to position [101, 0]
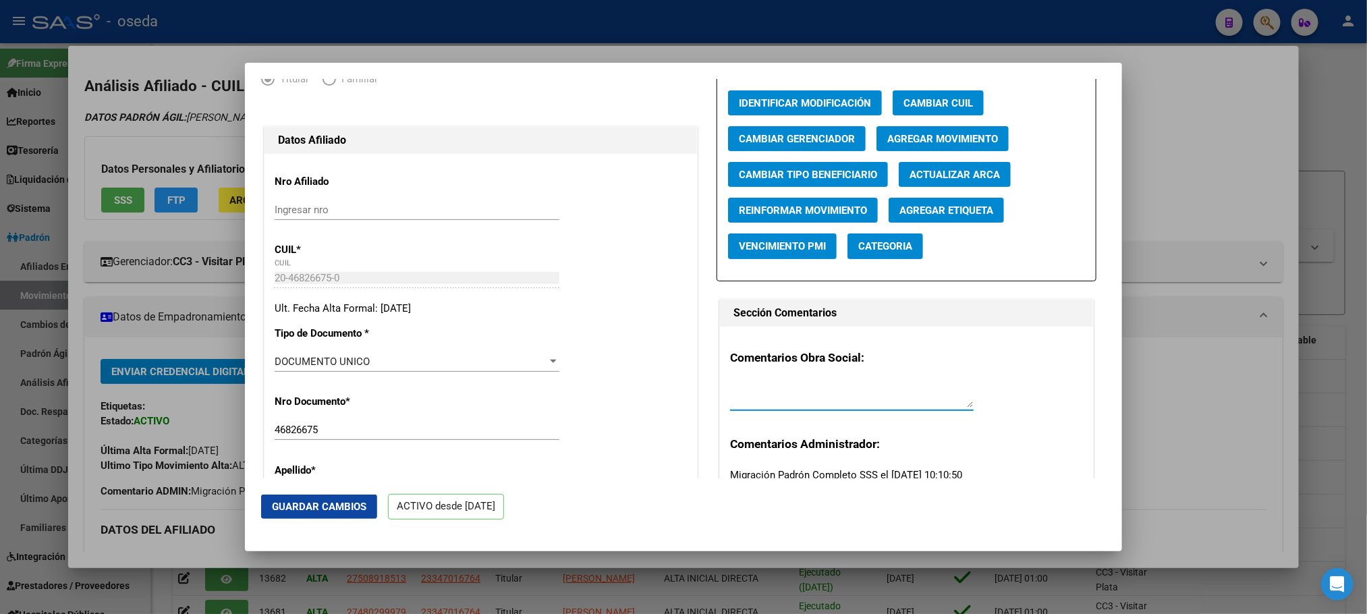
click at [859, 253] on span "Categoria" at bounding box center [885, 247] width 54 height 12
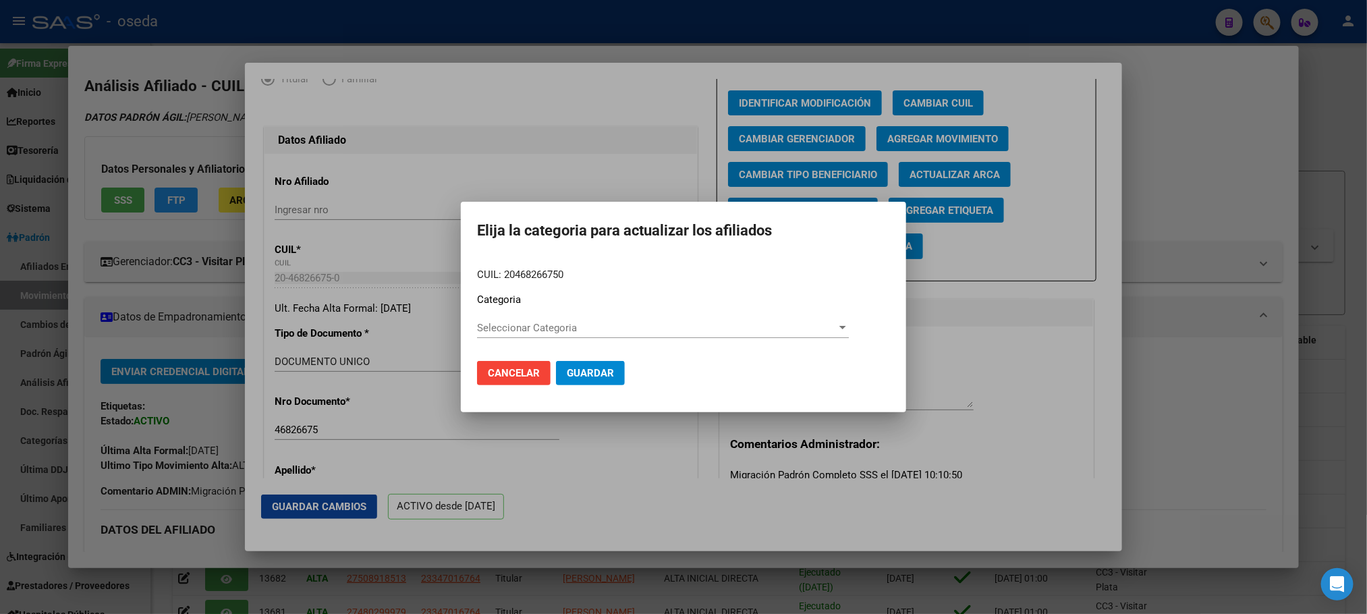
click at [1100, 281] on div at bounding box center [683, 307] width 1367 height 614
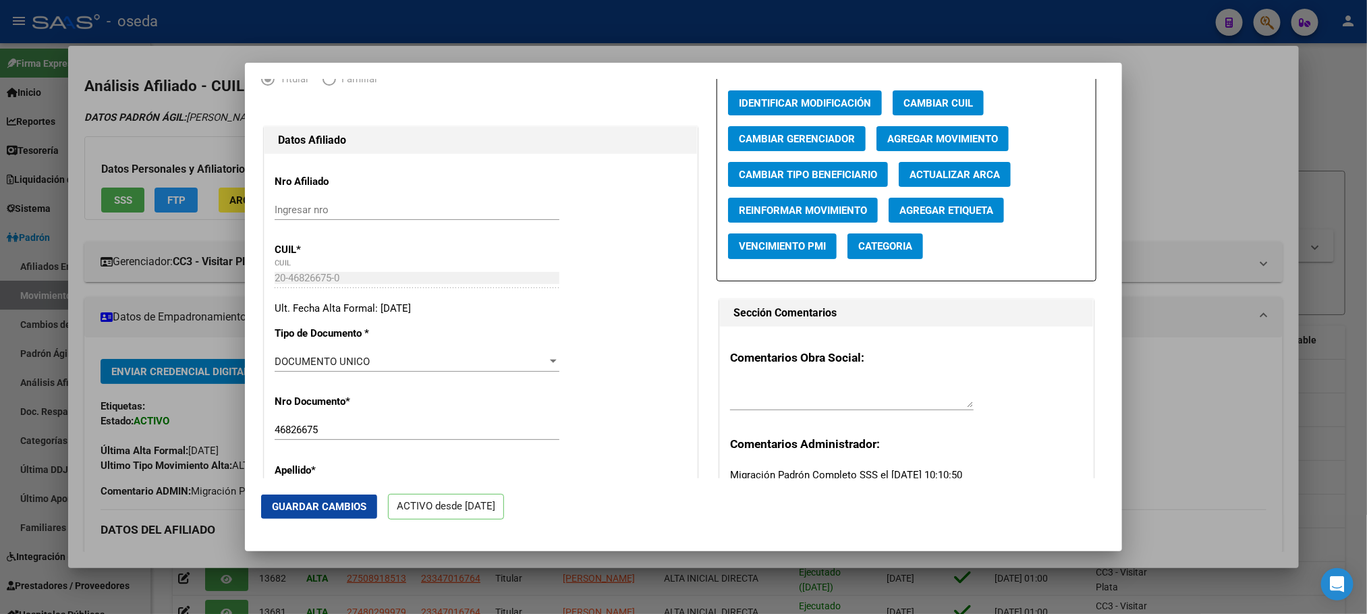
click at [885, 253] on span "Categoria" at bounding box center [885, 247] width 54 height 12
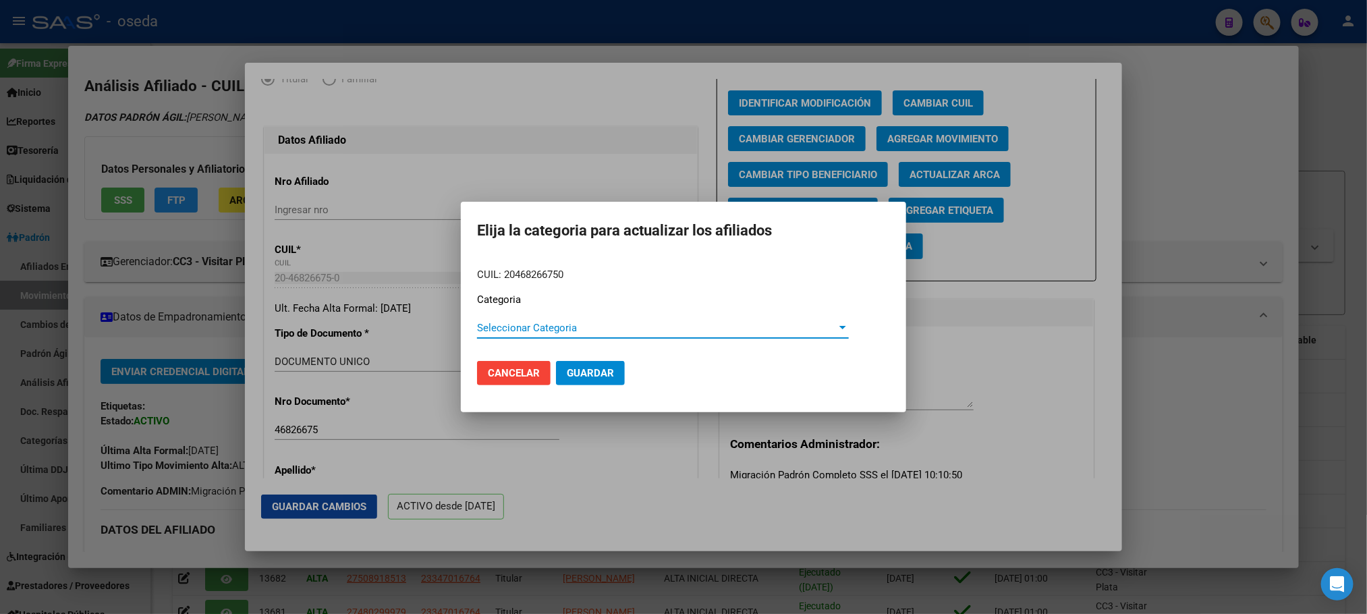
click at [593, 329] on span "Seleccionar Categoria" at bounding box center [657, 328] width 360 height 12
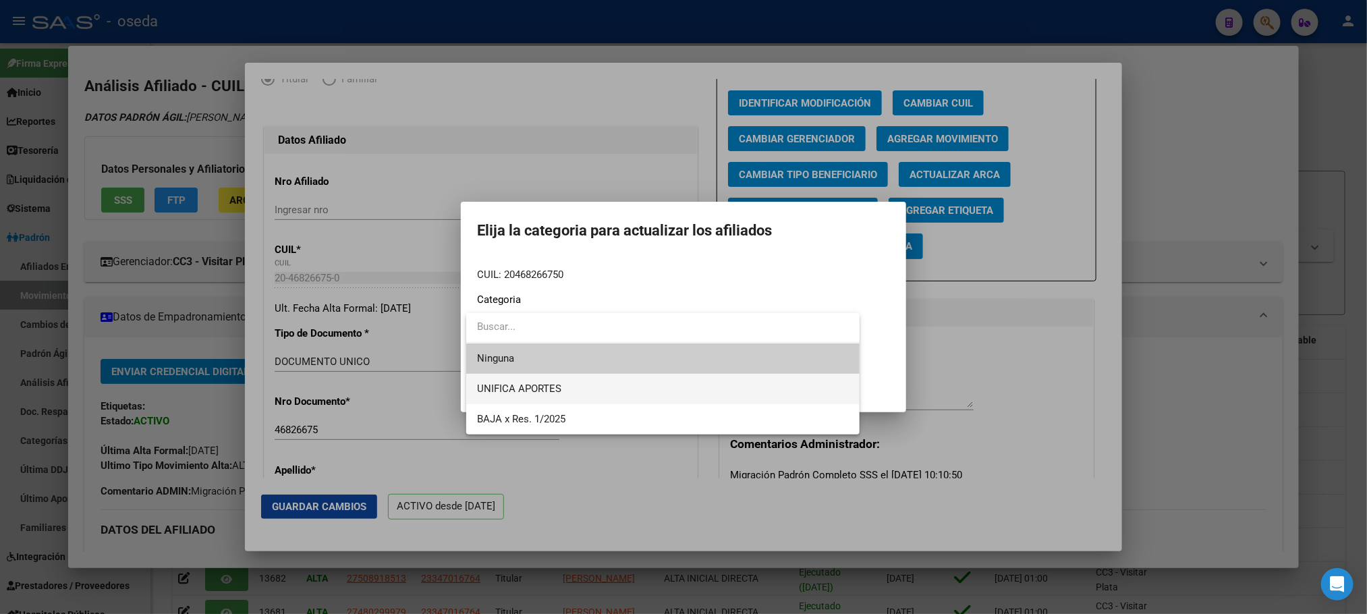
click at [617, 385] on span "UNIFICA APORTES" at bounding box center [663, 389] width 372 height 30
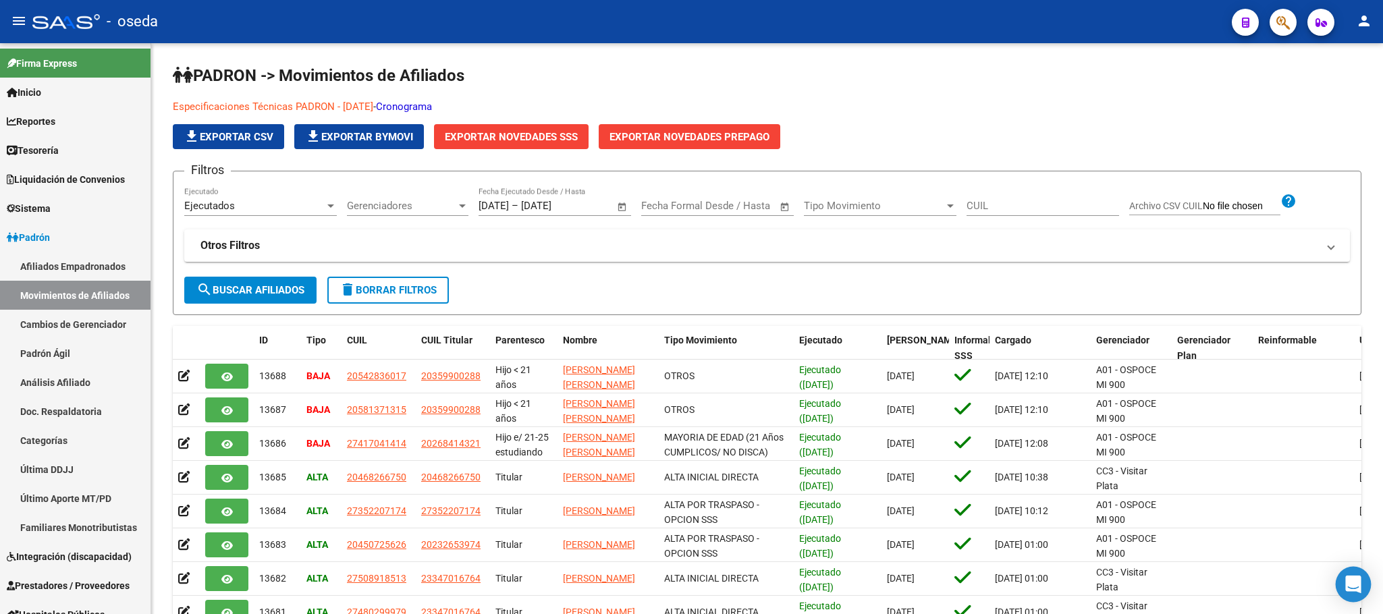
click at [1354, 589] on icon "Open Intercom Messenger" at bounding box center [1353, 585] width 18 height 18
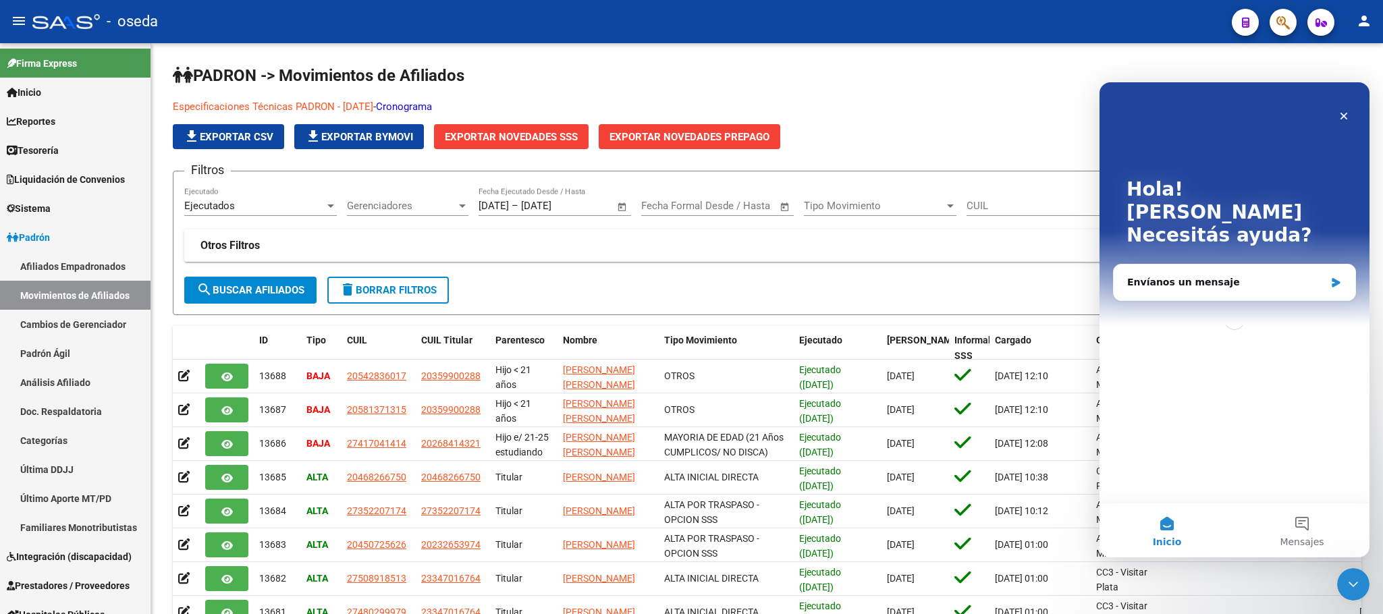
scroll to position [0, 0]
click at [1197, 275] on div "Envíanos un mensaje" at bounding box center [1226, 282] width 198 height 14
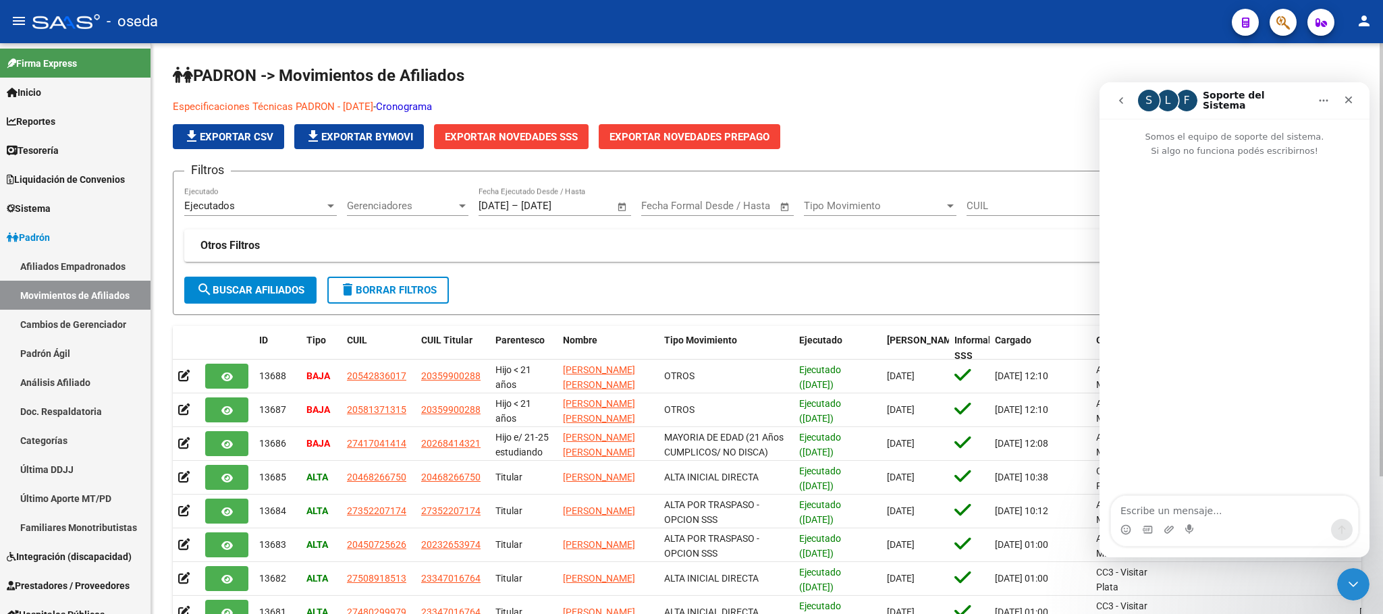
click at [1036, 119] on div "Especificaciones Técnicas PADRON - [DATE] - Cronograma file_download Exportar C…" at bounding box center [611, 124] width 877 height 50
click at [1350, 99] on icon "Cerrar" at bounding box center [1348, 99] width 11 height 11
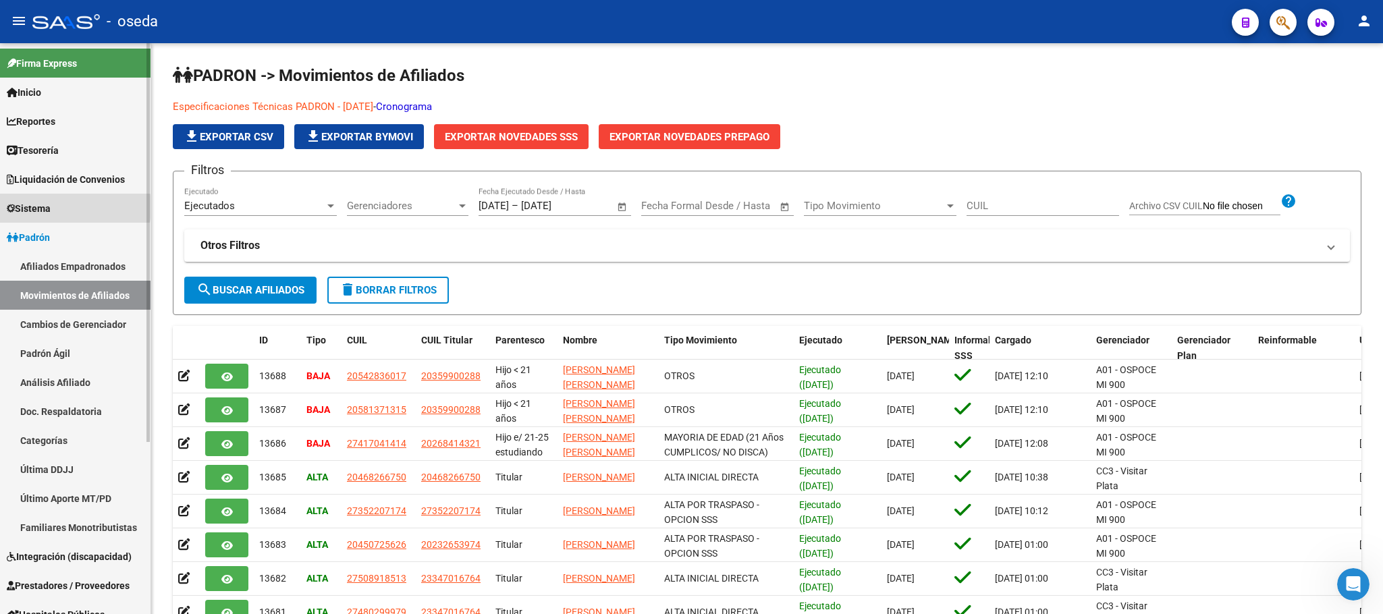
click at [45, 209] on span "Sistema" at bounding box center [29, 208] width 44 height 15
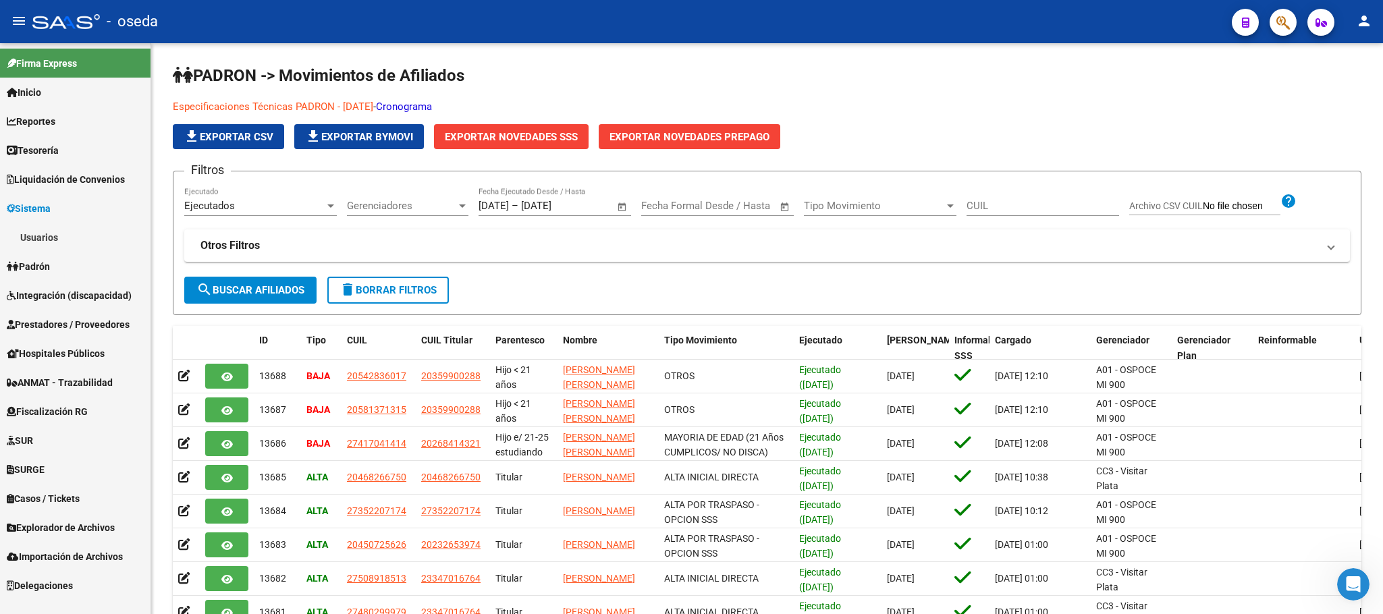
click at [49, 227] on link "Usuarios" at bounding box center [75, 237] width 150 height 29
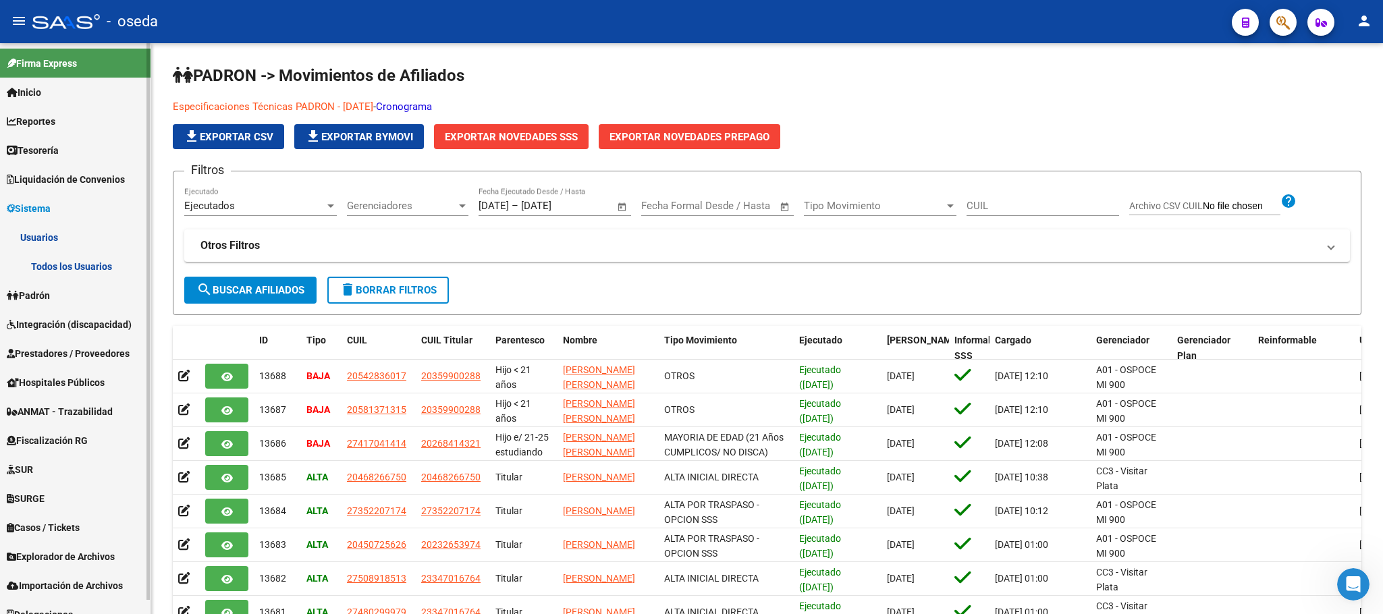
click at [59, 256] on link "Todos los Usuarios" at bounding box center [75, 266] width 150 height 29
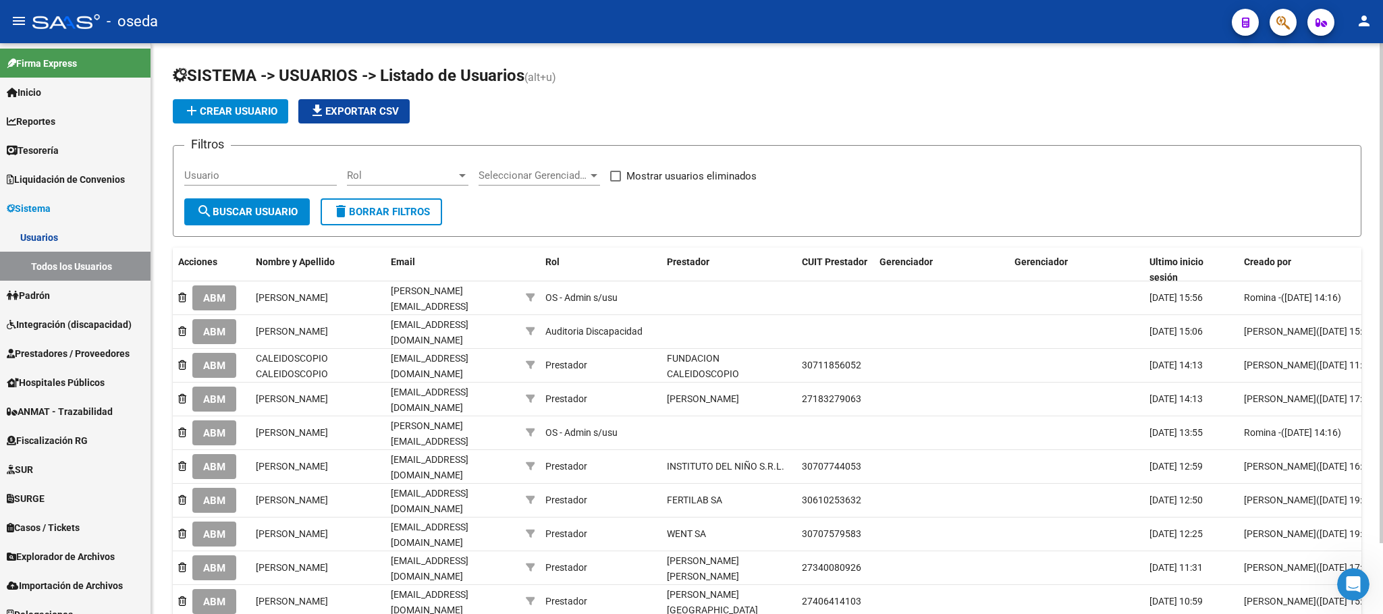
click at [280, 178] on input "Usuario" at bounding box center [260, 175] width 153 height 12
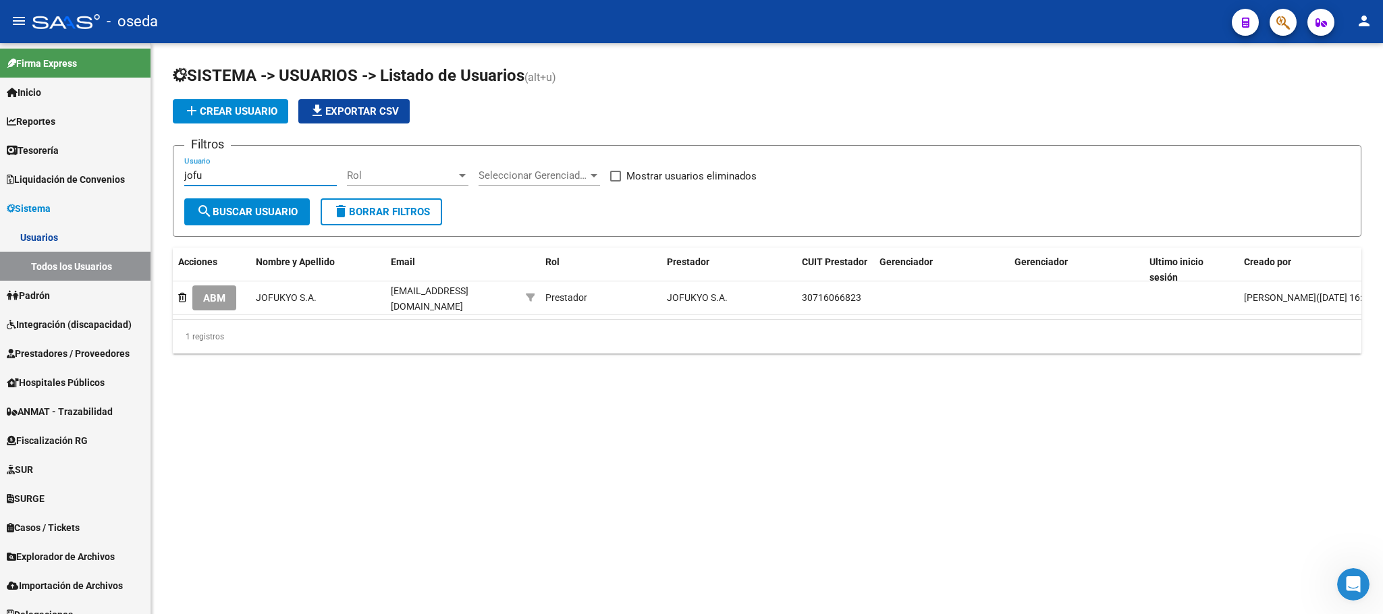
type input "jofu"
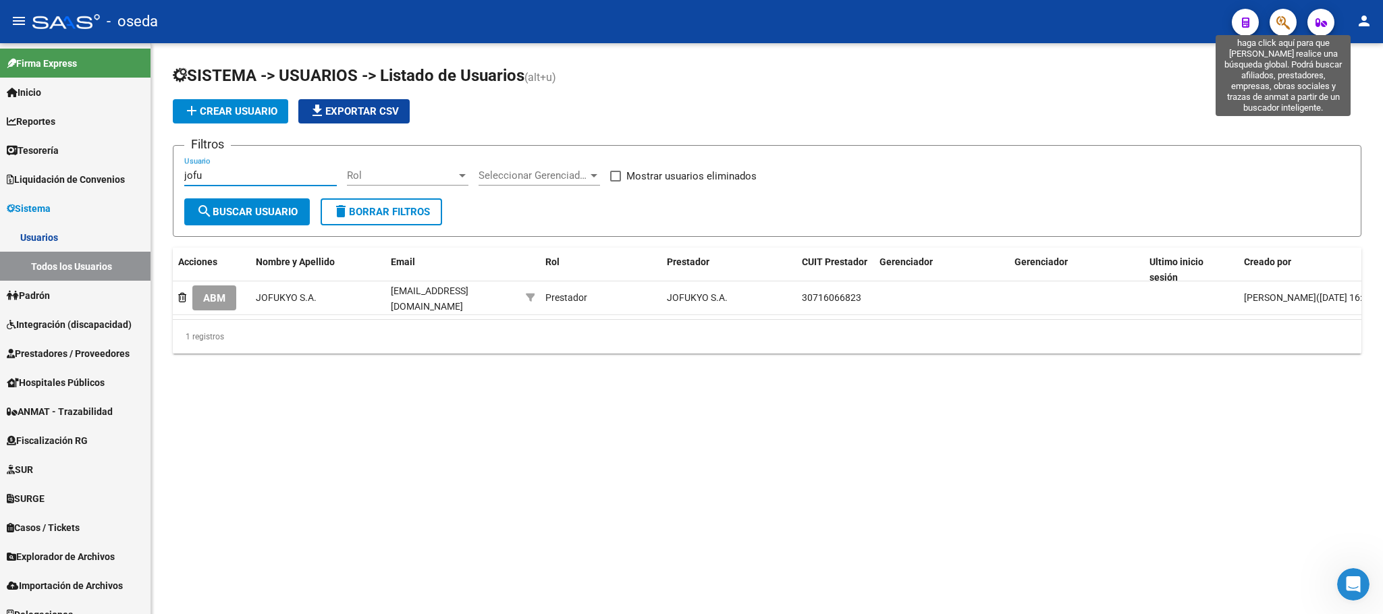
click at [1282, 27] on icon "button" at bounding box center [1282, 23] width 13 height 16
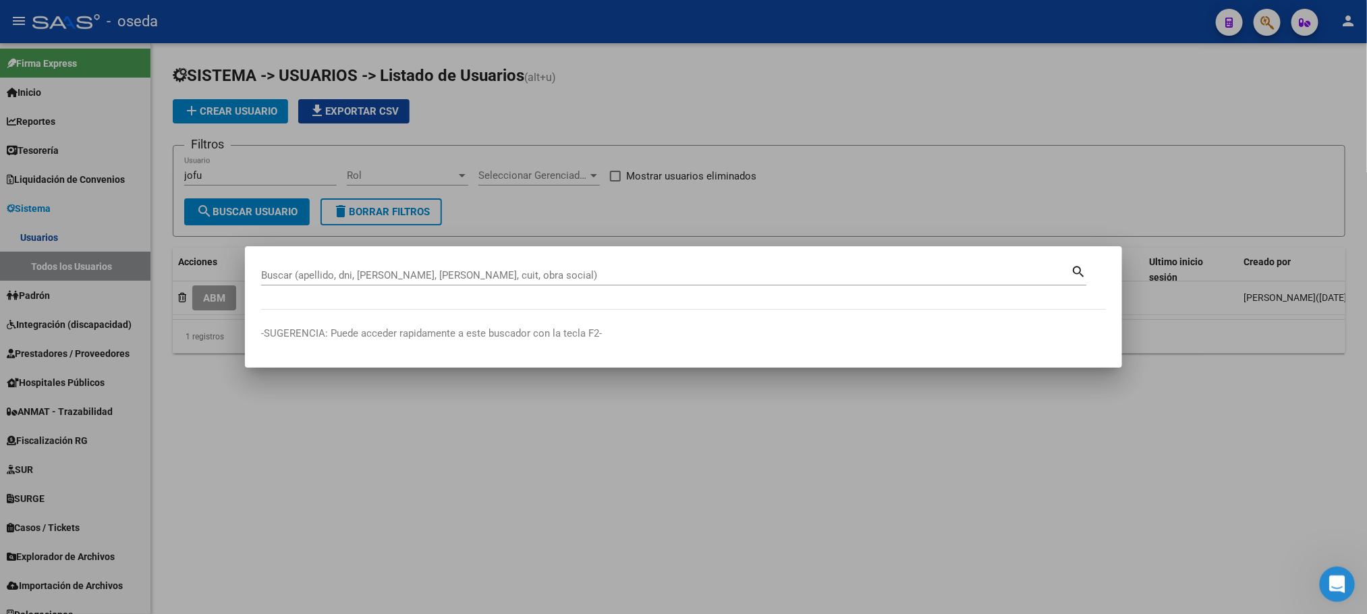
click at [1332, 588] on icon "Abrir Intercom Messenger" at bounding box center [1336, 583] width 22 height 22
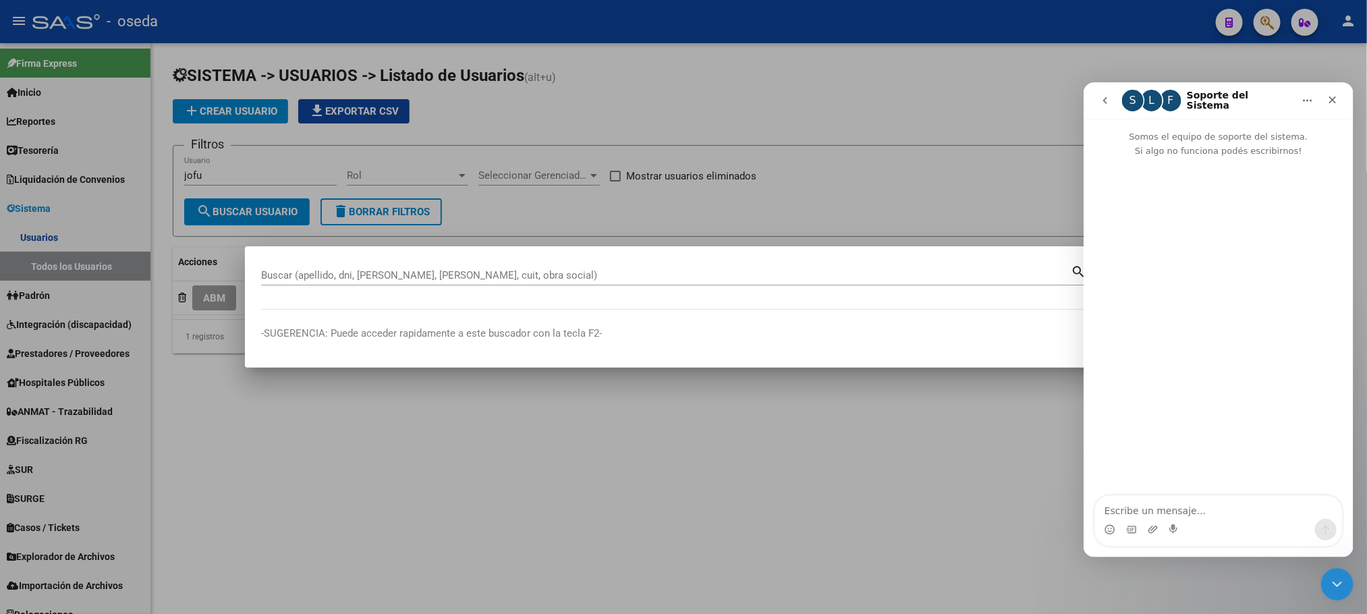
click at [1077, 581] on div at bounding box center [683, 307] width 1367 height 614
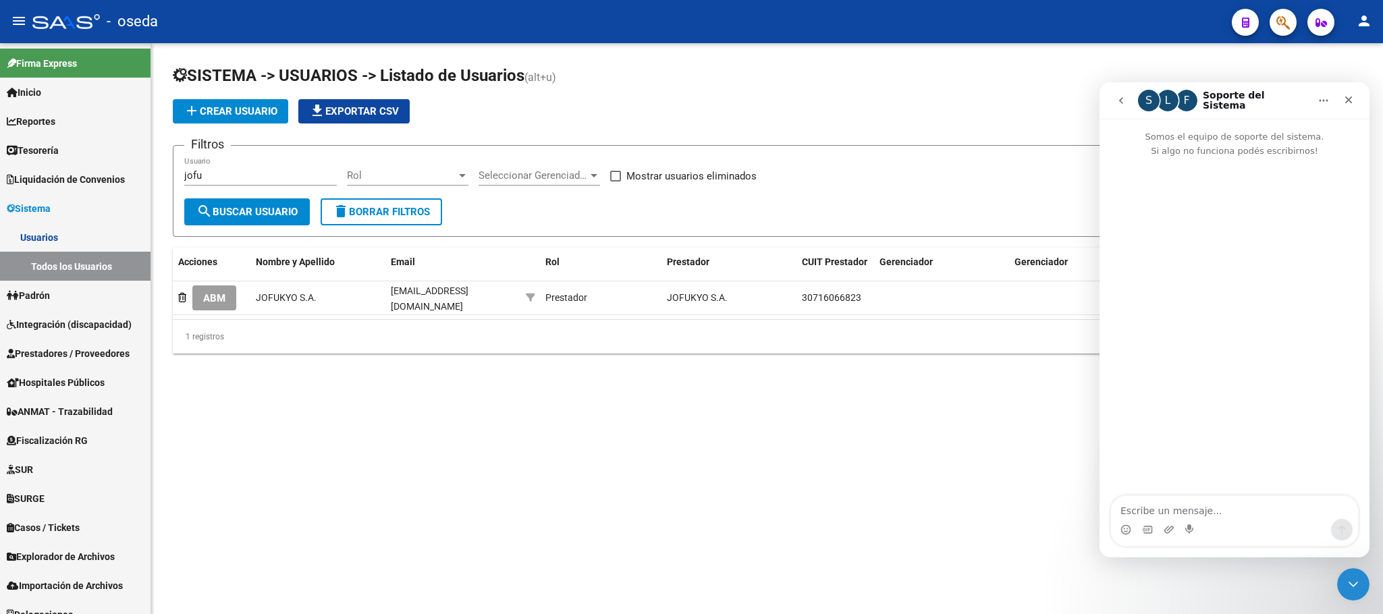
click at [856, 551] on mat-sidenav-content "SISTEMA -> USUARIOS -> Listado de Usuarios (alt+u) add Crear Usuario file_downl…" at bounding box center [766, 328] width 1231 height 571
click at [619, 500] on mat-sidenav-content "SISTEMA -> USUARIOS -> Listado de Usuarios (alt+u) add Crear Usuario file_downl…" at bounding box center [766, 328] width 1231 height 571
click at [1347, 92] on div "Cerrar" at bounding box center [1348, 100] width 24 height 24
